Goal: Task Accomplishment & Management: Manage account settings

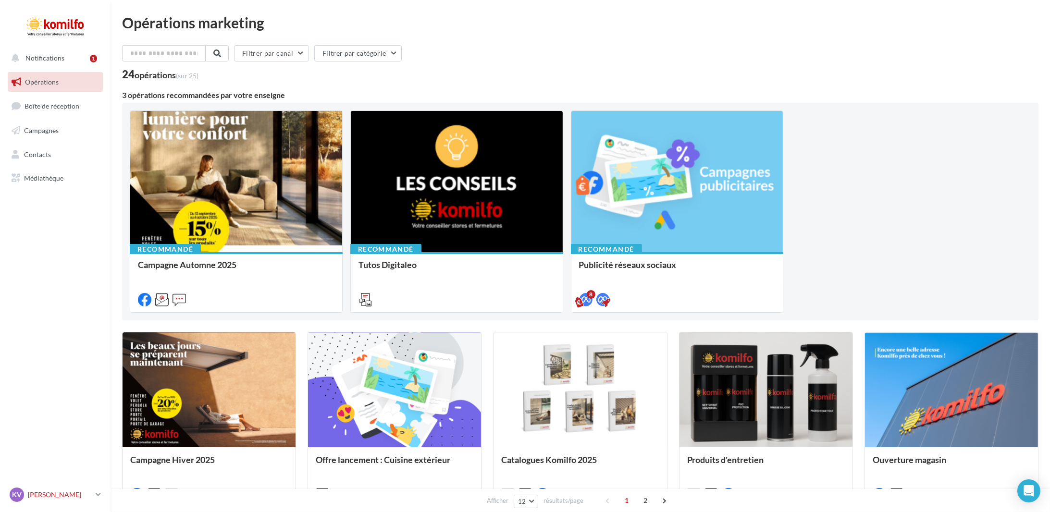
click at [23, 492] on div "Kv" at bounding box center [17, 495] width 14 height 14
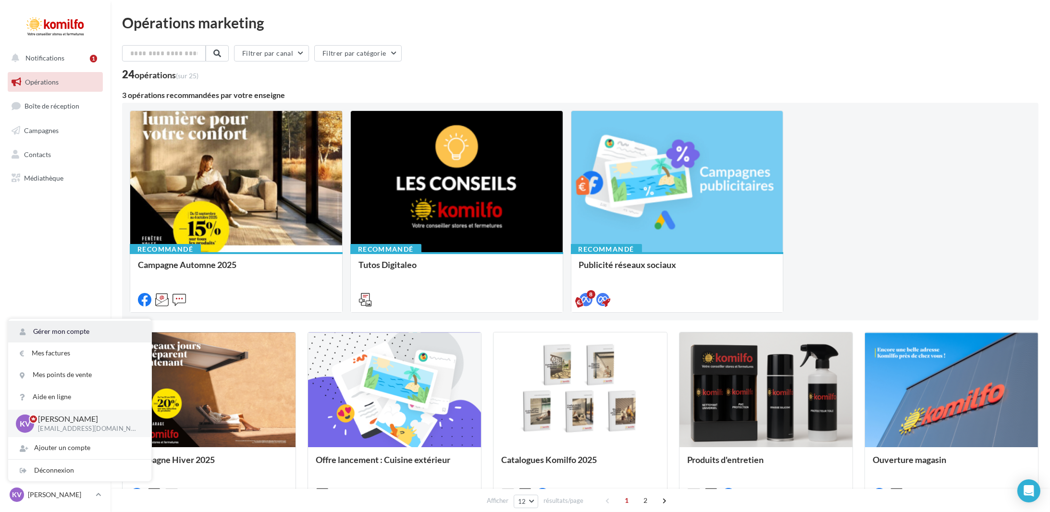
click at [98, 331] on link "Gérer mon compte" at bounding box center [79, 332] width 143 height 22
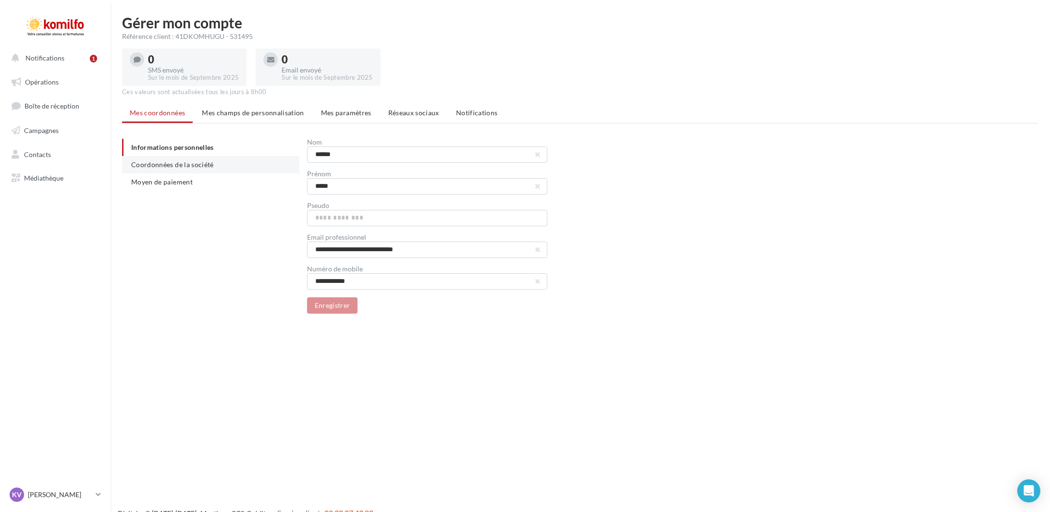
click at [202, 168] on span "Coordonnées de la société" at bounding box center [172, 165] width 83 height 8
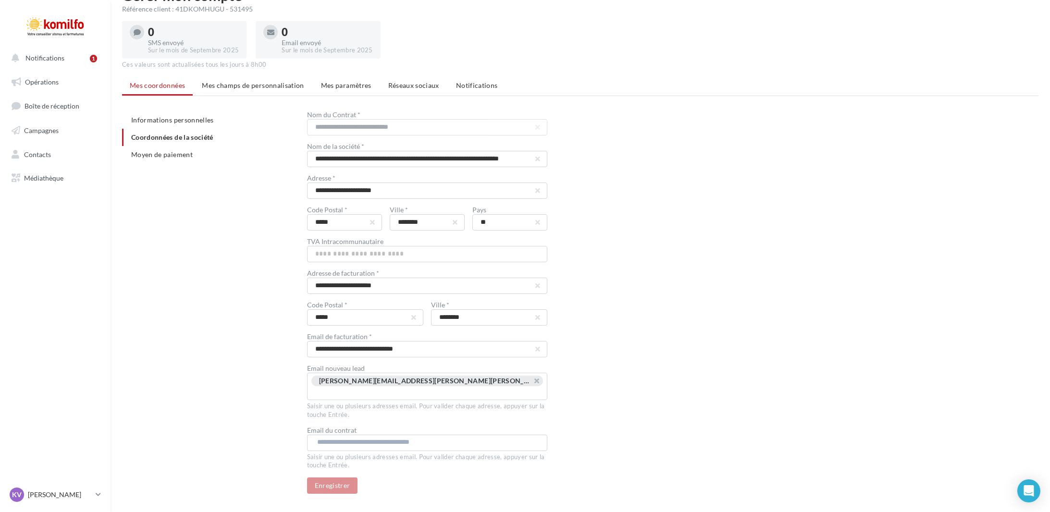
scroll to position [39, 0]
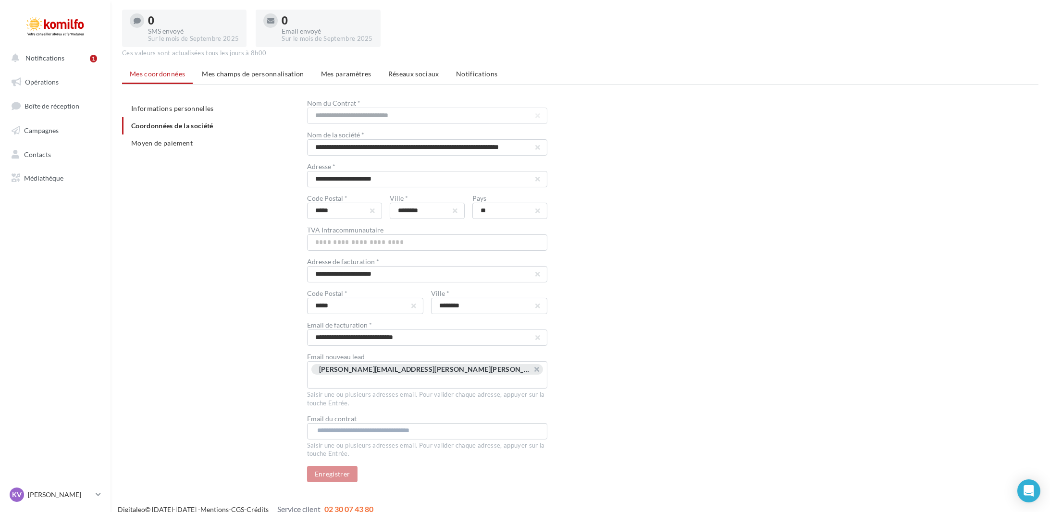
click at [475, 426] on input "text" at bounding box center [427, 431] width 220 height 10
click at [418, 426] on input "text" at bounding box center [427, 431] width 220 height 10
paste input "**********"
drag, startPoint x: 318, startPoint y: 365, endPoint x: 398, endPoint y: 377, distance: 80.6
click at [389, 377] on div "kevin.muller@huguet-thibault.com ..." at bounding box center [427, 374] width 240 height 27
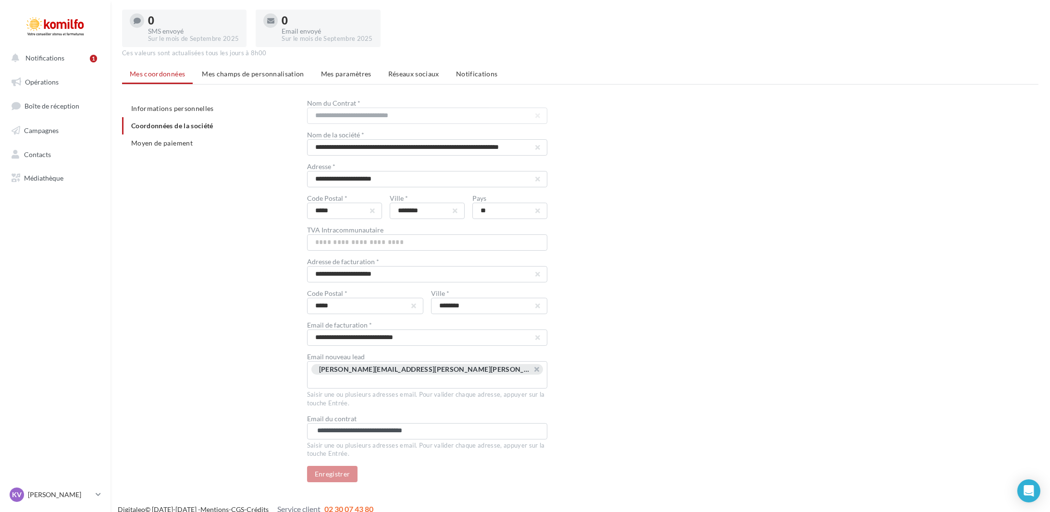
drag, startPoint x: 366, startPoint y: 417, endPoint x: 70, endPoint y: 371, distance: 299.6
click at [68, 396] on div "Notifications 1 Opérations Boîte de réception Campagnes Contacts Mes cibles Méd…" at bounding box center [525, 249] width 1050 height 547
type input "**********"
click at [446, 426] on input "text" at bounding box center [427, 431] width 220 height 10
paste input "**********"
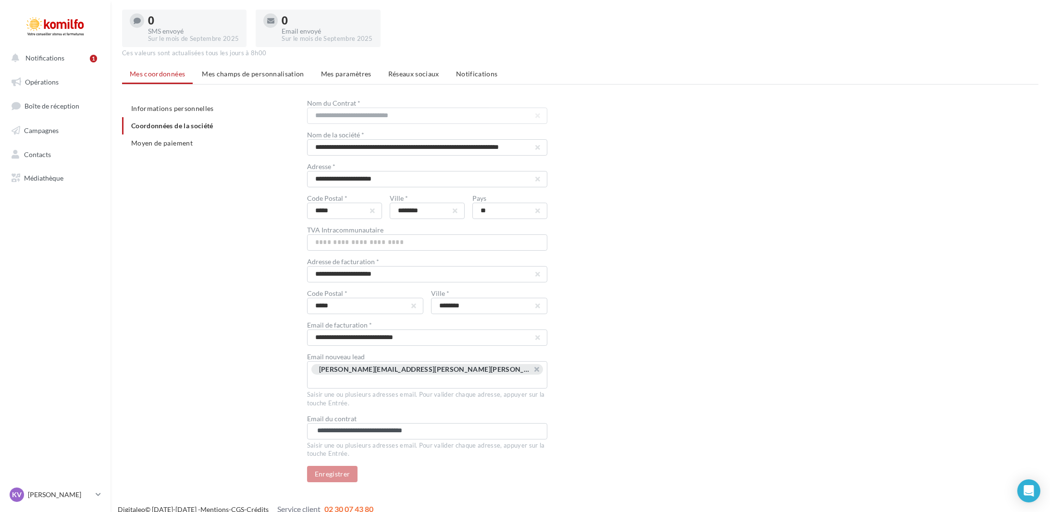
drag, startPoint x: 364, startPoint y: 418, endPoint x: 107, endPoint y: 412, distance: 257.7
click at [107, 412] on div "Notifications 1 Opérations Boîte de réception Campagnes Contacts Mes cibles Méd…" at bounding box center [525, 249] width 1050 height 547
type input "**********"
click at [459, 497] on div "Digitaleo © 2015-2025 - Mentions - CGS - Crédits Service client 02 30 07 43 80" at bounding box center [525, 510] width 1050 height 27
click at [375, 426] on input "**********" at bounding box center [427, 431] width 220 height 10
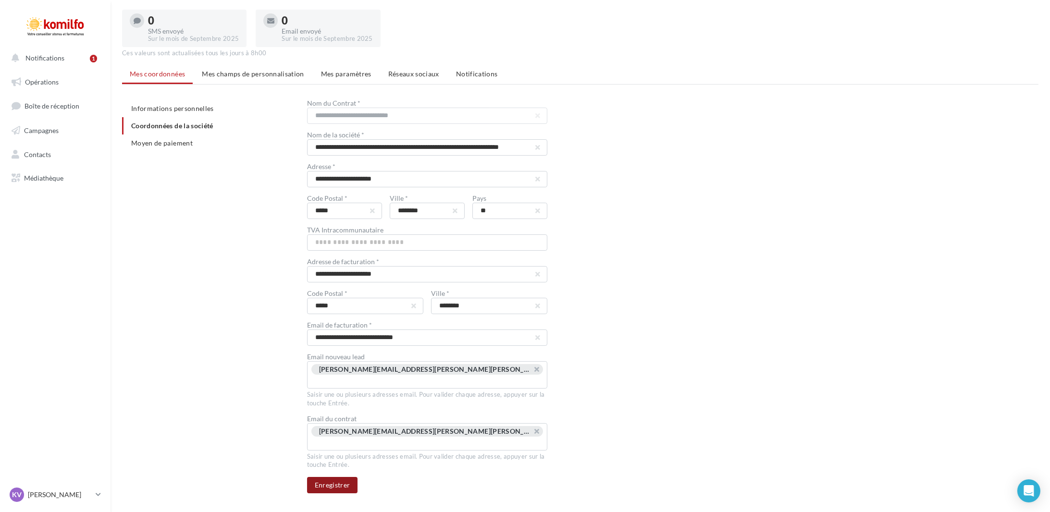
click at [348, 477] on button "Enregistrer" at bounding box center [332, 485] width 51 height 16
click at [336, 72] on span "Mes paramètres" at bounding box center [346, 74] width 50 height 8
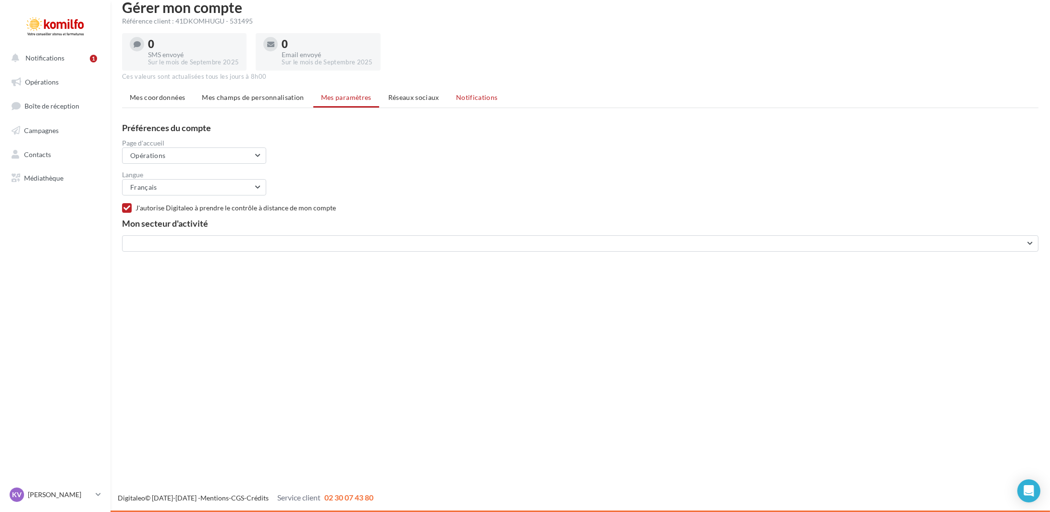
click at [488, 94] on span "Notifications" at bounding box center [477, 97] width 42 height 8
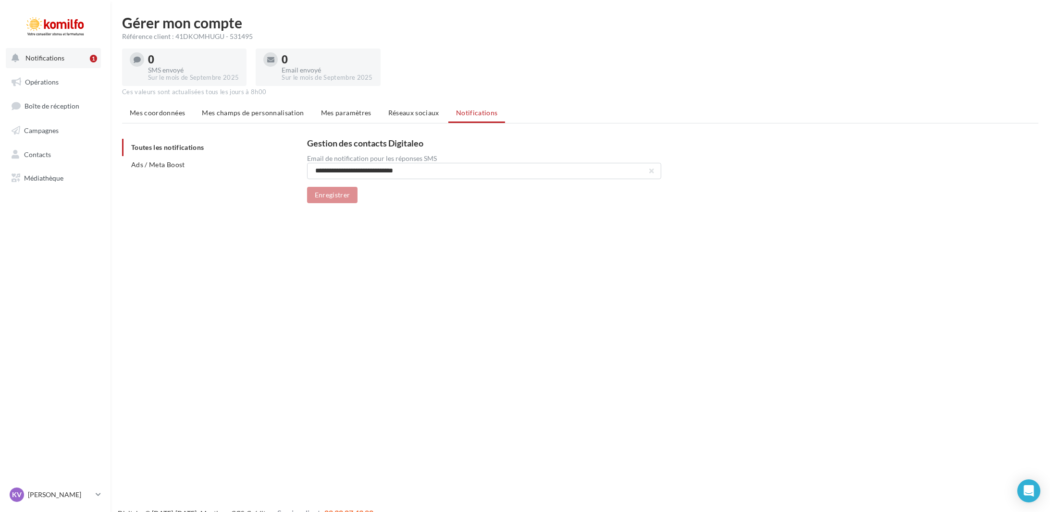
click at [80, 57] on button "Notifications 1" at bounding box center [53, 58] width 95 height 20
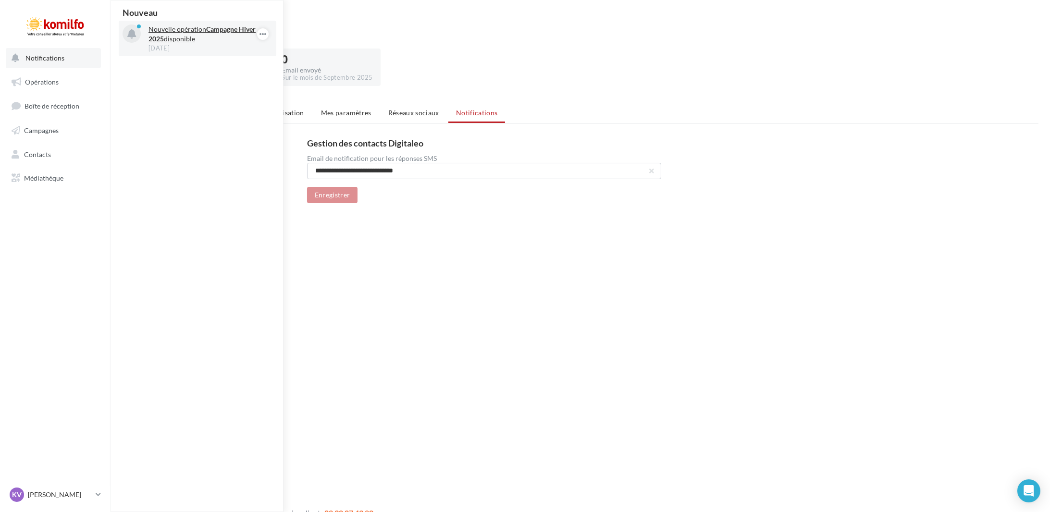
click at [191, 41] on p "Nouvelle opération Campagne Hiver 2025 disponible" at bounding box center [205, 34] width 112 height 19
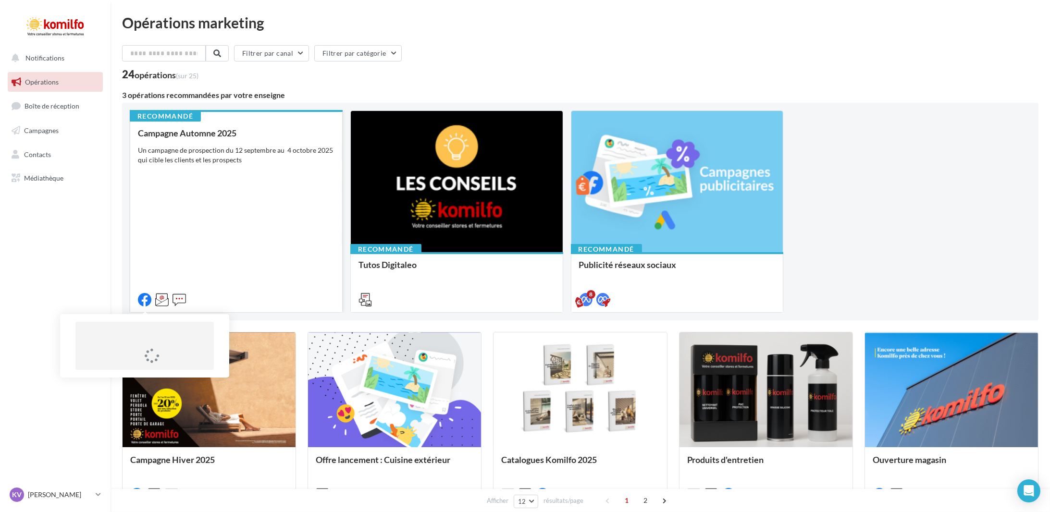
click at [150, 298] on icon at bounding box center [144, 299] width 13 height 13
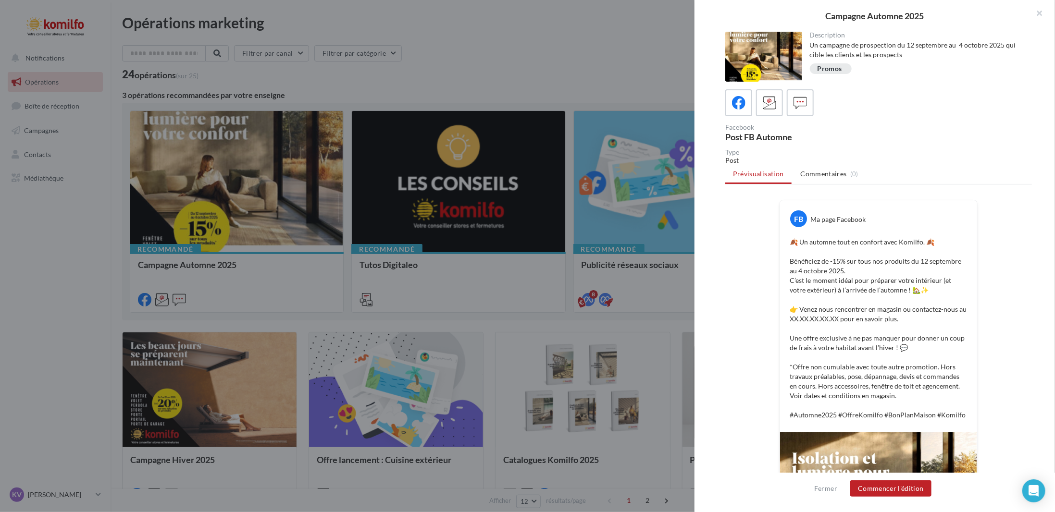
scroll to position [160, 0]
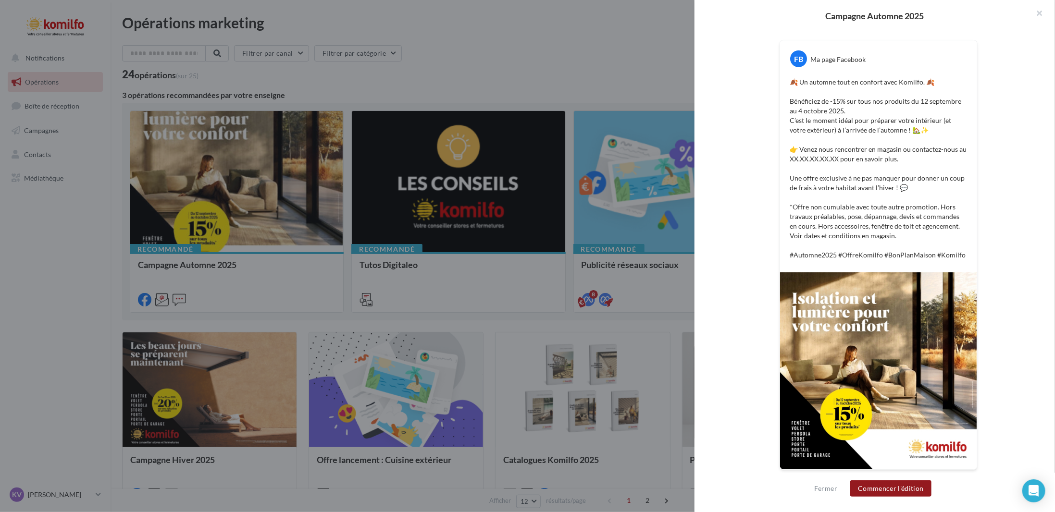
click at [887, 487] on button "Commencer l'édition" at bounding box center [890, 489] width 81 height 16
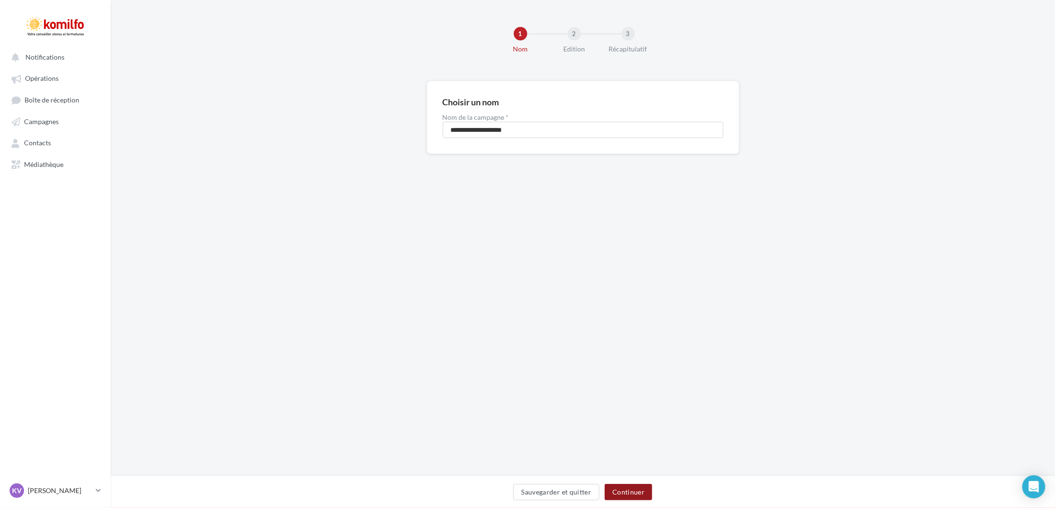
click at [643, 487] on button "Continuer" at bounding box center [629, 491] width 48 height 16
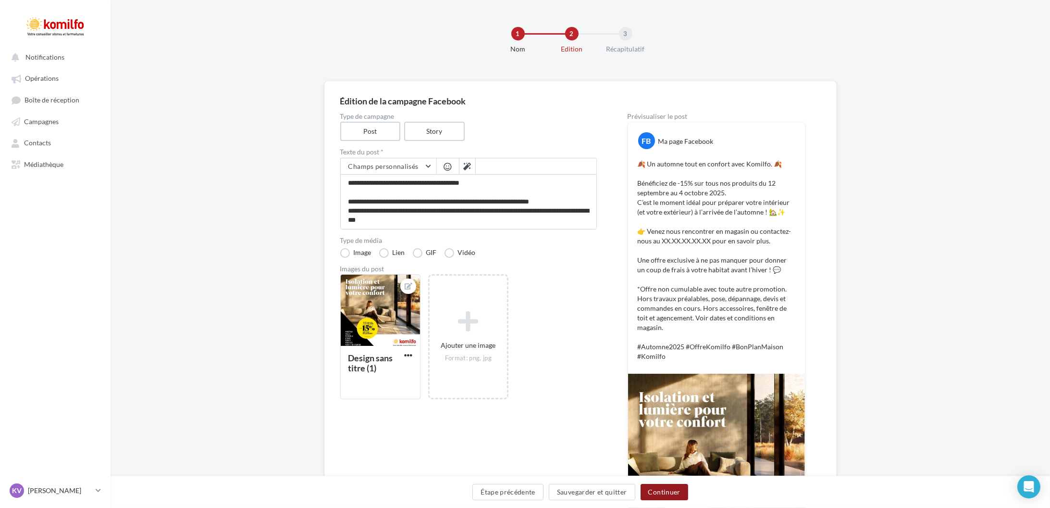
click at [660, 490] on button "Continuer" at bounding box center [665, 491] width 48 height 16
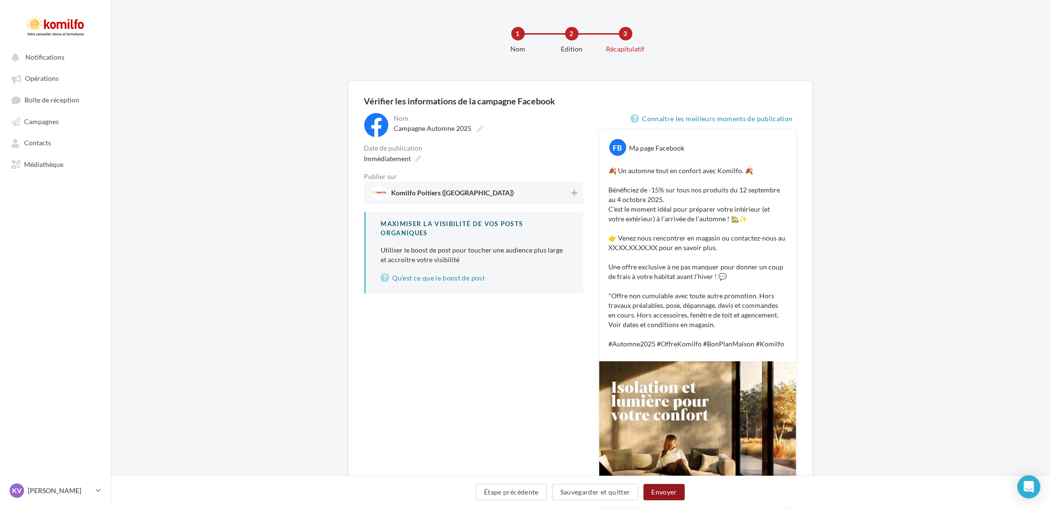
click at [660, 490] on button "Envoyer" at bounding box center [664, 491] width 41 height 16
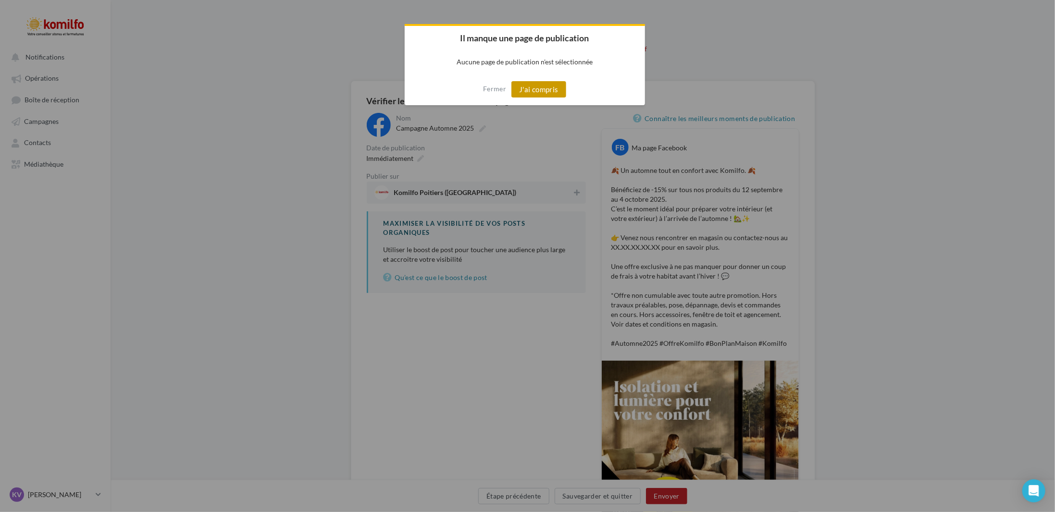
click at [534, 87] on button "J'ai compris" at bounding box center [538, 89] width 55 height 16
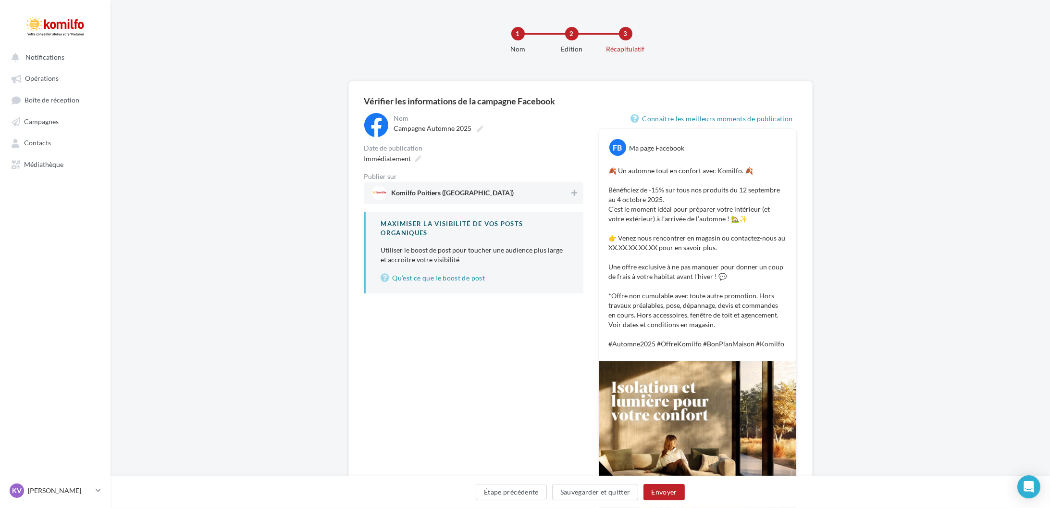
click at [453, 189] on span "Komilfo Poitiers (Poitiers)" at bounding box center [471, 193] width 198 height 14
drag, startPoint x: 673, startPoint y: 496, endPoint x: 688, endPoint y: 489, distance: 16.2
click at [673, 495] on button "Envoyer" at bounding box center [664, 491] width 41 height 16
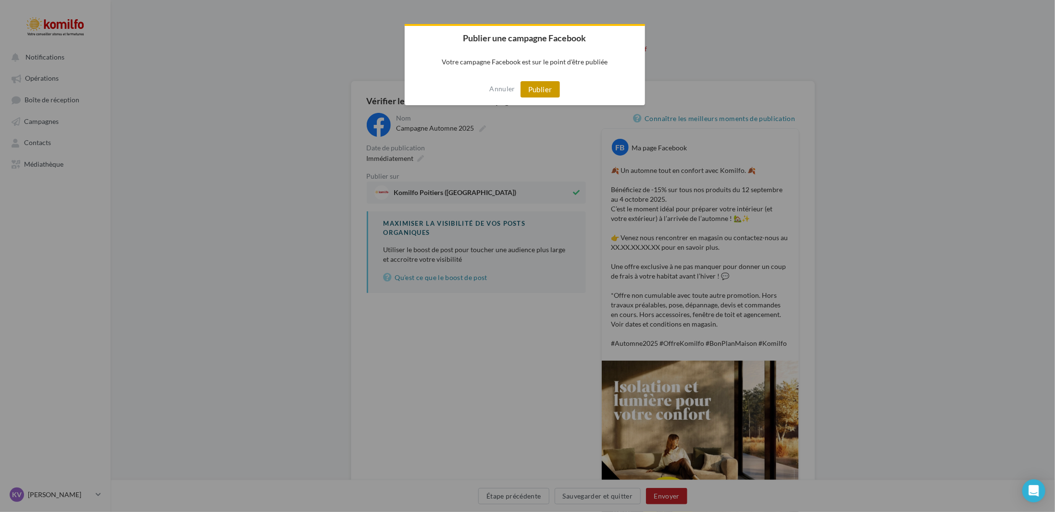
click at [550, 90] on button "Publier" at bounding box center [540, 89] width 39 height 16
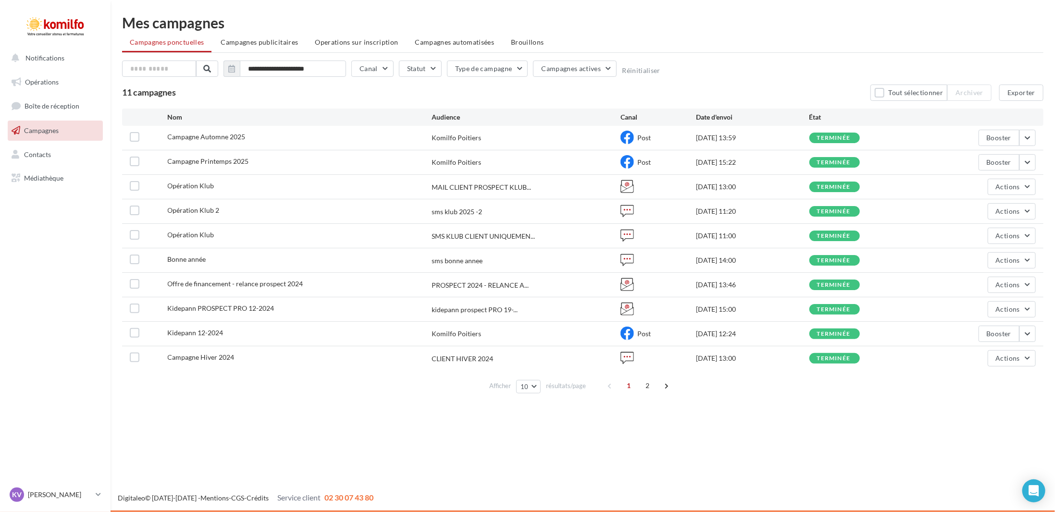
click at [56, 134] on link "Campagnes" at bounding box center [55, 131] width 99 height 20
click at [60, 87] on link "Opérations" at bounding box center [55, 82] width 99 height 20
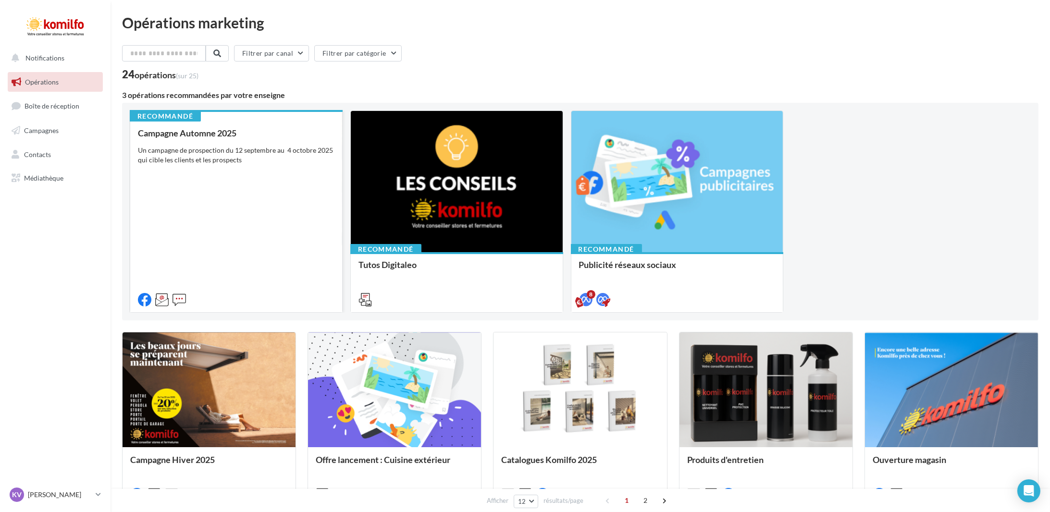
click at [220, 190] on div "Campagne Automne 2025 Un campagne de prospection du [DATE] au [DATE] qui cible …" at bounding box center [236, 215] width 197 height 175
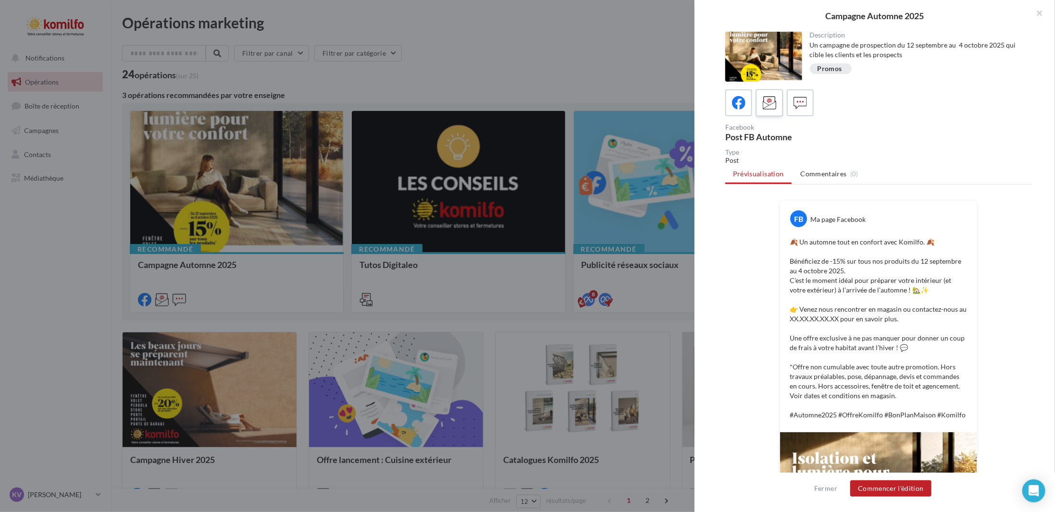
click at [776, 107] on div at bounding box center [770, 103] width 18 height 18
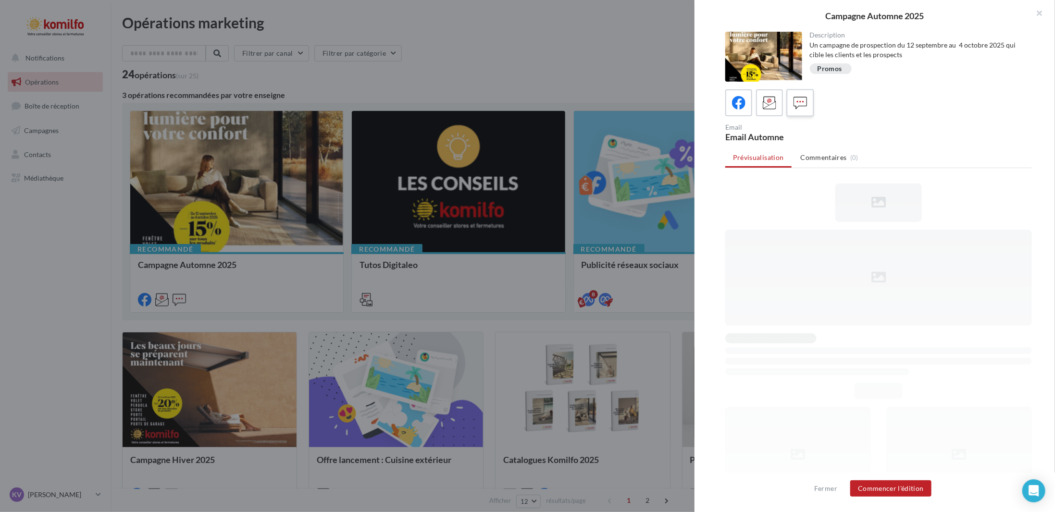
click at [806, 109] on icon at bounding box center [800, 103] width 14 height 14
click at [743, 99] on icon at bounding box center [739, 103] width 14 height 14
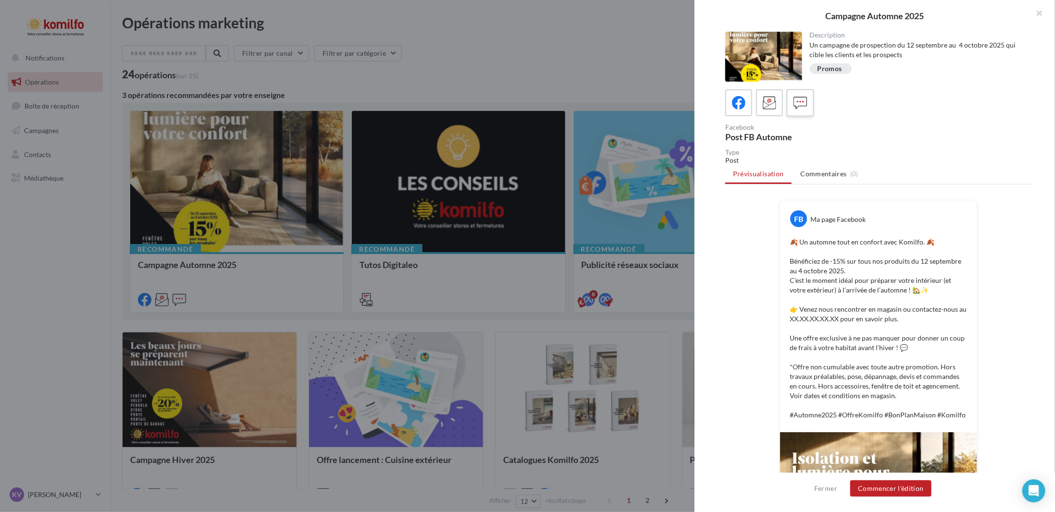
click at [804, 106] on icon at bounding box center [800, 103] width 14 height 14
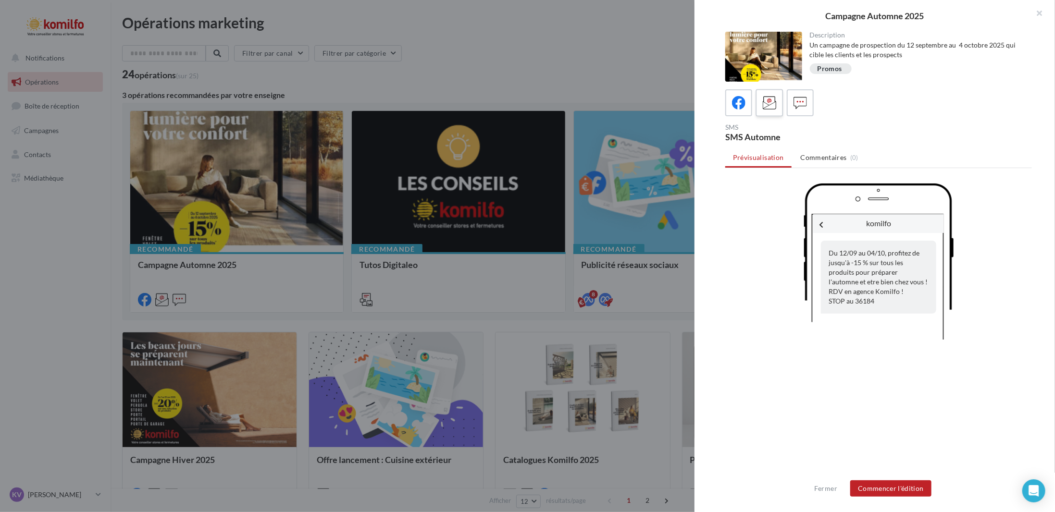
click at [763, 98] on icon at bounding box center [770, 103] width 14 height 14
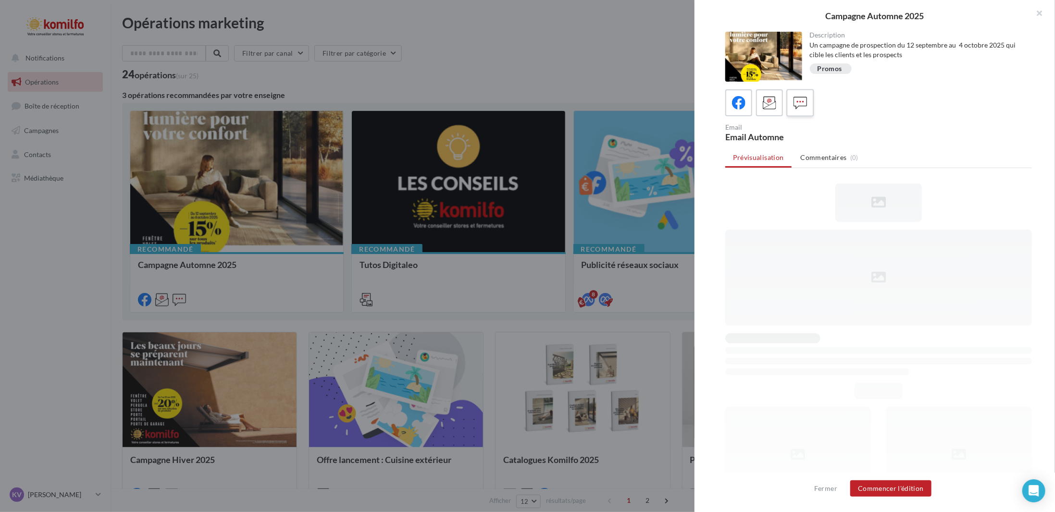
click at [802, 109] on icon at bounding box center [800, 103] width 14 height 14
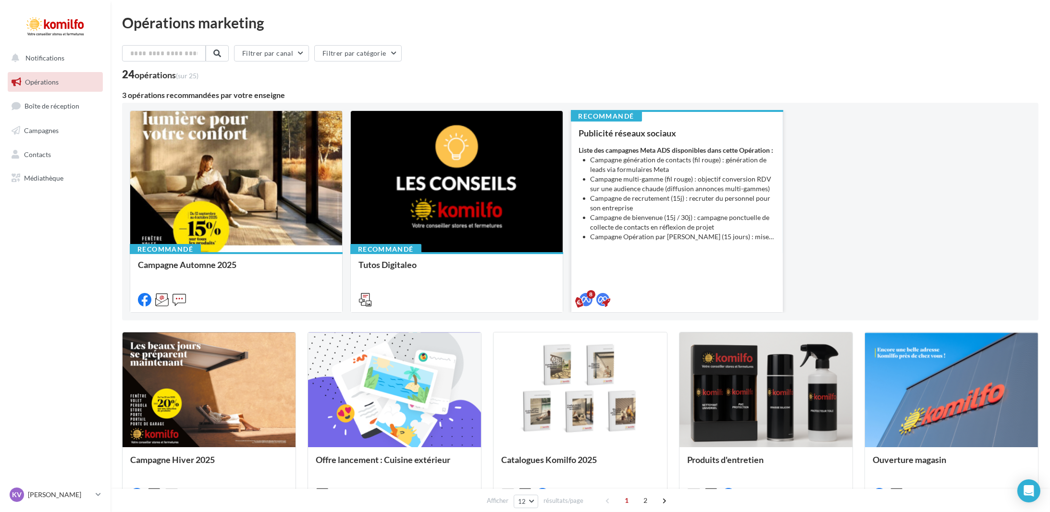
click at [646, 194] on li "Campagne multi-gamme (fil rouge) : objectif conversion RDV sur une audience cha…" at bounding box center [683, 183] width 185 height 19
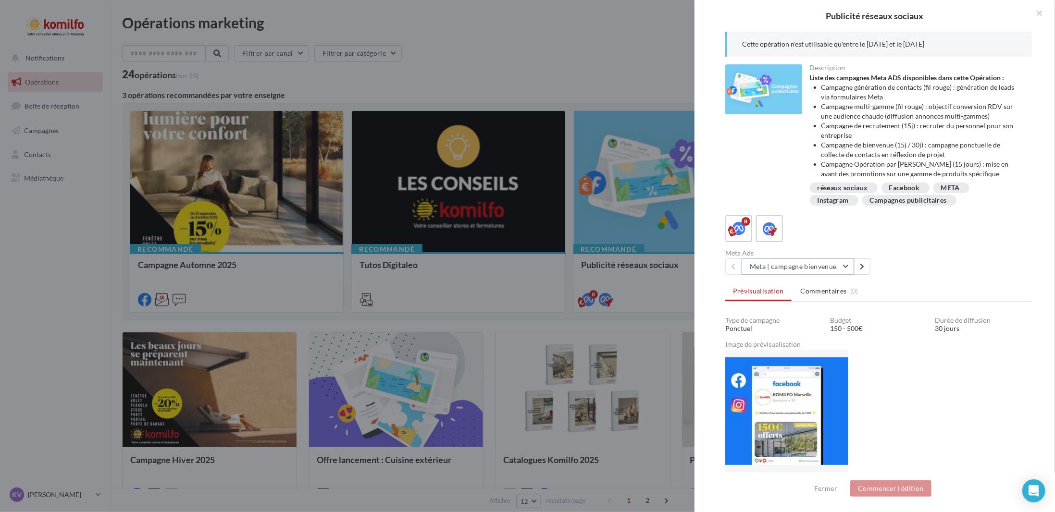
click at [810, 260] on button "Meta | campagne bienvenue" at bounding box center [798, 267] width 112 height 16
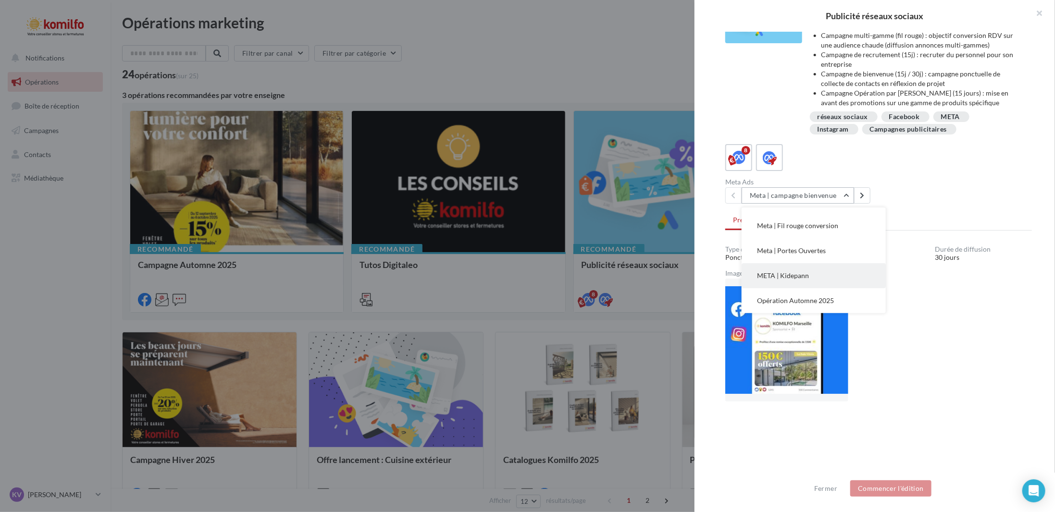
scroll to position [126, 0]
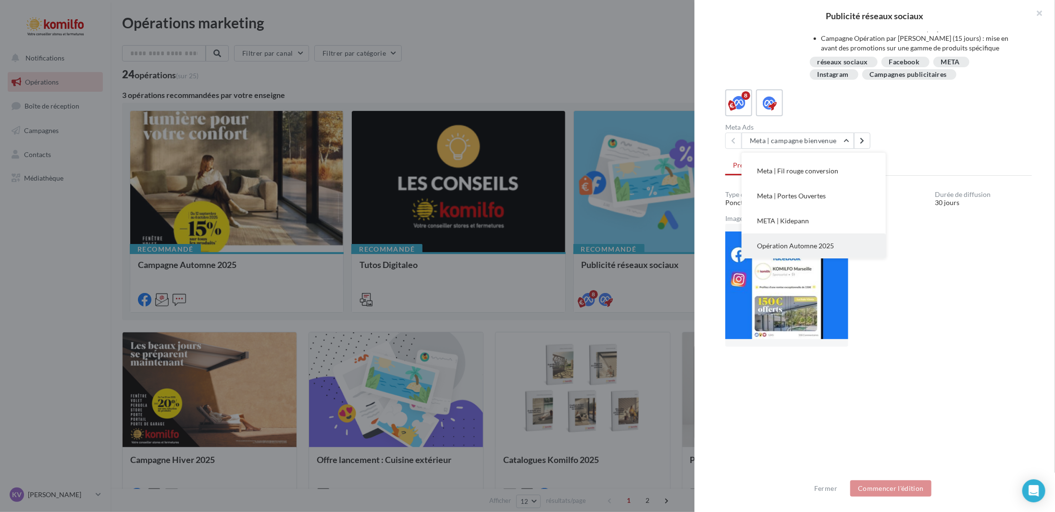
click at [793, 242] on span "Opération Automne 2025" at bounding box center [795, 246] width 77 height 8
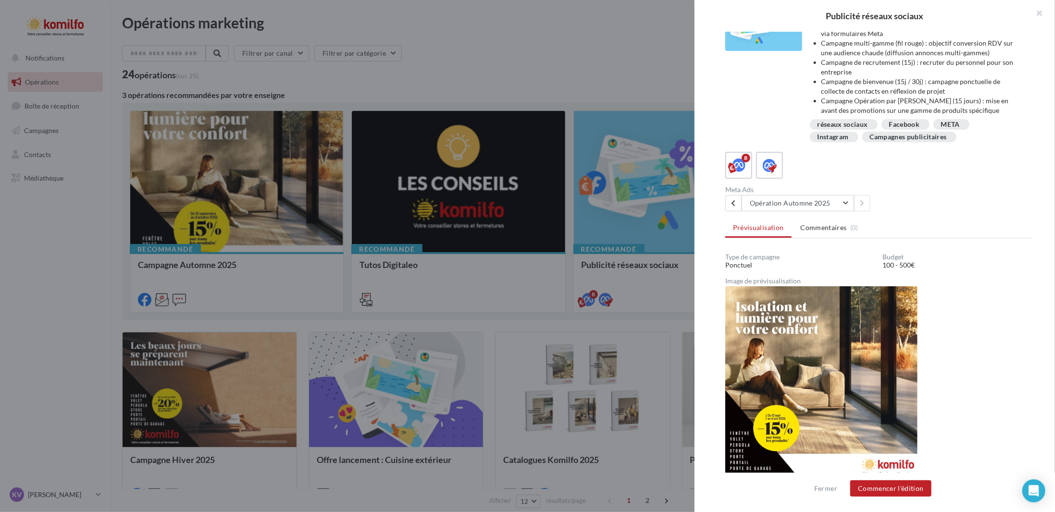
scroll to position [0, 0]
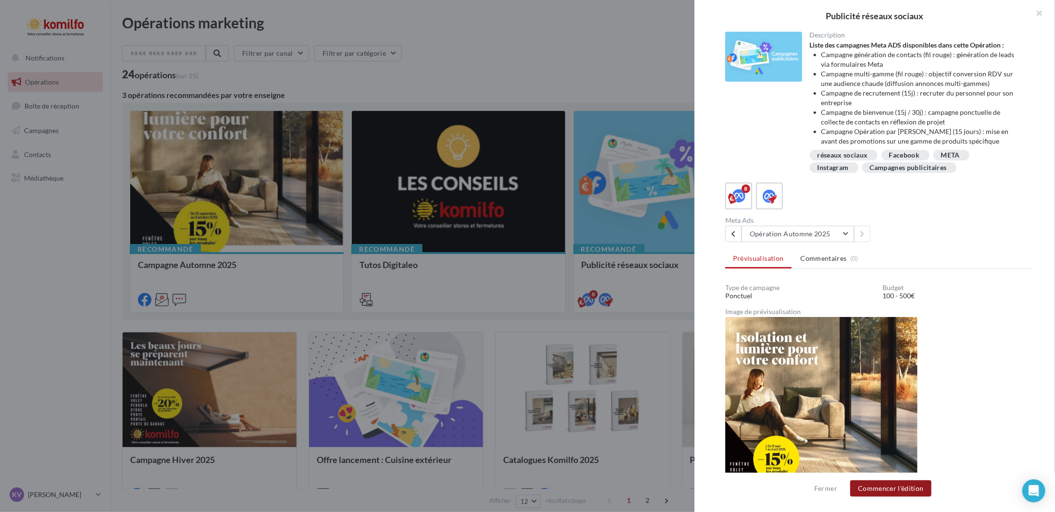
click at [893, 485] on button "Commencer l'édition" at bounding box center [890, 489] width 81 height 16
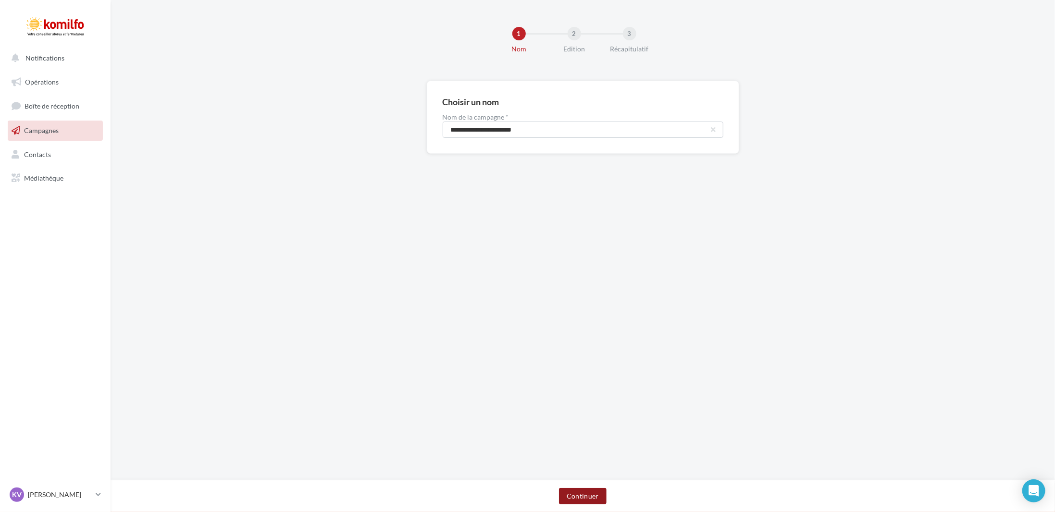
click at [583, 494] on button "Continuer" at bounding box center [583, 496] width 48 height 16
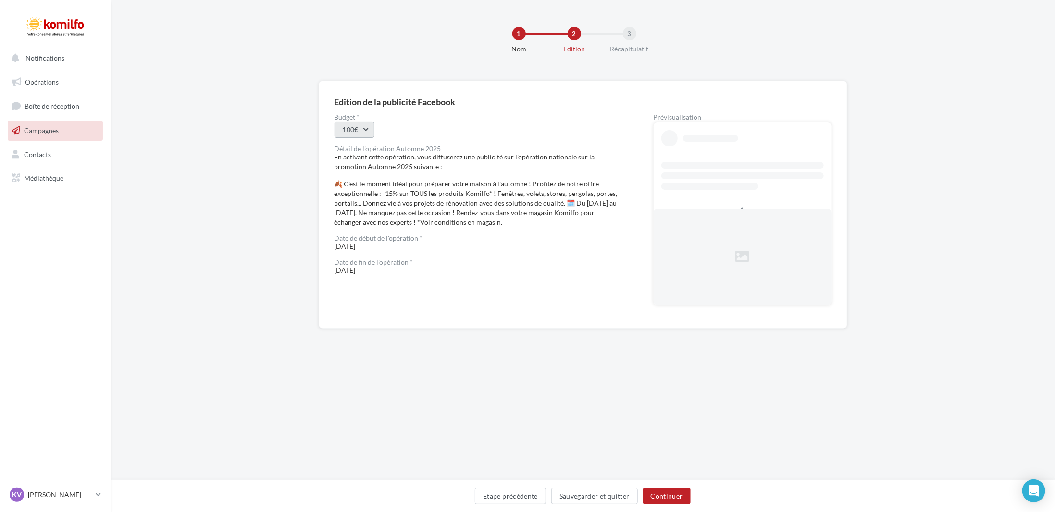
click at [354, 131] on button "100€" at bounding box center [355, 130] width 40 height 16
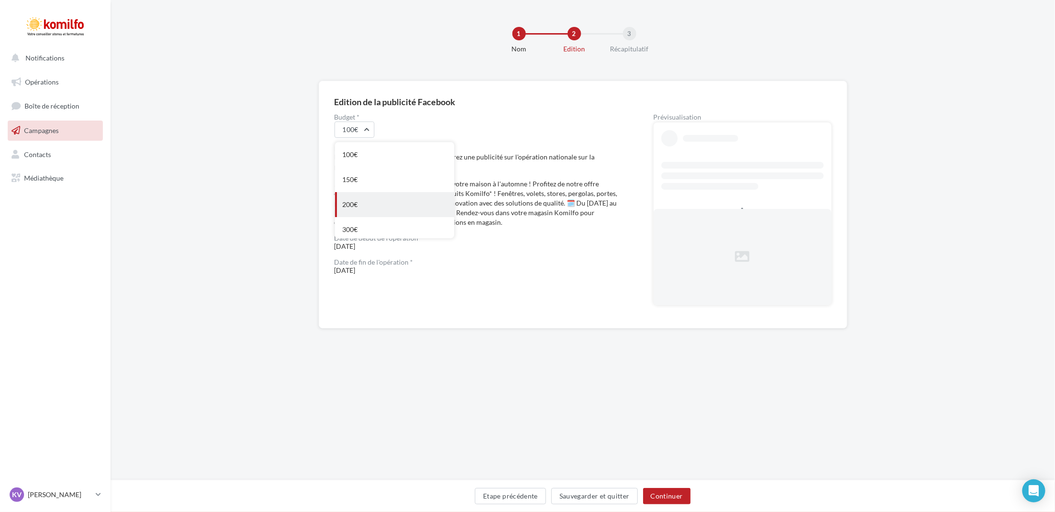
click at [373, 208] on div "200€" at bounding box center [394, 204] width 119 height 25
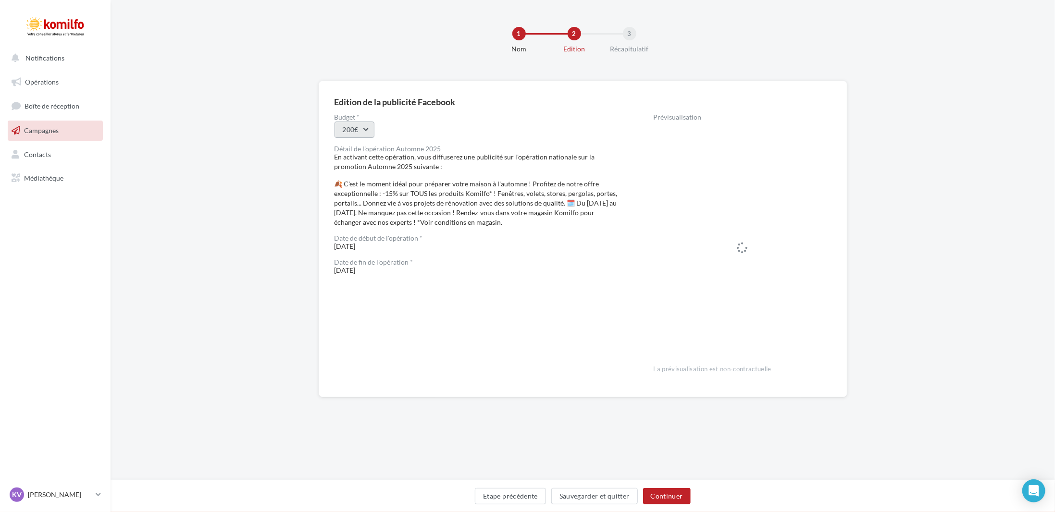
click at [358, 123] on button "200€" at bounding box center [355, 130] width 40 height 16
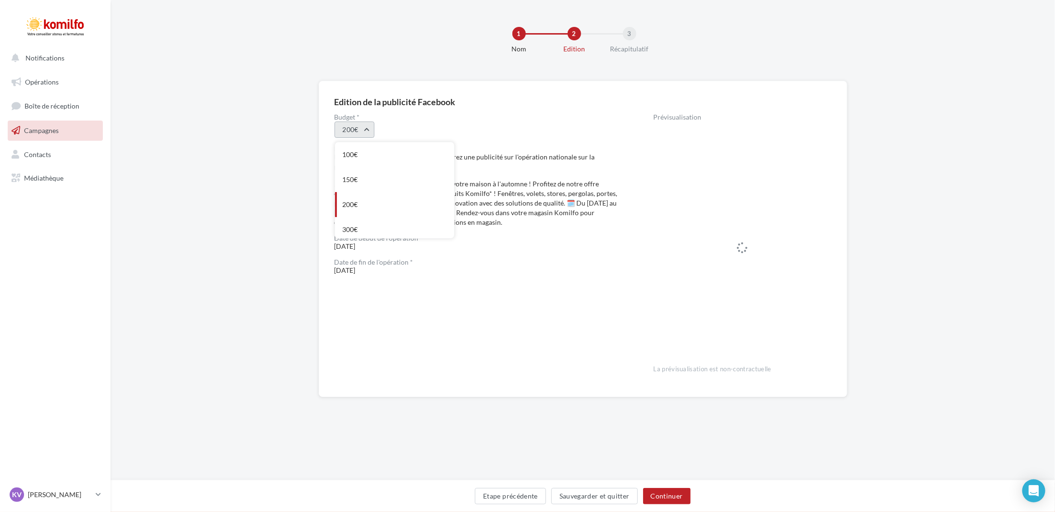
click at [357, 123] on button "200€" at bounding box center [355, 130] width 40 height 16
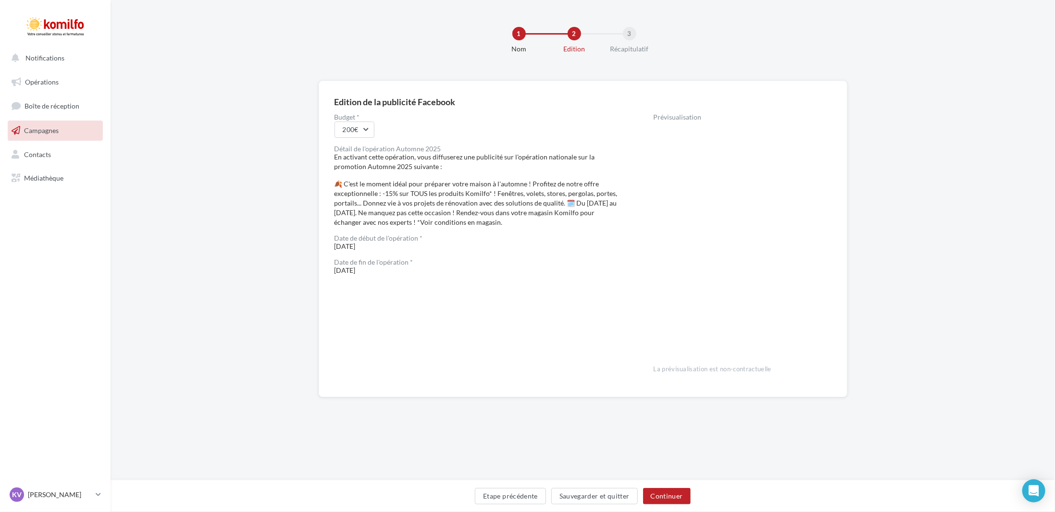
click at [509, 201] on div "🍂 C'est le moment idéal pour préparer votre maison à l'automne ! Profitez de no…" at bounding box center [479, 203] width 288 height 48
click at [662, 497] on button "Continuer" at bounding box center [667, 496] width 48 height 16
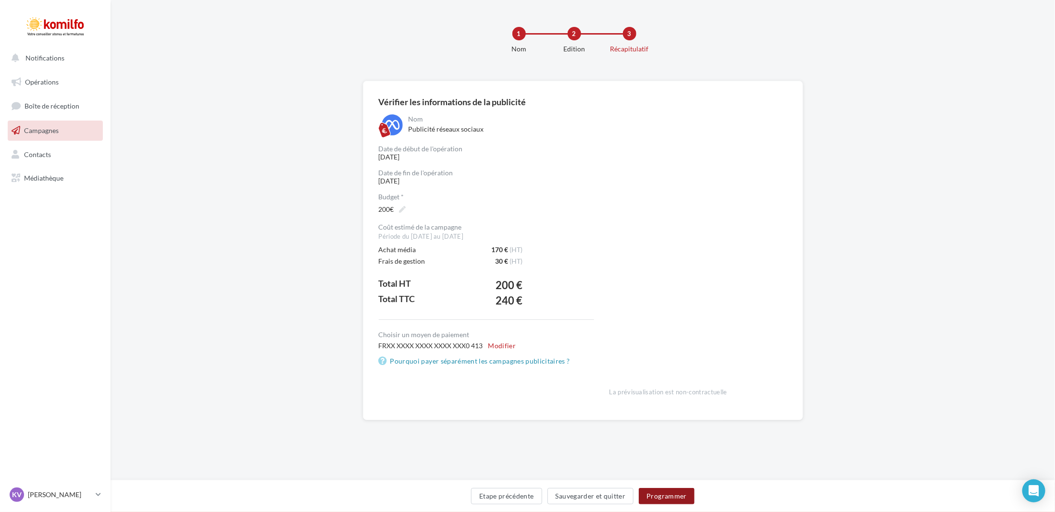
click at [670, 494] on button "Programmer" at bounding box center [667, 496] width 56 height 16
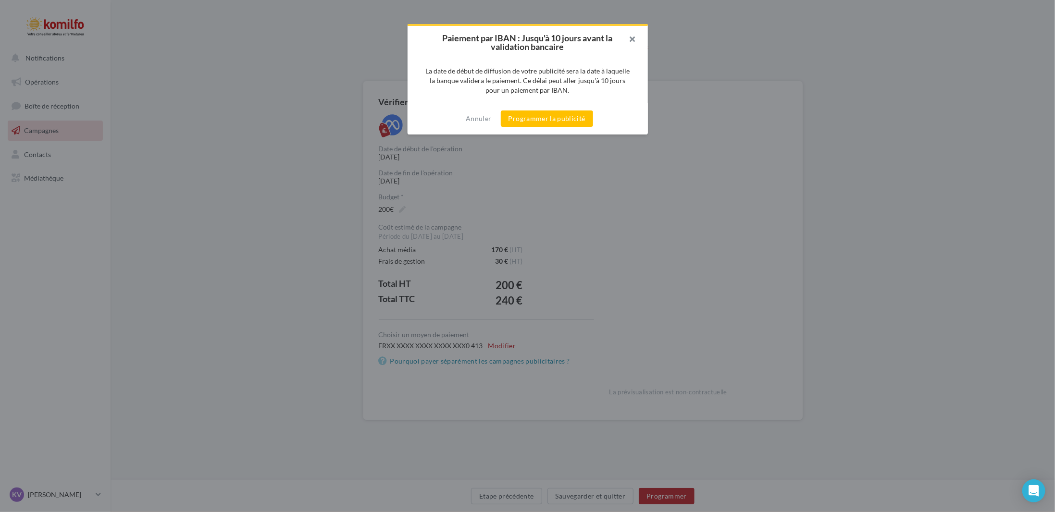
click at [636, 38] on button "button" at bounding box center [628, 40] width 38 height 29
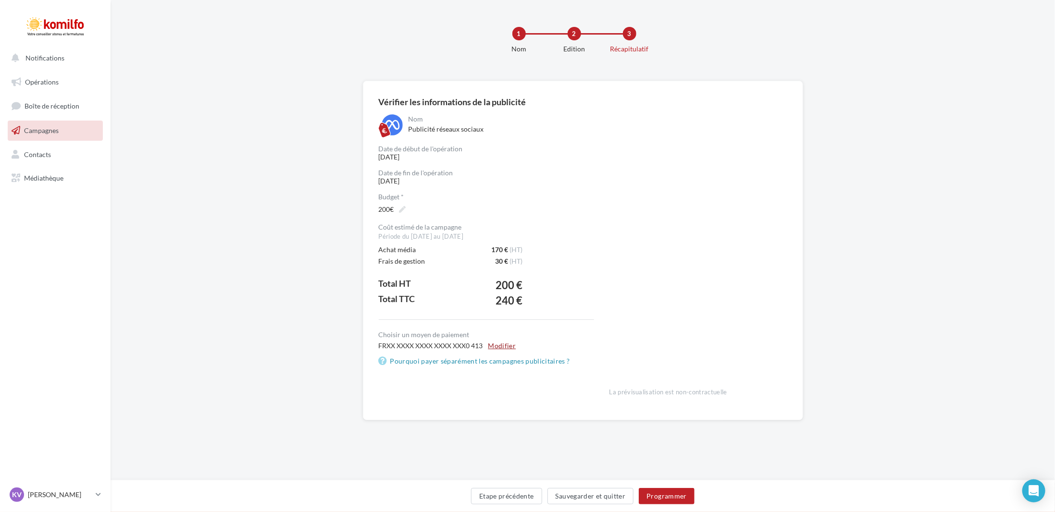
click at [498, 343] on button "Modifier" at bounding box center [502, 346] width 36 height 12
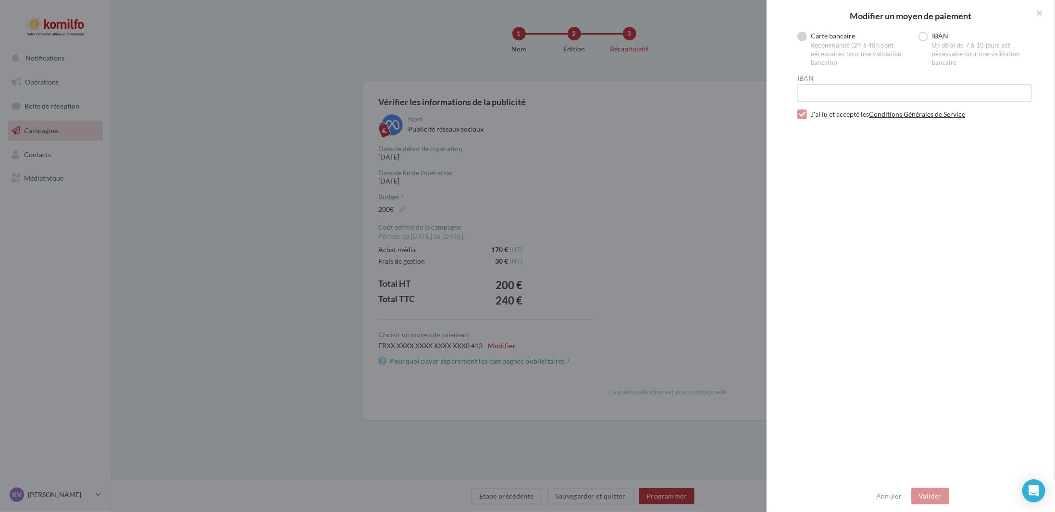
click at [851, 46] on div "Recommandé (24 à 48h sont nécessaires pour une validation bancaire)" at bounding box center [861, 54] width 100 height 26
click at [960, 44] on div "Un délai de 7 à 10 jours est nécessaire pour une validation bancaire" at bounding box center [982, 54] width 100 height 26
click at [1038, 15] on button "button" at bounding box center [1035, 14] width 38 height 29
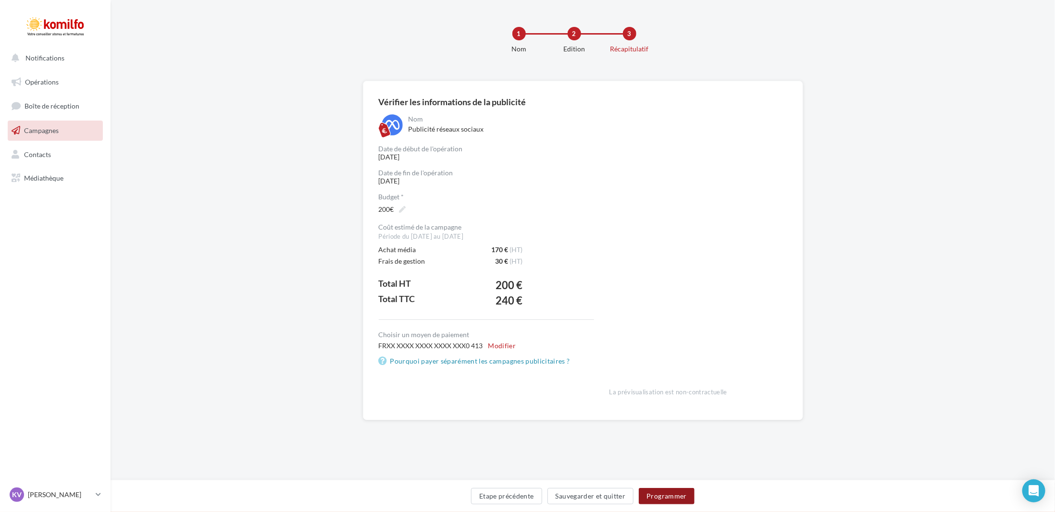
click at [648, 498] on button "Programmer" at bounding box center [667, 496] width 56 height 16
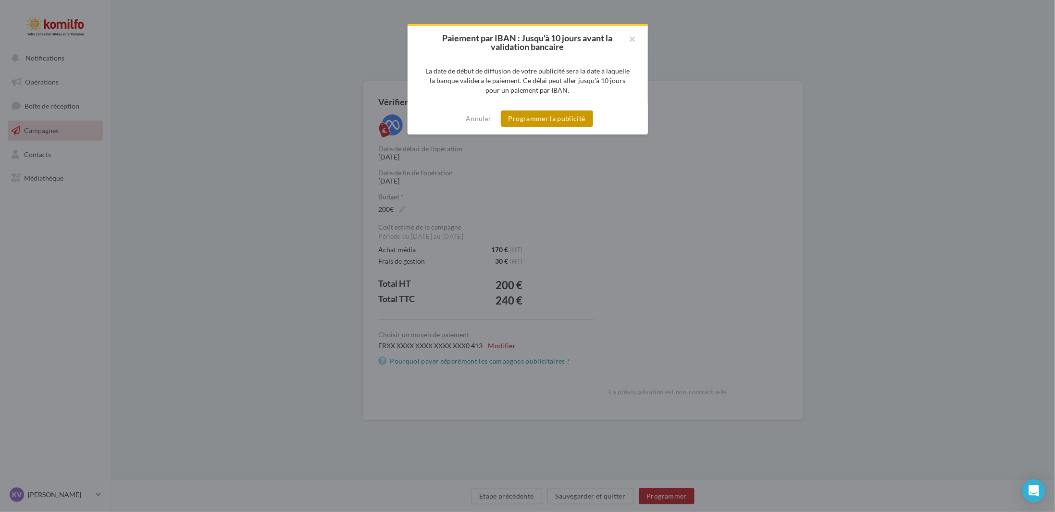
click at [555, 117] on button "Programmer la publicité" at bounding box center [547, 119] width 92 height 16
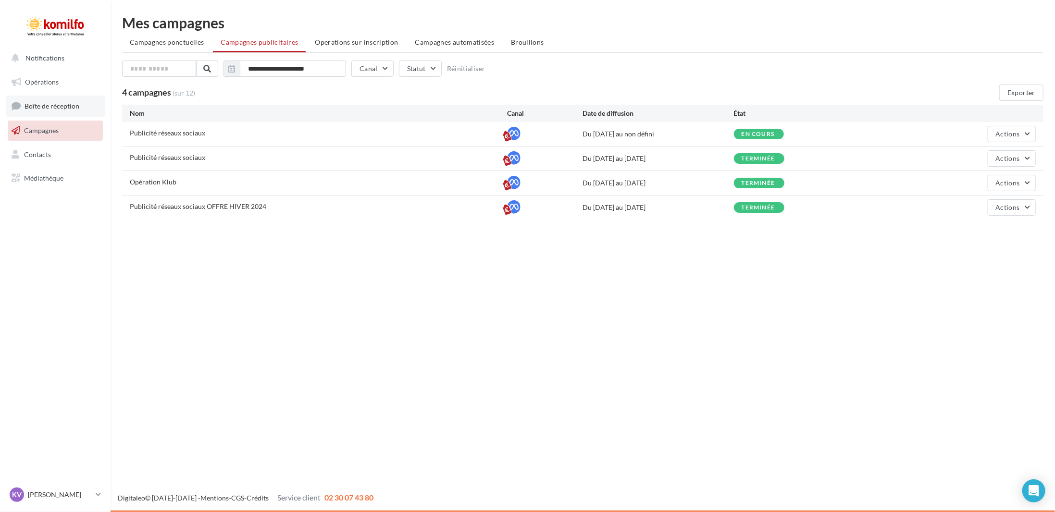
click at [52, 114] on link "Boîte de réception" at bounding box center [55, 106] width 99 height 21
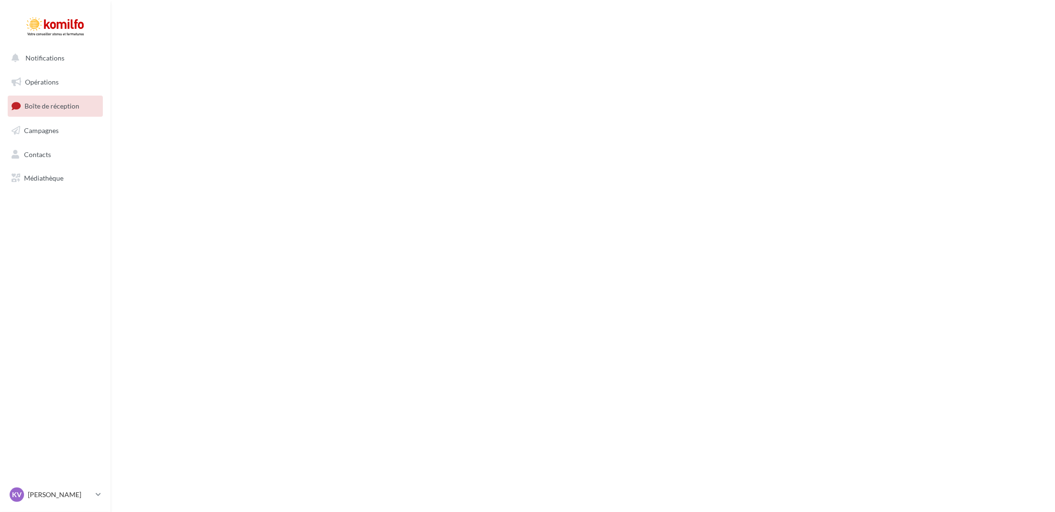
click at [60, 87] on link "Opérations" at bounding box center [55, 82] width 99 height 20
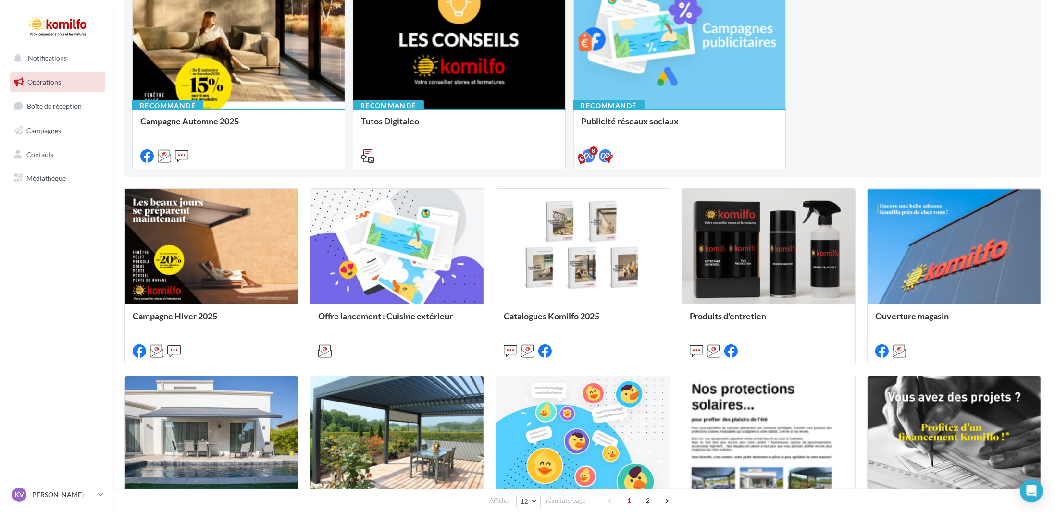
scroll to position [48, 0]
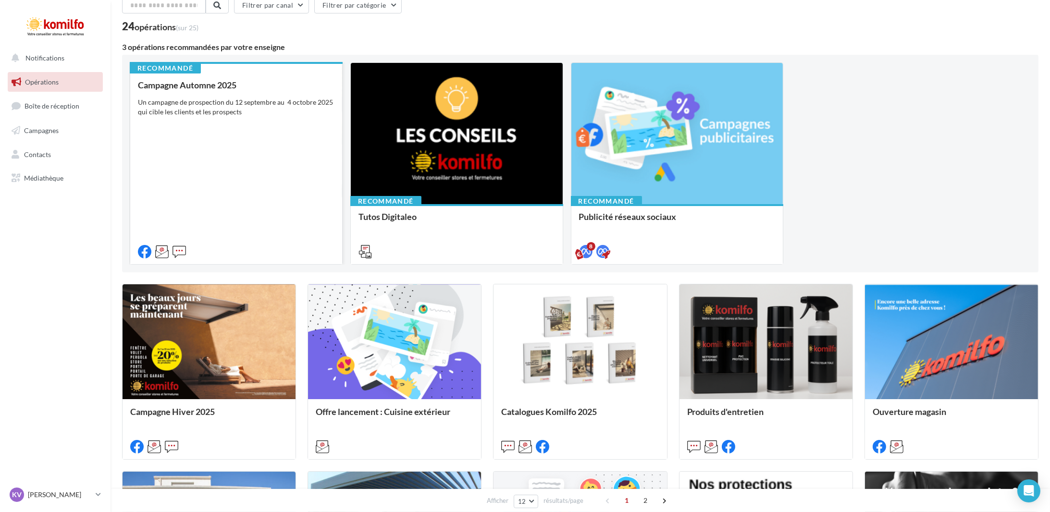
click at [323, 175] on div "Campagne Automne 2025 Un campagne de prospection du 12 septembre au 4 octobre 2…" at bounding box center [236, 167] width 197 height 175
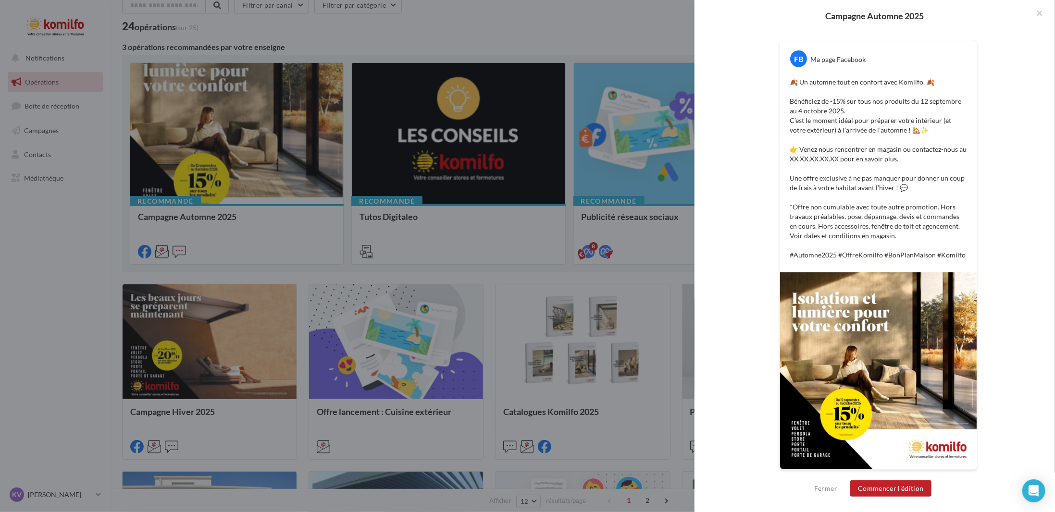
scroll to position [0, 0]
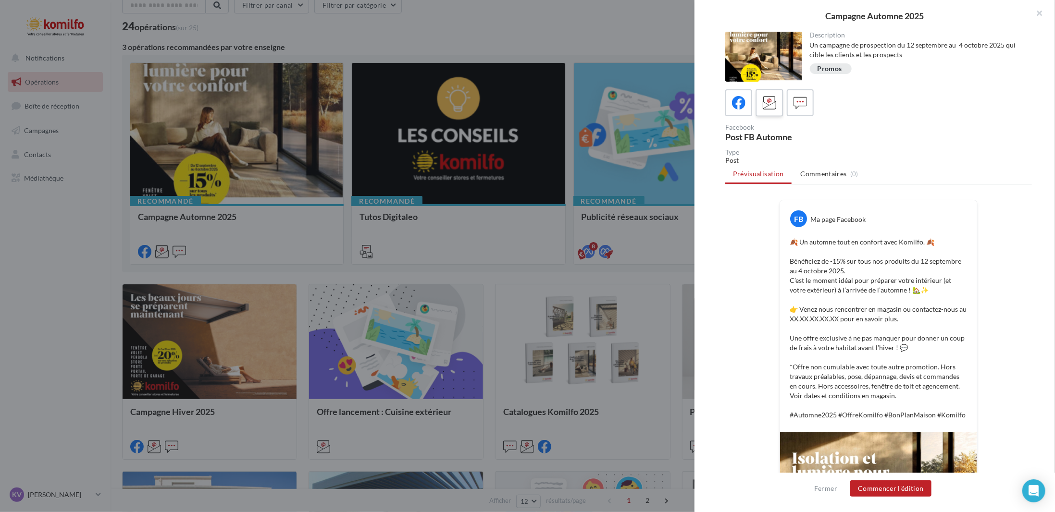
click at [769, 106] on icon at bounding box center [770, 103] width 14 height 14
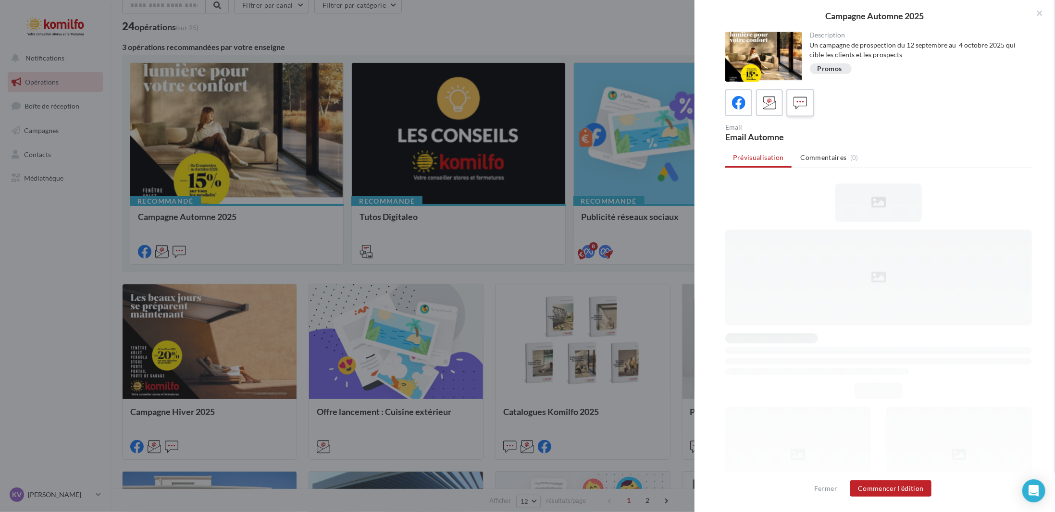
click at [804, 104] on icon at bounding box center [800, 103] width 14 height 14
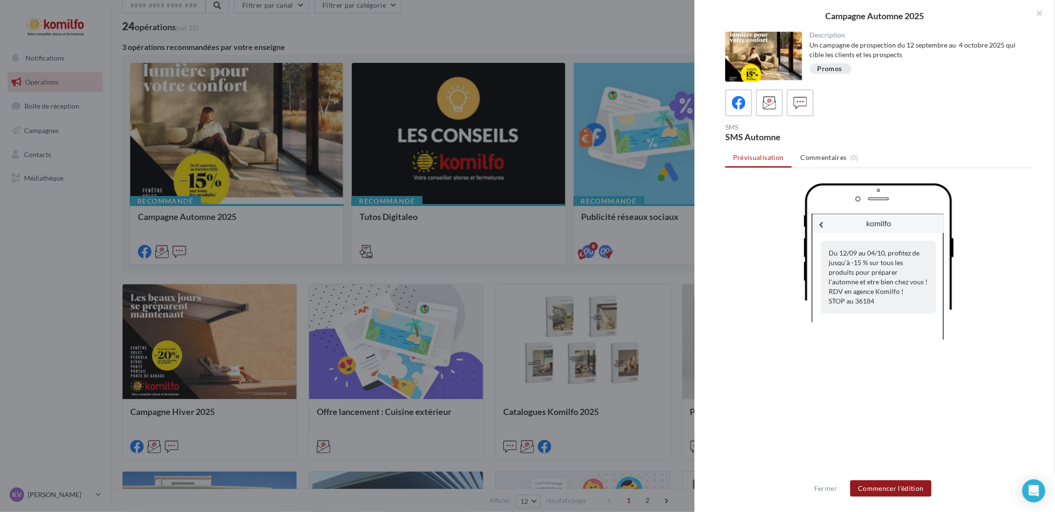
click at [898, 484] on button "Commencer l'édition" at bounding box center [890, 489] width 81 height 16
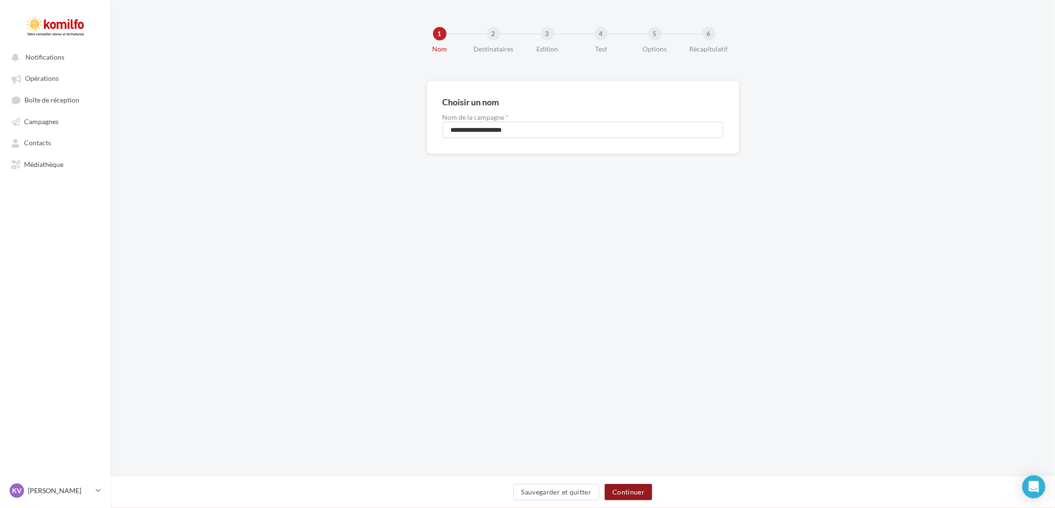
click at [636, 499] on button "Continuer" at bounding box center [629, 491] width 48 height 16
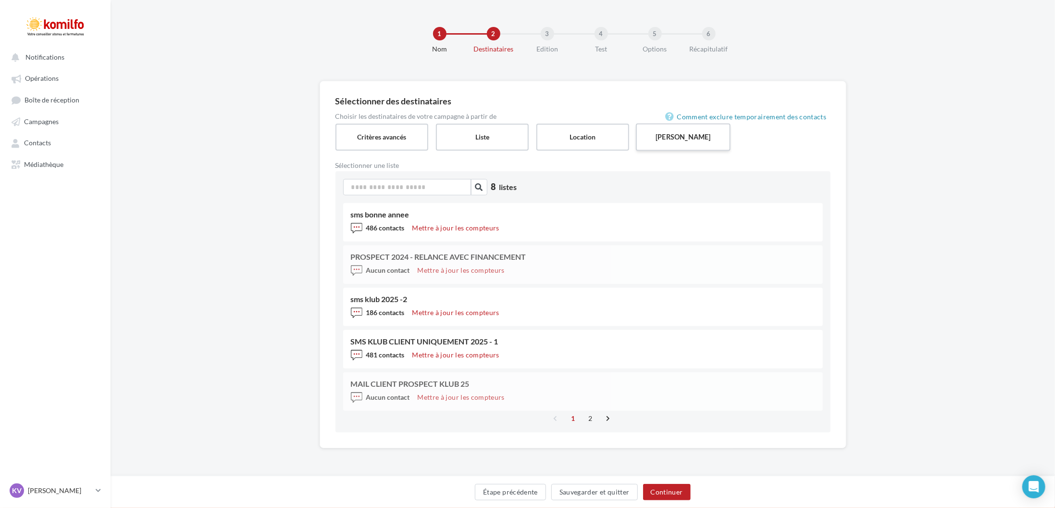
click at [706, 142] on label "[PERSON_NAME]" at bounding box center [683, 136] width 95 height 27
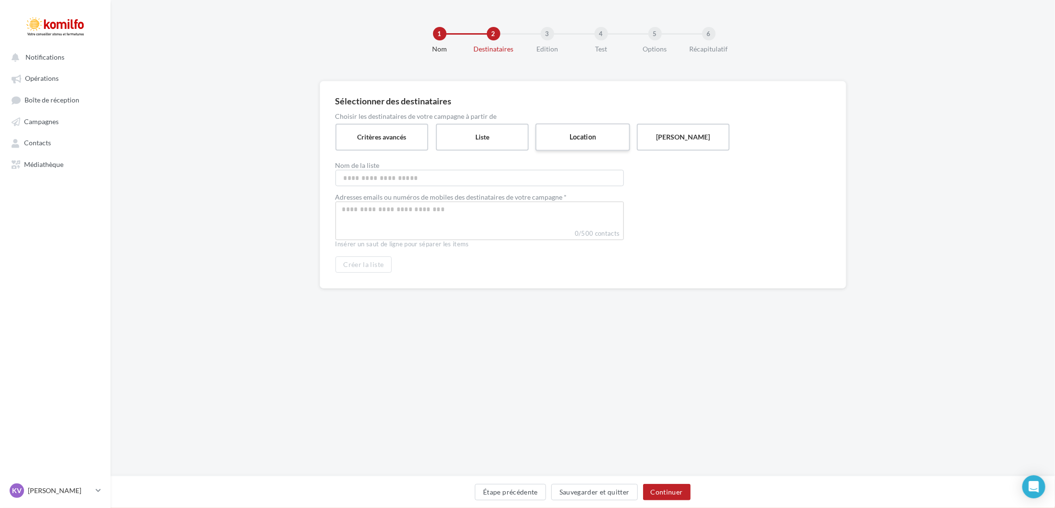
click at [567, 125] on label "Location" at bounding box center [582, 136] width 95 height 27
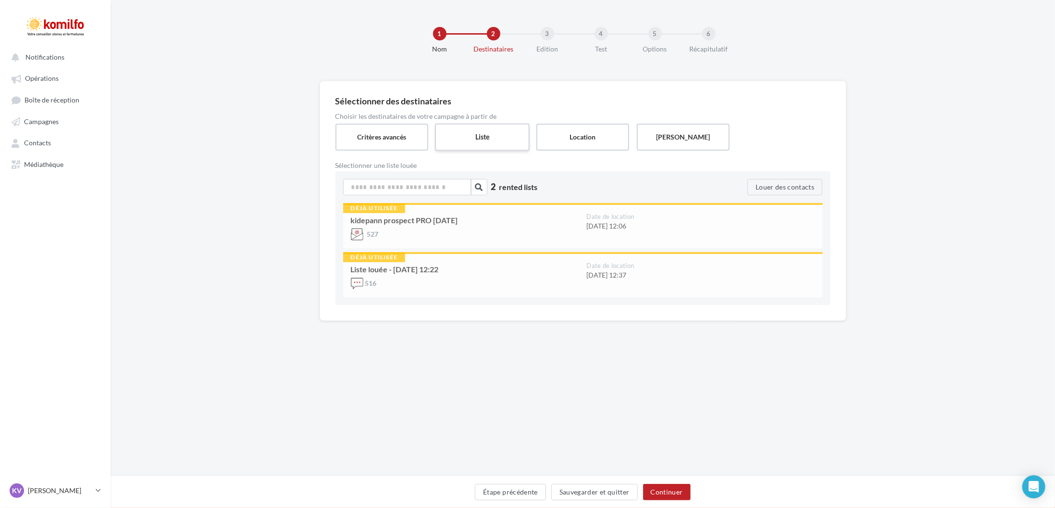
click at [519, 130] on label "Liste" at bounding box center [482, 136] width 95 height 27
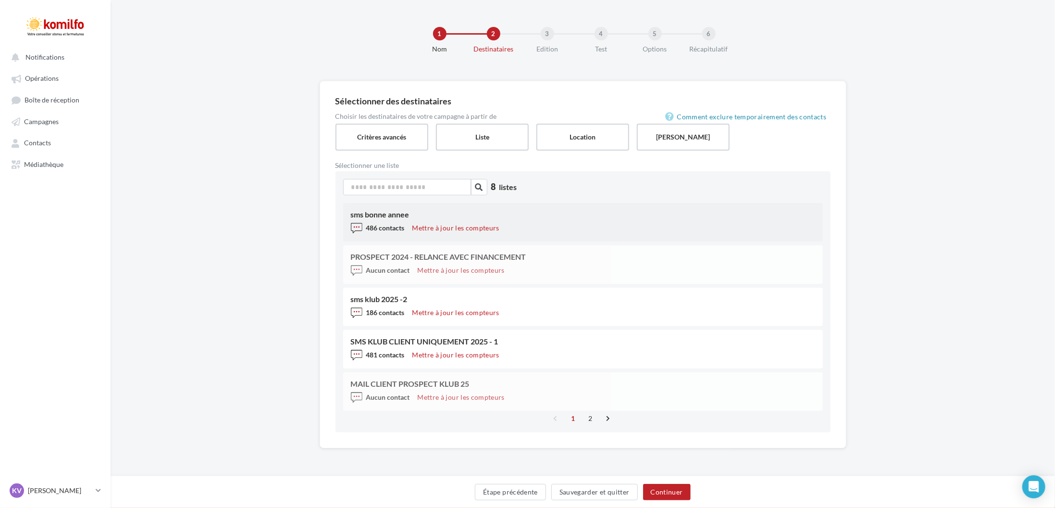
click at [391, 223] on span "486 contacts" at bounding box center [385, 227] width 38 height 8
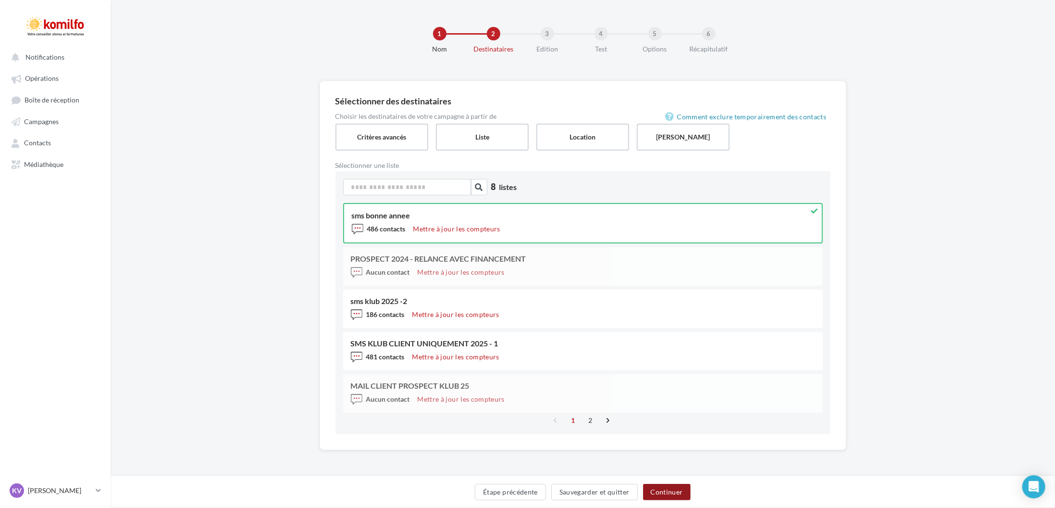
click at [657, 497] on button "Continuer" at bounding box center [667, 491] width 48 height 16
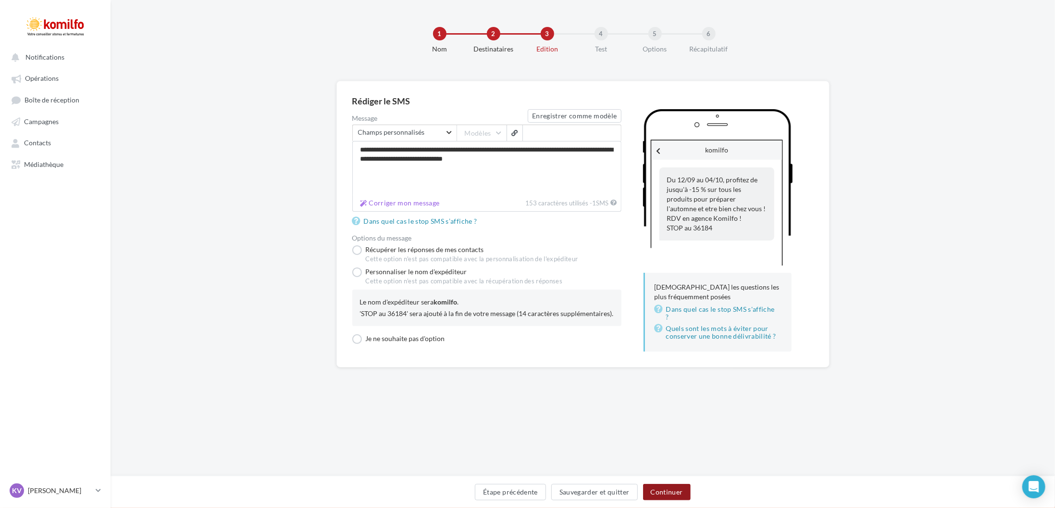
click at [654, 496] on button "Continuer" at bounding box center [667, 491] width 48 height 16
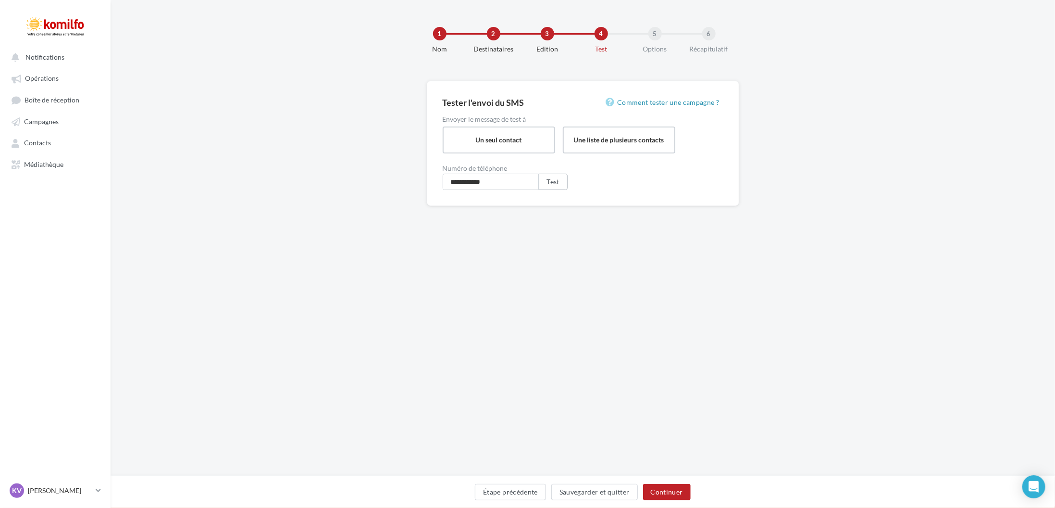
click at [558, 180] on button "Test" at bounding box center [553, 182] width 29 height 16
click at [501, 182] on input "**********" at bounding box center [491, 182] width 96 height 16
type input "**********"
click at [558, 179] on button "Test" at bounding box center [553, 182] width 29 height 16
click at [662, 494] on button "Continuer" at bounding box center [667, 491] width 48 height 16
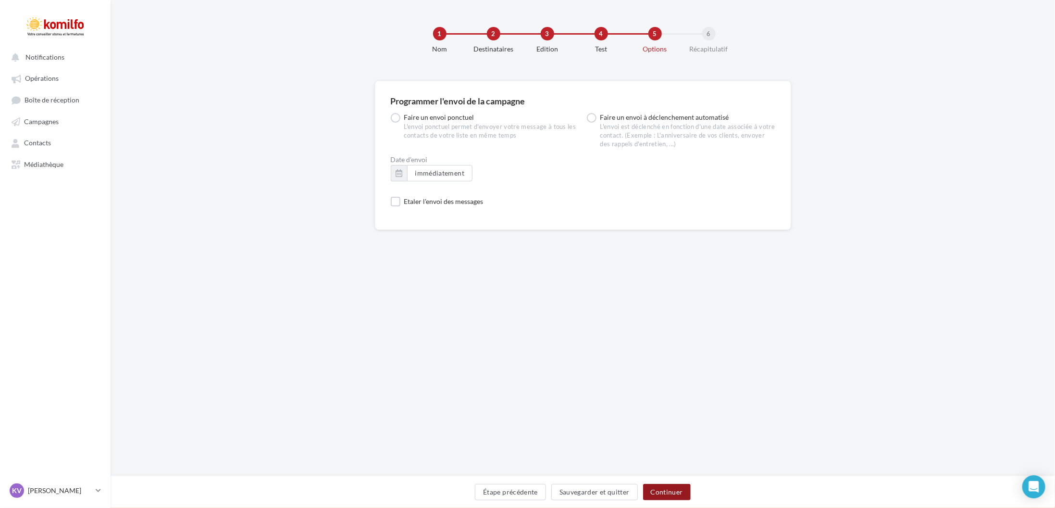
click at [662, 493] on button "Continuer" at bounding box center [667, 491] width 48 height 16
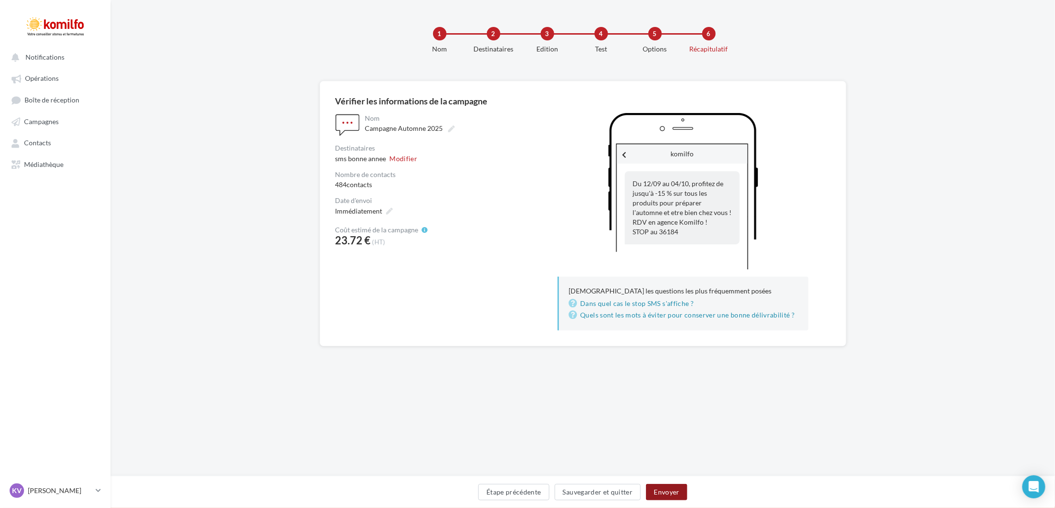
click at [661, 488] on button "Envoyer" at bounding box center [666, 491] width 41 height 16
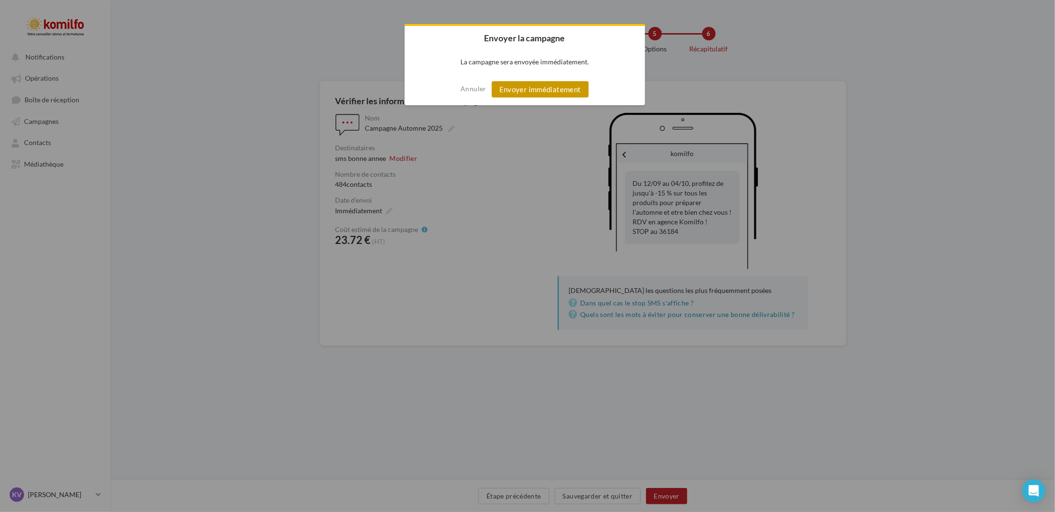
click at [520, 89] on button "Envoyer immédiatement" at bounding box center [540, 89] width 97 height 16
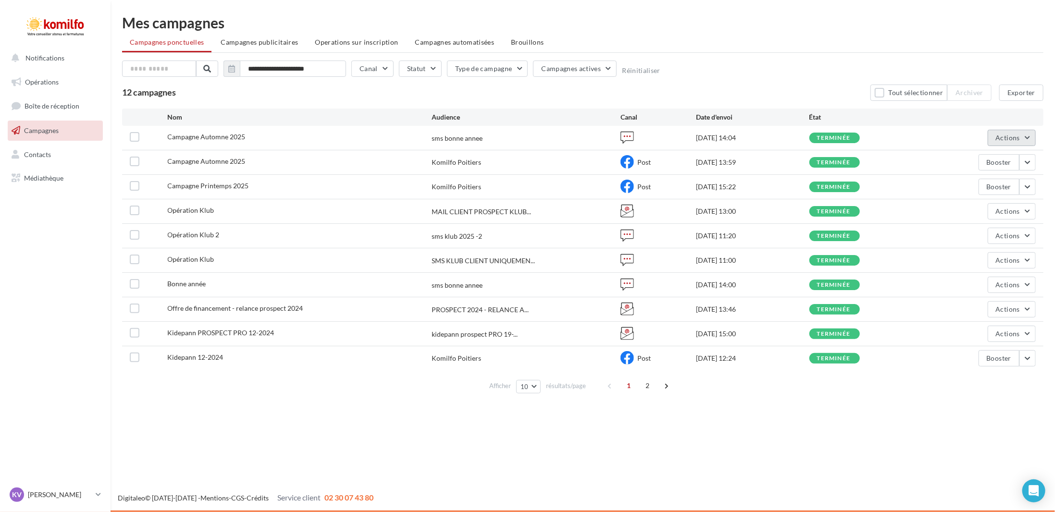
click at [1012, 135] on span "Actions" at bounding box center [1008, 138] width 24 height 8
click at [988, 208] on button "Dupliquer" at bounding box center [988, 210] width 96 height 25
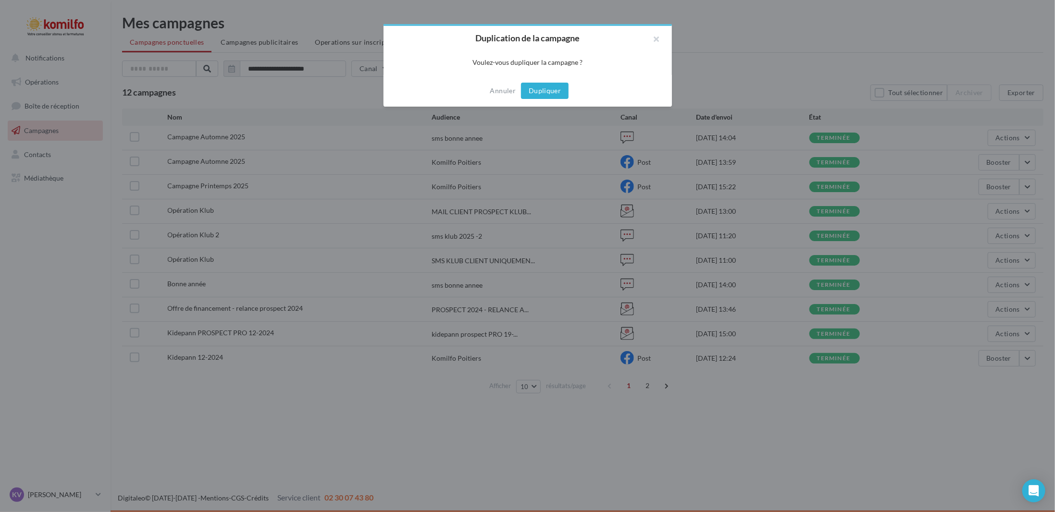
click at [544, 92] on button "Dupliquer" at bounding box center [545, 91] width 48 height 16
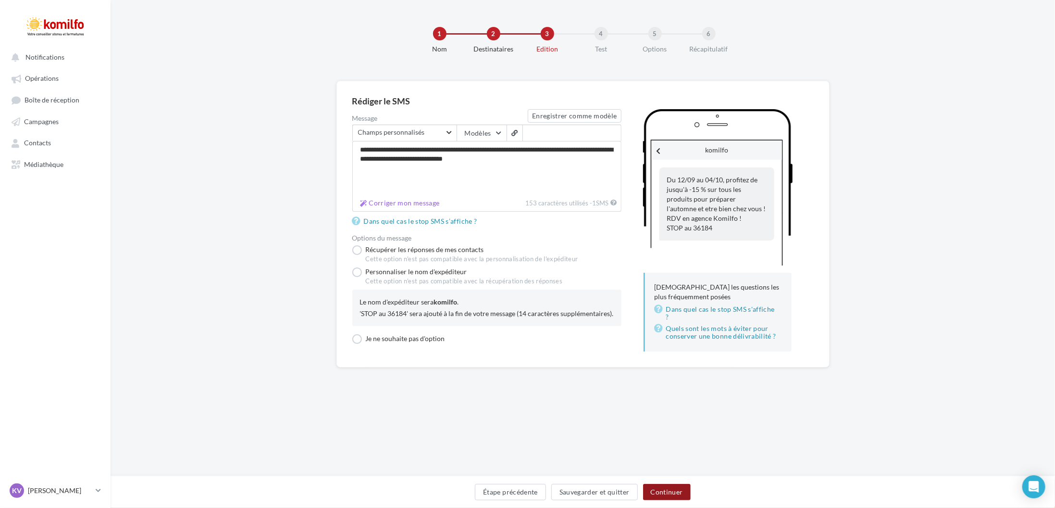
click at [658, 494] on button "Continuer" at bounding box center [667, 491] width 48 height 16
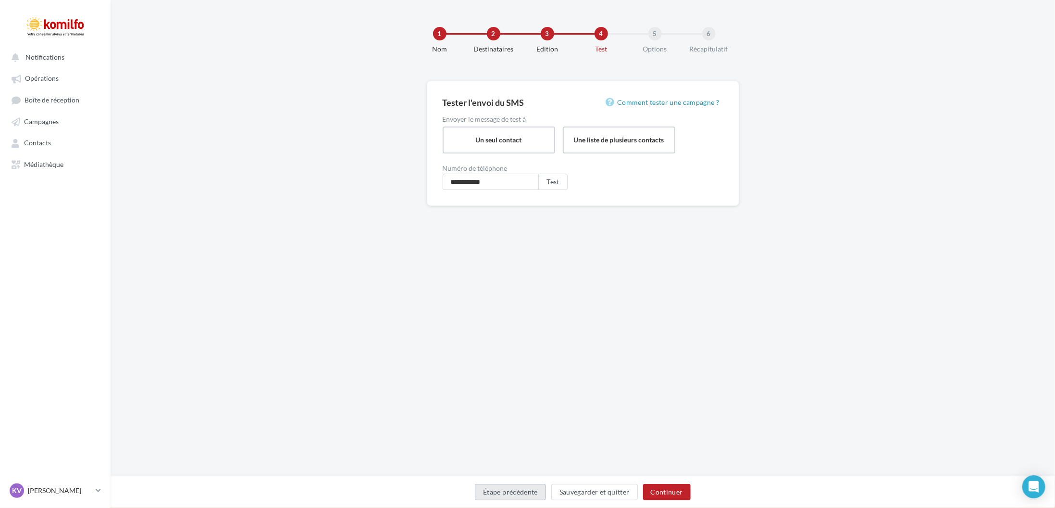
click at [522, 496] on button "Étape précédente" at bounding box center [510, 491] width 71 height 16
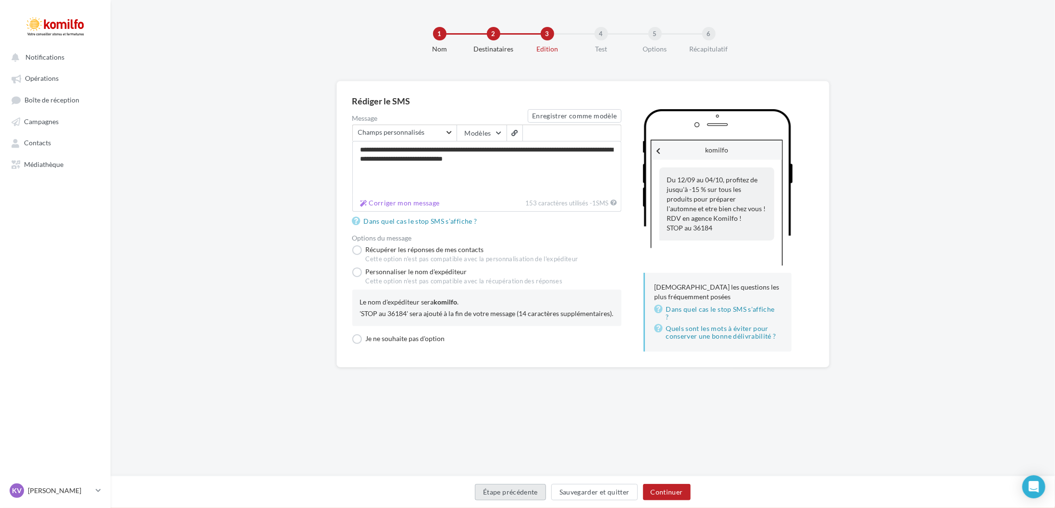
click at [522, 495] on button "Étape précédente" at bounding box center [510, 491] width 71 height 16
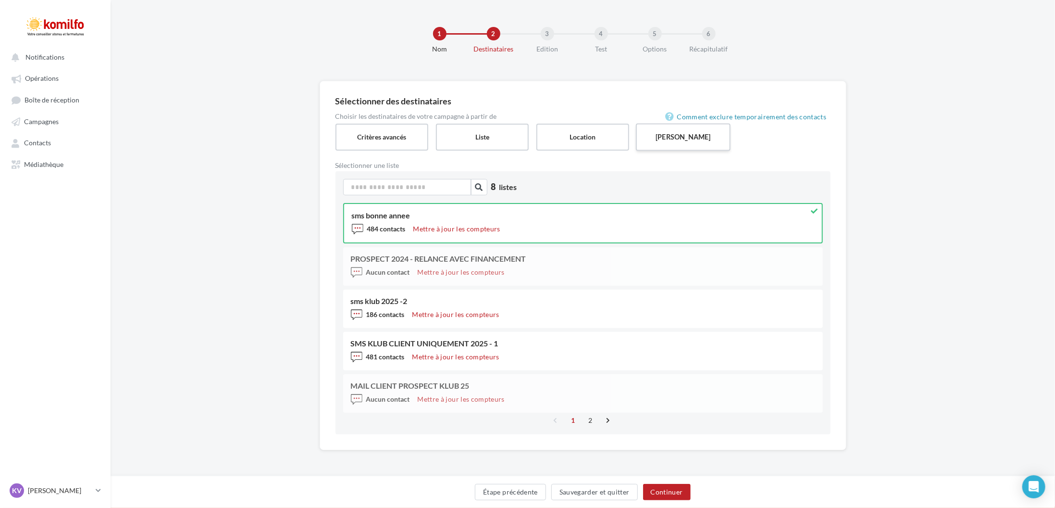
click at [708, 145] on label "Saisie manuelle" at bounding box center [683, 136] width 95 height 27
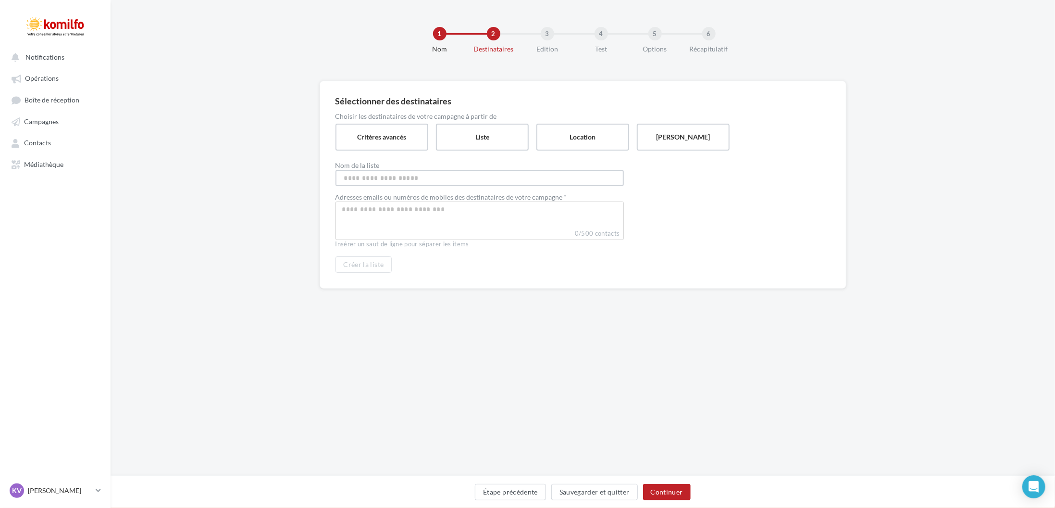
click at [498, 183] on input "Nom de la liste" at bounding box center [479, 178] width 288 height 16
type input "**********"
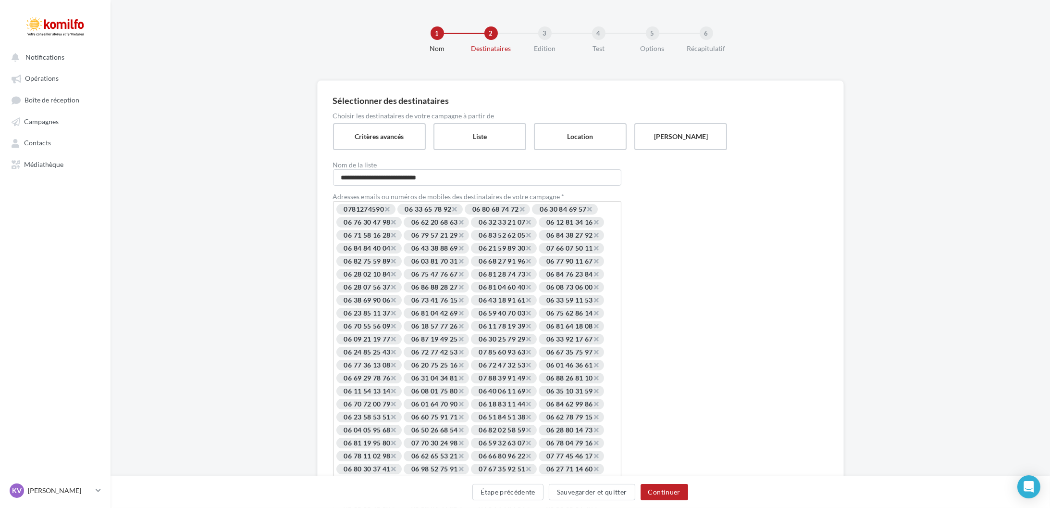
scroll to position [232, 0]
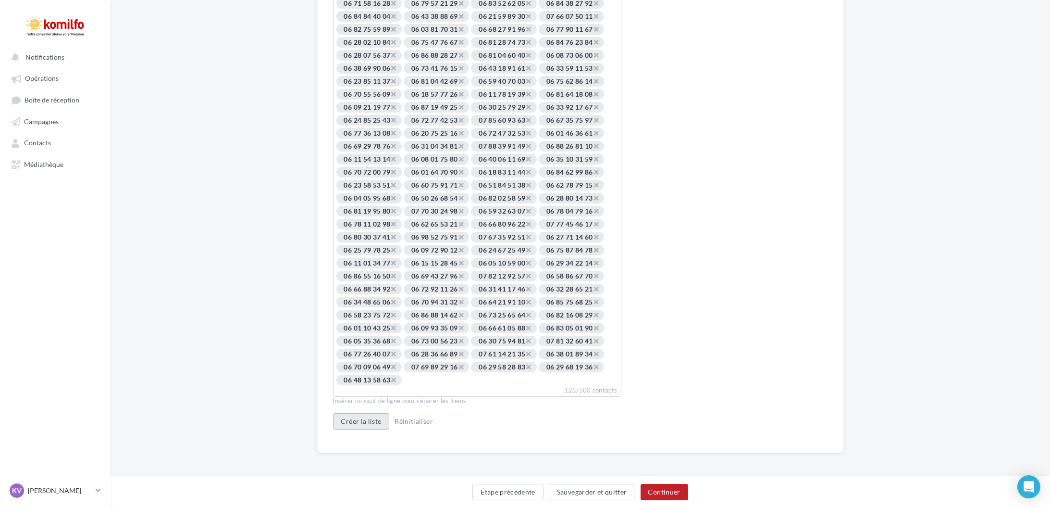
click at [370, 417] on button "Créer la liste" at bounding box center [361, 421] width 57 height 16
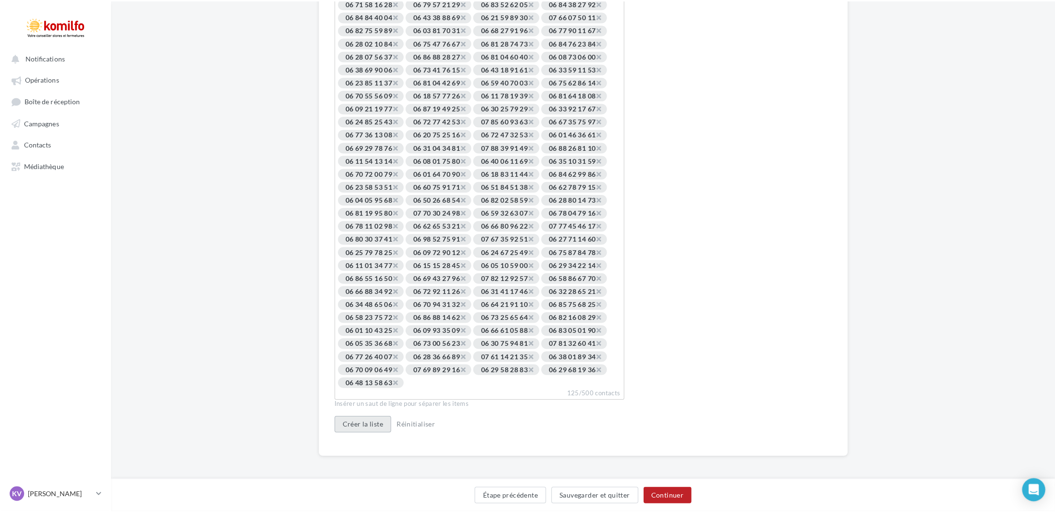
scroll to position [227, 0]
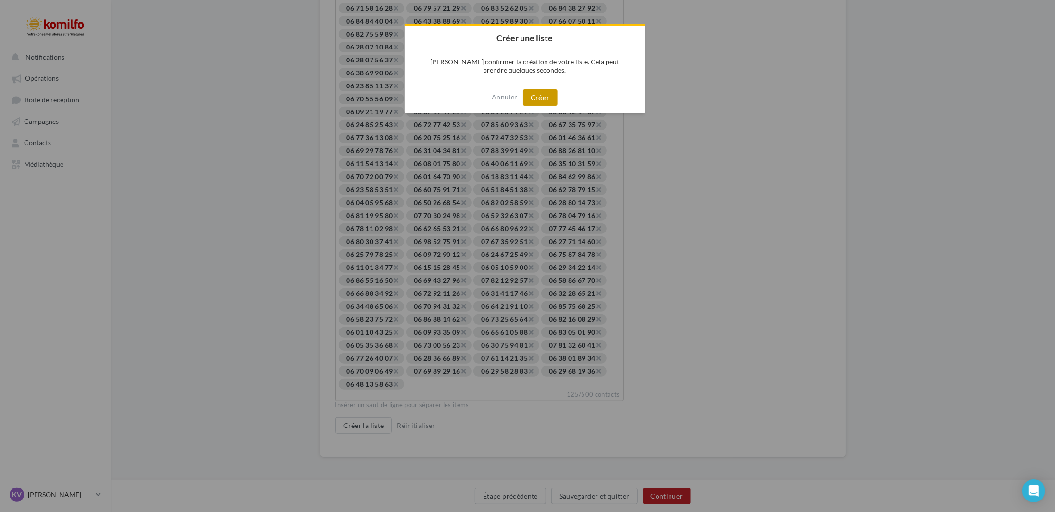
click at [548, 102] on button "Créer" at bounding box center [540, 97] width 35 height 16
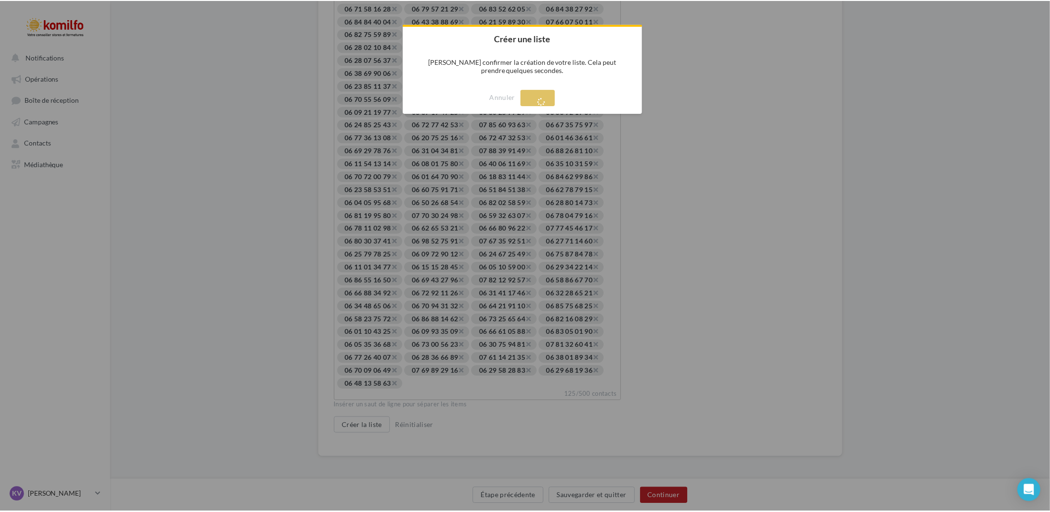
scroll to position [0, 0]
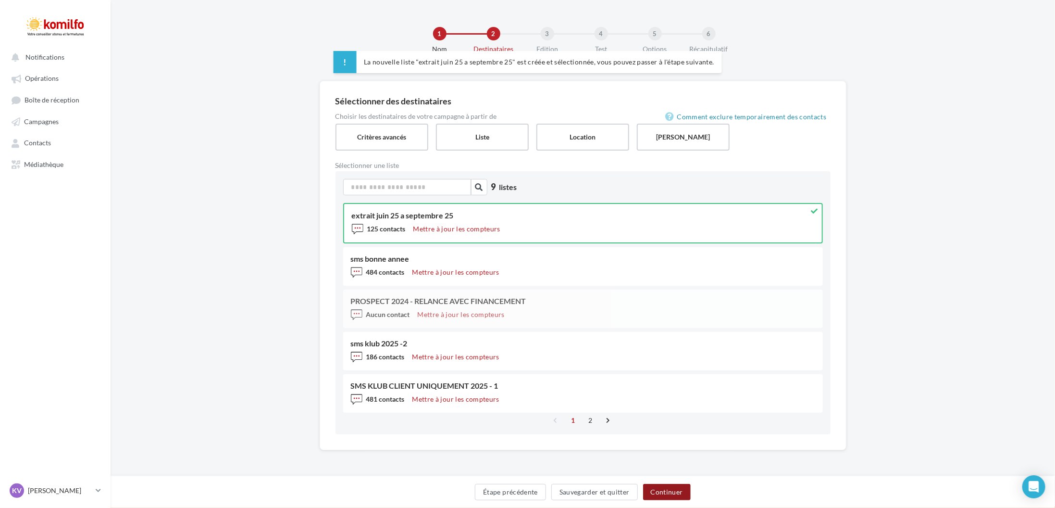
click at [680, 494] on button "Continuer" at bounding box center [667, 491] width 48 height 16
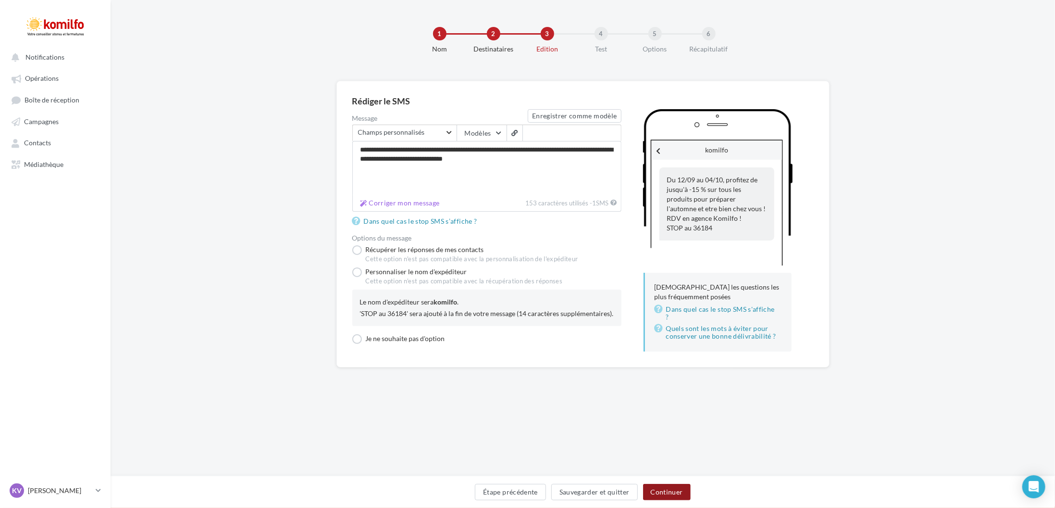
click at [679, 494] on button "Continuer" at bounding box center [667, 491] width 48 height 16
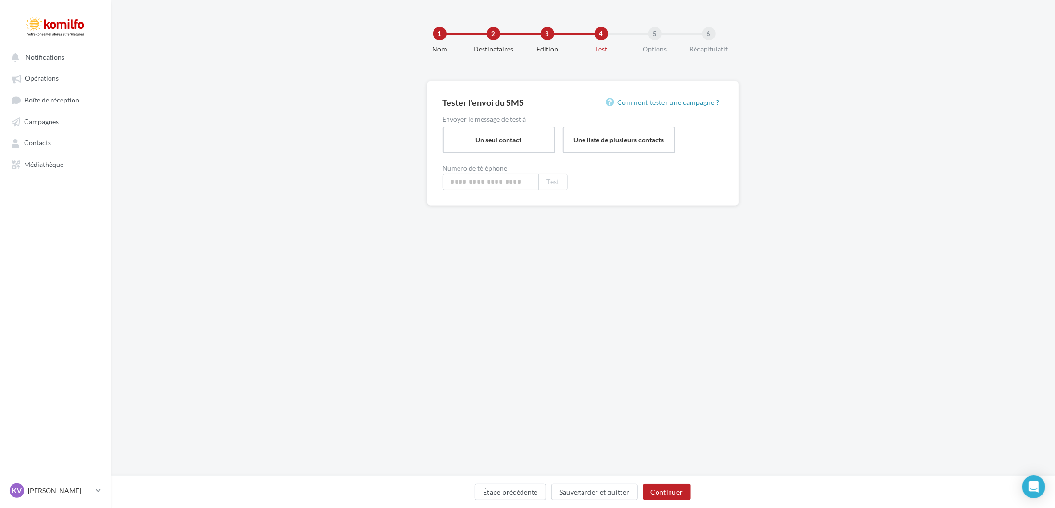
type input "**********"
click at [679, 494] on button "Continuer" at bounding box center [667, 491] width 48 height 16
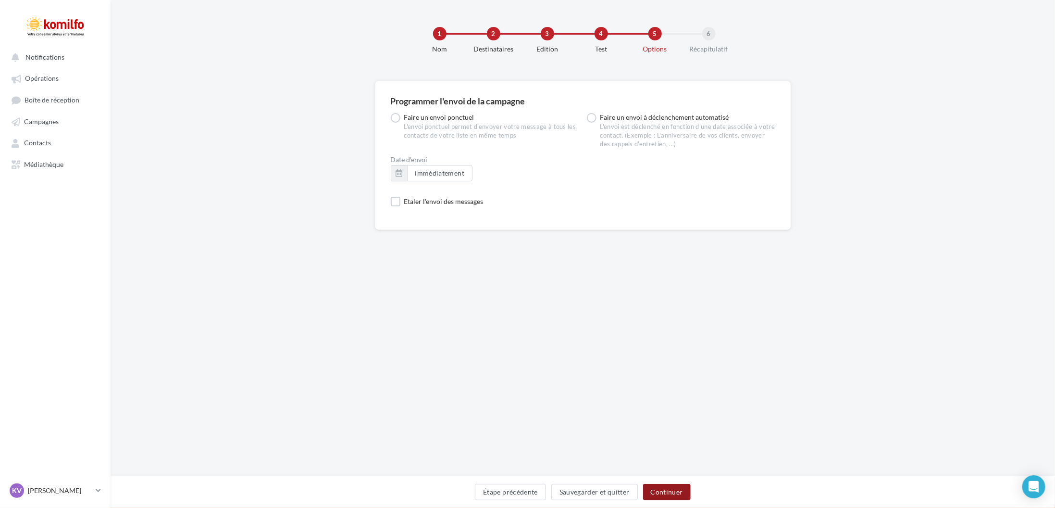
click at [679, 496] on button "Continuer" at bounding box center [667, 491] width 48 height 16
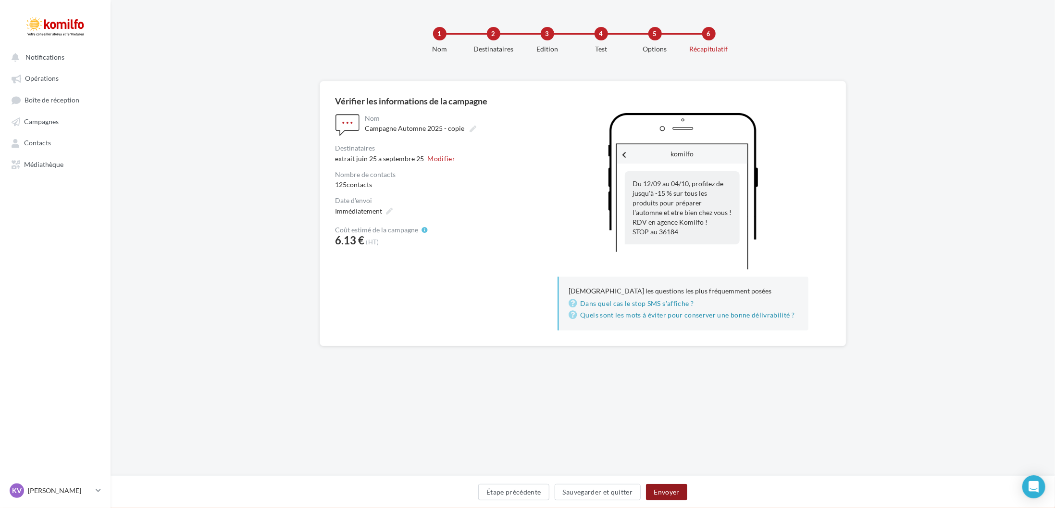
click at [679, 496] on button "Envoyer" at bounding box center [666, 491] width 41 height 16
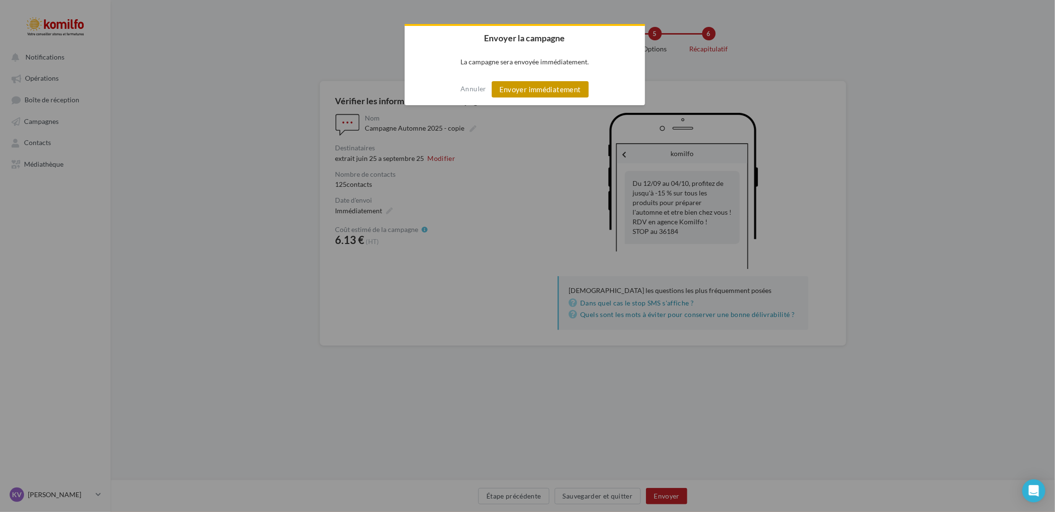
click at [546, 88] on button "Envoyer immédiatement" at bounding box center [540, 89] width 97 height 16
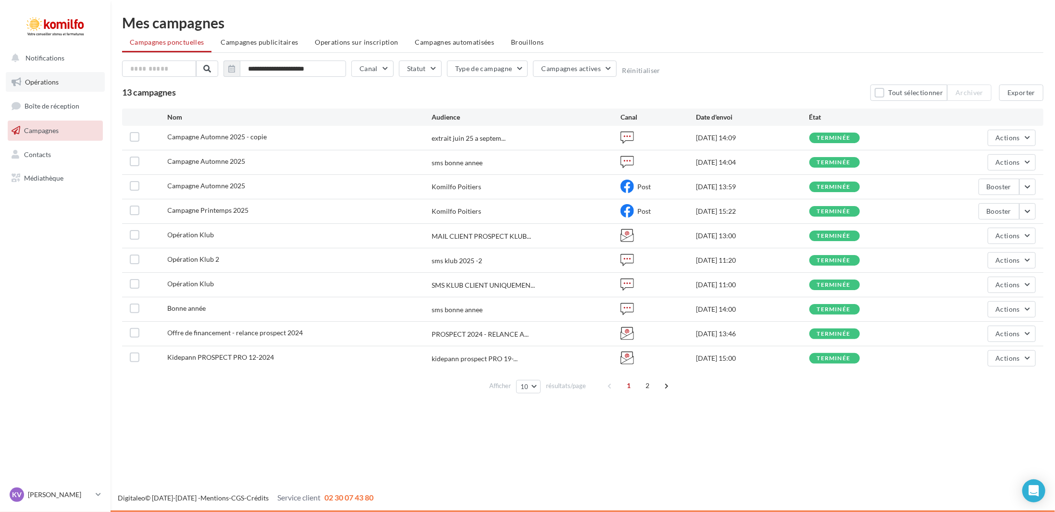
click at [59, 86] on link "Opérations" at bounding box center [55, 82] width 99 height 20
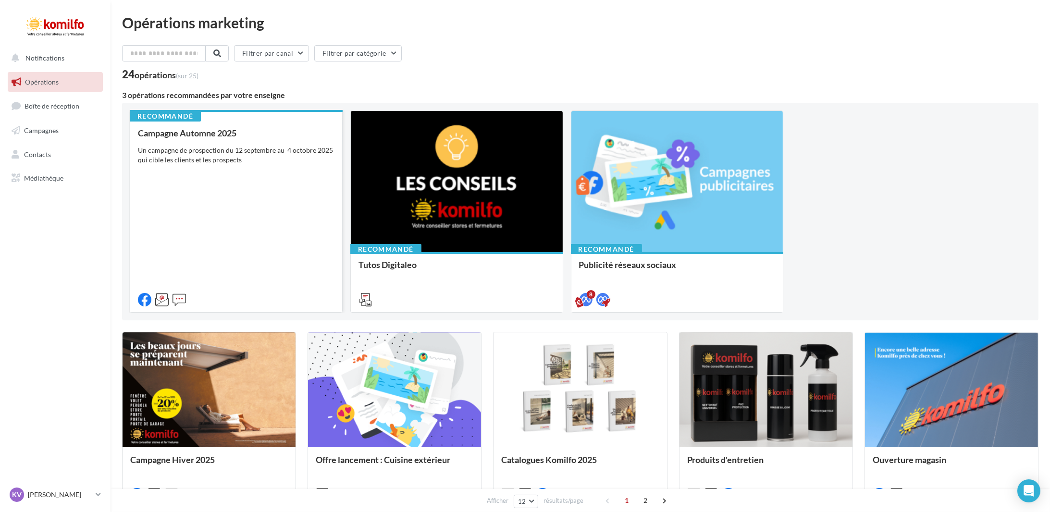
click at [276, 176] on div "Campagne Automne 2025 Un campagne de prospection du [DATE] au [DATE] qui cible …" at bounding box center [236, 215] width 197 height 175
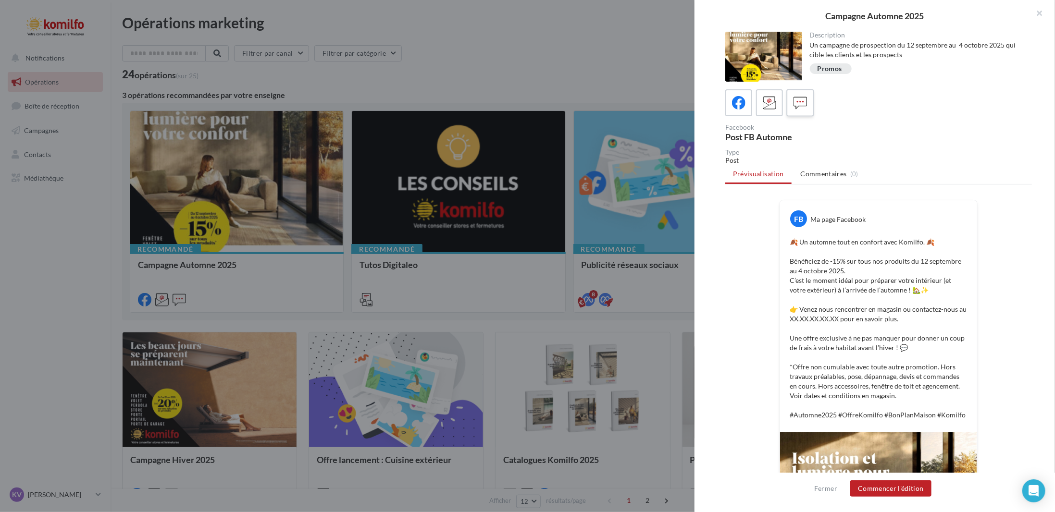
click at [805, 99] on icon at bounding box center [800, 103] width 14 height 14
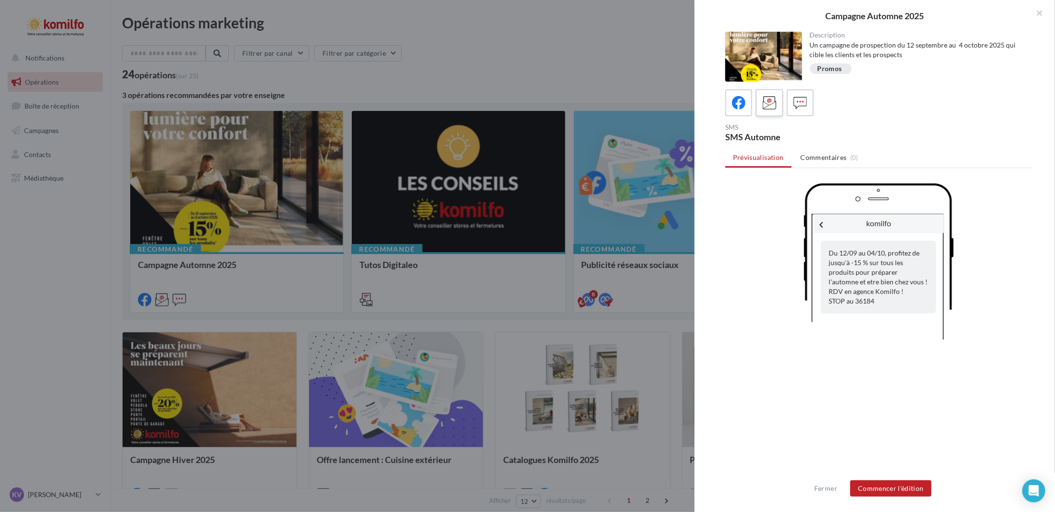
click at [771, 100] on icon at bounding box center [770, 103] width 14 height 14
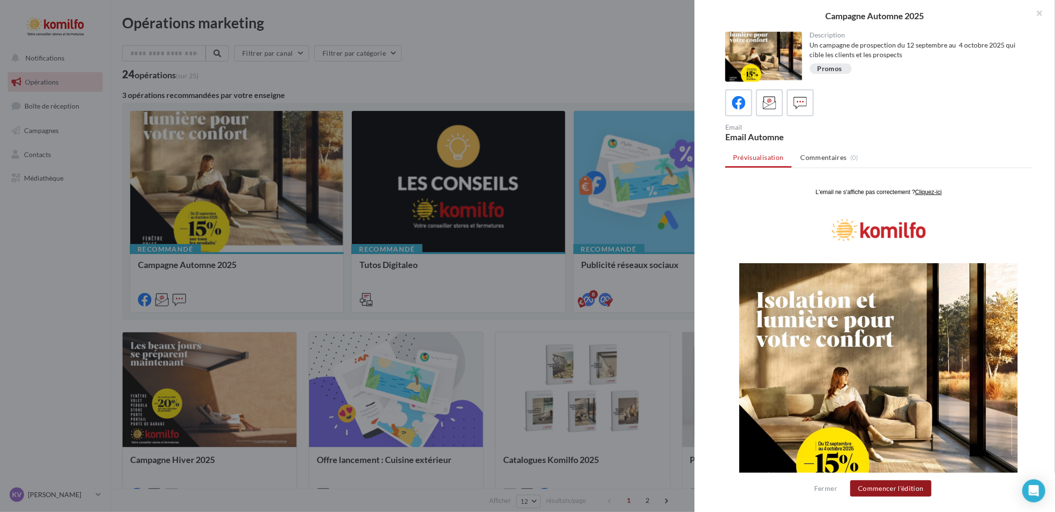
click at [895, 483] on button "Commencer l'édition" at bounding box center [890, 489] width 81 height 16
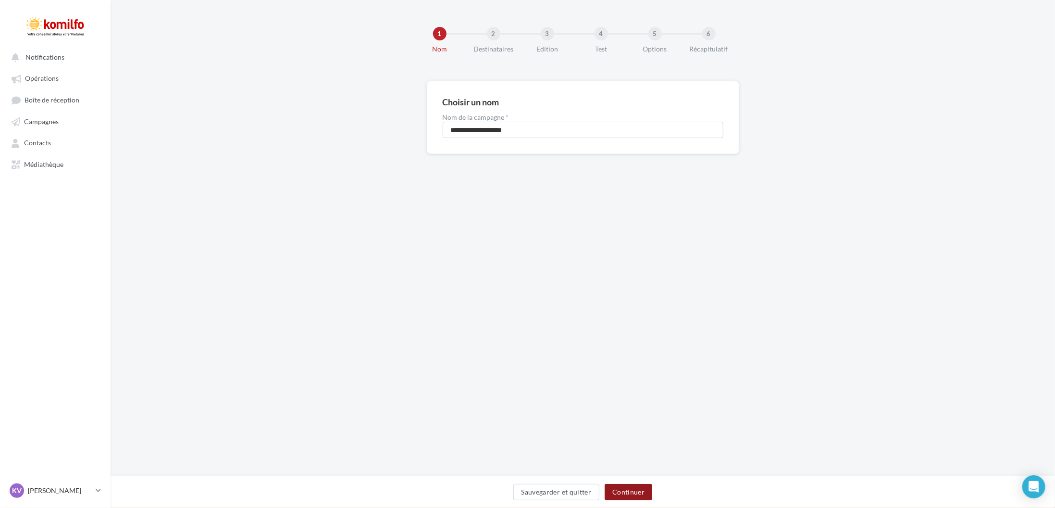
click at [643, 491] on button "Continuer" at bounding box center [629, 491] width 48 height 16
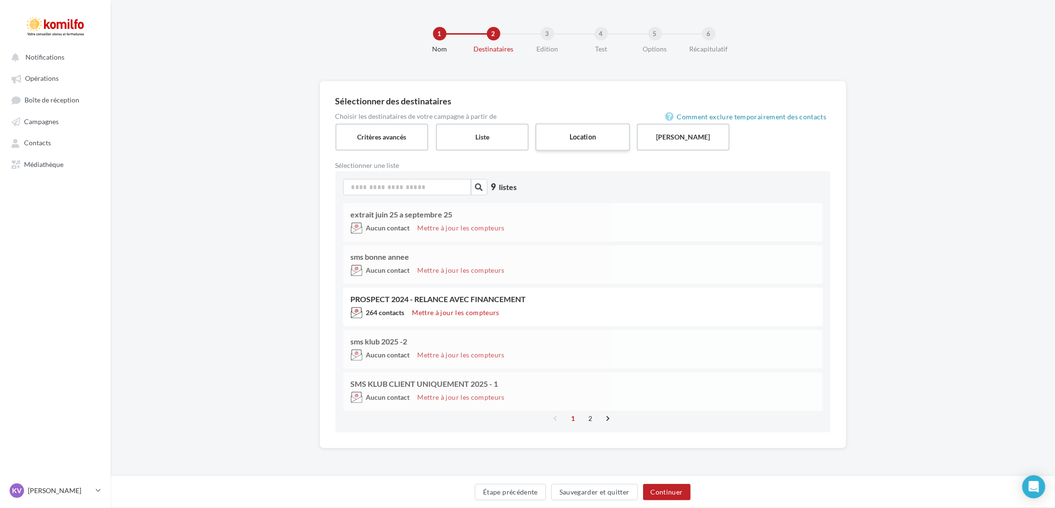
click at [615, 142] on label "Location" at bounding box center [582, 136] width 95 height 27
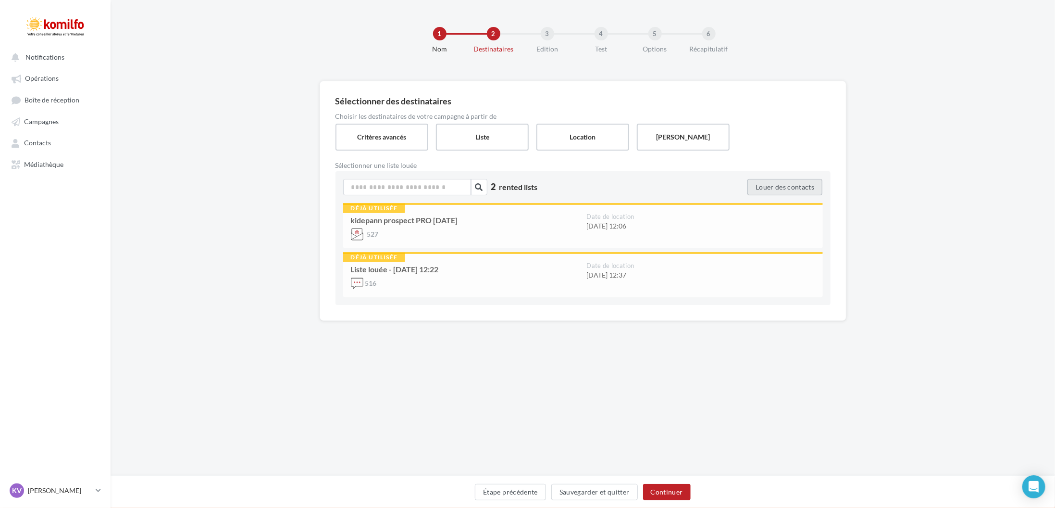
click at [773, 182] on button "Louer des contacts" at bounding box center [784, 187] width 75 height 16
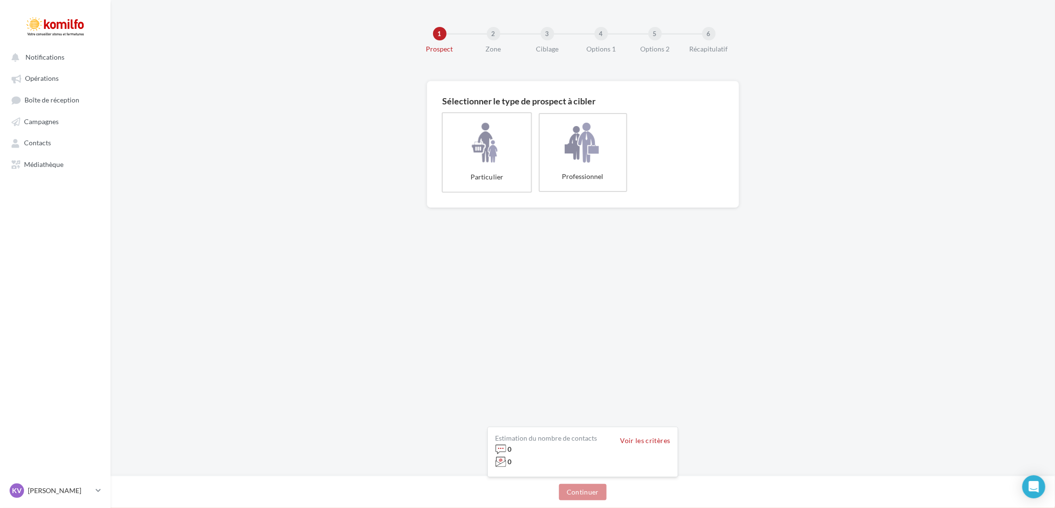
click at [502, 148] on label "Particulier" at bounding box center [487, 152] width 90 height 80
click at [578, 488] on button "Continuer" at bounding box center [583, 491] width 48 height 16
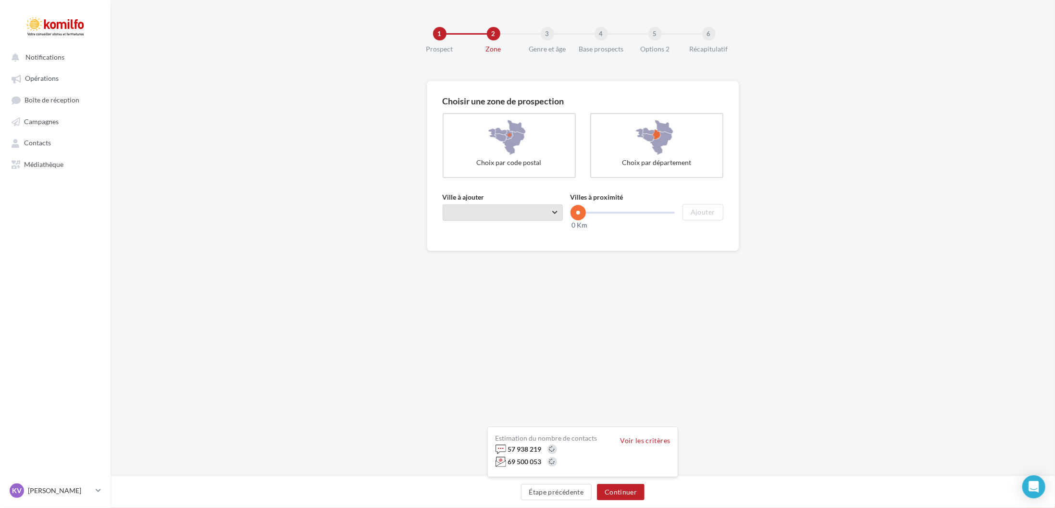
click at [501, 215] on span "Taper le début d'un code postal ou d'une ville ..." at bounding box center [503, 212] width 120 height 16
type input "*****"
click at [513, 267] on div "Gençay (86160)" at bounding box center [502, 271] width 89 height 11
drag, startPoint x: 580, startPoint y: 212, endPoint x: 609, endPoint y: 214, distance: 29.4
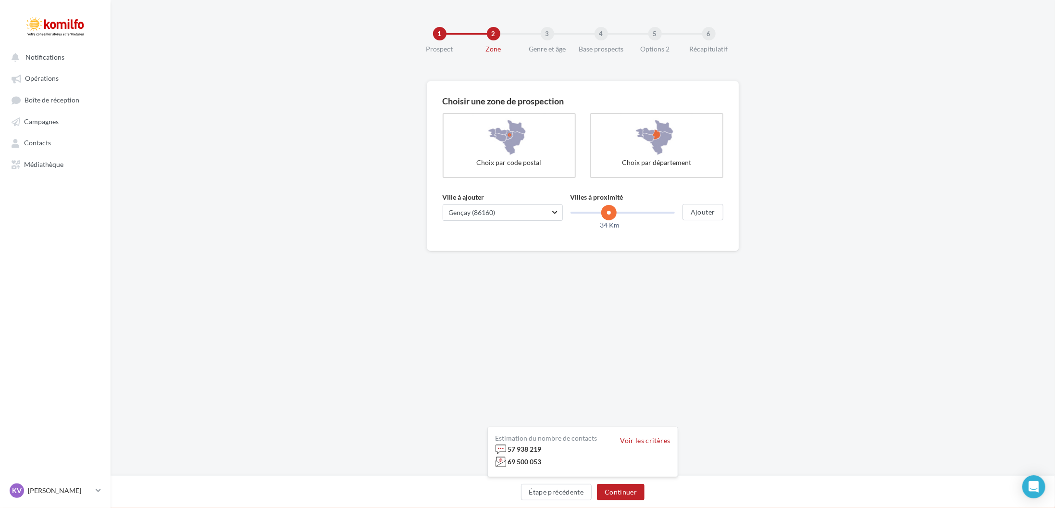
click at [609, 214] on span at bounding box center [608, 212] width 15 height 15
drag, startPoint x: 608, startPoint y: 214, endPoint x: 590, endPoint y: 213, distance: 18.3
click at [590, 213] on span at bounding box center [589, 212] width 15 height 15
click at [707, 212] on button "Ajouter" at bounding box center [702, 212] width 40 height 16
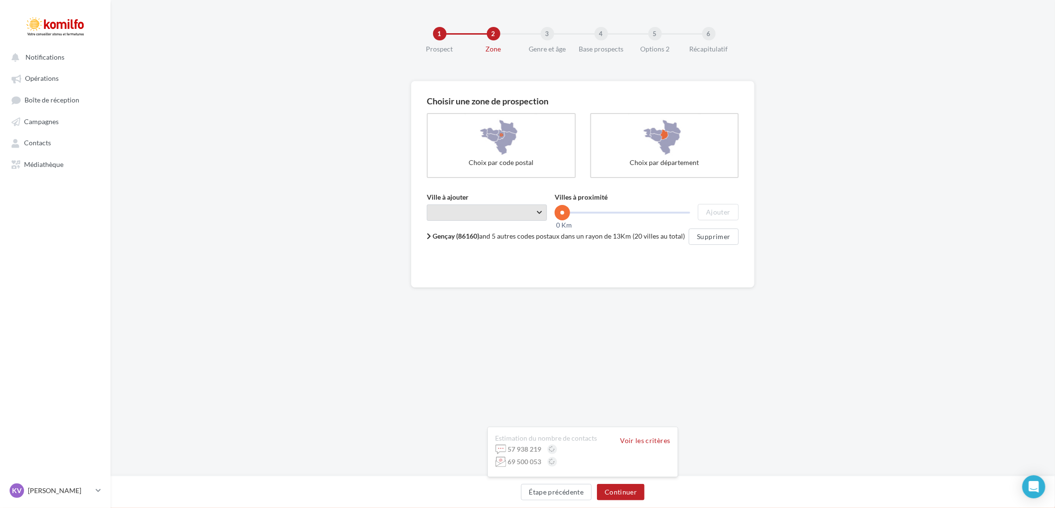
click at [477, 209] on span "Taper le début d'un code postal ou d'une ville ..." at bounding box center [487, 212] width 120 height 16
drag, startPoint x: 478, startPoint y: 208, endPoint x: 397, endPoint y: 203, distance: 80.9
click at [397, 203] on div "Choisir une zone de prospection Choix par code postal Choix par département Vil…" at bounding box center [583, 215] width 944 height 268
type input "*"
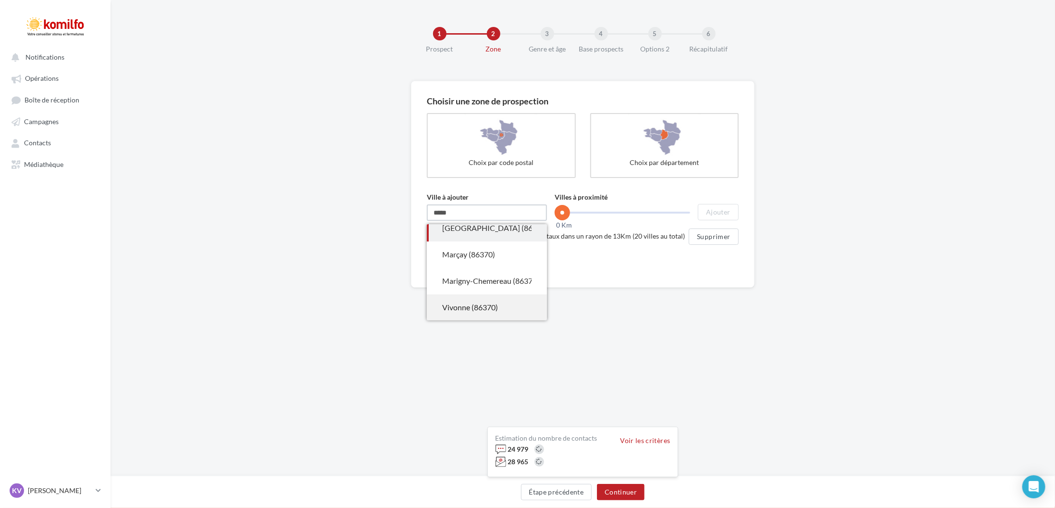
type input "*****"
click at [491, 302] on div "Vivonne (86370)" at bounding box center [486, 307] width 89 height 11
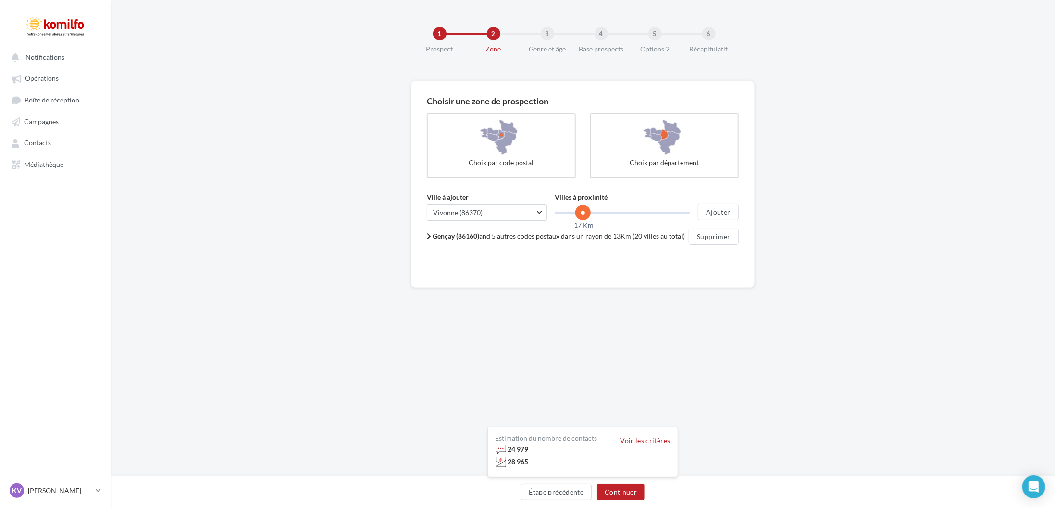
drag, startPoint x: 562, startPoint y: 210, endPoint x: 583, endPoint y: 213, distance: 22.0
click at [583, 213] on span at bounding box center [582, 212] width 15 height 15
click at [716, 211] on button "Ajouter" at bounding box center [718, 212] width 40 height 16
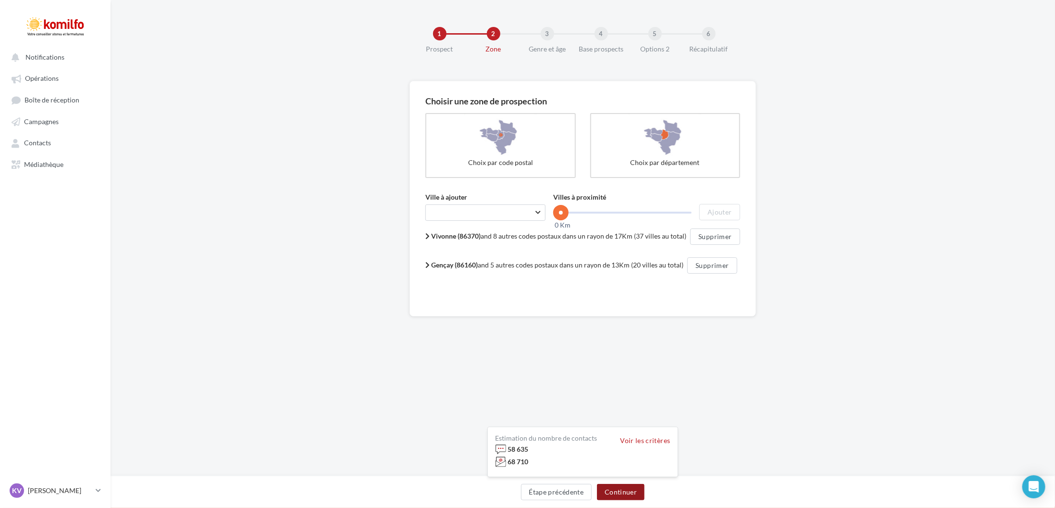
click at [631, 491] on button "Continuer" at bounding box center [621, 491] width 48 height 16
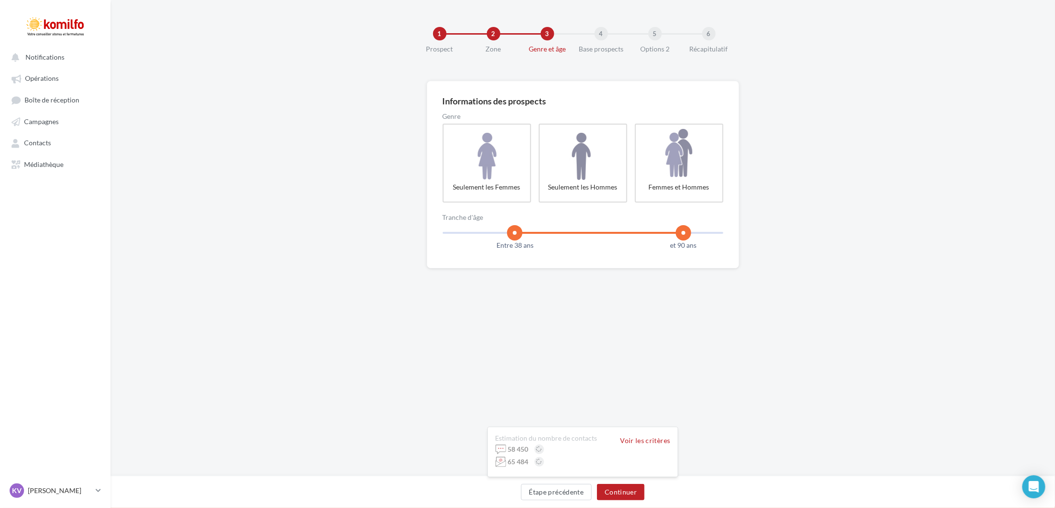
drag, startPoint x: 451, startPoint y: 231, endPoint x: 513, endPoint y: 235, distance: 62.1
click at [513, 235] on span at bounding box center [514, 232] width 15 height 15
drag, startPoint x: 515, startPoint y: 231, endPoint x: 509, endPoint y: 236, distance: 7.5
click at [509, 236] on span at bounding box center [508, 232] width 15 height 15
click at [504, 223] on div "Informations des prospects Genre Seulement les Femmes Seulement les Hommes Femm…" at bounding box center [583, 169] width 281 height 144
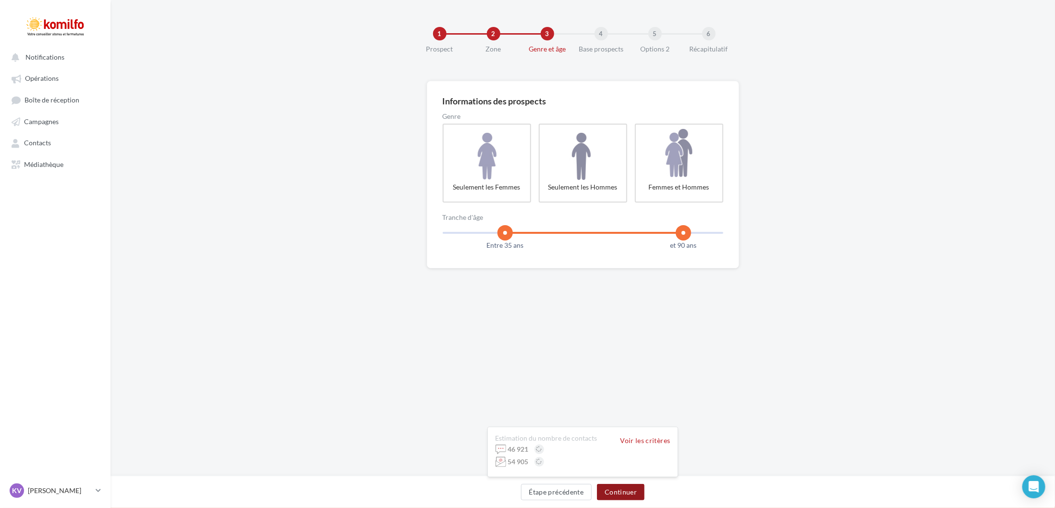
click at [632, 485] on button "Continuer" at bounding box center [621, 491] width 48 height 16
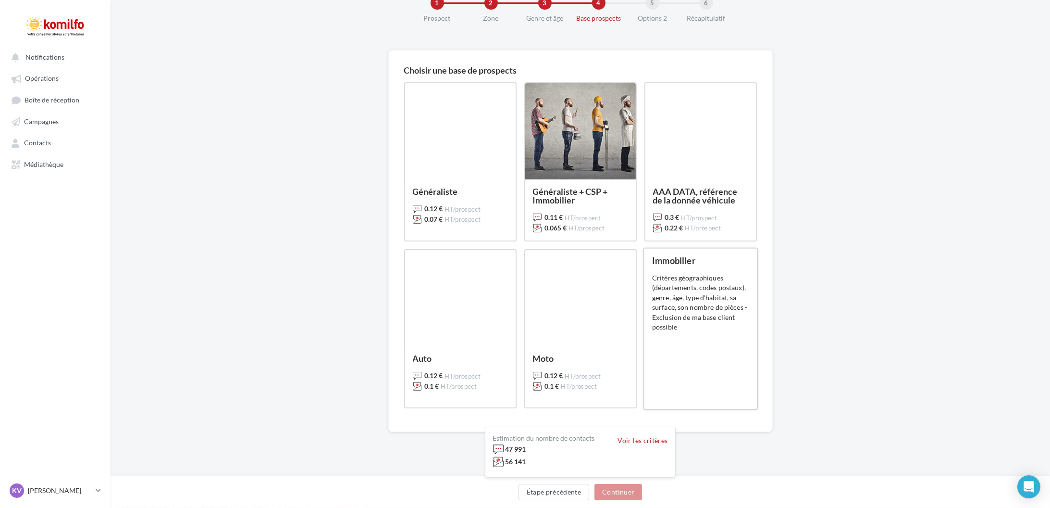
scroll to position [43, 0]
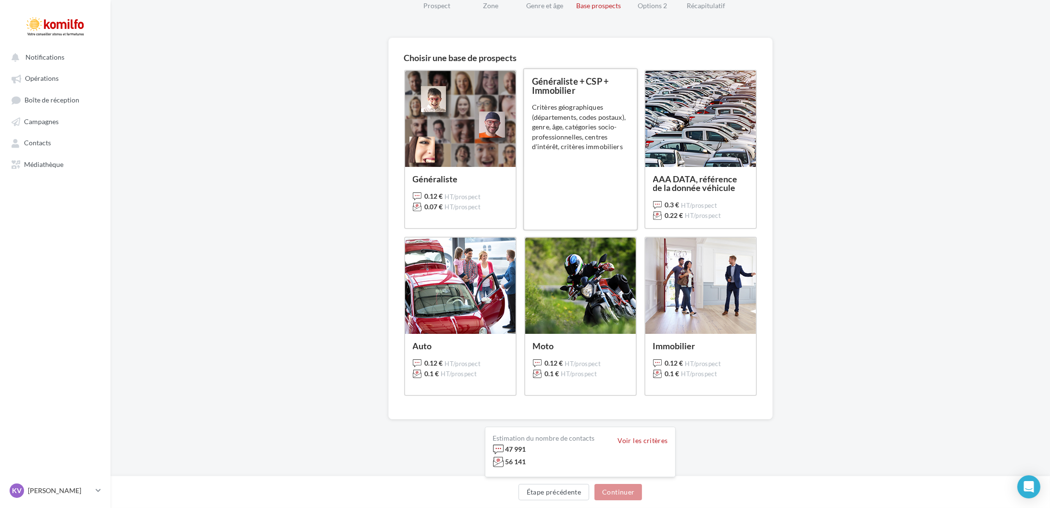
click at [577, 104] on div "Critères géographiques (départements, codes postaux), genre, âge, catégories so…" at bounding box center [580, 126] width 97 height 49
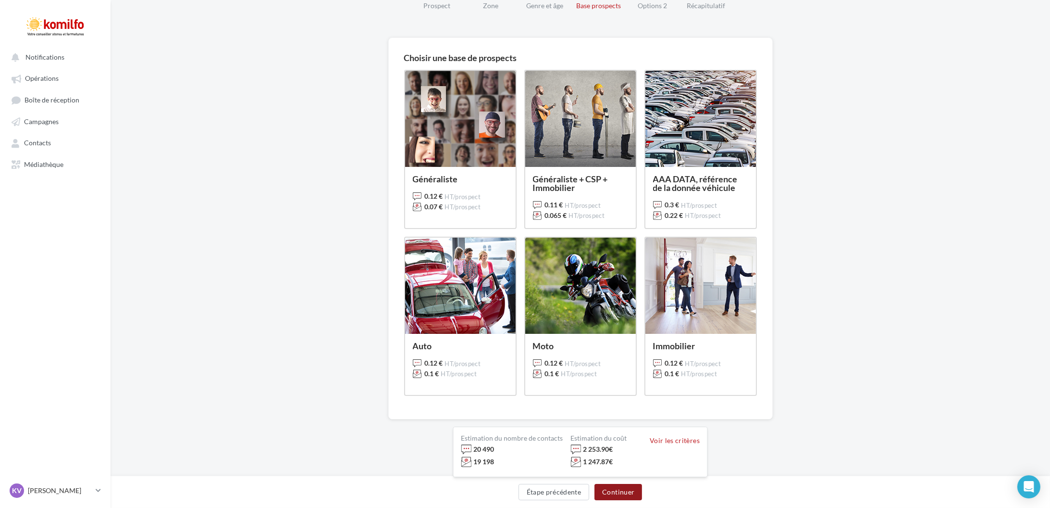
click at [624, 485] on button "Continuer" at bounding box center [619, 491] width 48 height 16
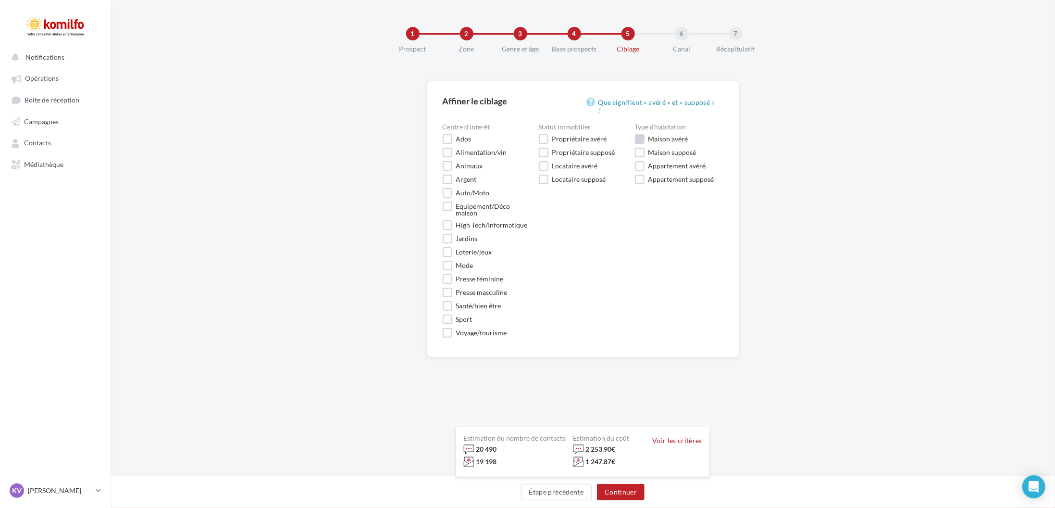
click at [685, 139] on div "Maison avéré" at bounding box center [668, 139] width 40 height 7
click at [596, 138] on div "Propriétaire avéré" at bounding box center [579, 139] width 55 height 7
click at [486, 206] on div "Equipement/Déco maison" at bounding box center [493, 209] width 75 height 13
click at [478, 213] on div "Equipement/Déco maison" at bounding box center [493, 209] width 75 height 13
click at [621, 495] on button "Continuer" at bounding box center [621, 491] width 48 height 16
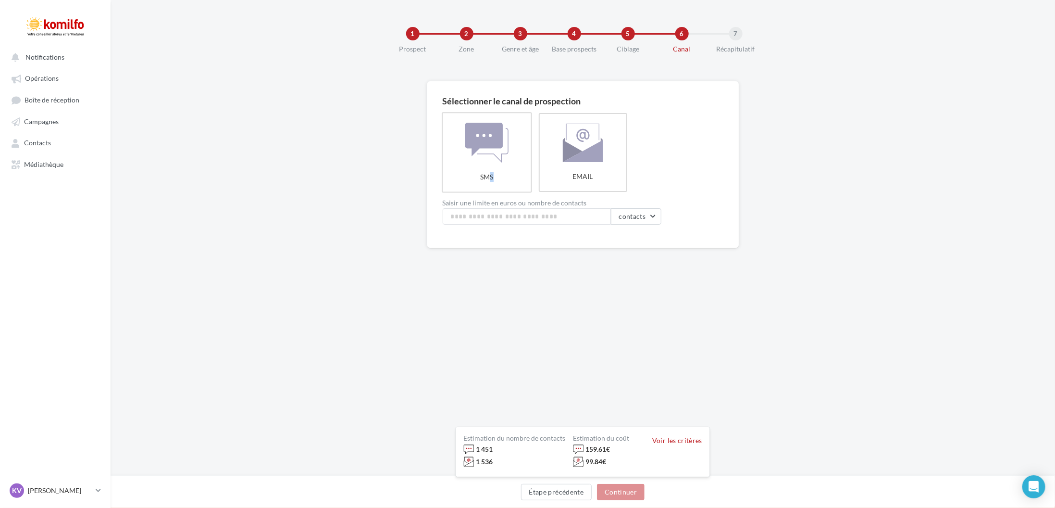
click at [491, 143] on label "SMS" at bounding box center [487, 152] width 90 height 80
click at [584, 157] on label "EMAIL" at bounding box center [583, 152] width 90 height 80
click at [480, 148] on label "SMS" at bounding box center [487, 152] width 90 height 80
click at [583, 136] on label "EMAIL" at bounding box center [583, 152] width 90 height 80
click at [481, 147] on label "SMS" at bounding box center [487, 152] width 90 height 80
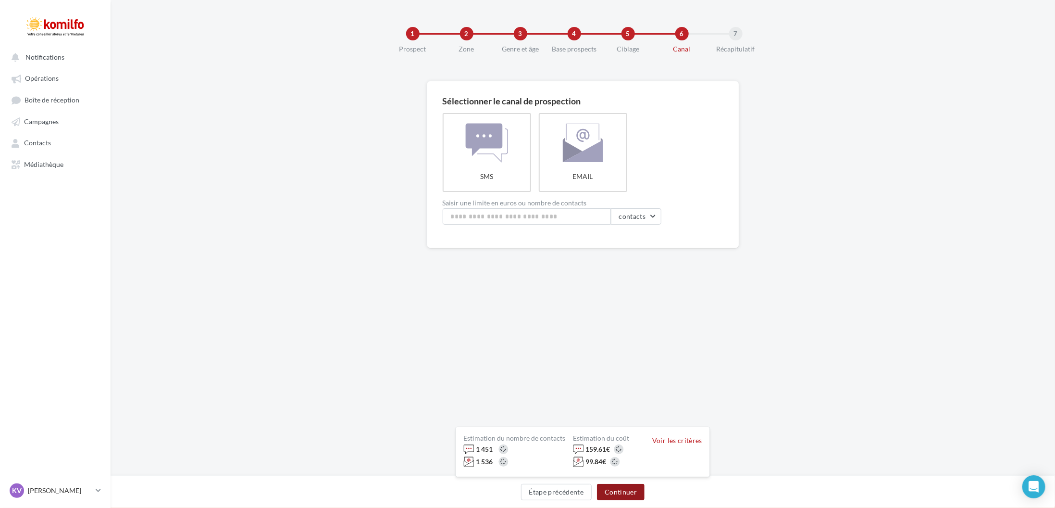
click at [633, 486] on button "Continuer" at bounding box center [621, 491] width 48 height 16
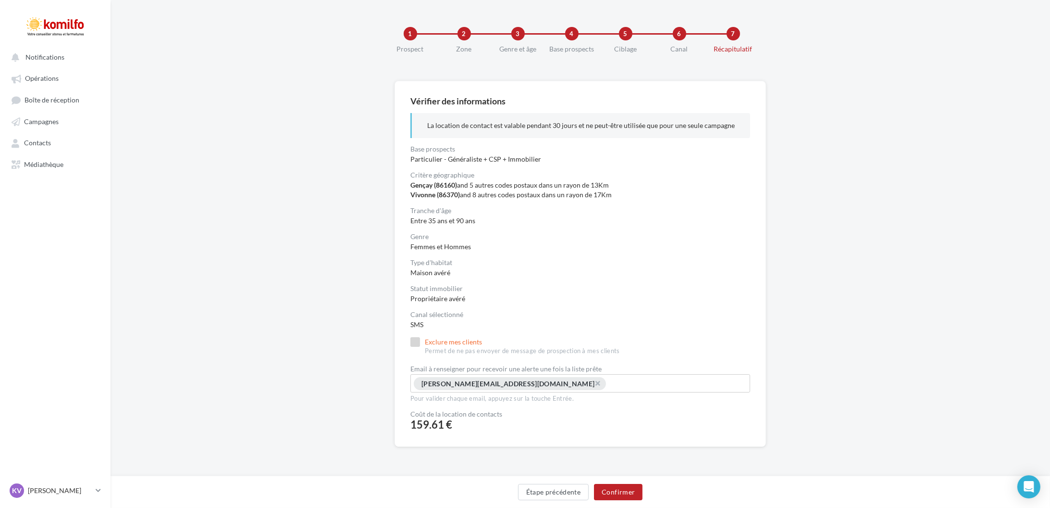
click at [479, 343] on label "Exclure mes clients Permet de ne pas envoyer de message de prospection à mes cl…" at bounding box center [515, 346] width 210 height 18
click at [621, 486] on button "Confirmer" at bounding box center [618, 491] width 49 height 16
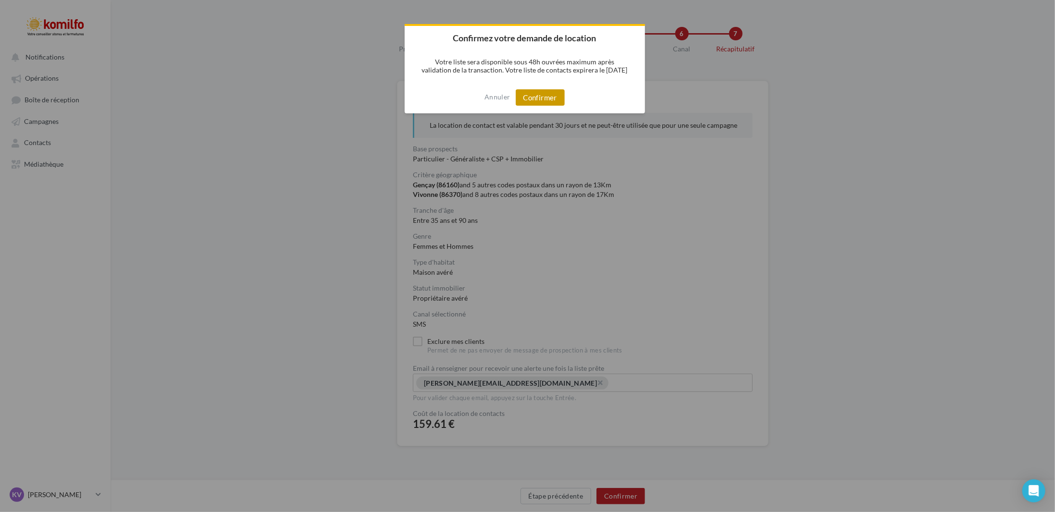
click at [560, 98] on button "Confirmer" at bounding box center [540, 97] width 49 height 16
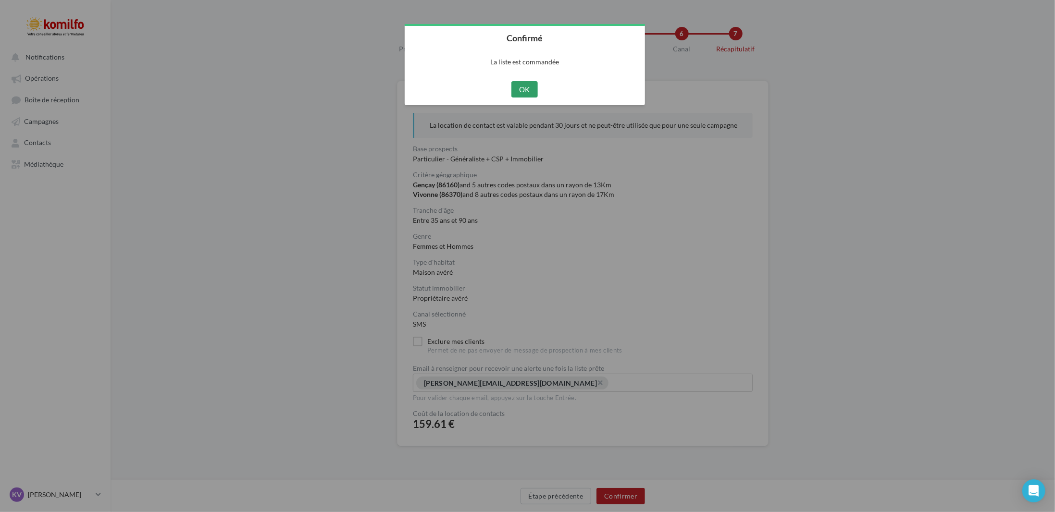
click at [532, 92] on button "OK" at bounding box center [524, 89] width 26 height 16
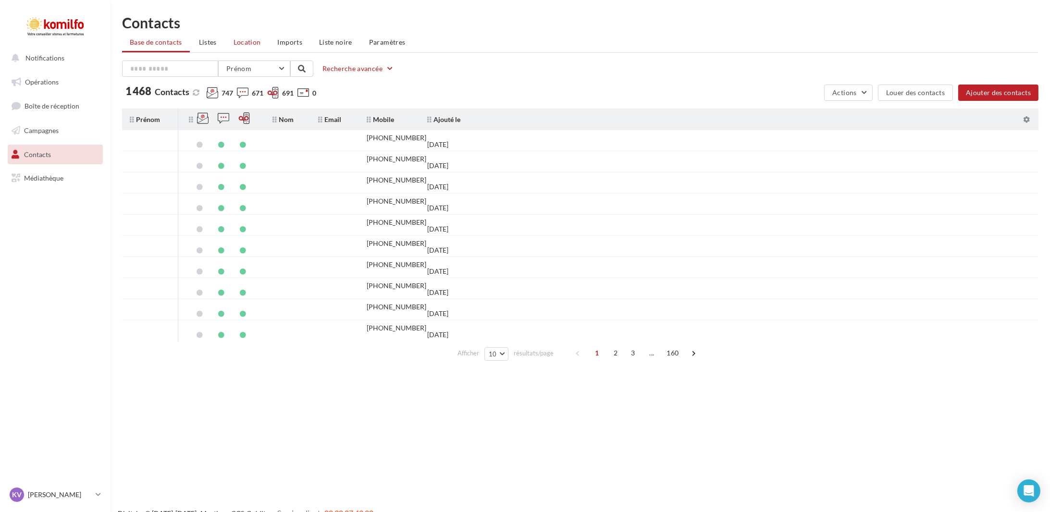
click at [260, 35] on li "Location" at bounding box center [247, 42] width 43 height 17
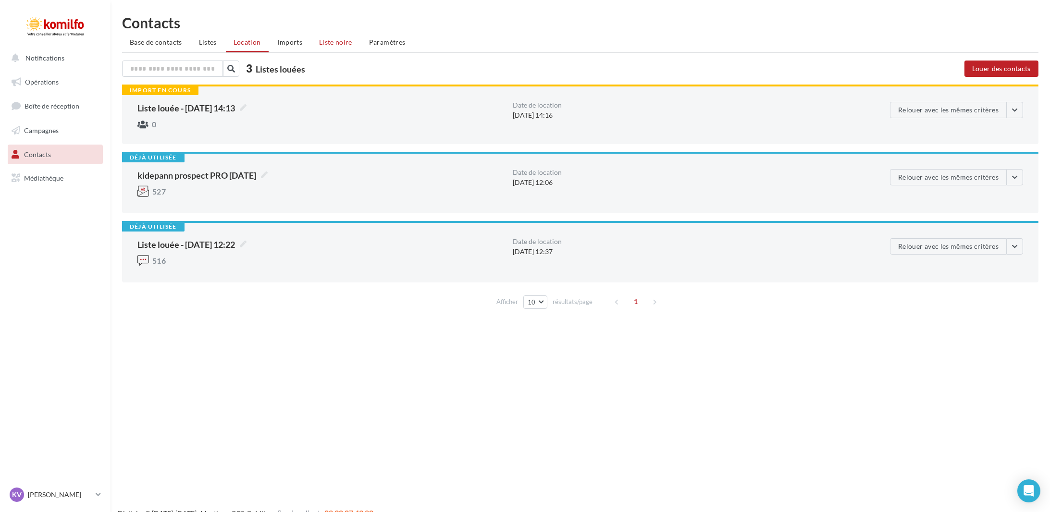
click at [332, 40] on span "Liste noire" at bounding box center [335, 42] width 33 height 8
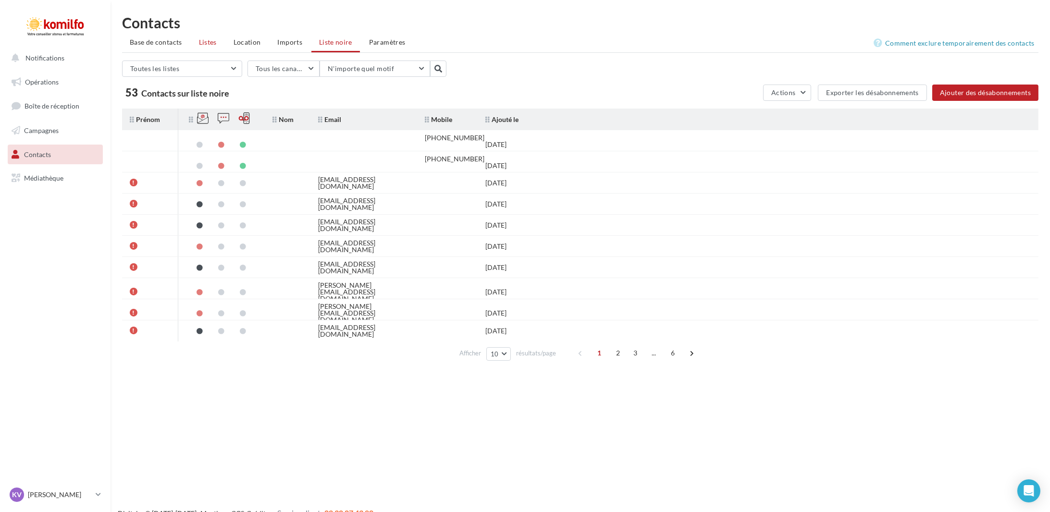
click at [208, 43] on span "Listes" at bounding box center [208, 42] width 18 height 8
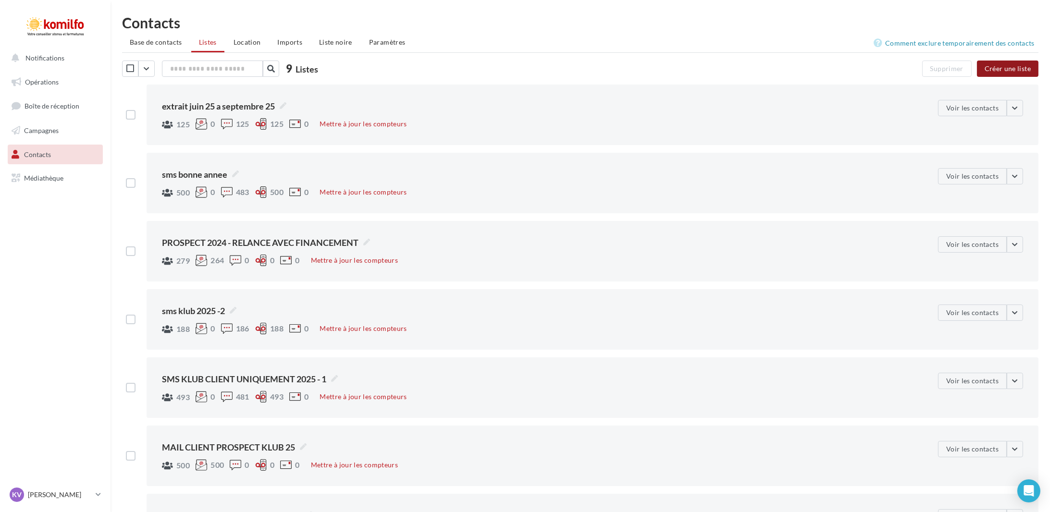
click at [1011, 70] on button "Créer une liste" at bounding box center [1008, 69] width 62 height 16
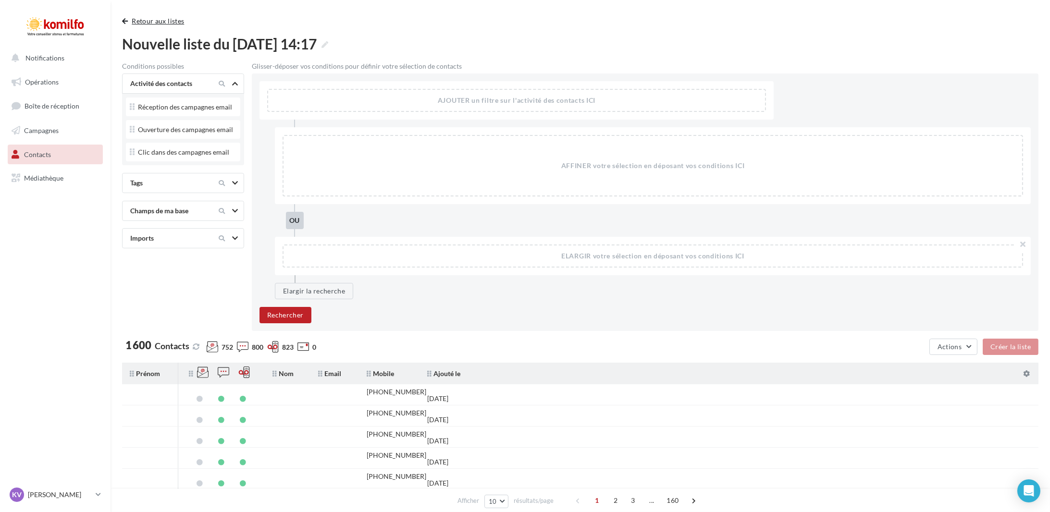
click at [141, 16] on button "Retour aux listes" at bounding box center [155, 21] width 66 height 12
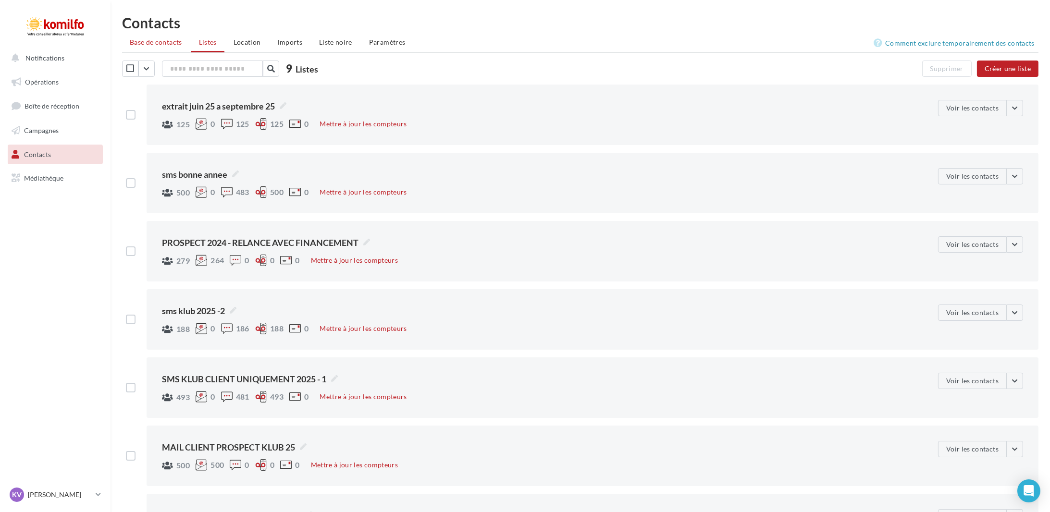
click at [156, 50] on li "Base de contacts" at bounding box center [156, 42] width 68 height 17
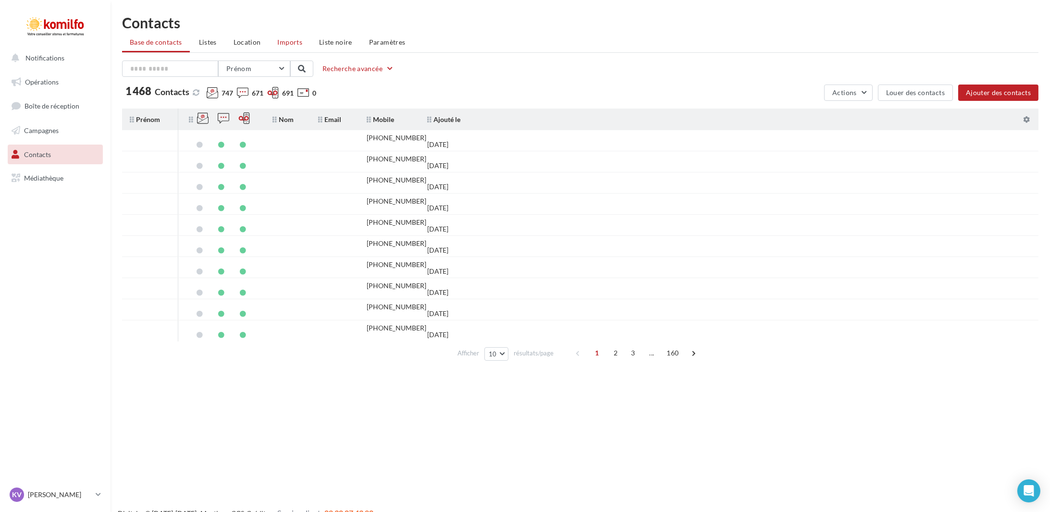
click at [281, 46] on li "Imports" at bounding box center [290, 42] width 40 height 17
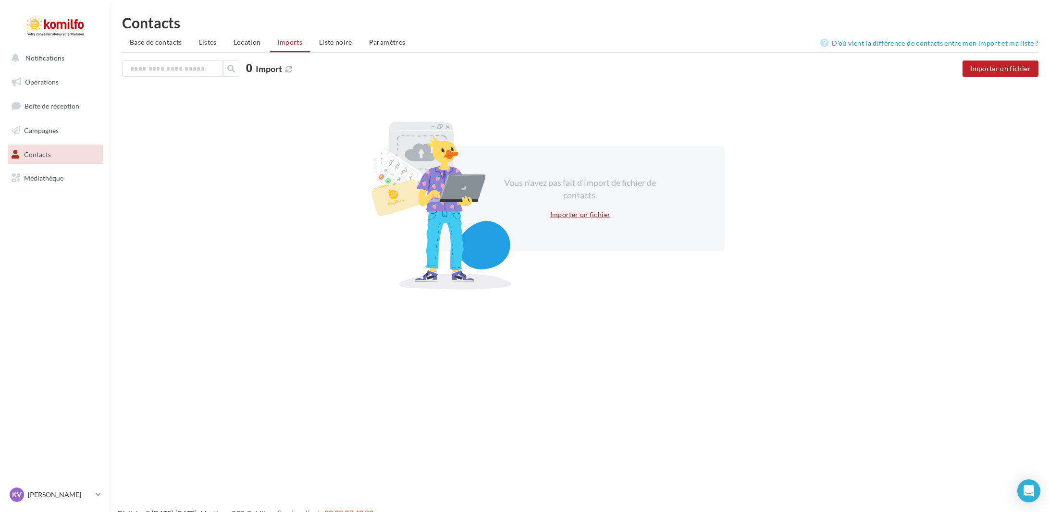
click at [581, 210] on button "Importer un fichier" at bounding box center [580, 215] width 68 height 12
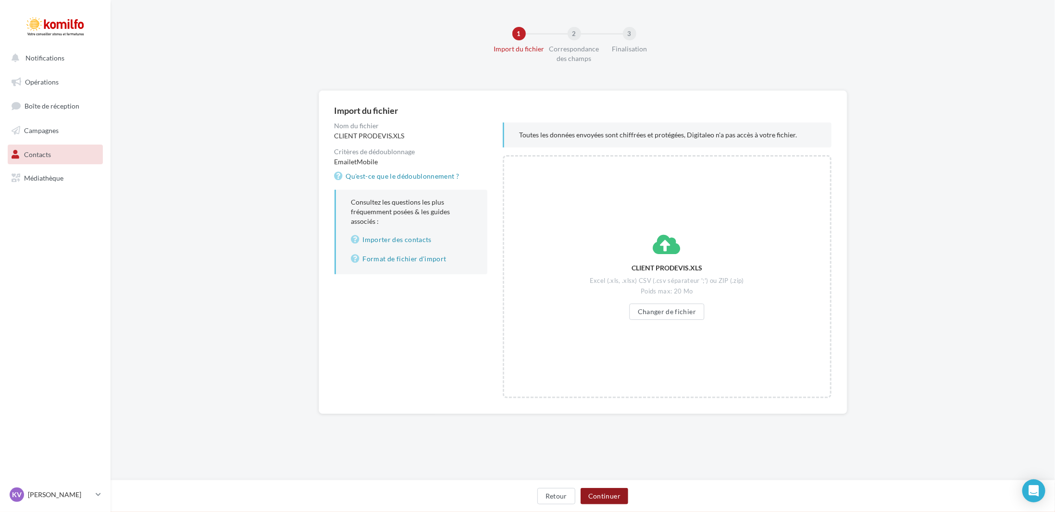
click at [604, 493] on button "Continuer" at bounding box center [605, 496] width 48 height 16
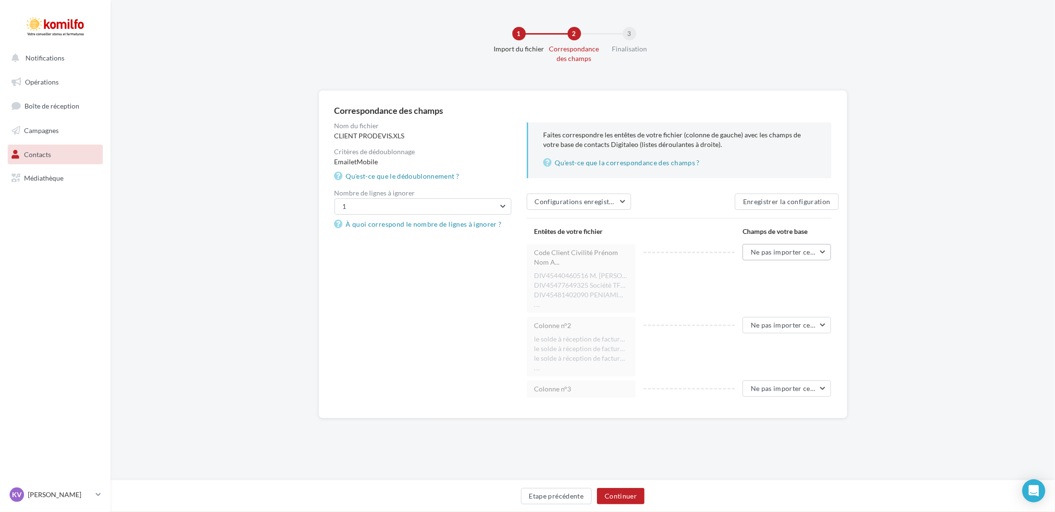
click at [806, 253] on span "Ne pas importer cette colonne" at bounding box center [798, 252] width 95 height 8
drag, startPoint x: 632, startPoint y: 383, endPoint x: 645, endPoint y: 258, distance: 125.7
click at [645, 258] on div "Code Client Civilité Prénom Nom A... DIV45440460516 M. Stéphane MEULAN 06 86 73…" at bounding box center [679, 321] width 305 height 155
drag, startPoint x: 643, startPoint y: 322, endPoint x: 632, endPoint y: 273, distance: 50.8
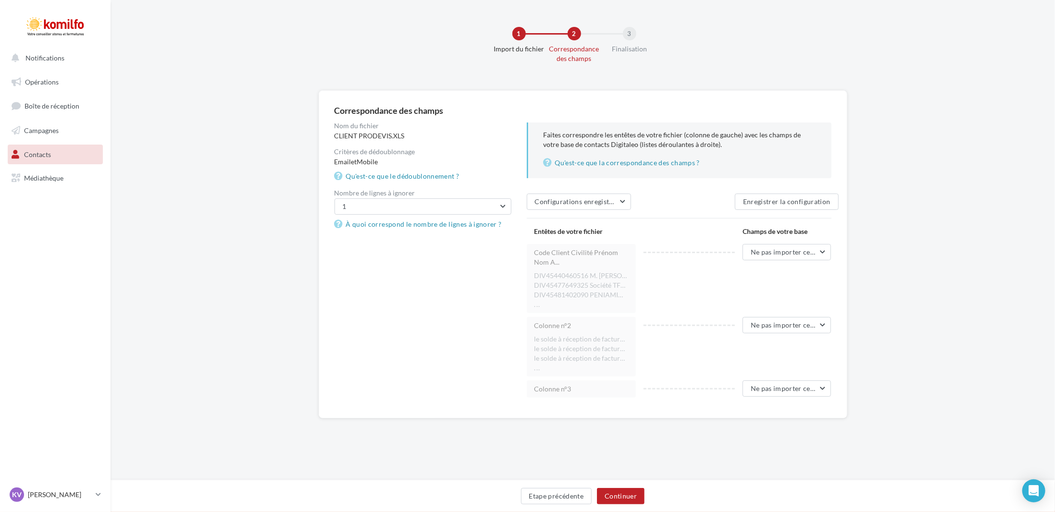
click at [643, 322] on div "Colonne n°2 le solde à réception de facture OUI le solde à réception de facture…" at bounding box center [585, 347] width 117 height 60
click at [474, 197] on div "Nombre de lignes à ignorer 1 0 1 2 3 4 5 6 7 8 9 10 À quoi correspond le nombre…" at bounding box center [423, 210] width 177 height 40
click at [481, 205] on button "1" at bounding box center [423, 206] width 177 height 16
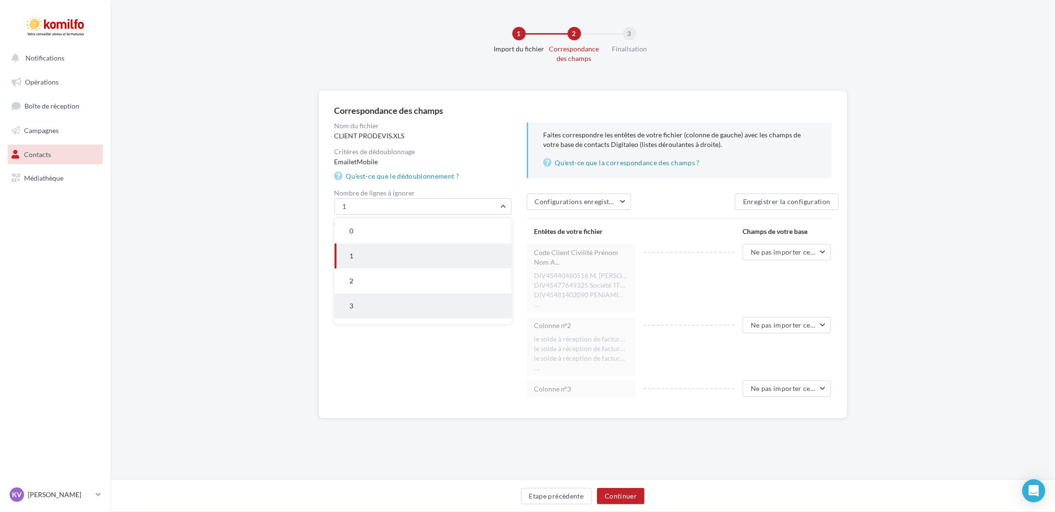
click at [455, 310] on button "3" at bounding box center [423, 306] width 177 height 25
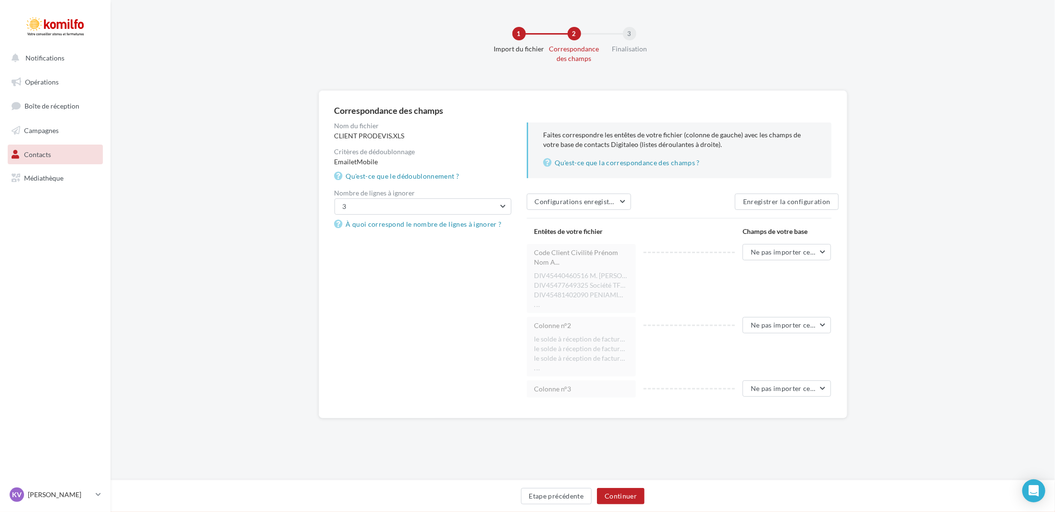
click at [395, 341] on div "Nom du fichier CLIENT PRODEVIS.XLS Critères de dédoublonnage Email et Mobile Qu…" at bounding box center [587, 263] width 505 height 280
click at [598, 208] on button "Configurations enregistrées" at bounding box center [579, 202] width 104 height 16
click at [603, 194] on button "Configurations enregistrées" at bounding box center [579, 202] width 104 height 16
drag, startPoint x: 607, startPoint y: 370, endPoint x: 603, endPoint y: 356, distance: 14.5
click at [603, 356] on div "Colonne n°2 le solde à réception de facture OUI le solde à réception de facture…" at bounding box center [582, 347] width 110 height 60
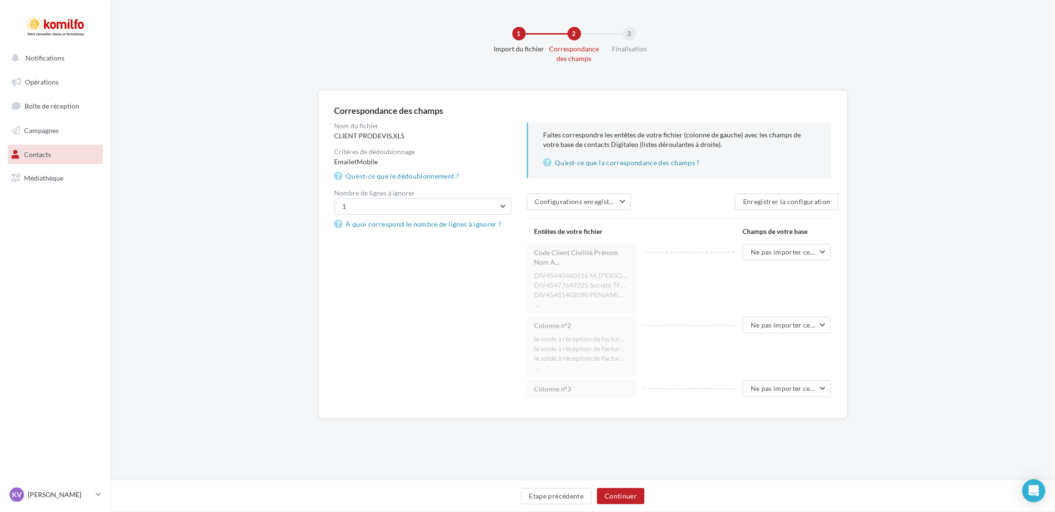
click at [358, 304] on div "Nom du fichier CLIENT PRODEVIS.XLS Critères de dédoublonnage Email et Mobile Qu…" at bounding box center [587, 263] width 505 height 280
click at [607, 499] on button "Continuer" at bounding box center [621, 496] width 48 height 16
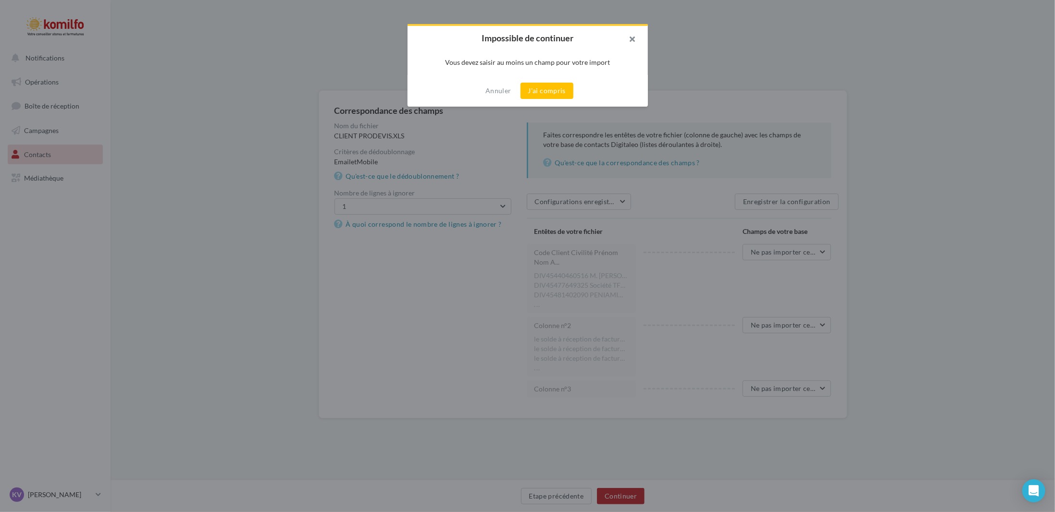
click at [632, 36] on button "button" at bounding box center [628, 40] width 38 height 29
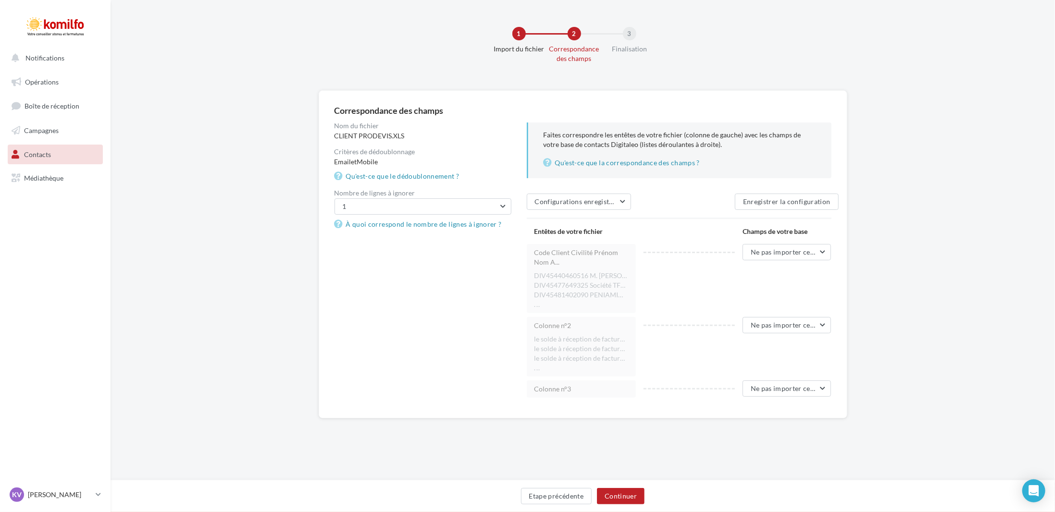
click at [635, 340] on div "Colonne n°2 le solde à réception de facture OUI le solde à réception de facture…" at bounding box center [585, 347] width 117 height 60
drag, startPoint x: 632, startPoint y: 355, endPoint x: 623, endPoint y: 401, distance: 47.0
click at [624, 403] on div "Correspondance des champs Nom du fichier CLIENT PRODEVIS.XLS Critères de dédoub…" at bounding box center [583, 254] width 529 height 328
click at [608, 367] on li "..." at bounding box center [581, 368] width 94 height 10
click at [608, 366] on li "..." at bounding box center [581, 368] width 94 height 10
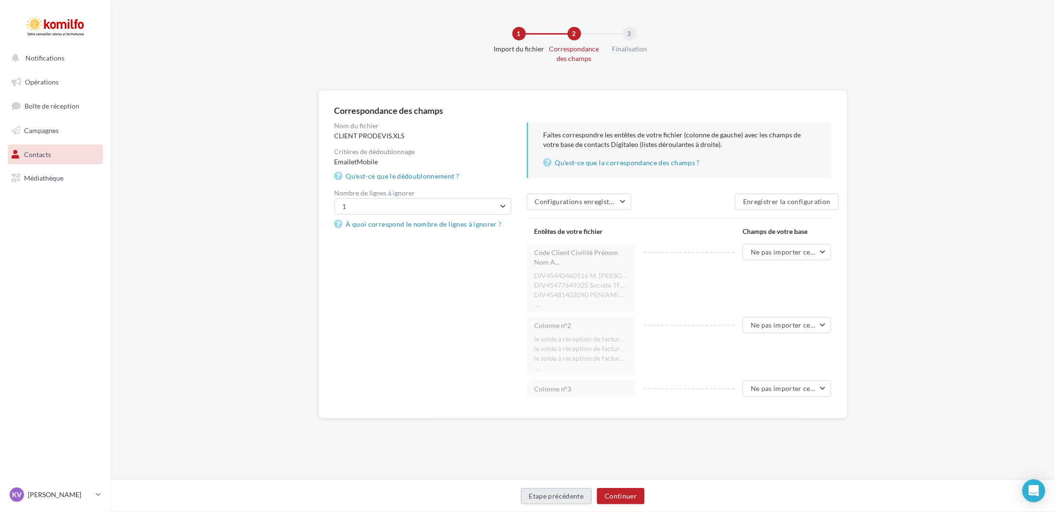
click at [562, 496] on button "Etape précédente" at bounding box center [556, 496] width 71 height 16
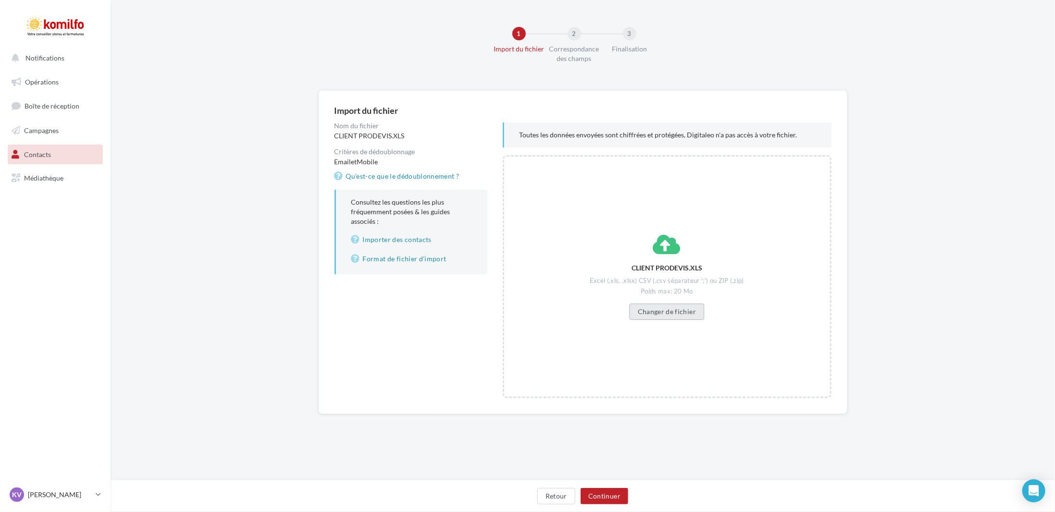
click at [679, 318] on button "Changer de fichier" at bounding box center [667, 312] width 74 height 16
click at [600, 500] on button "Continuer" at bounding box center [605, 496] width 48 height 16
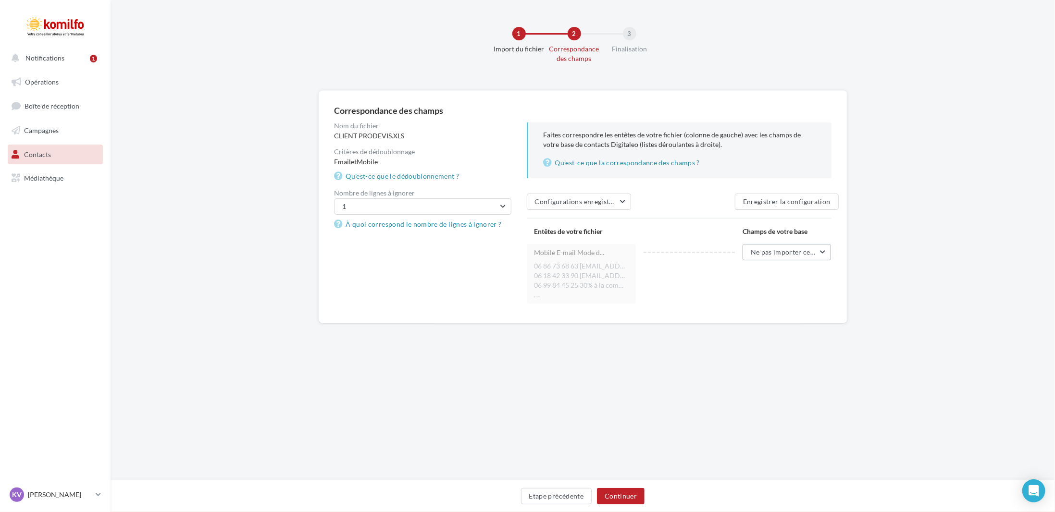
click at [812, 252] on span "Ne pas importer cette colonne" at bounding box center [798, 252] width 95 height 8
click at [775, 318] on button "Email" at bounding box center [759, 328] width 144 height 25
click at [578, 279] on li "06 18 42 33 90 rene.dasilva@tfp86.fr 30% à la commande," le solde à réception d…" at bounding box center [581, 276] width 94 height 10
click at [740, 310] on div "Correspondance des champs Nom du fichier CLIENT PRODEVIS.XLS Critères de dédoub…" at bounding box center [583, 206] width 529 height 233
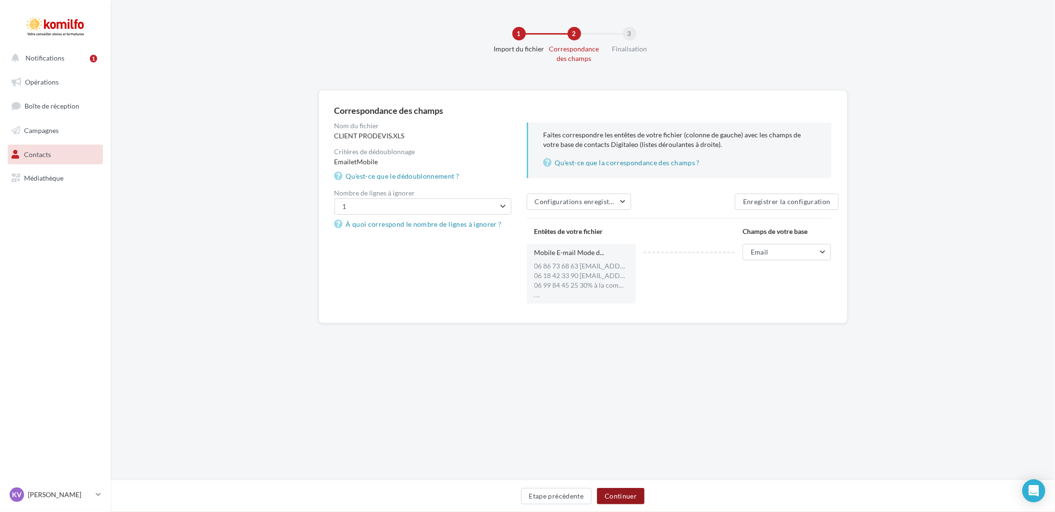
click at [615, 498] on button "Continuer" at bounding box center [621, 496] width 48 height 16
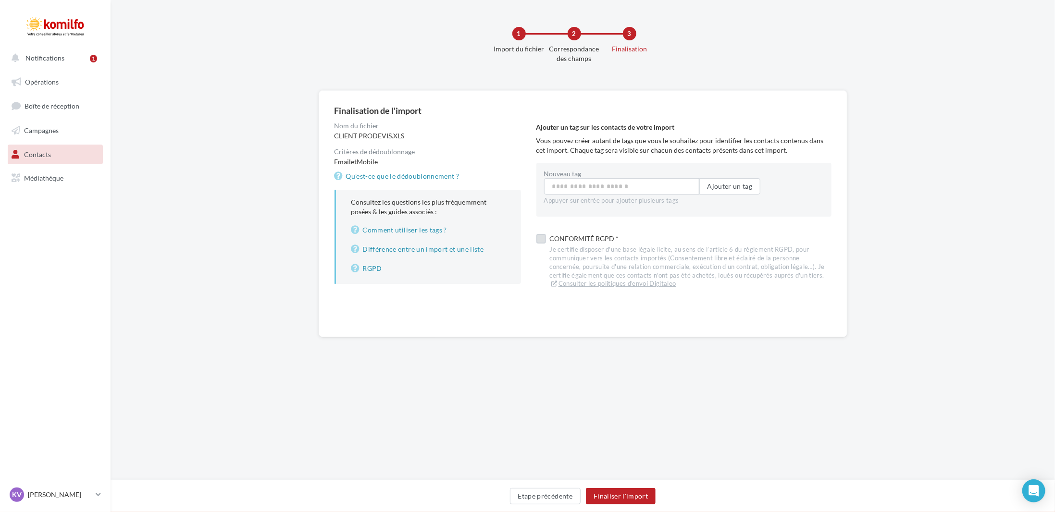
click at [606, 239] on div "Conformité RGPD *" at bounding box center [691, 238] width 282 height 13
click at [622, 188] on input "Nouveau tag" at bounding box center [621, 186] width 155 height 16
type input "**********"
click at [735, 180] on button "Ajouter un tag" at bounding box center [730, 186] width 62 height 16
click at [637, 500] on button "Finaliser l'import" at bounding box center [621, 496] width 70 height 16
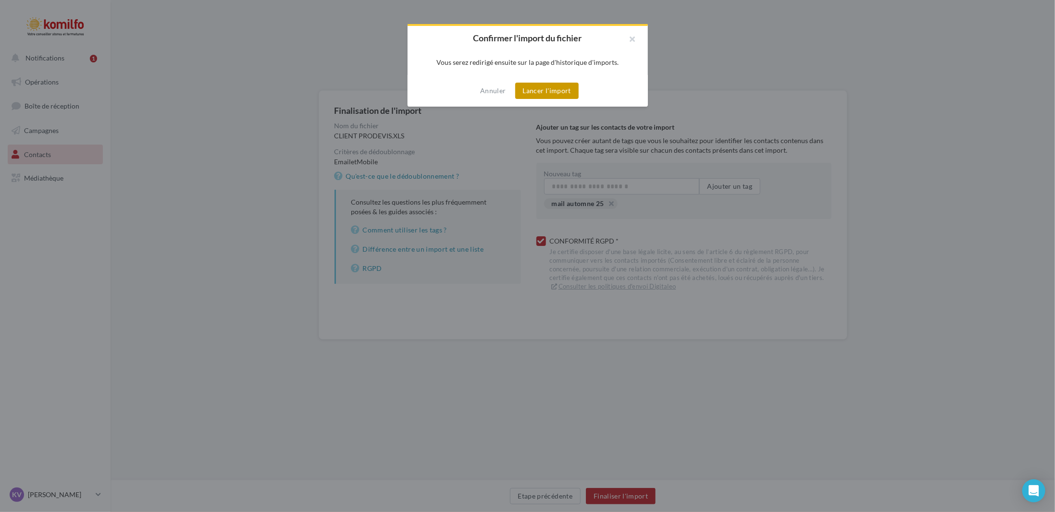
click at [556, 92] on button "Lancer l'import" at bounding box center [546, 91] width 63 height 16
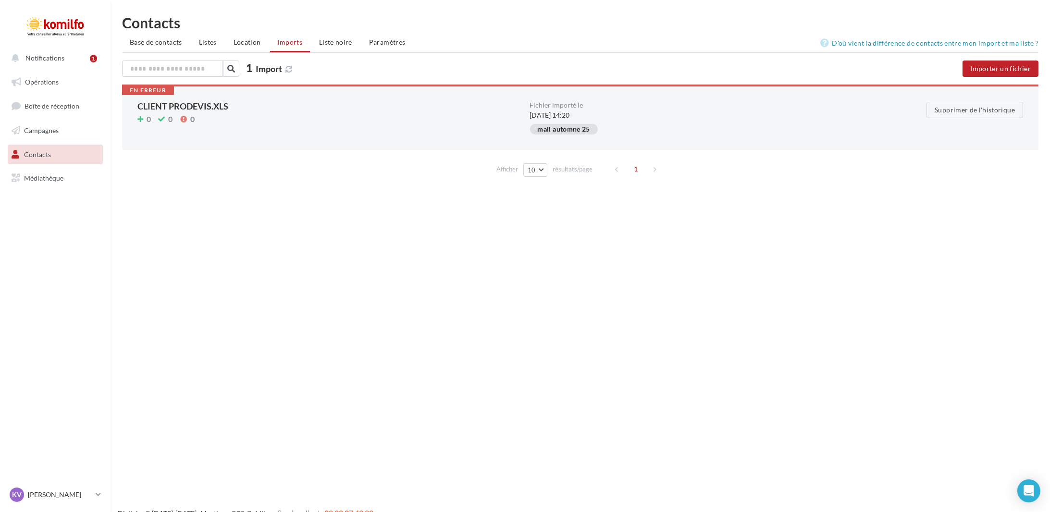
click at [231, 108] on div "CLIENT PRODEVIS.XLS" at bounding box center [329, 106] width 385 height 9
drag, startPoint x: 1001, startPoint y: 105, endPoint x: 618, endPoint y: 101, distance: 383.5
click at [618, 101] on div "En erreur CLIENT PRODEVIS.XLS 0 0 0 Fichier importé le 15/09/2025 à 14:20 mail …" at bounding box center [580, 117] width 917 height 65
click at [578, 123] on div "Fichier importé le 15/09/2025 à 14:20 mail automne 25" at bounding box center [726, 118] width 393 height 33
click at [575, 133] on div "mail automne 25" at bounding box center [564, 129] width 68 height 11
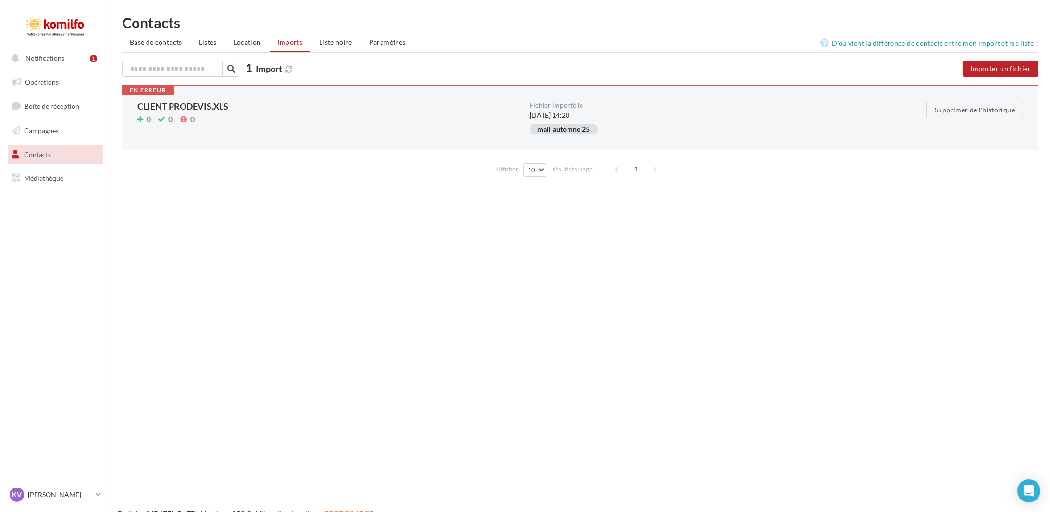
click at [152, 87] on span "En erreur" at bounding box center [148, 90] width 37 height 6
click at [1008, 105] on button "Supprimer de l'historique" at bounding box center [975, 110] width 97 height 16
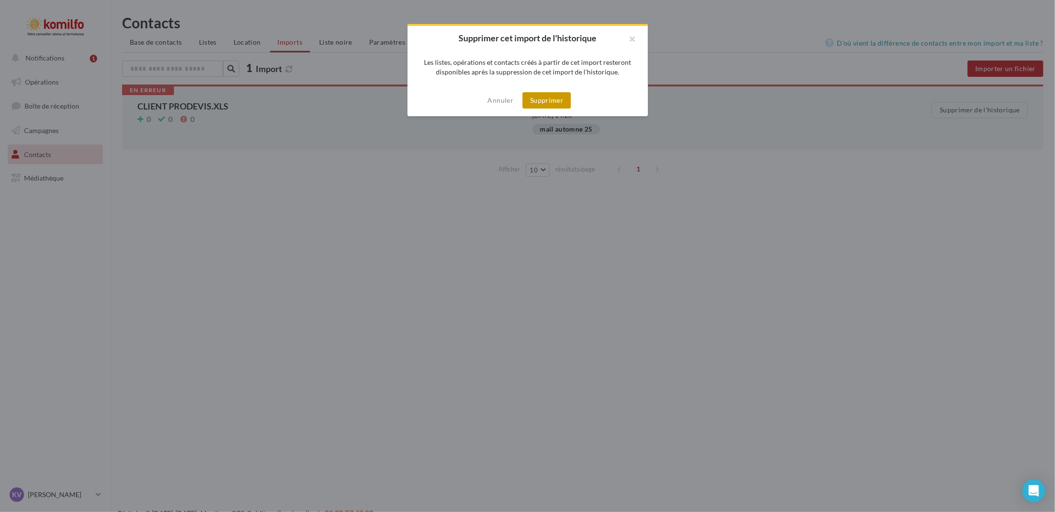
click at [557, 99] on button "Supprimer" at bounding box center [546, 100] width 49 height 16
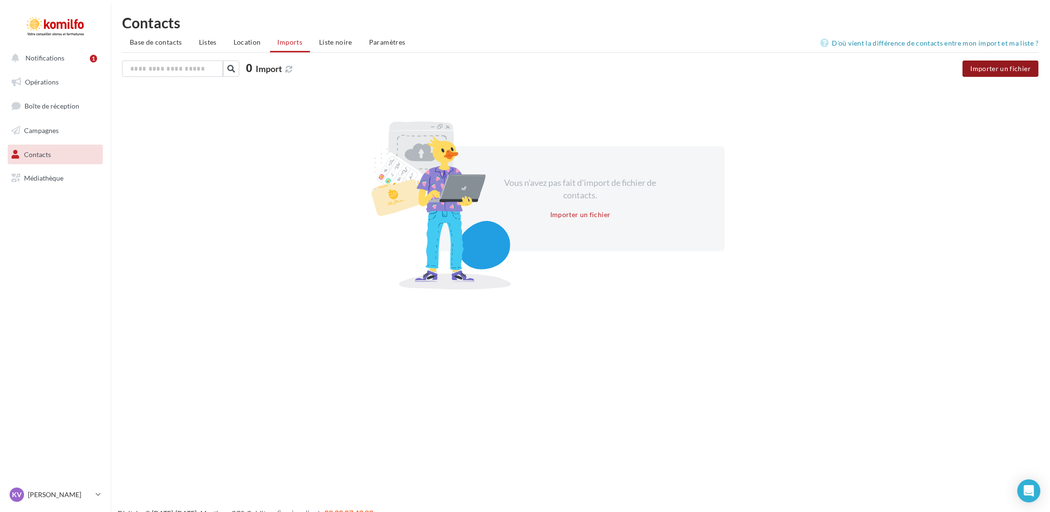
click at [1000, 71] on button "Importer un fichier" at bounding box center [1001, 69] width 76 height 16
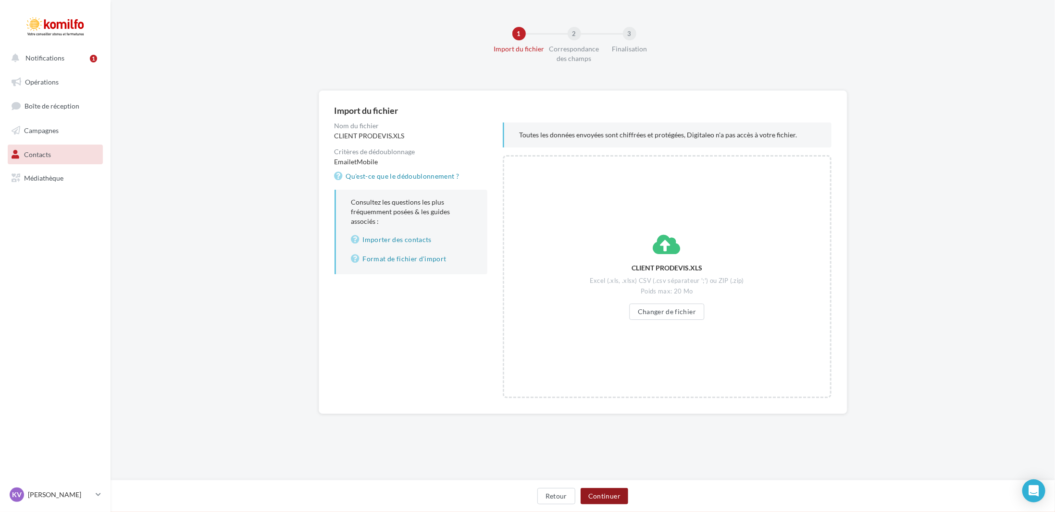
click at [599, 502] on button "Continuer" at bounding box center [605, 496] width 48 height 16
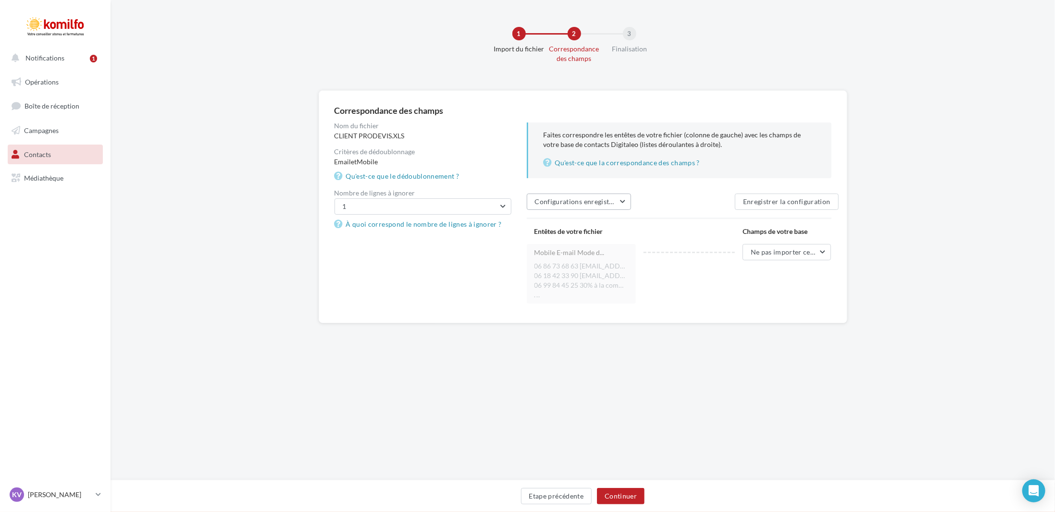
click at [558, 198] on span "Configurations enregistrées" at bounding box center [578, 202] width 87 height 8
click at [776, 193] on div "Faites correspondre les entêtes de votre fichier (colonne de gauche) avec les c…" at bounding box center [683, 215] width 312 height 185
click at [781, 202] on button "Enregistrer la configuration" at bounding box center [787, 202] width 104 height 16
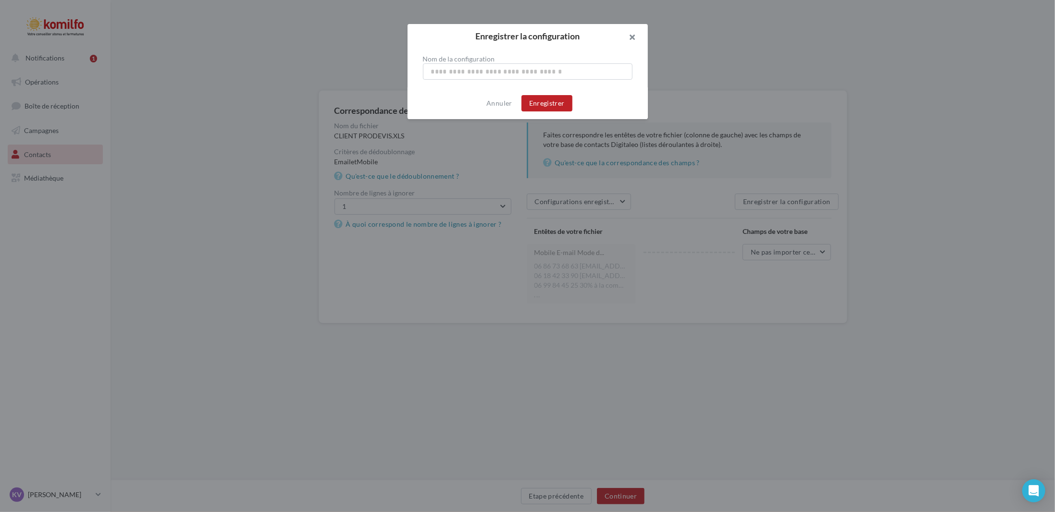
click at [635, 40] on button "button" at bounding box center [628, 38] width 38 height 29
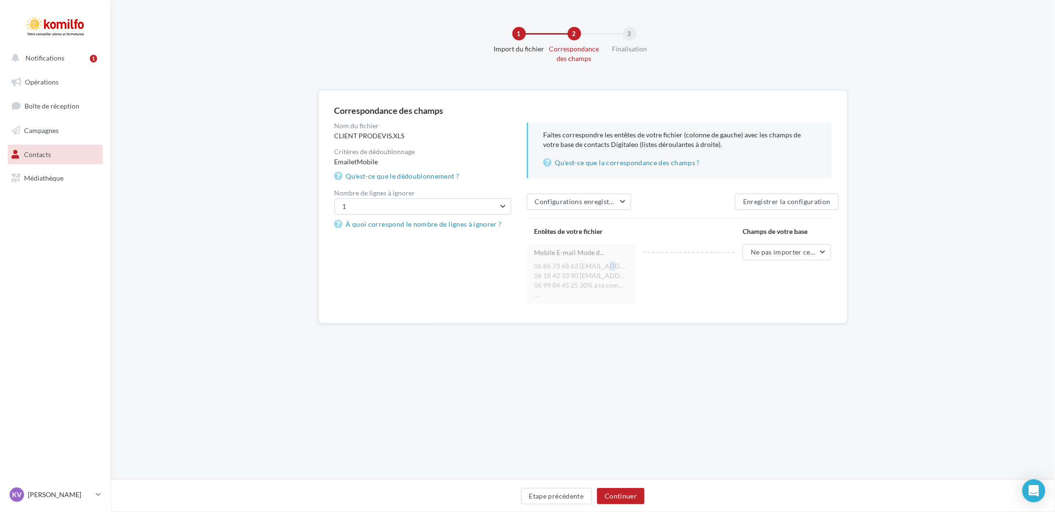
drag, startPoint x: 609, startPoint y: 261, endPoint x: 605, endPoint y: 267, distance: 6.8
click at [605, 267] on div "Mobile E-mail Mode d... 06 86 73 68 63 imeulan@free.fr 30% à la commande," le s…" at bounding box center [582, 274] width 110 height 60
click at [548, 275] on li "06 18 42 33 90 rene.dasilva@tfp86.fr 30% à la commande," le solde à réception d…" at bounding box center [581, 276] width 94 height 10
click at [446, 210] on button "1" at bounding box center [423, 206] width 177 height 16
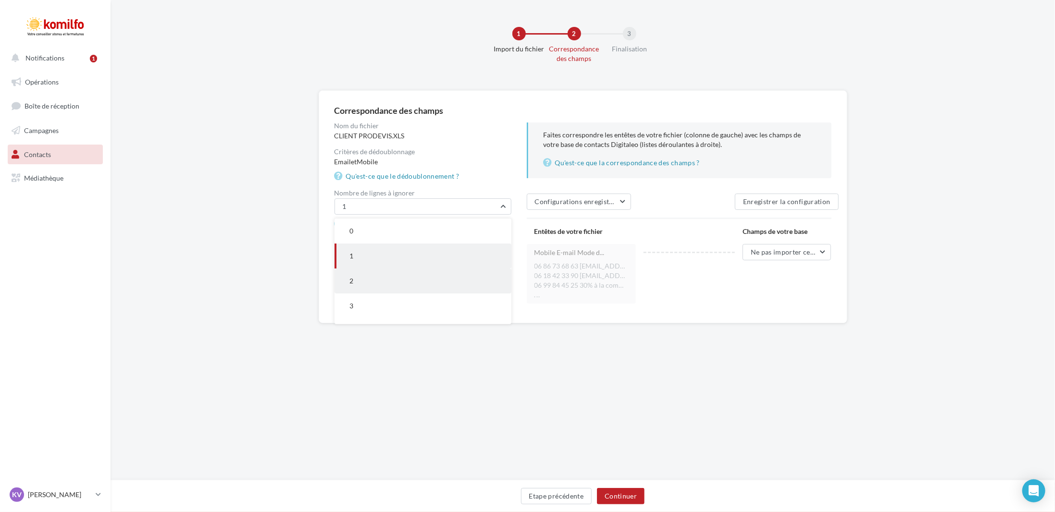
click at [457, 276] on button "2" at bounding box center [423, 281] width 177 height 25
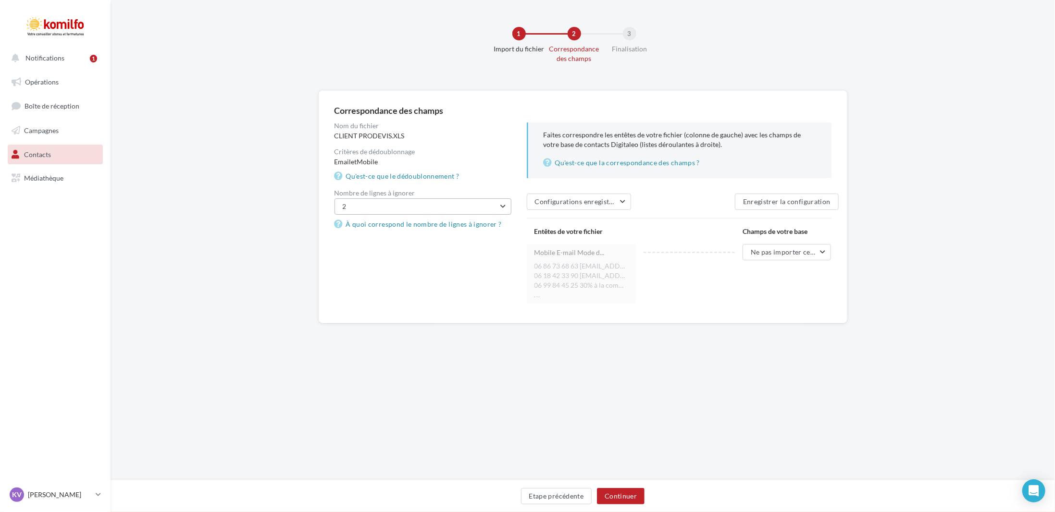
click at [493, 210] on button "2" at bounding box center [423, 206] width 177 height 16
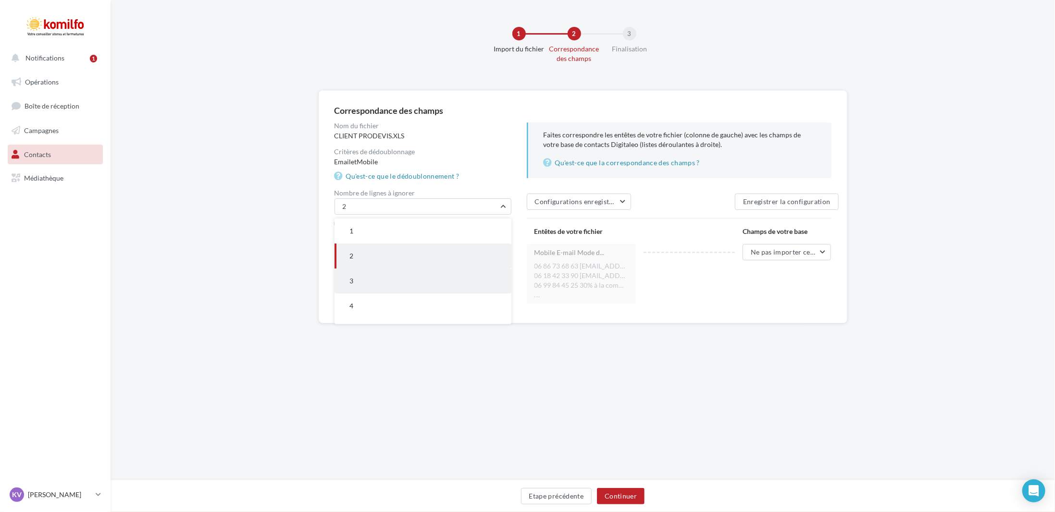
click at [484, 290] on button "3" at bounding box center [423, 281] width 177 height 25
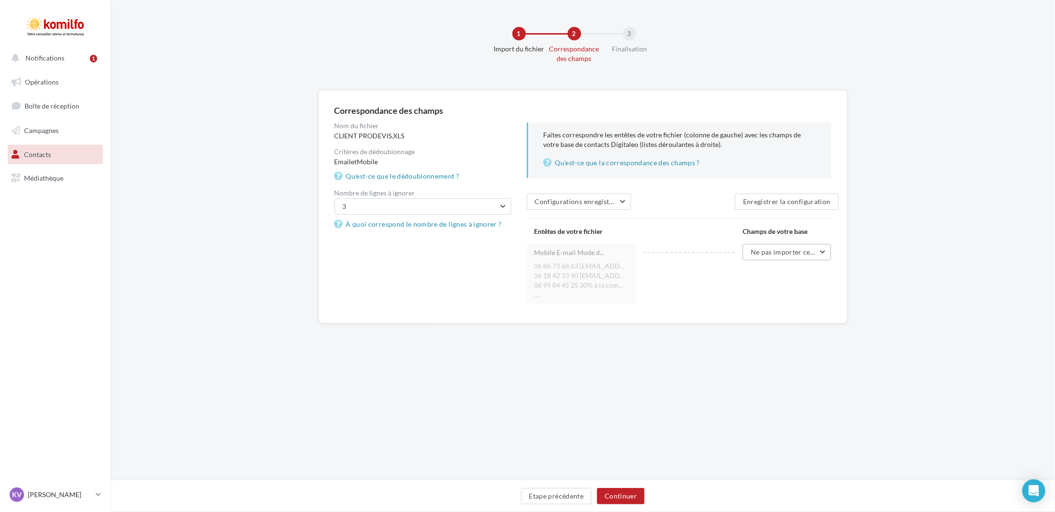
click at [786, 256] on button "Ne pas importer cette colonne" at bounding box center [787, 252] width 89 height 16
click at [780, 334] on button "Mobile" at bounding box center [759, 330] width 144 height 25
click at [577, 277] on li "06 18 42 33 90 rene.dasilva@tfp86.fr 30% à la commande," le solde à réception d…" at bounding box center [581, 276] width 94 height 10
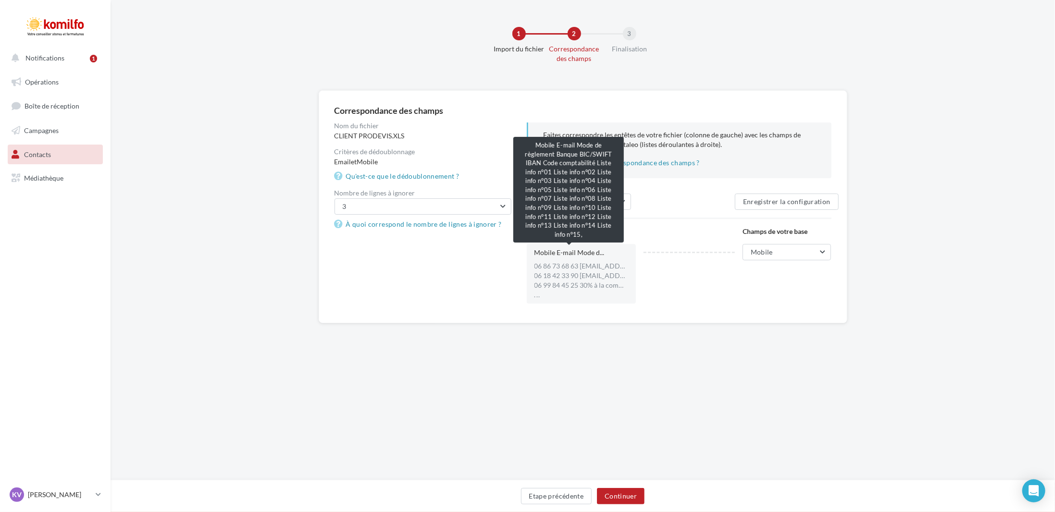
click at [582, 250] on span "Mobile E-mail Mode d..." at bounding box center [569, 253] width 70 height 10
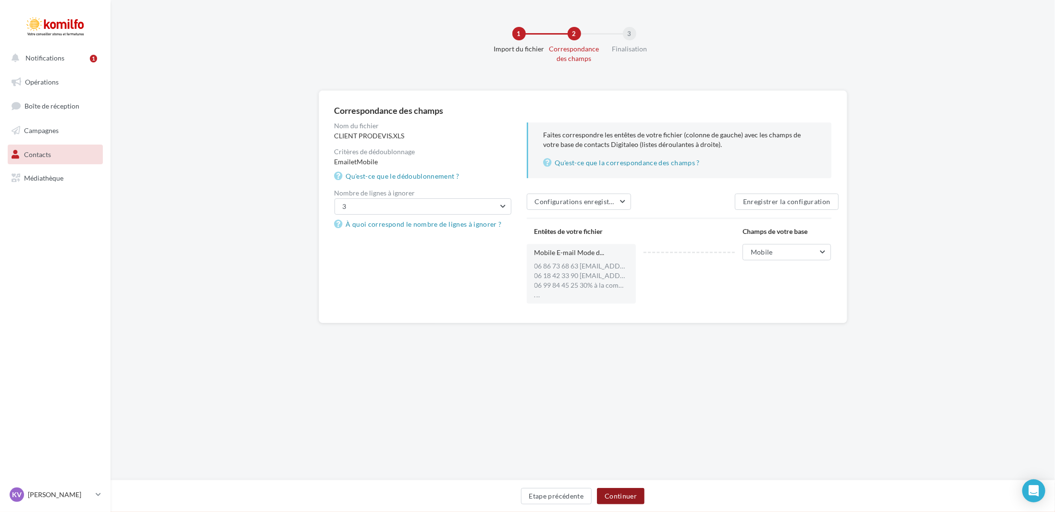
click at [633, 497] on button "Continuer" at bounding box center [621, 496] width 48 height 16
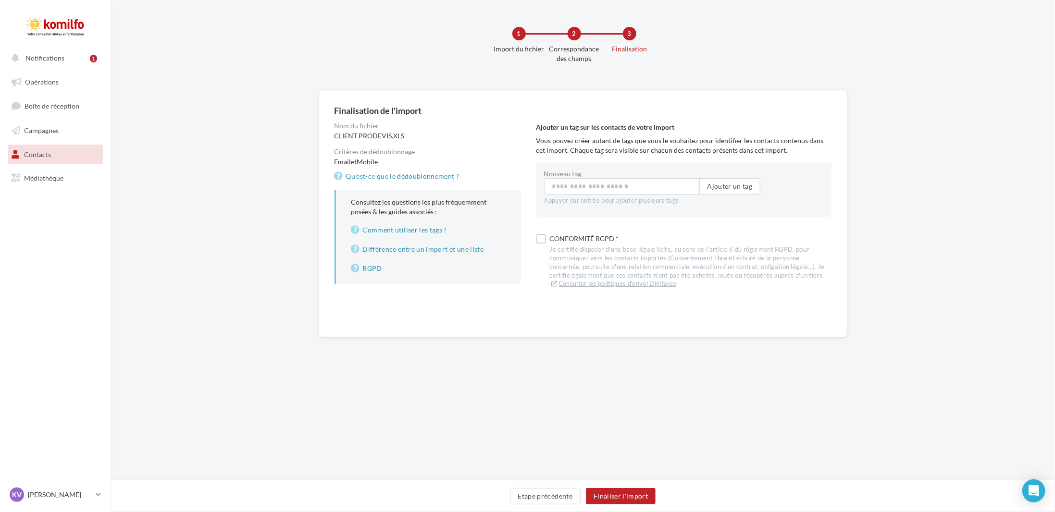
drag, startPoint x: 582, startPoint y: 225, endPoint x: 589, endPoint y: 239, distance: 15.9
click at [582, 225] on div "Ajouter un tag sur les contacts de votre import Vous pouvez créer autant de tag…" at bounding box center [687, 207] width 303 height 168
click at [593, 245] on div "Conformité RGPD *" at bounding box center [691, 238] width 282 height 13
click at [595, 188] on input "Nouveau tag" at bounding box center [621, 186] width 155 height 16
type input "*****"
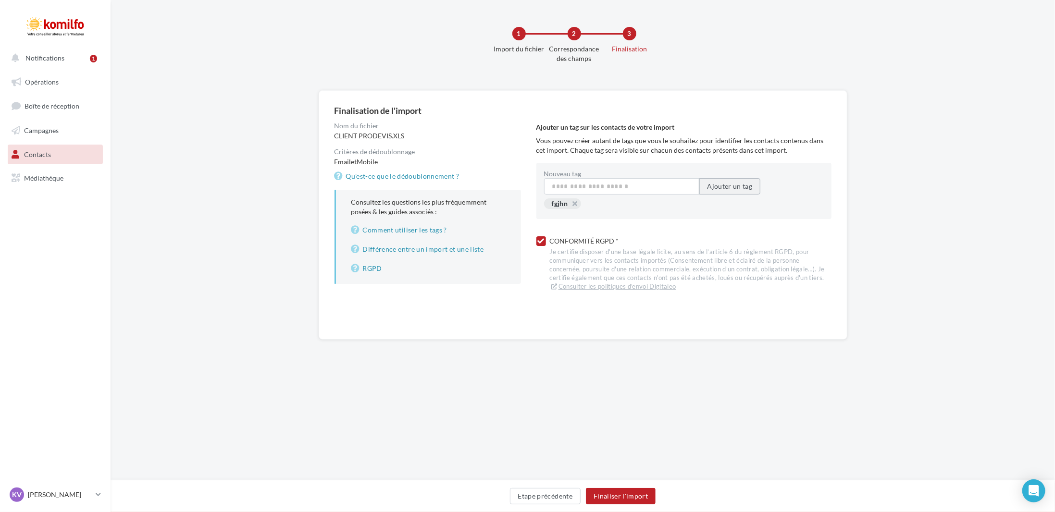
click at [745, 182] on button "Ajouter un tag" at bounding box center [730, 186] width 62 height 16
click at [611, 498] on button "Finaliser l'import" at bounding box center [621, 496] width 70 height 16
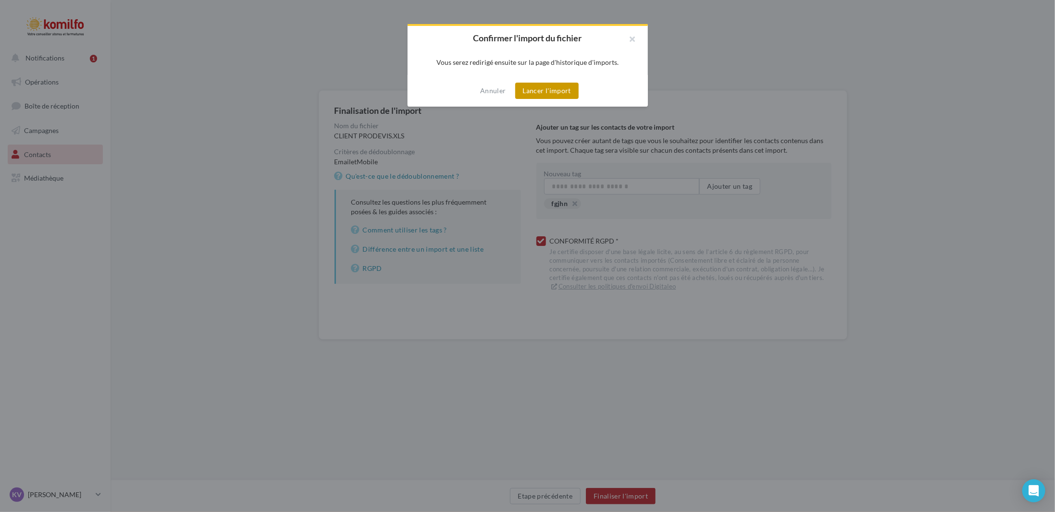
click at [571, 92] on button "Lancer l'import" at bounding box center [546, 91] width 63 height 16
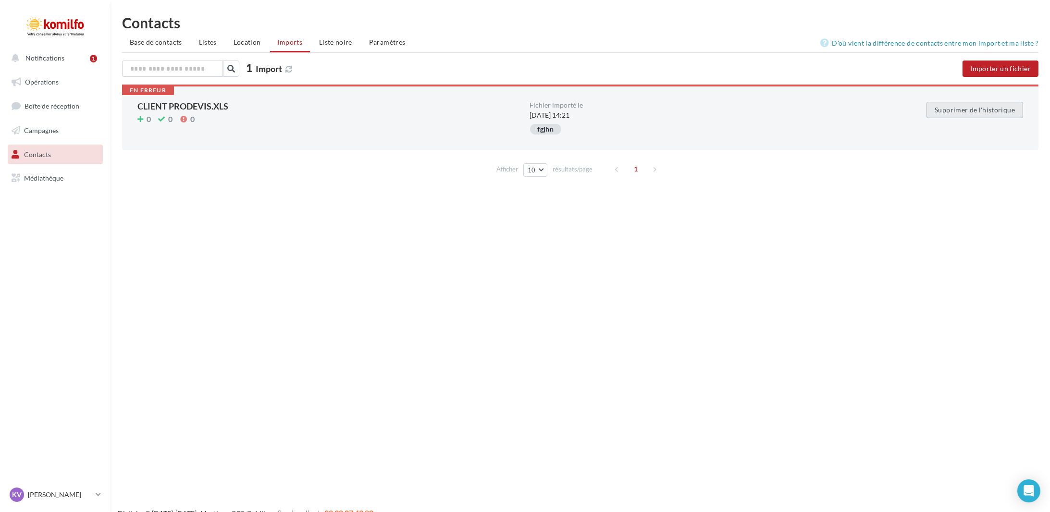
click at [988, 111] on button "Supprimer de l'historique" at bounding box center [975, 110] width 97 height 16
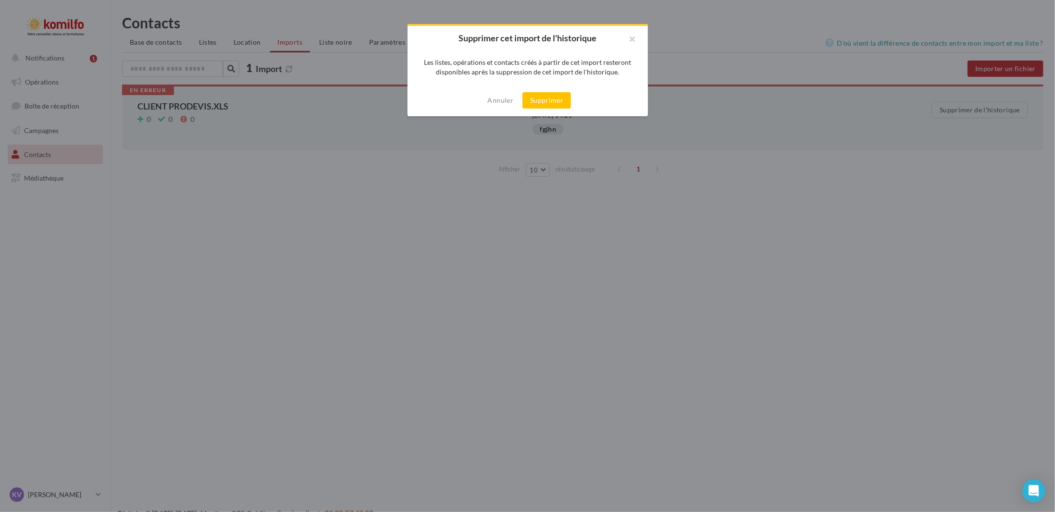
click at [550, 99] on button "Supprimer" at bounding box center [546, 100] width 49 height 16
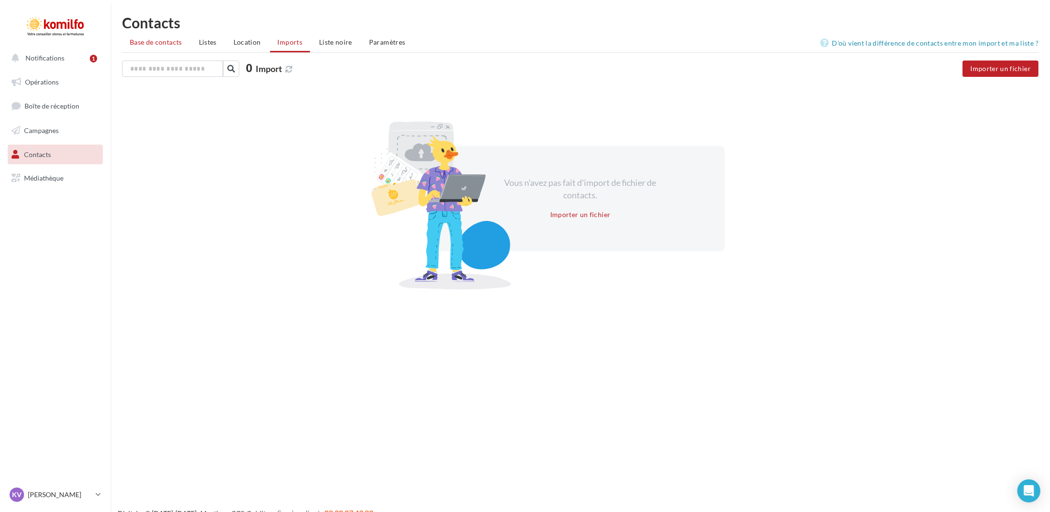
click at [163, 46] on span "Base de contacts" at bounding box center [156, 42] width 52 height 8
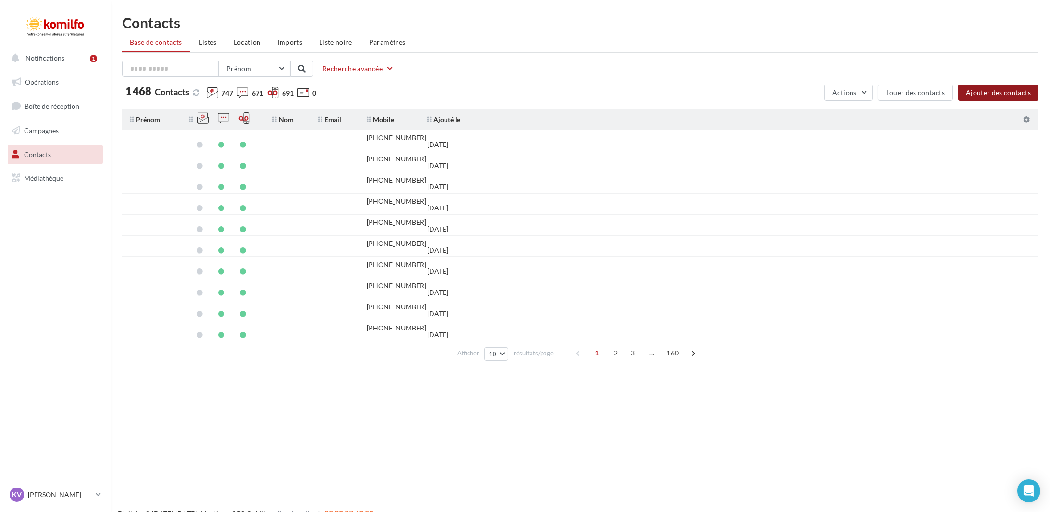
click at [1009, 88] on button "Ajouter des contacts" at bounding box center [998, 93] width 80 height 16
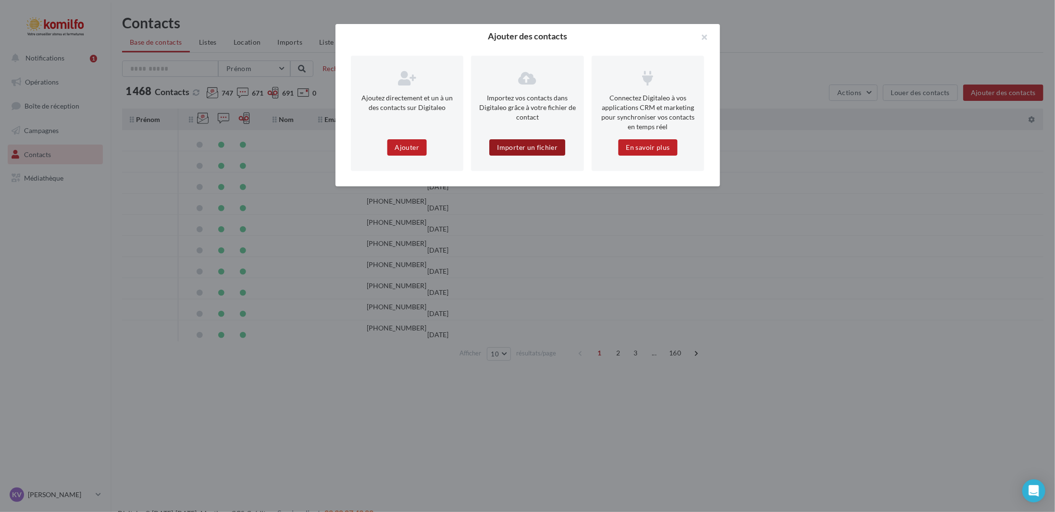
click at [554, 152] on button "Importer un fichier" at bounding box center [528, 147] width 76 height 16
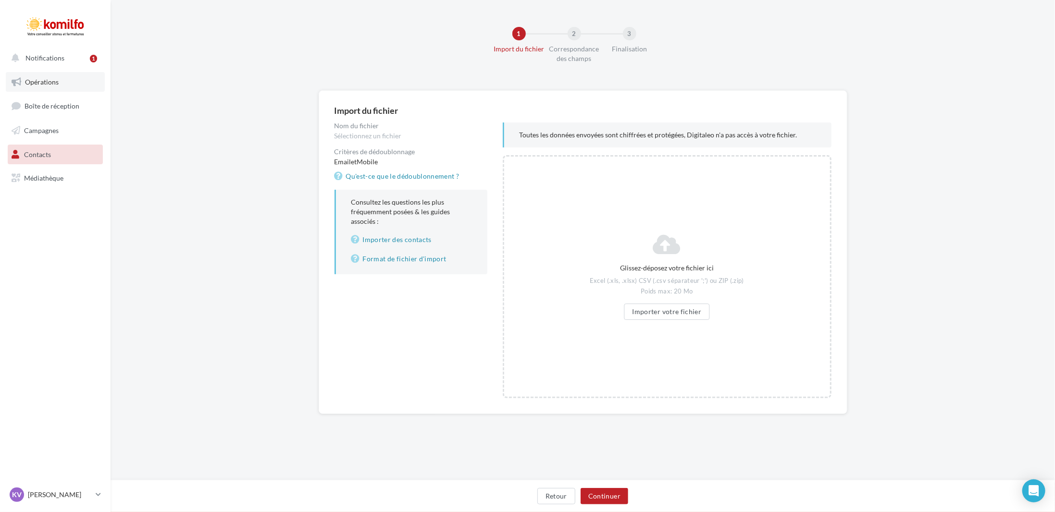
click at [69, 88] on link "Opérations" at bounding box center [55, 82] width 99 height 20
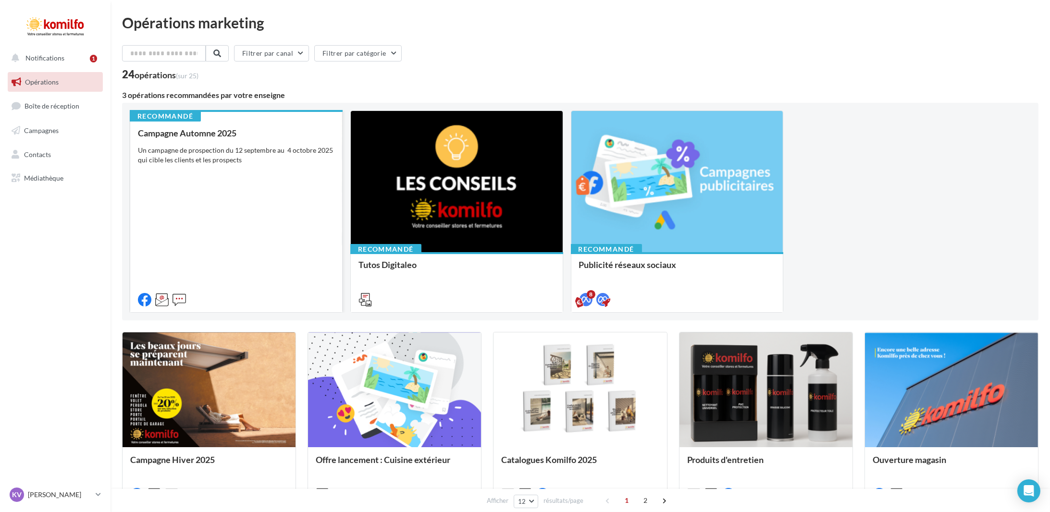
click at [208, 171] on div "Campagne Automne 2025 Un campagne de prospection du [DATE] au [DATE] qui cible …" at bounding box center [236, 215] width 197 height 175
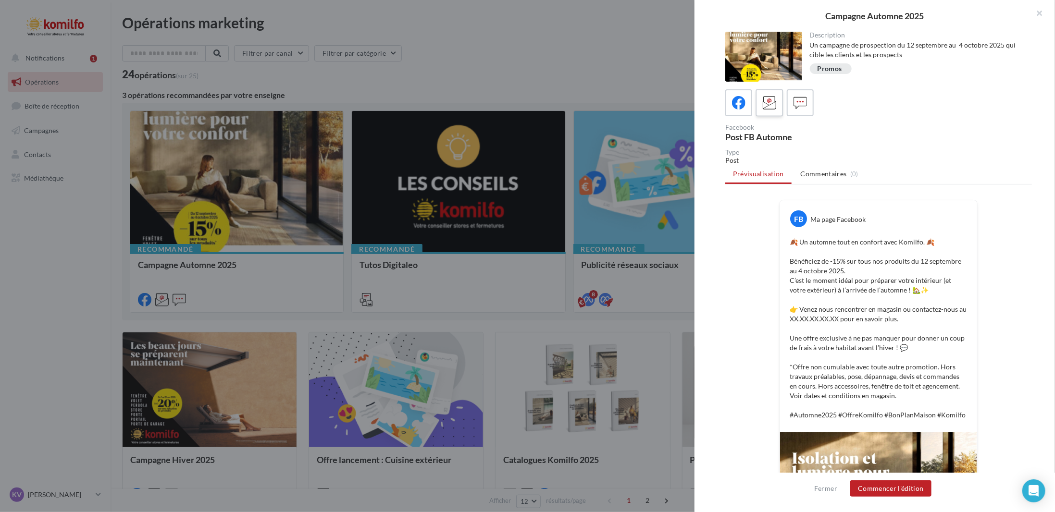
click at [772, 101] on icon at bounding box center [770, 103] width 14 height 14
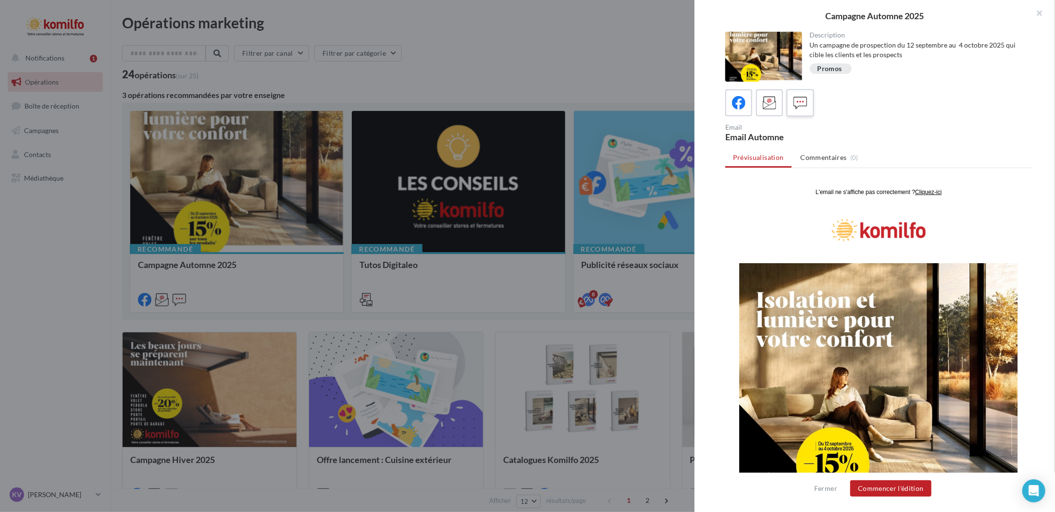
click at [797, 104] on icon at bounding box center [800, 103] width 14 height 14
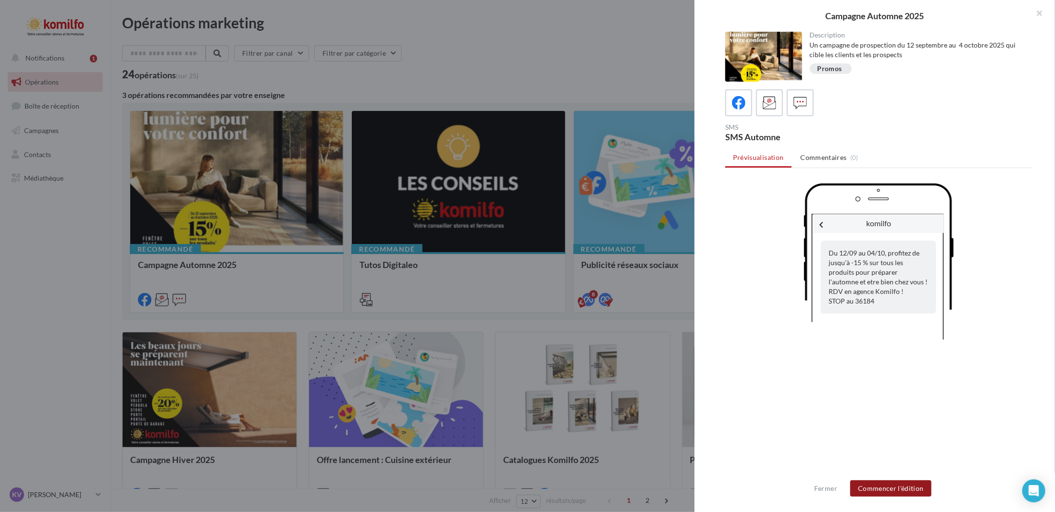
click at [879, 486] on button "Commencer l'édition" at bounding box center [890, 489] width 81 height 16
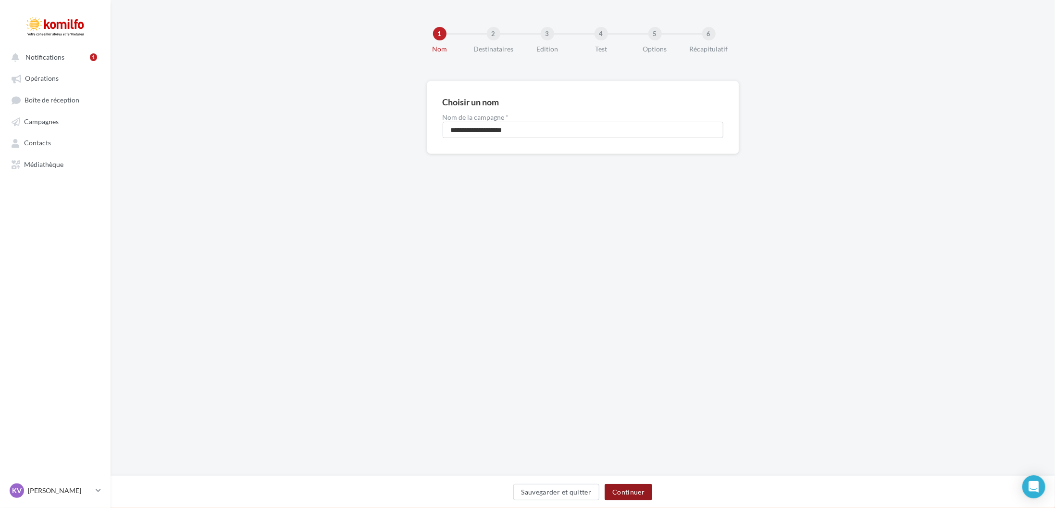
click at [626, 491] on button "Continuer" at bounding box center [629, 491] width 48 height 16
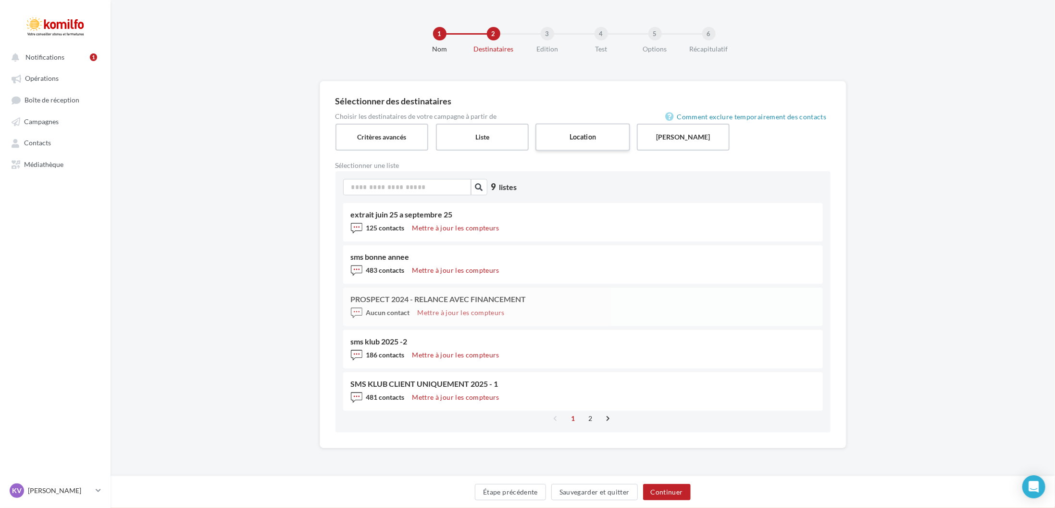
click at [579, 135] on label "Location" at bounding box center [582, 136] width 95 height 27
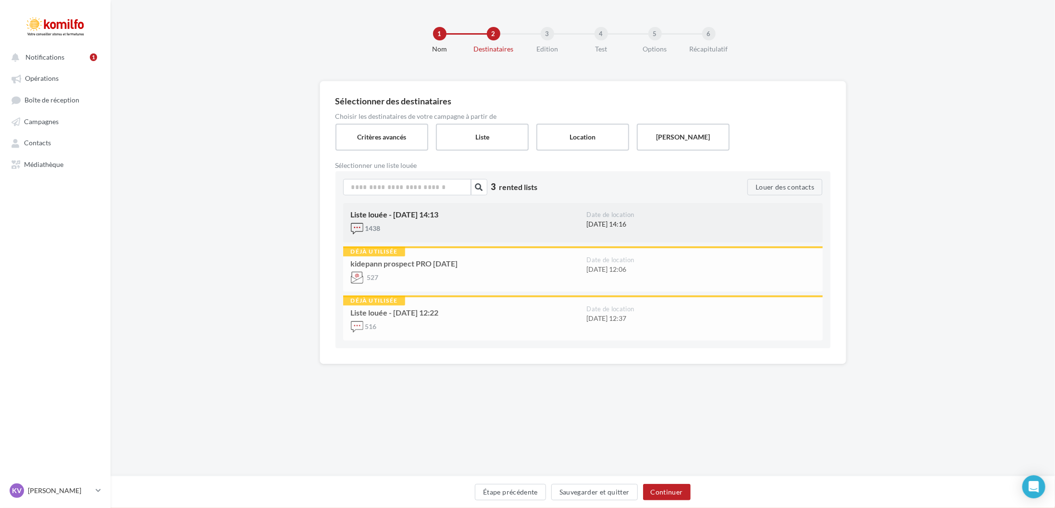
click at [511, 233] on div "1438" at bounding box center [465, 229] width 228 height 14
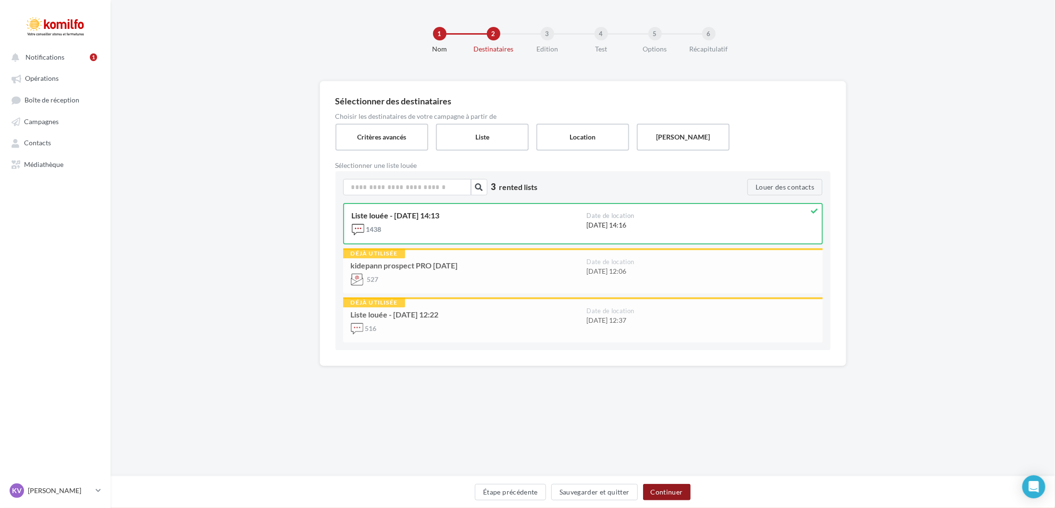
click at [683, 492] on button "Continuer" at bounding box center [667, 491] width 48 height 16
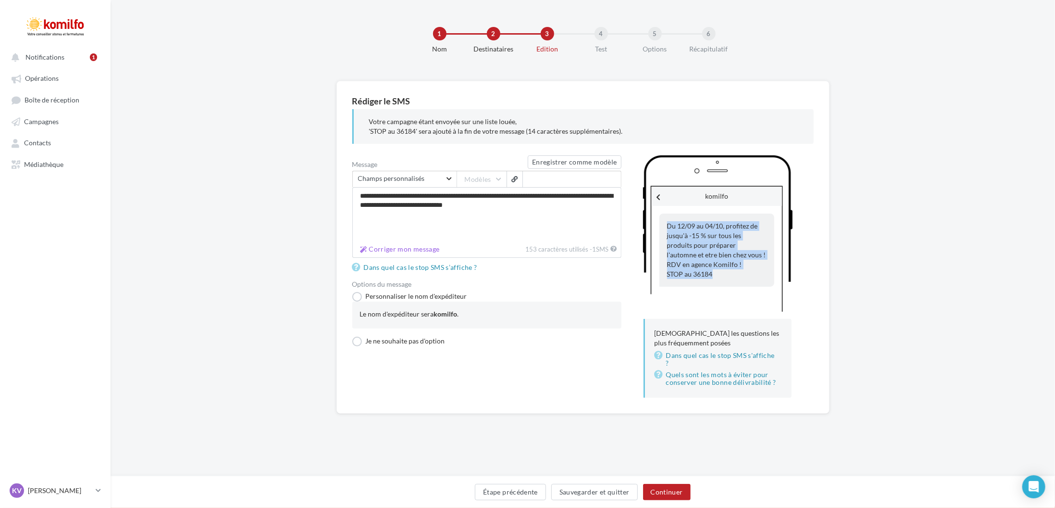
drag, startPoint x: 718, startPoint y: 277, endPoint x: 657, endPoint y: 229, distance: 76.6
click at [657, 229] on div "Du 12/09 au 04/10, profitez de jusqu'à -15 % sur tous les produits pour prépare…" at bounding box center [717, 246] width 130 height 81
copy div "Du 12/09 au 04/10, profitez de jusqu'à -15 % sur tous les produits pour prépare…"
drag, startPoint x: 566, startPoint y: 214, endPoint x: 291, endPoint y: 188, distance: 276.1
click at [291, 188] on div "**********" at bounding box center [583, 262] width 944 height 363
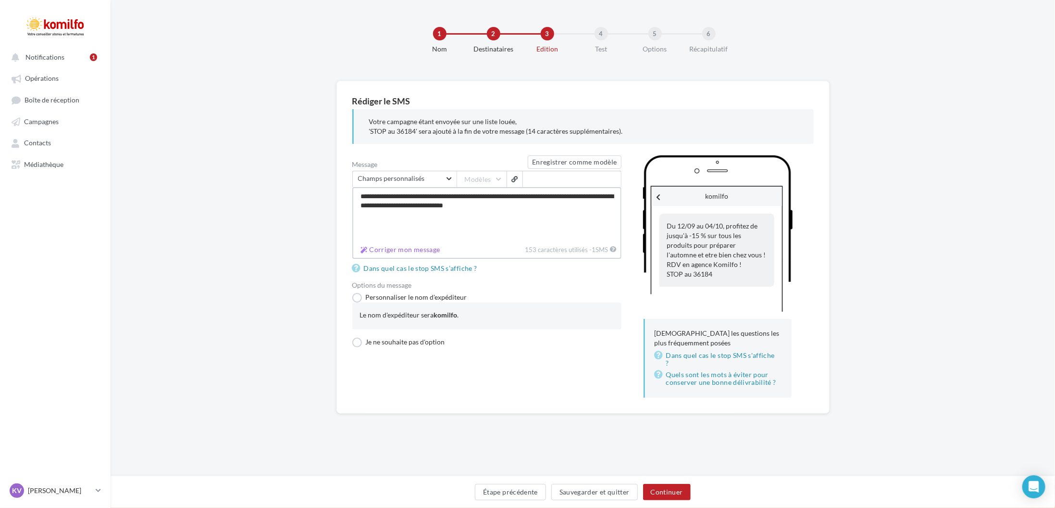
paste textarea "**********"
click at [369, 189] on textarea "**********" at bounding box center [486, 214] width 269 height 55
click at [373, 212] on textarea "**********" at bounding box center [486, 214] width 269 height 55
click at [433, 233] on textarea "**********" at bounding box center [486, 214] width 269 height 55
drag, startPoint x: 508, startPoint y: 235, endPoint x: 506, endPoint y: 253, distance: 18.8
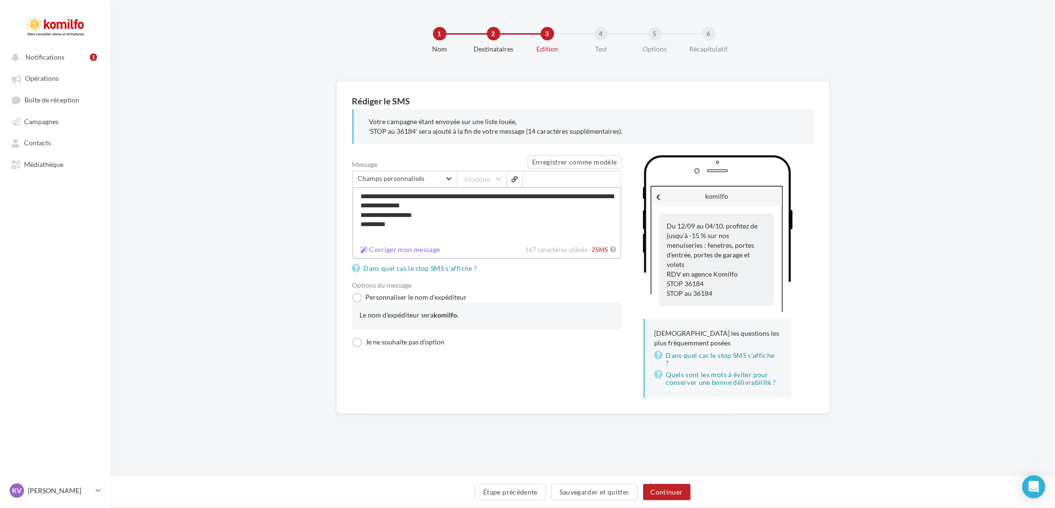
click at [506, 253] on div "**********" at bounding box center [486, 223] width 269 height 72
drag, startPoint x: 503, startPoint y: 228, endPoint x: 343, endPoint y: 238, distance: 160.4
click at [343, 238] on div "**********" at bounding box center [582, 247] width 493 height 333
type textarea "**********"
click at [597, 364] on div "**********" at bounding box center [582, 276] width 461 height 242
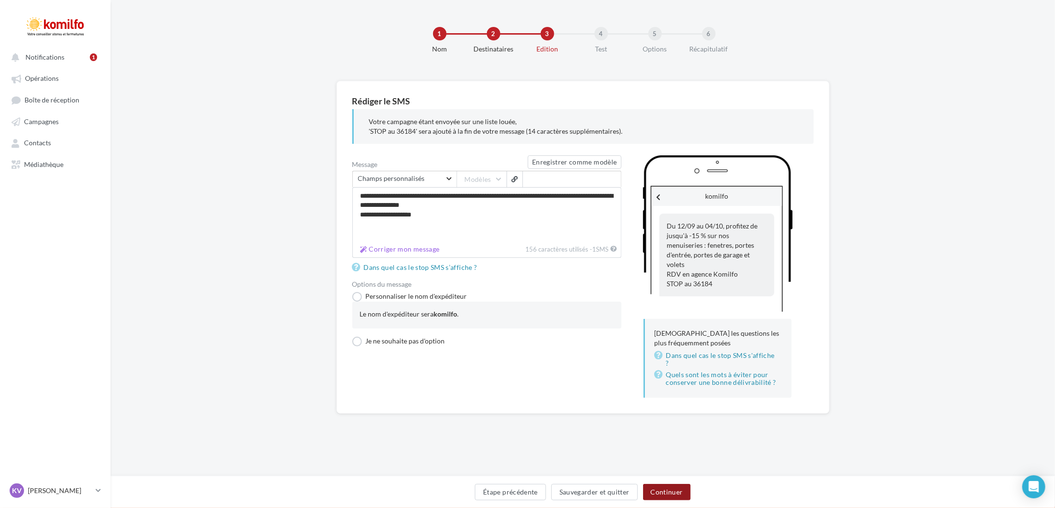
click at [682, 490] on button "Continuer" at bounding box center [667, 491] width 48 height 16
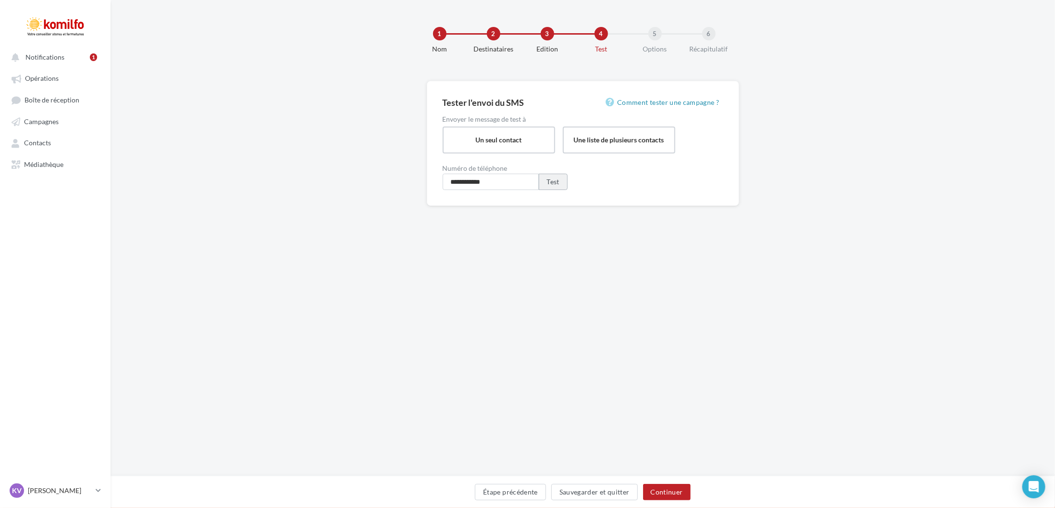
click at [549, 185] on button "Test" at bounding box center [553, 182] width 29 height 16
click at [684, 492] on button "Continuer" at bounding box center [667, 491] width 48 height 16
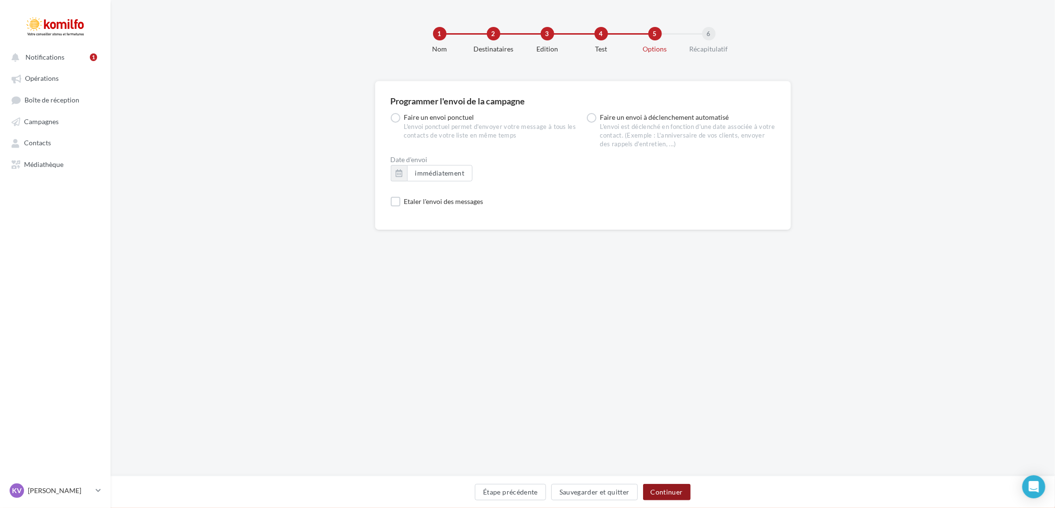
click at [683, 491] on button "Continuer" at bounding box center [667, 491] width 48 height 16
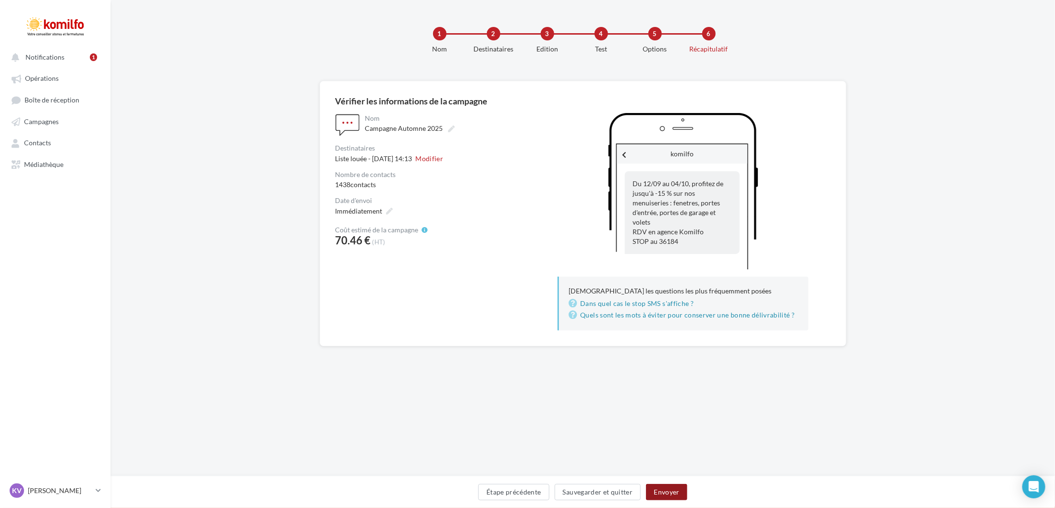
click at [679, 490] on button "Envoyer" at bounding box center [666, 491] width 41 height 16
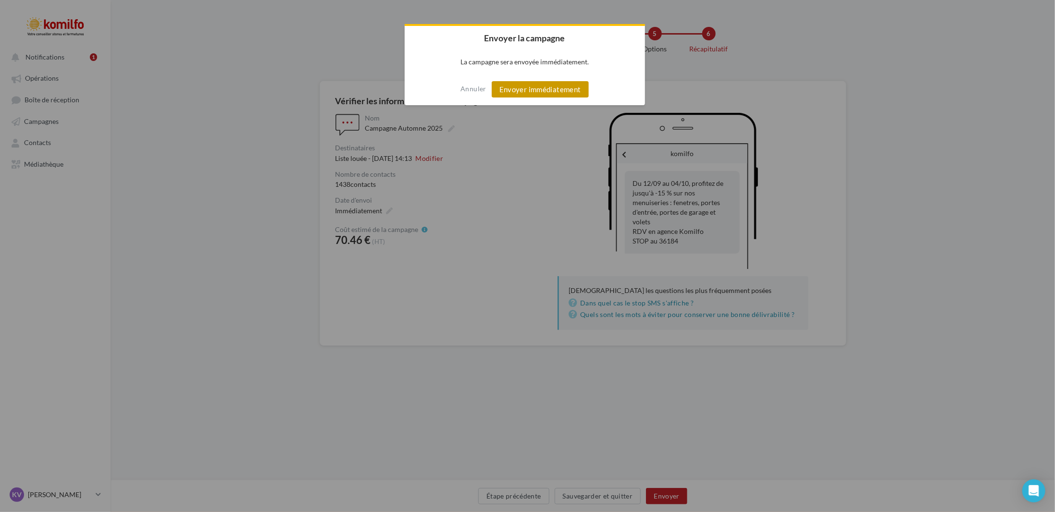
click at [515, 87] on button "Envoyer immédiatement" at bounding box center [540, 89] width 97 height 16
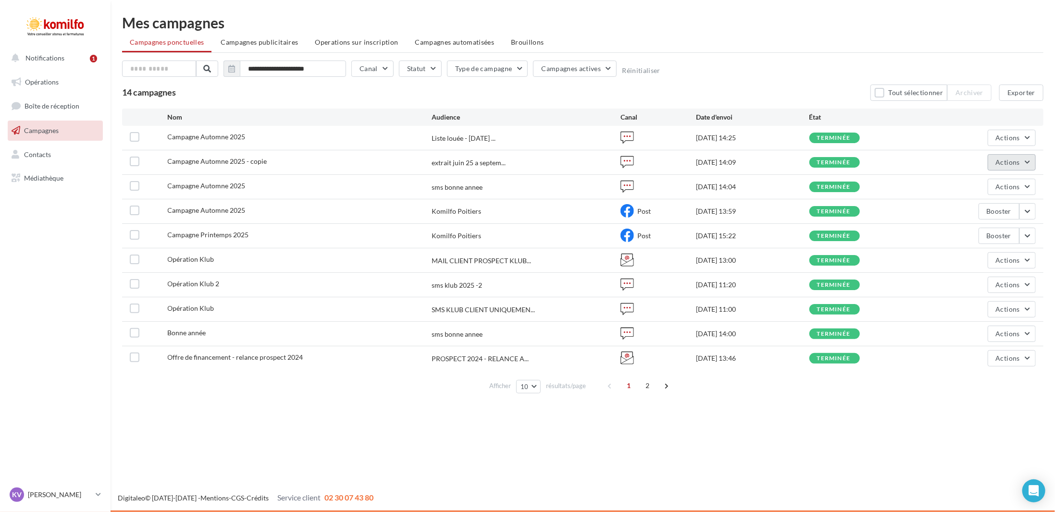
click at [1012, 161] on span "Actions" at bounding box center [1008, 162] width 24 height 8
click at [981, 194] on button "Voir les résultats" at bounding box center [988, 185] width 96 height 25
click at [1007, 140] on span "Actions" at bounding box center [1008, 138] width 24 height 8
click at [990, 155] on button "Voir les résultats" at bounding box center [988, 160] width 96 height 25
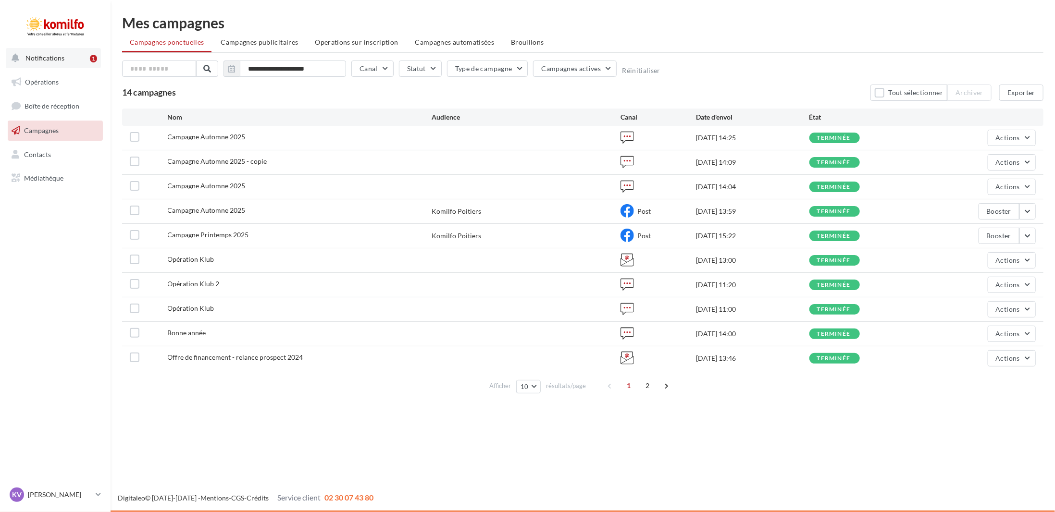
click at [51, 54] on span "Notifications" at bounding box center [44, 58] width 39 height 8
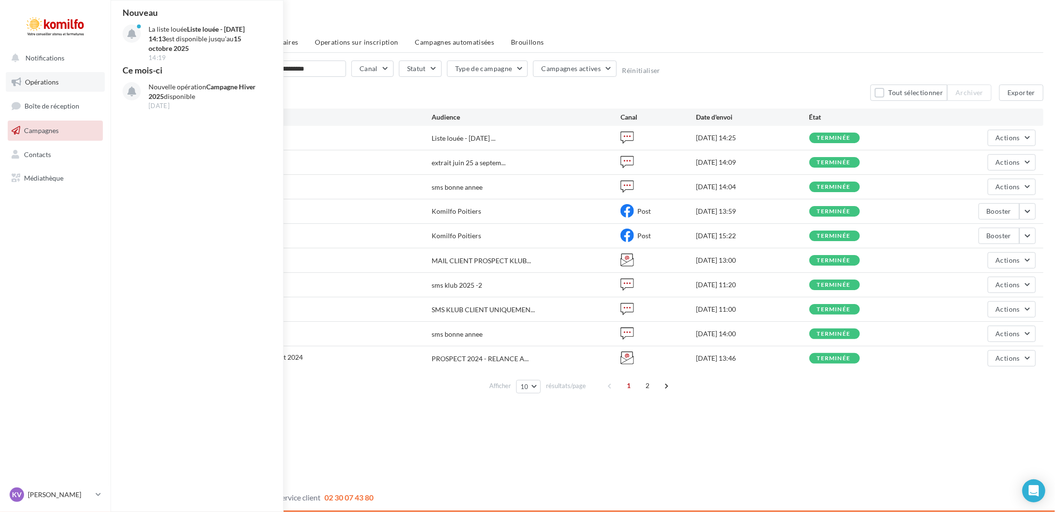
click at [77, 89] on link "Opérations" at bounding box center [55, 82] width 99 height 20
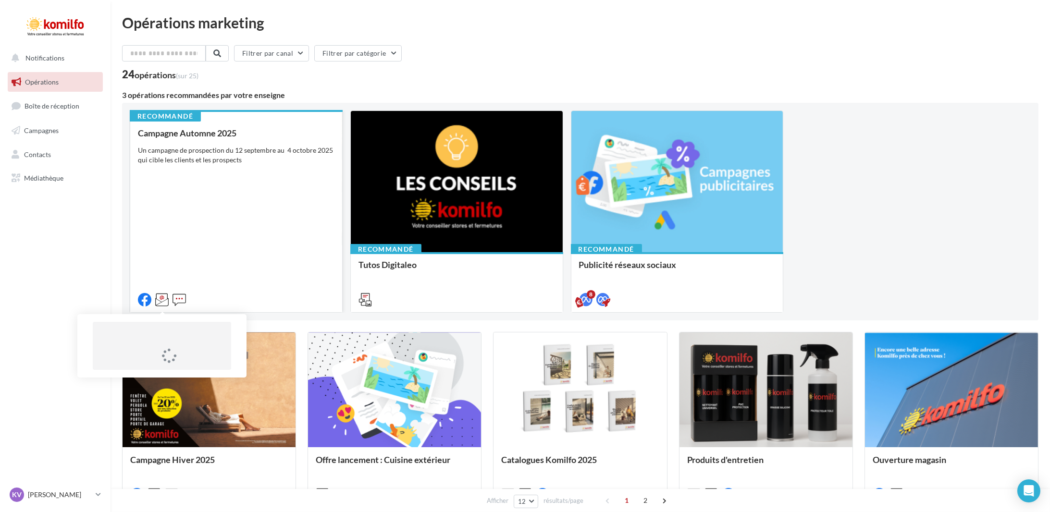
click at [165, 298] on icon at bounding box center [161, 299] width 13 height 13
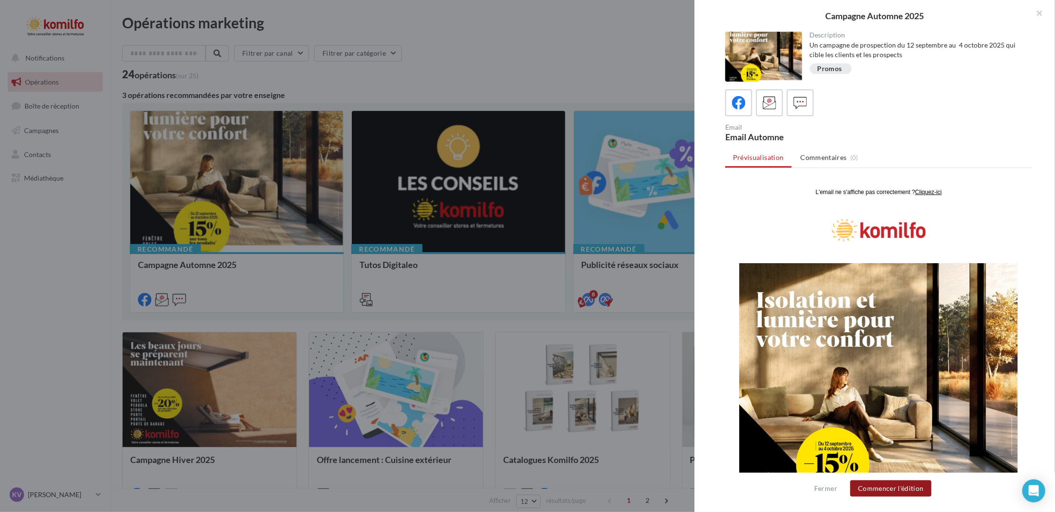
click at [906, 489] on button "Commencer l'édition" at bounding box center [890, 489] width 81 height 16
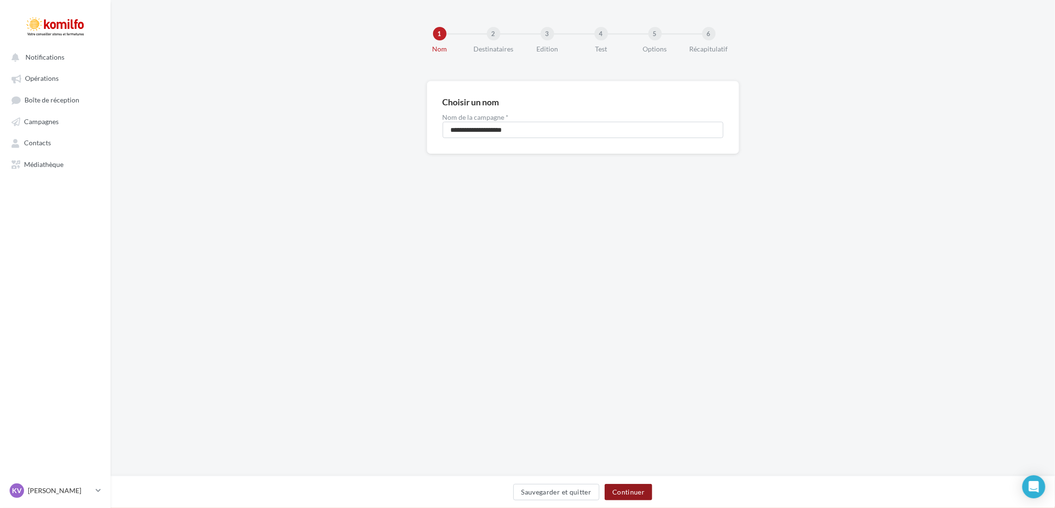
click at [639, 490] on button "Continuer" at bounding box center [629, 491] width 48 height 16
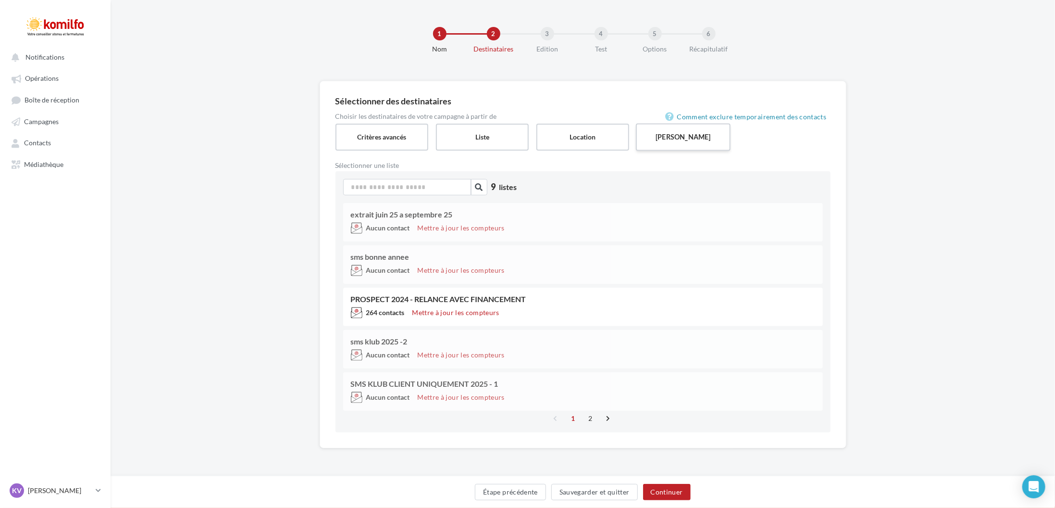
click at [671, 143] on label "[PERSON_NAME]" at bounding box center [683, 136] width 95 height 27
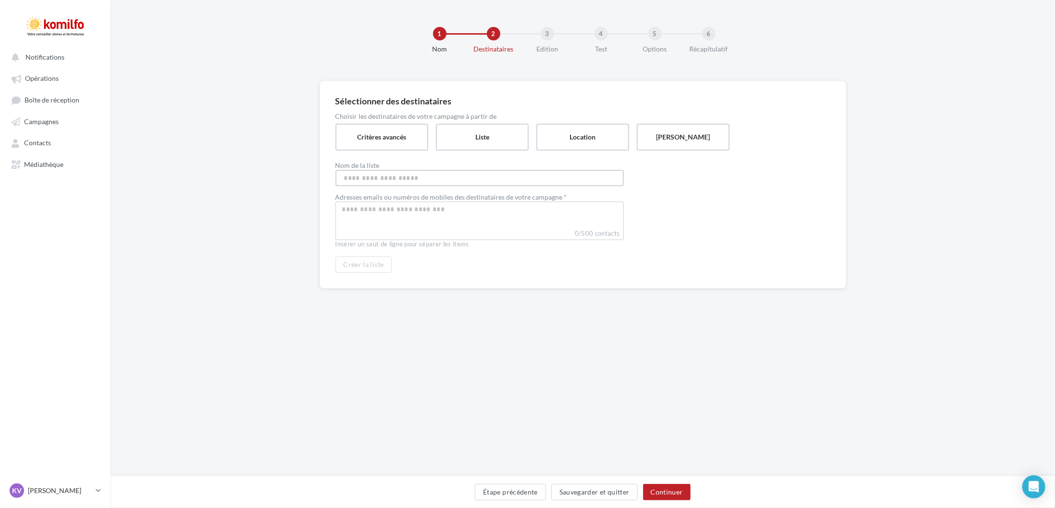
click at [589, 180] on input "Nom de la liste" at bounding box center [479, 178] width 288 height 16
type input "**********"
click at [586, 181] on input "**********" at bounding box center [479, 178] width 288 height 16
click at [561, 218] on div at bounding box center [479, 220] width 288 height 38
click at [560, 204] on input "Select box" at bounding box center [480, 209] width 284 height 11
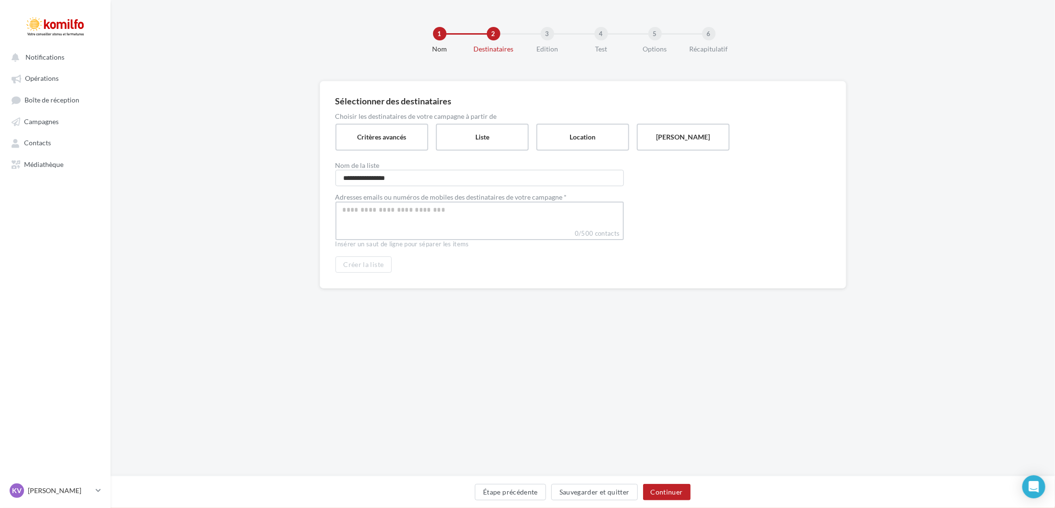
click at [375, 213] on input "Select box" at bounding box center [479, 209] width 283 height 11
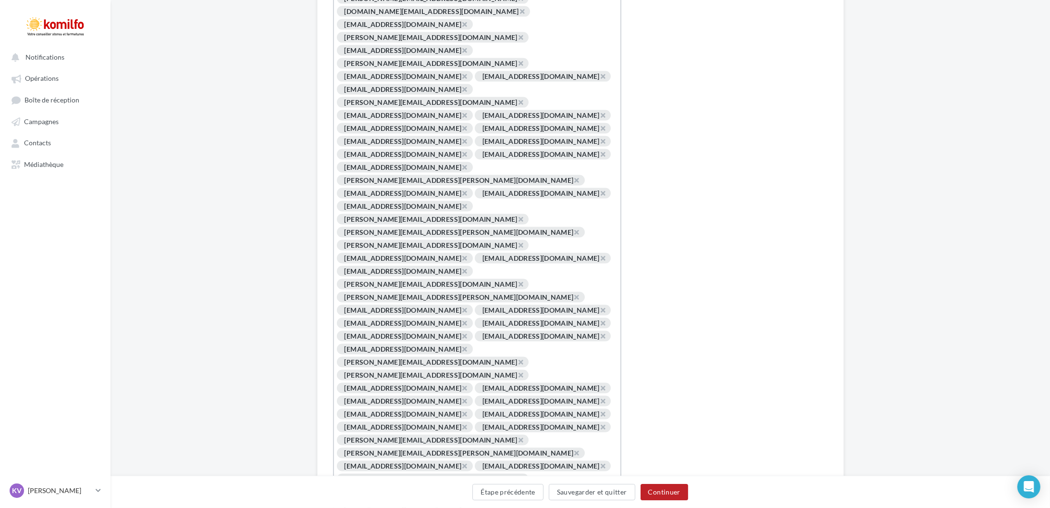
scroll to position [2907, 0]
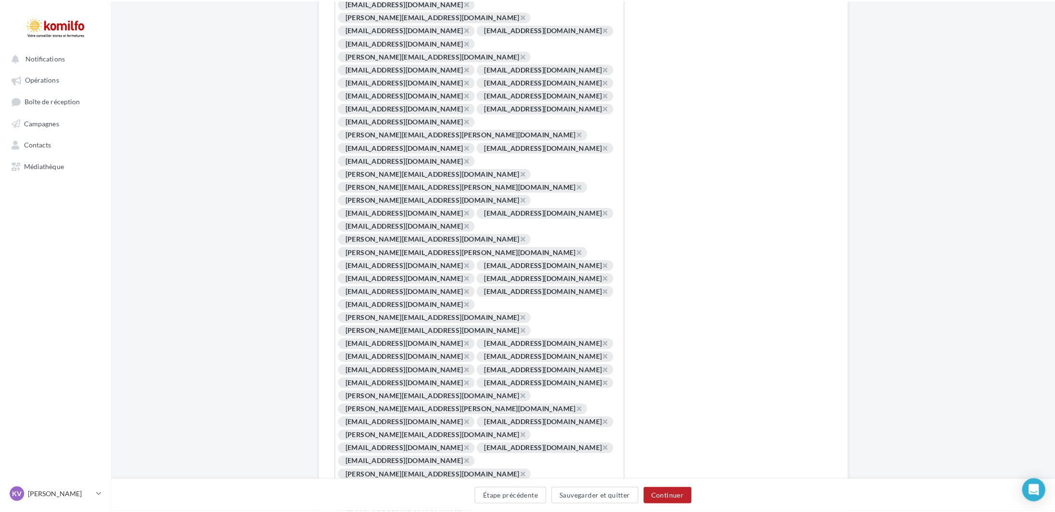
scroll to position [2888, 0]
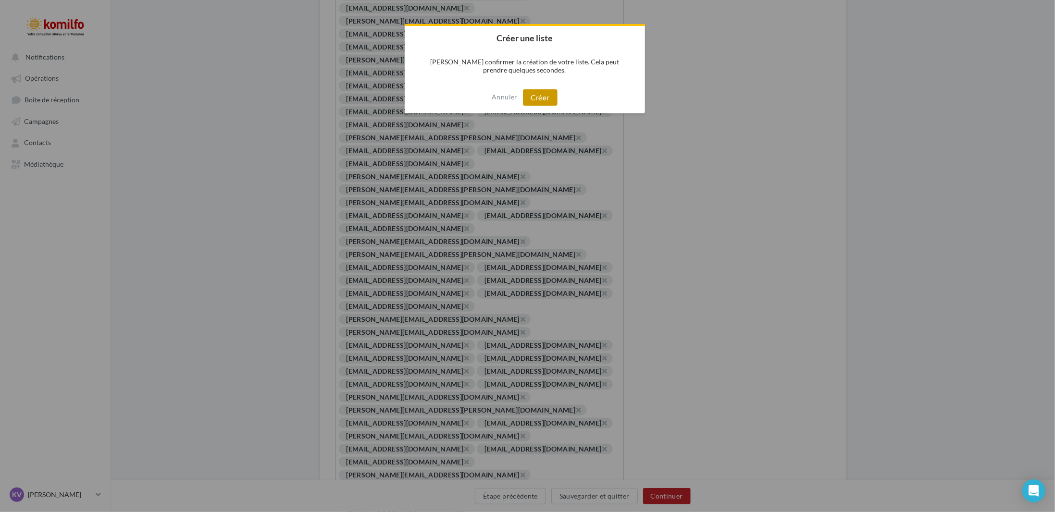
click at [541, 99] on button "Créer" at bounding box center [540, 97] width 35 height 16
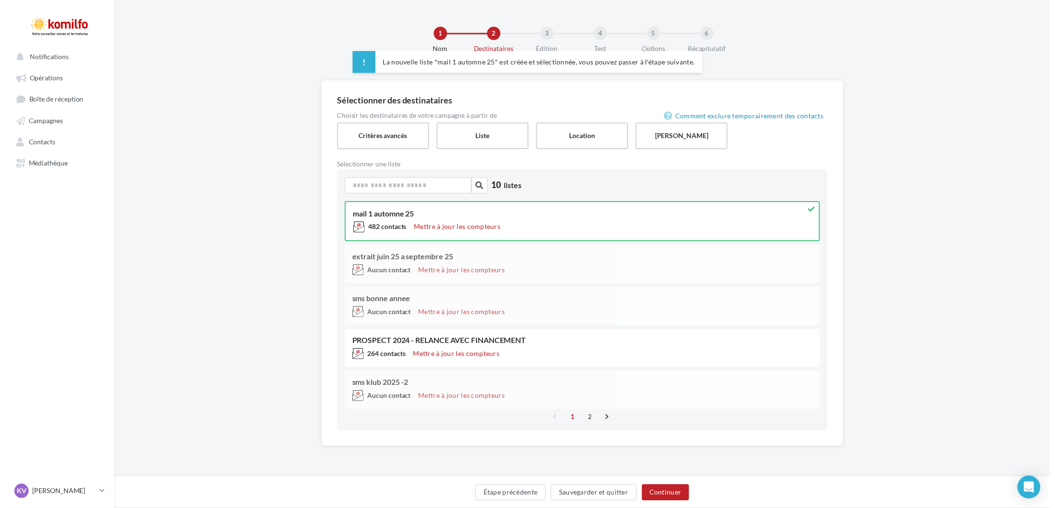
scroll to position [0, 0]
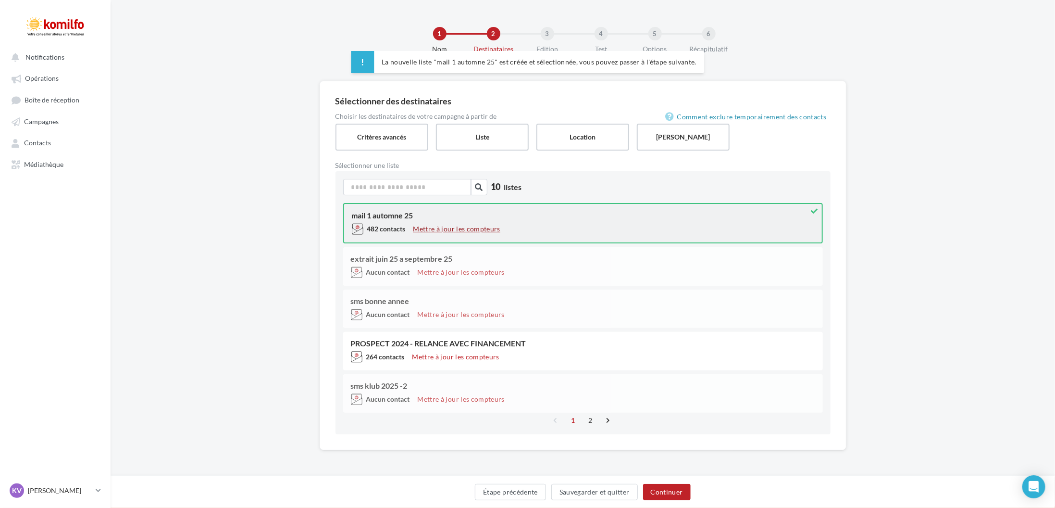
click at [465, 230] on button "Mettre à jour les compteurs" at bounding box center [456, 229] width 95 height 12
click at [507, 146] on label "Liste" at bounding box center [482, 136] width 95 height 27
click at [682, 497] on button "Continuer" at bounding box center [667, 491] width 48 height 16
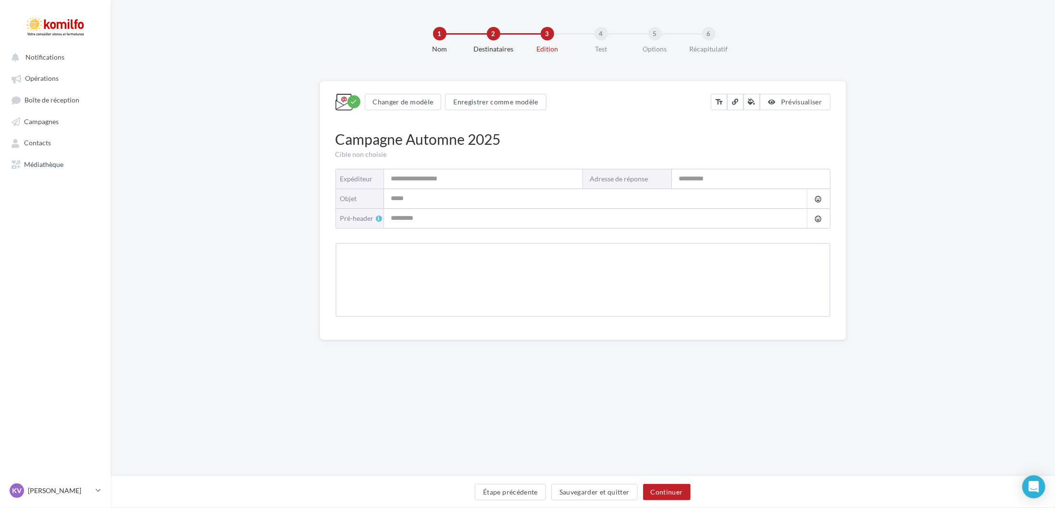
type input "*******"
type input "**********"
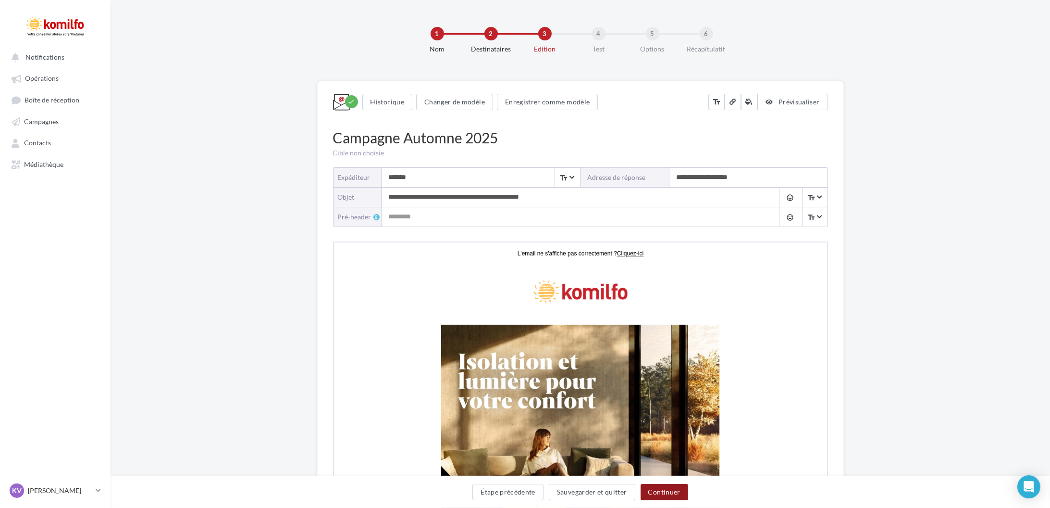
click at [665, 494] on button "Continuer" at bounding box center [665, 491] width 48 height 16
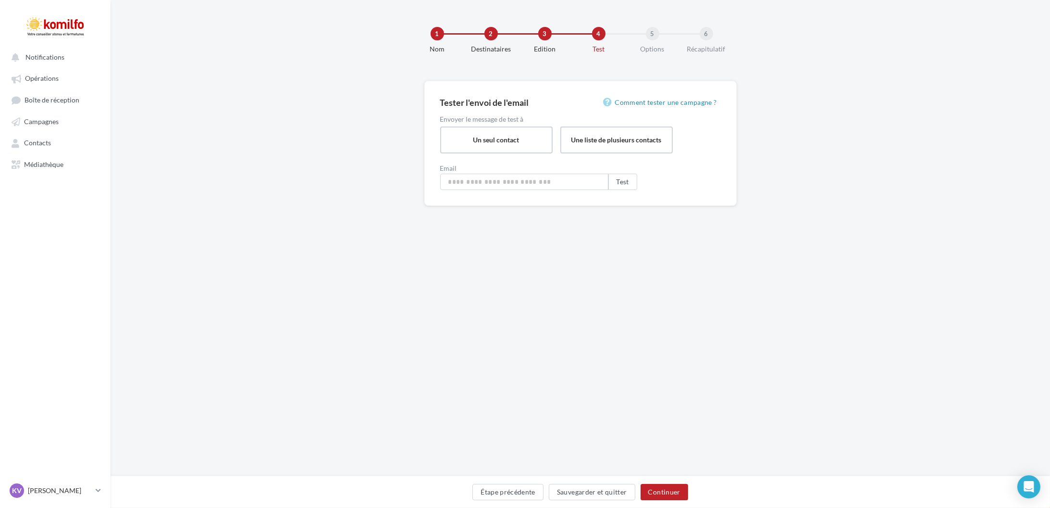
type input "**********"
click at [665, 494] on button "Continuer" at bounding box center [667, 491] width 48 height 16
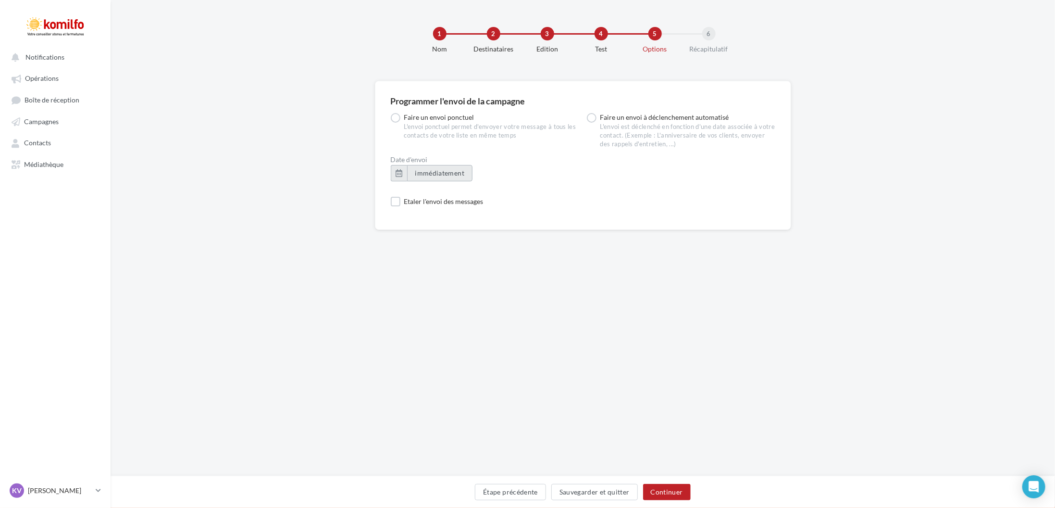
click at [438, 169] on span "immédiatement" at bounding box center [440, 173] width 50 height 8
click at [481, 305] on td "20" at bounding box center [492, 303] width 54 height 18
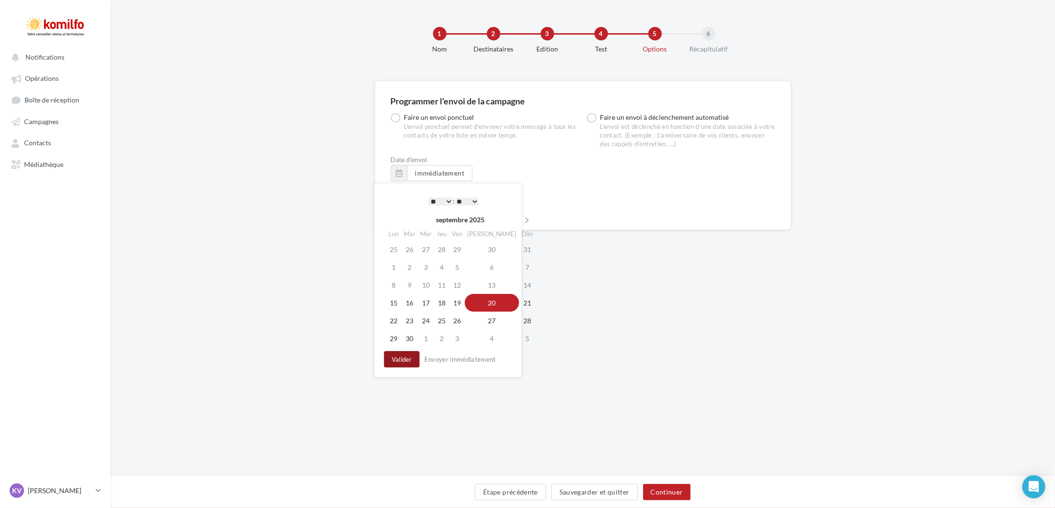
click at [408, 357] on button "Valider" at bounding box center [402, 359] width 36 height 16
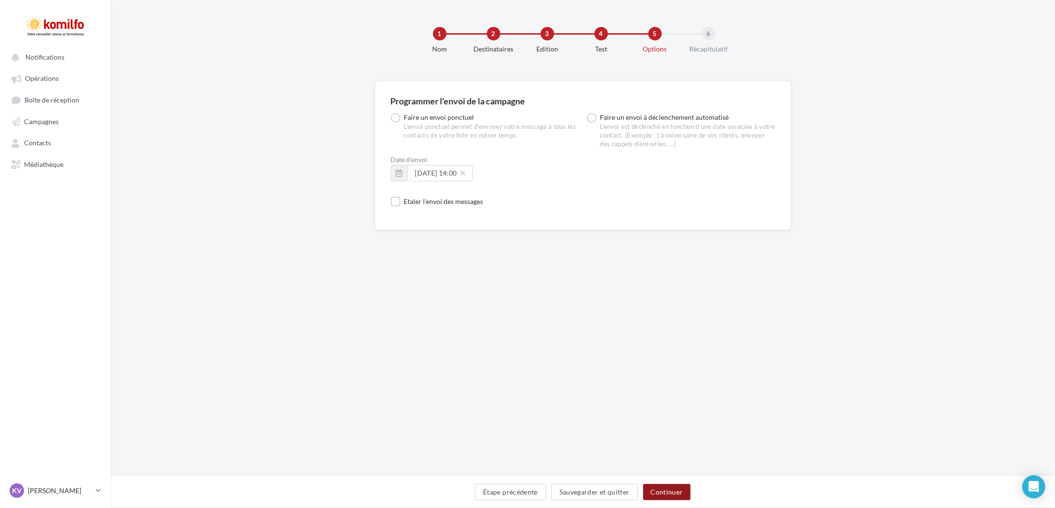
click at [664, 493] on button "Continuer" at bounding box center [667, 491] width 48 height 16
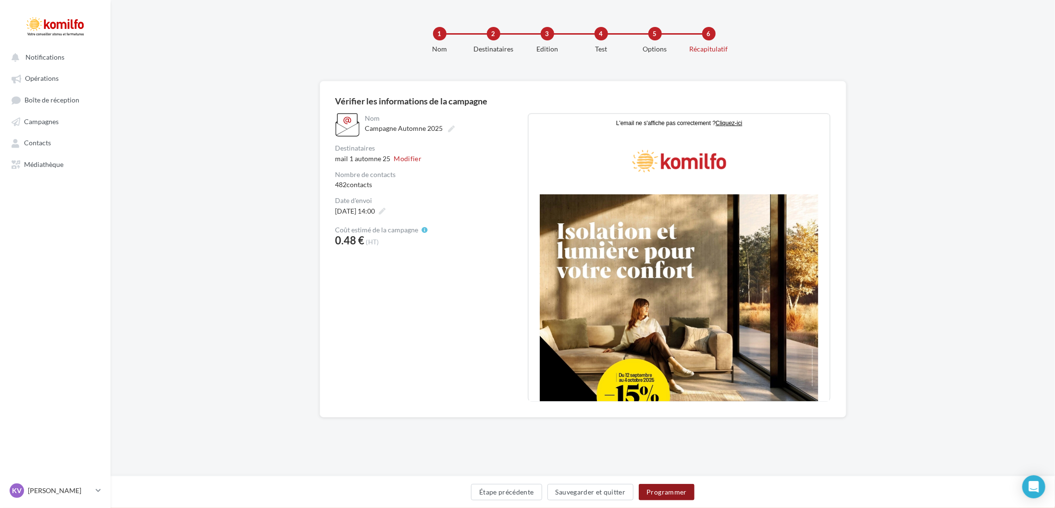
click at [664, 493] on button "Programmer" at bounding box center [667, 491] width 56 height 16
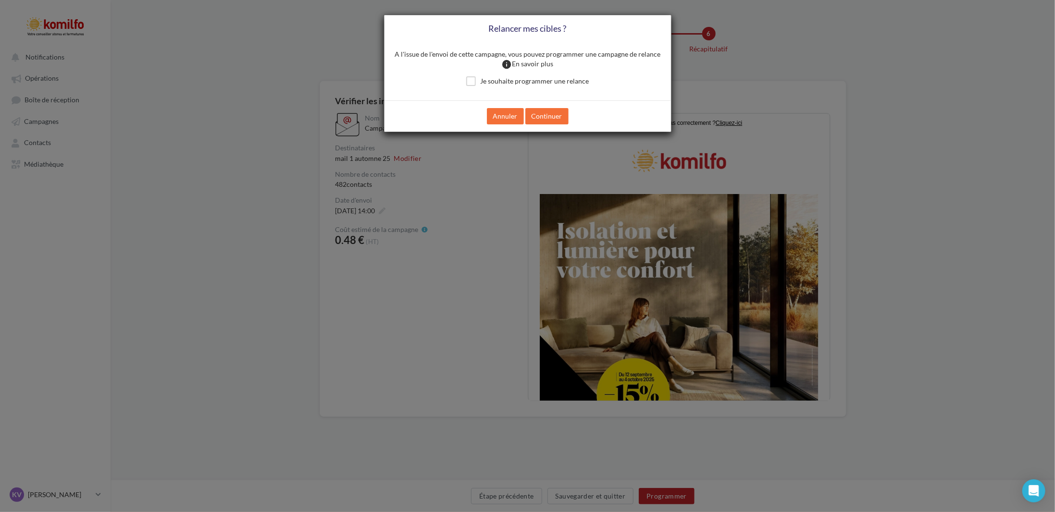
click at [552, 88] on div "Je souhaite programmer une relance" at bounding box center [527, 82] width 286 height 12
click at [559, 83] on label "Je souhaite programmer une relance" at bounding box center [527, 81] width 123 height 10
click at [552, 110] on button "Continuer" at bounding box center [546, 116] width 43 height 16
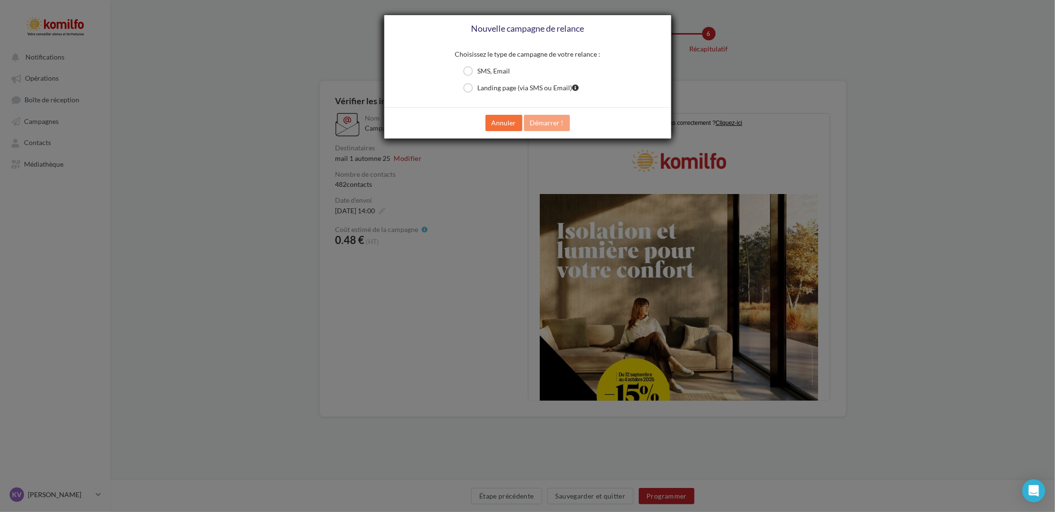
click at [527, 97] on div "SMS, Email Landing page (via SMS ou Email)" at bounding box center [527, 83] width 286 height 34
click at [533, 93] on div "Landing page (via SMS ou Email)" at bounding box center [527, 89] width 143 height 12
click at [537, 89] on label "Landing page (via SMS ou Email)" at bounding box center [521, 88] width 116 height 10
click at [509, 126] on button "Annuler" at bounding box center [503, 123] width 37 height 16
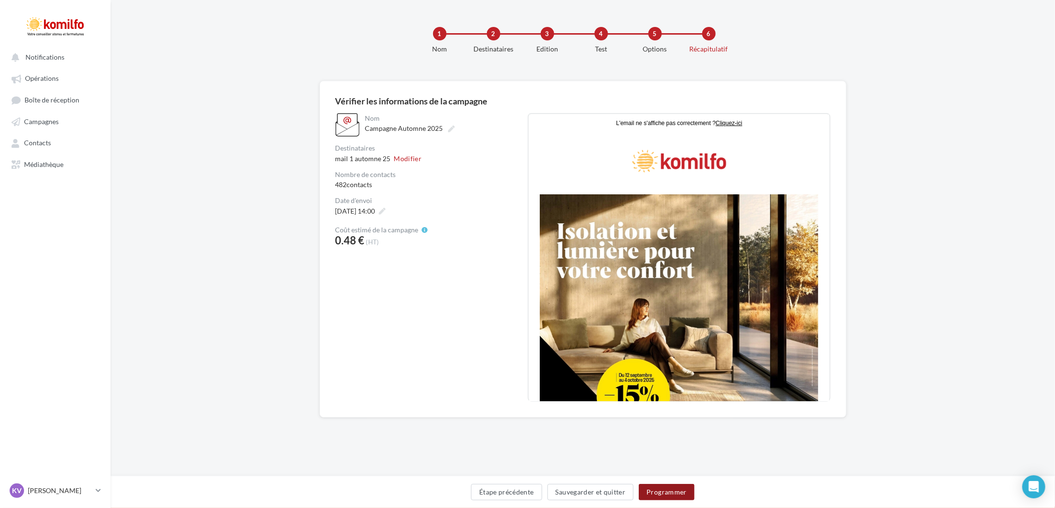
click at [654, 492] on button "Programmer" at bounding box center [667, 491] width 56 height 16
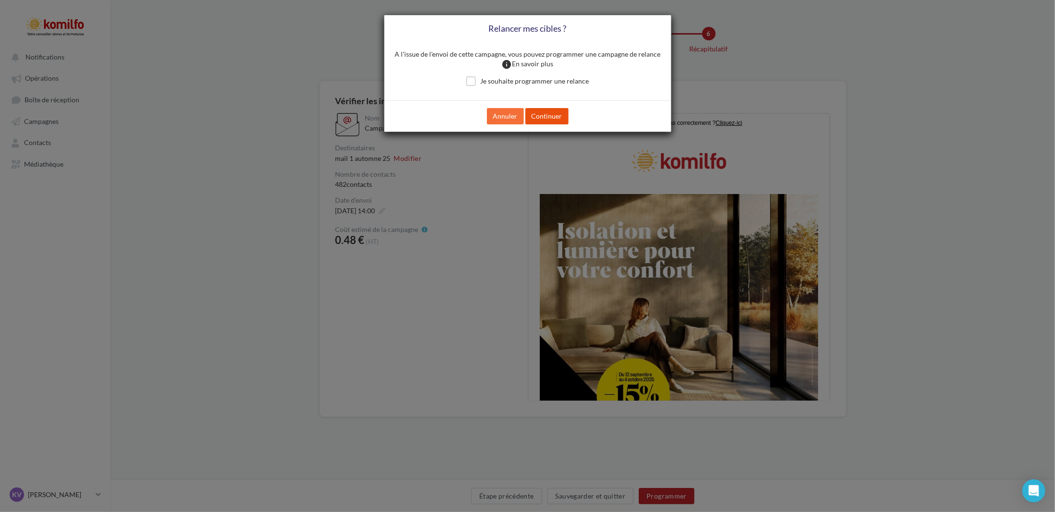
click at [533, 113] on button "Continuer" at bounding box center [546, 116] width 43 height 16
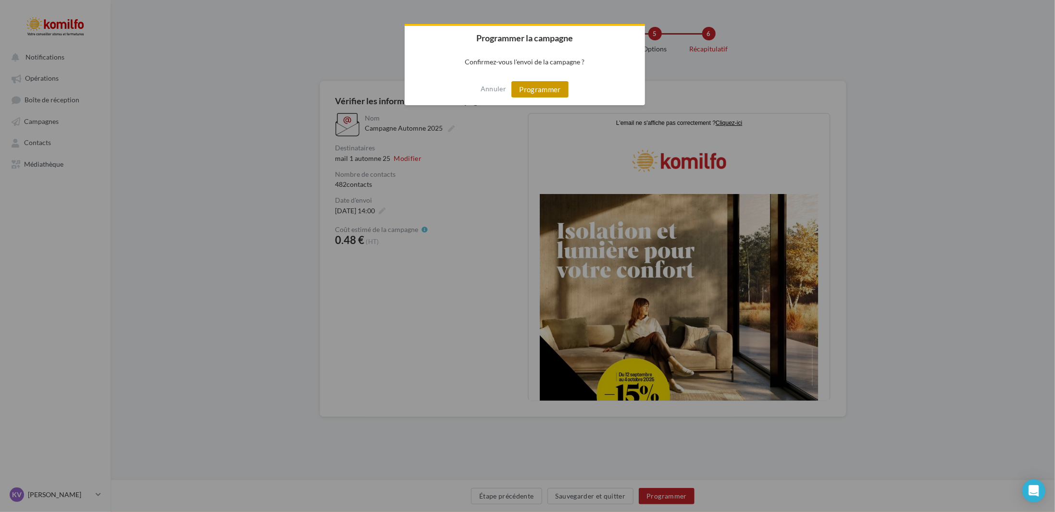
click at [549, 93] on button "Programmer" at bounding box center [539, 89] width 57 height 16
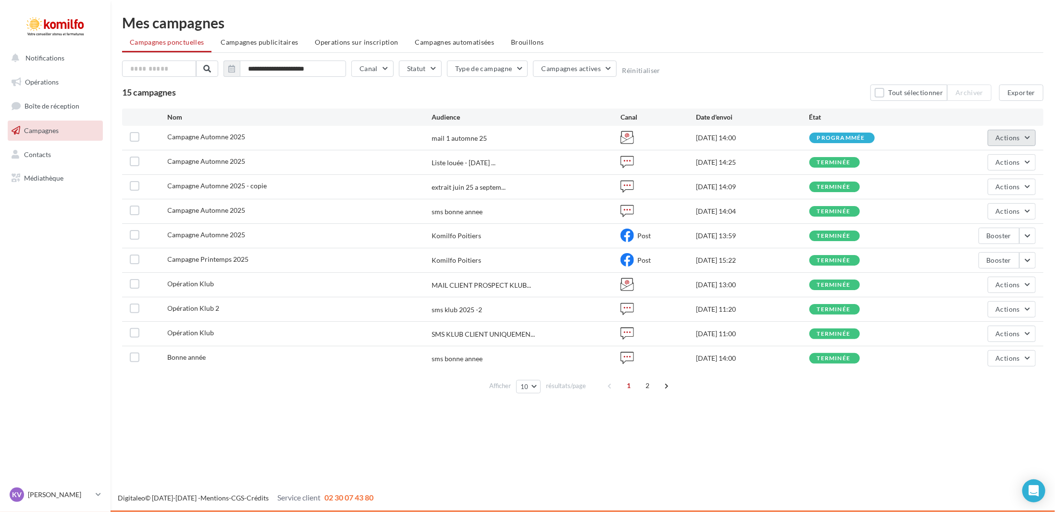
click at [1006, 144] on button "Actions" at bounding box center [1012, 138] width 48 height 16
click at [986, 232] on button "Dupliquer" at bounding box center [970, 235] width 130 height 25
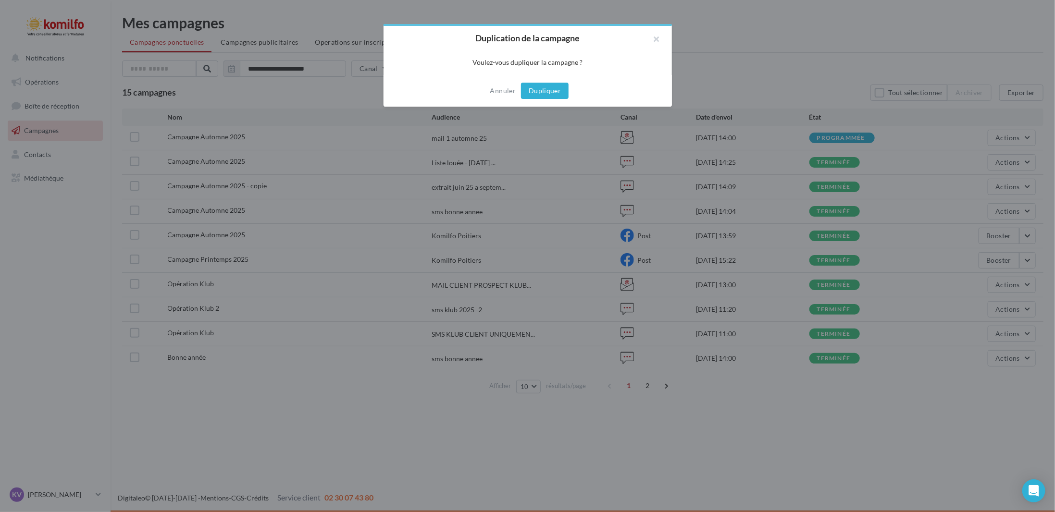
drag, startPoint x: 689, startPoint y: 84, endPoint x: 554, endPoint y: 94, distance: 135.4
click at [554, 94] on button "Dupliquer" at bounding box center [545, 91] width 48 height 16
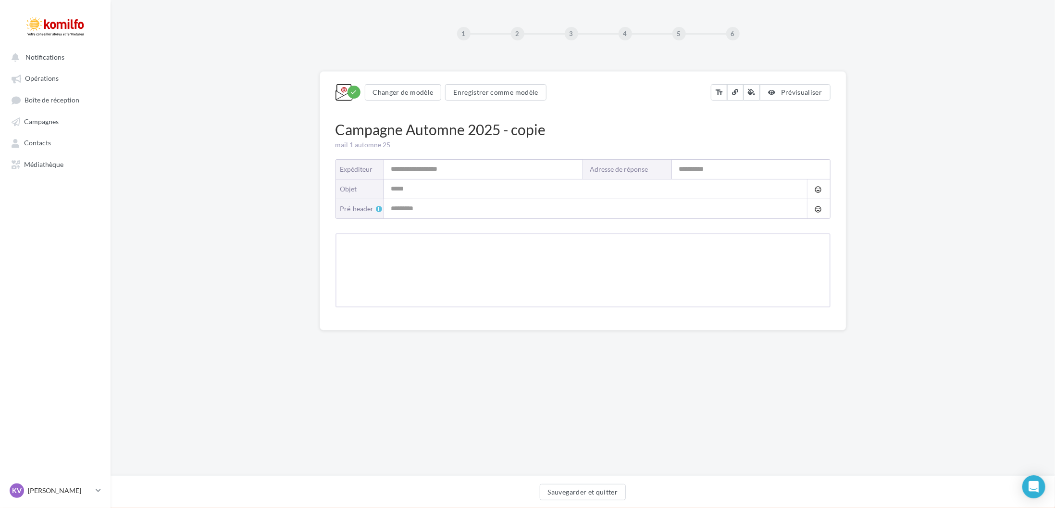
type input "*******"
type input "**********"
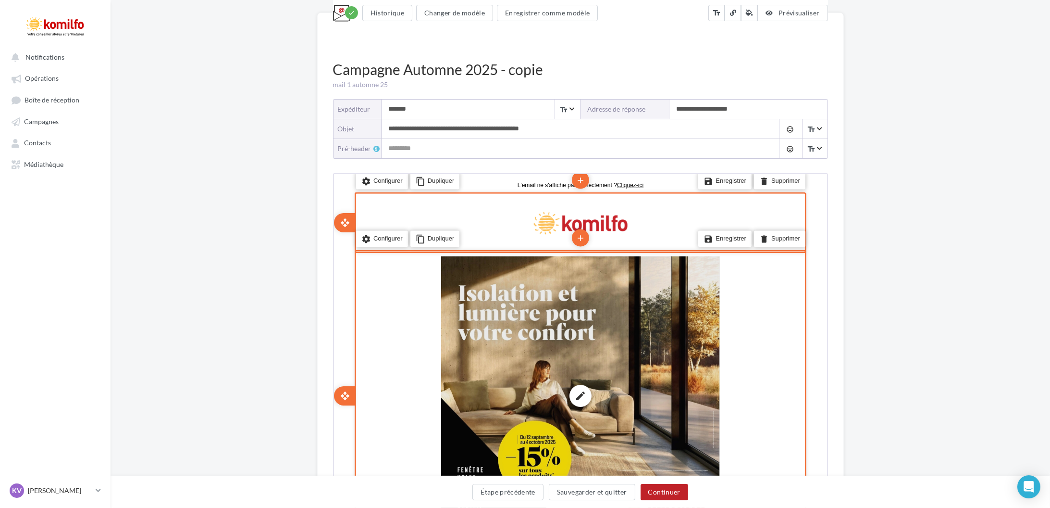
scroll to position [144, 0]
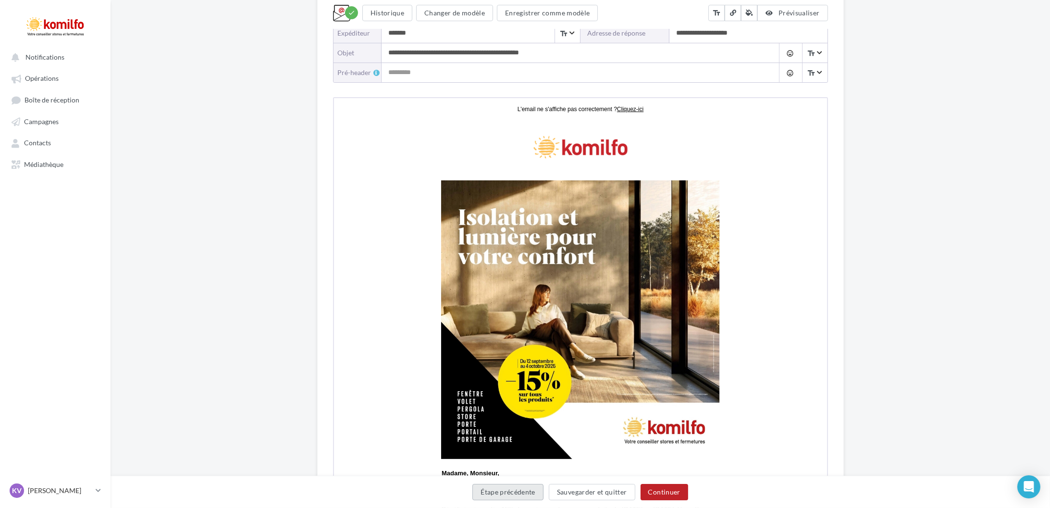
click at [512, 484] on button "Étape précédente" at bounding box center [507, 491] width 71 height 16
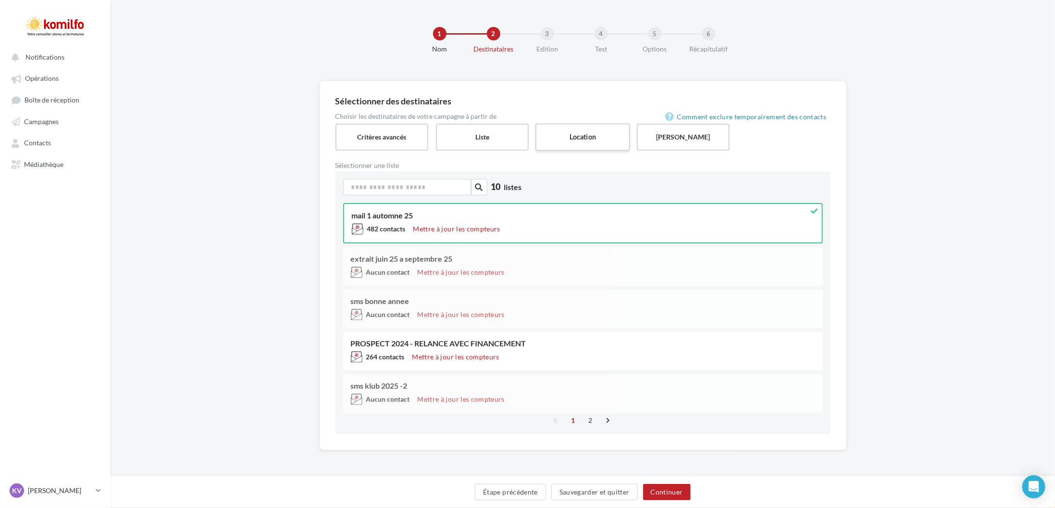
click at [576, 140] on label "Location" at bounding box center [582, 136] width 95 height 27
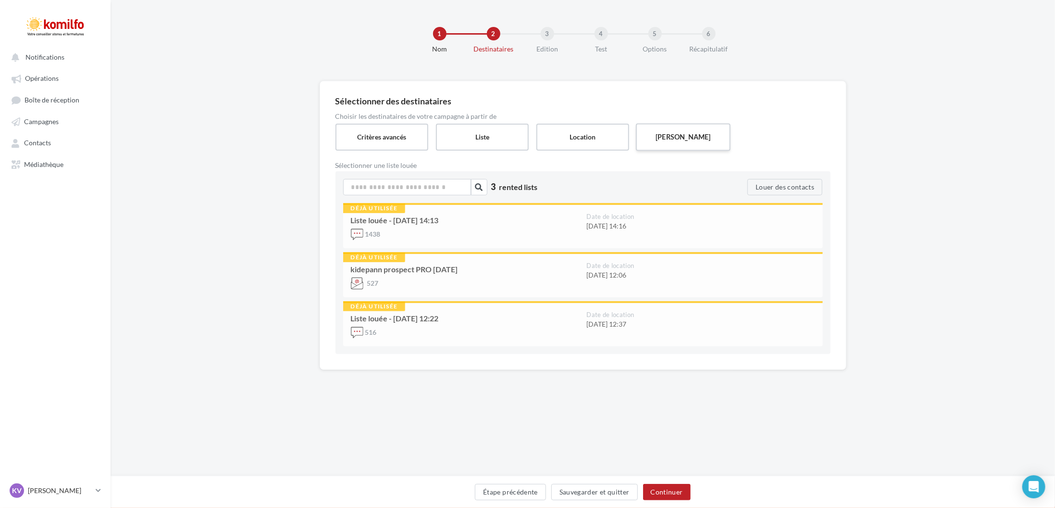
click at [686, 132] on label "[PERSON_NAME]" at bounding box center [683, 136] width 95 height 27
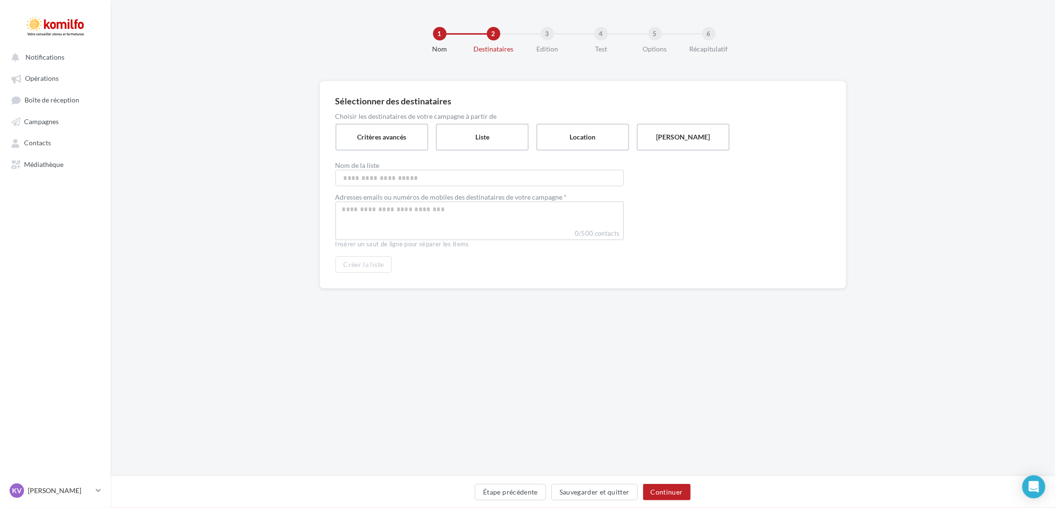
click at [499, 166] on label "Nom de la liste" at bounding box center [479, 165] width 288 height 7
click at [499, 170] on input "Nom de la liste" at bounding box center [479, 178] width 288 height 16
paste input "**********"
type input "**********"
click at [446, 216] on div at bounding box center [479, 220] width 288 height 38
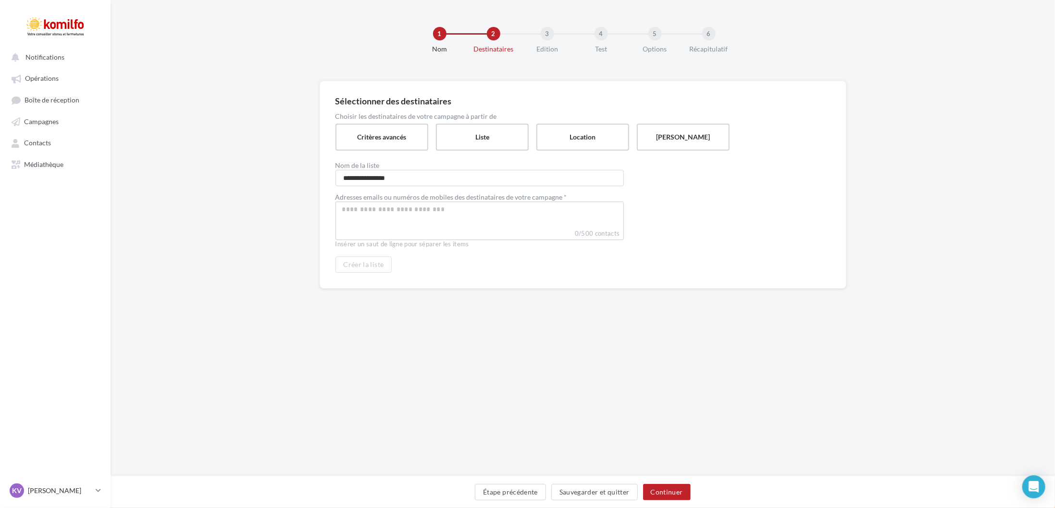
click at [395, 213] on input "Select box" at bounding box center [480, 209] width 284 height 11
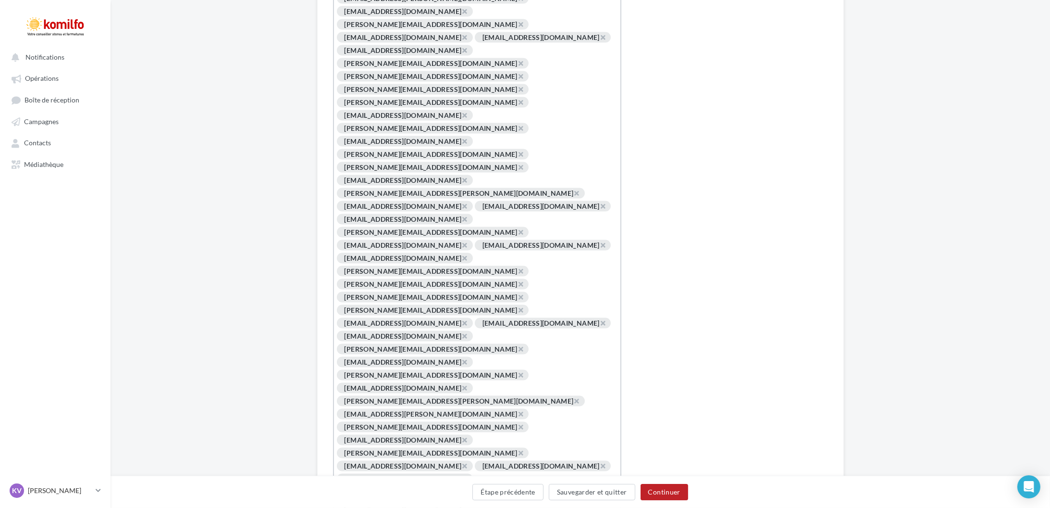
scroll to position [2997, 0]
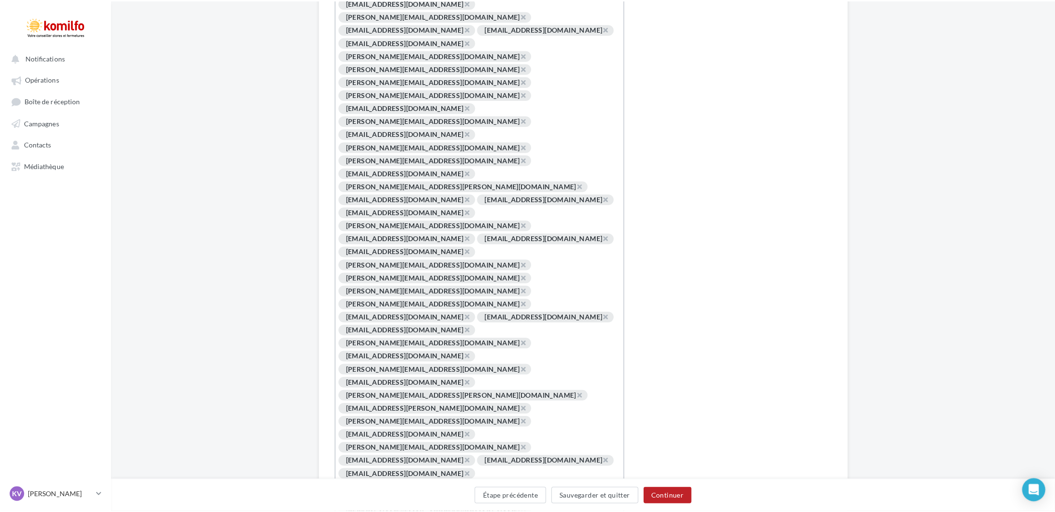
scroll to position [2991, 0]
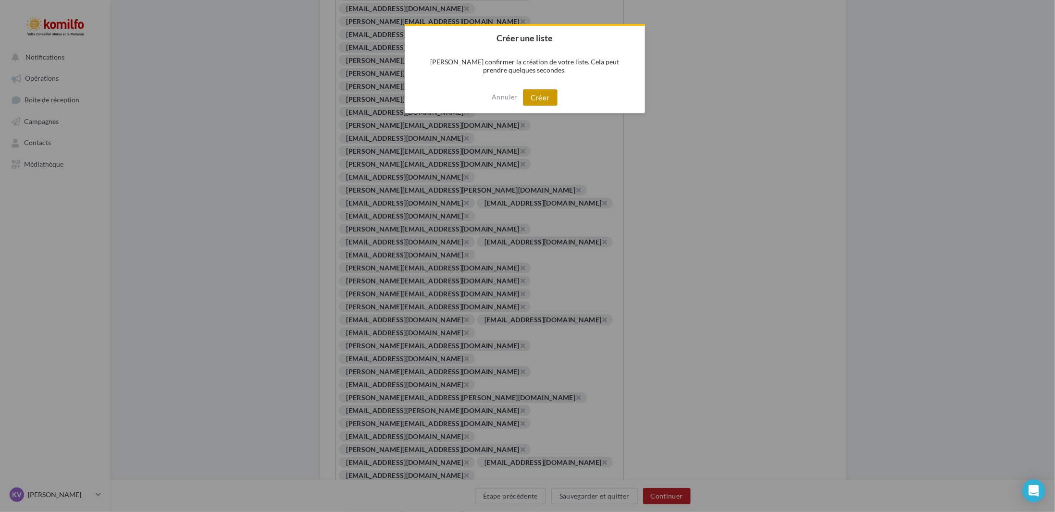
click at [541, 99] on button "Créer" at bounding box center [540, 97] width 35 height 16
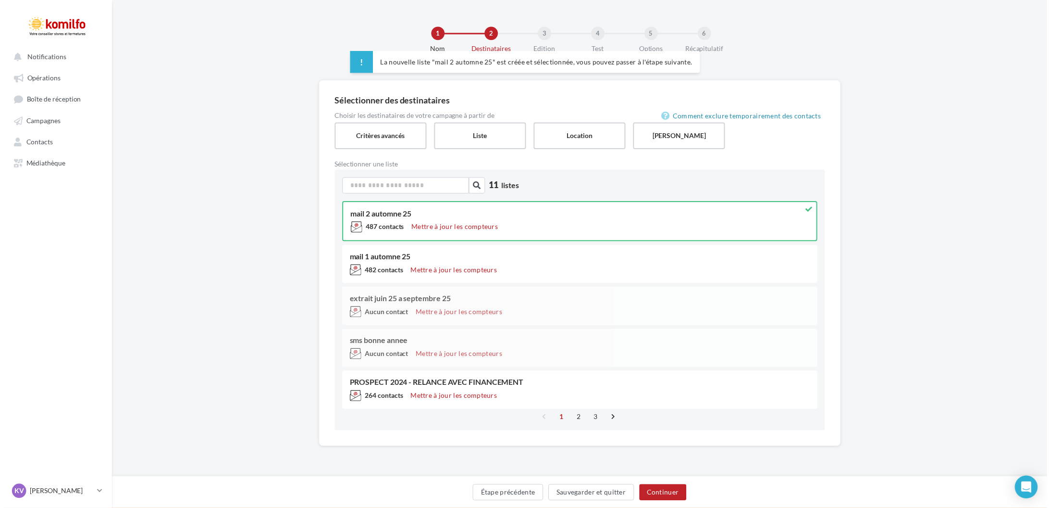
scroll to position [0, 0]
click at [718, 138] on label "[PERSON_NAME]" at bounding box center [683, 136] width 95 height 27
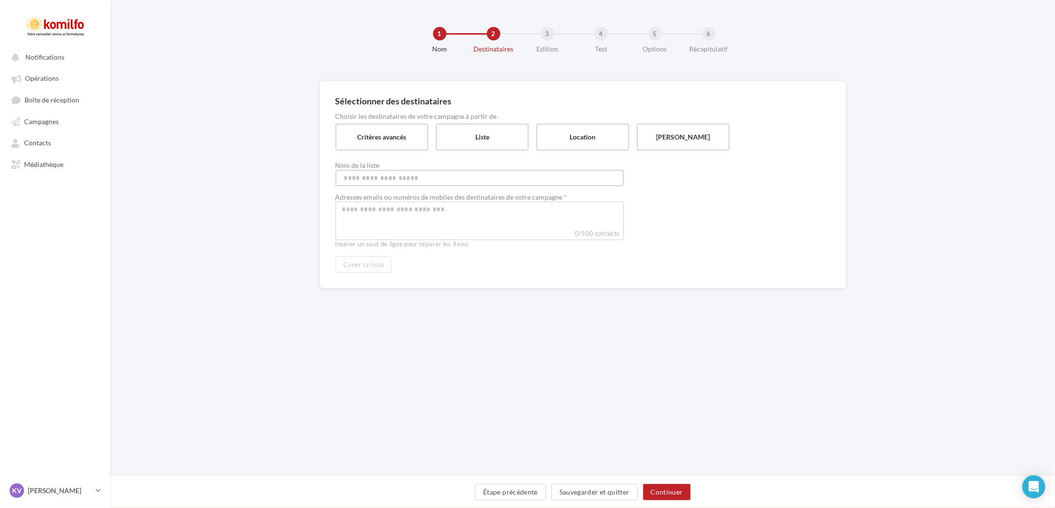
click at [467, 173] on input "Nom de la liste" at bounding box center [479, 178] width 288 height 16
type input "**********"
click at [402, 227] on div at bounding box center [479, 220] width 288 height 38
click at [432, 202] on div at bounding box center [479, 220] width 288 height 38
click at [432, 211] on input "Select box" at bounding box center [480, 209] width 284 height 11
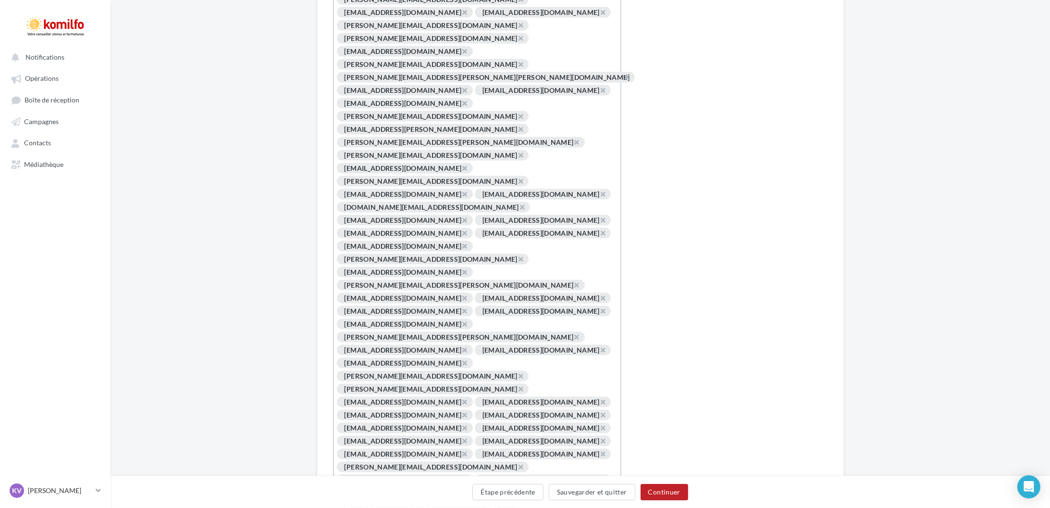
scroll to position [3011, 0]
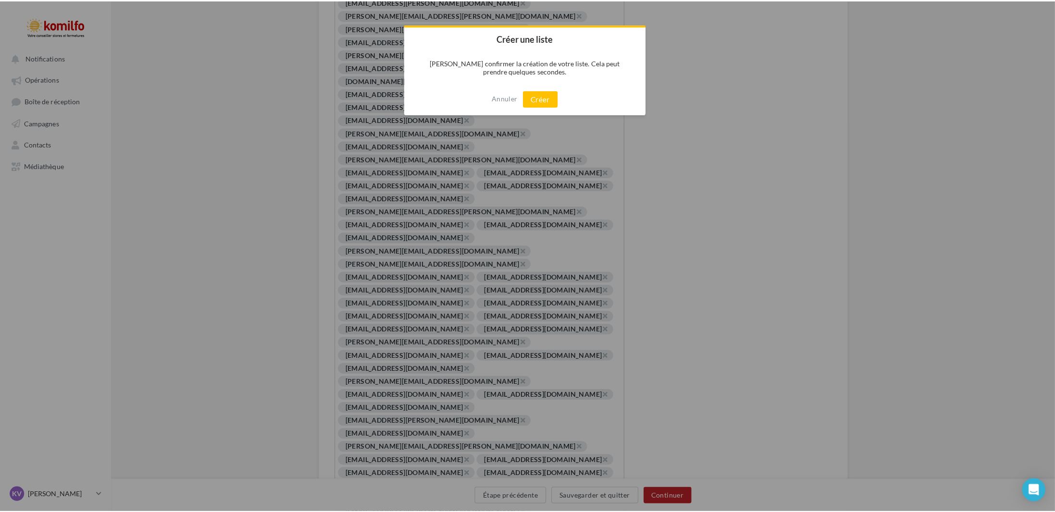
scroll to position [3004, 0]
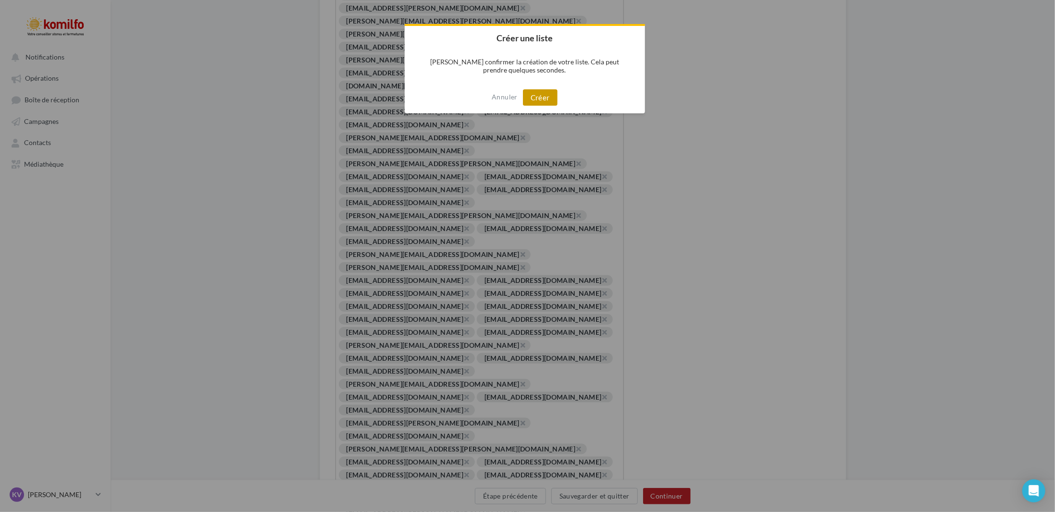
click at [550, 99] on button "Créer" at bounding box center [540, 97] width 35 height 16
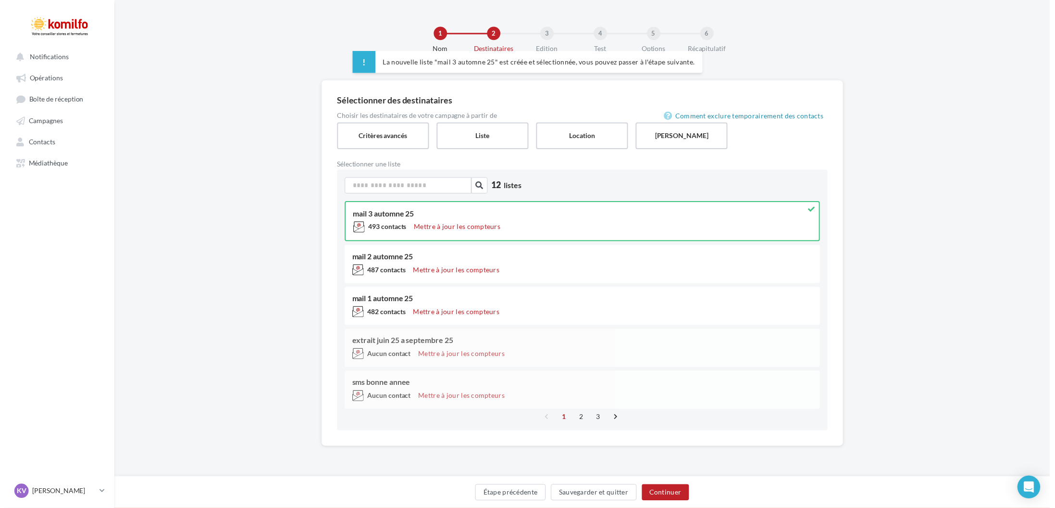
scroll to position [0, 0]
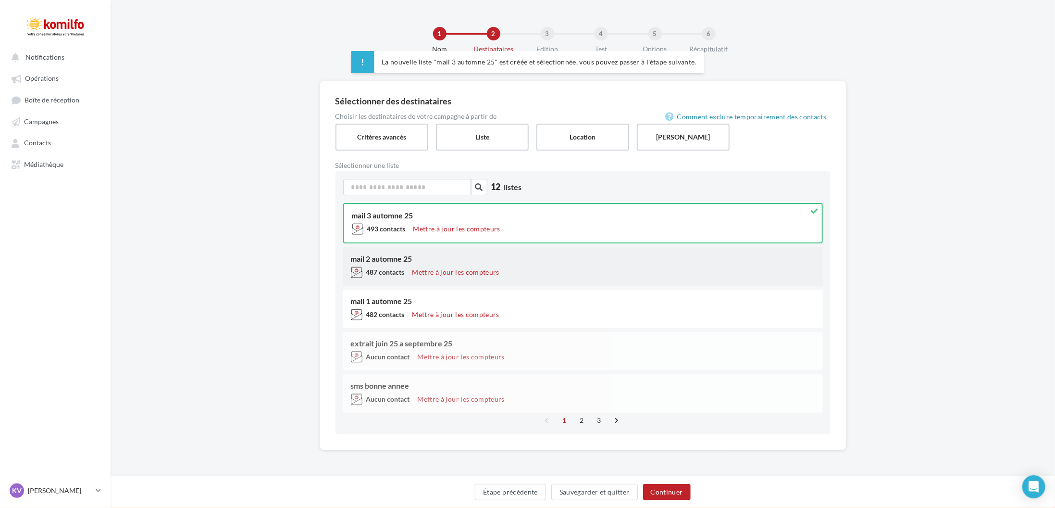
click at [630, 266] on div "487 contacts Mettre à jour les compteurs" at bounding box center [583, 273] width 464 height 15
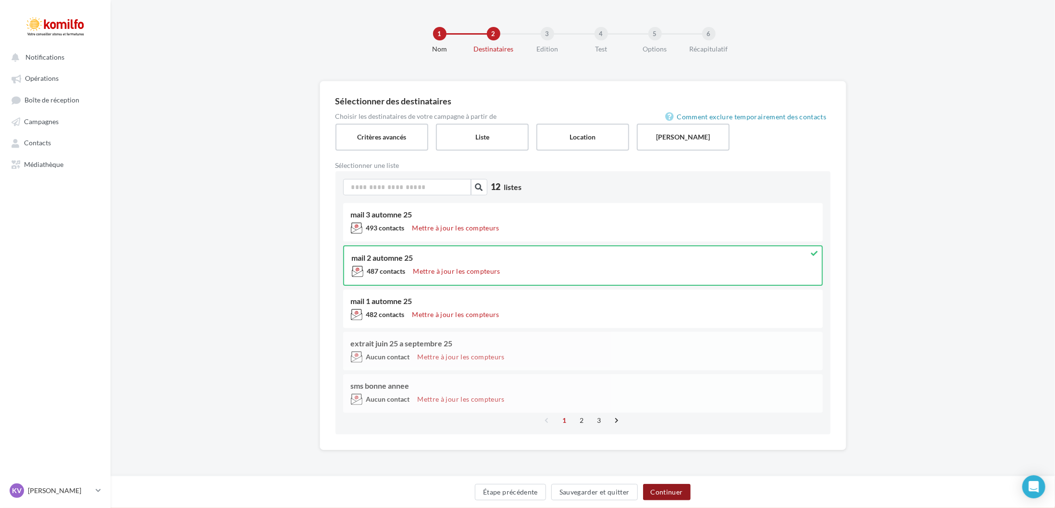
click at [676, 496] on button "Continuer" at bounding box center [667, 491] width 48 height 16
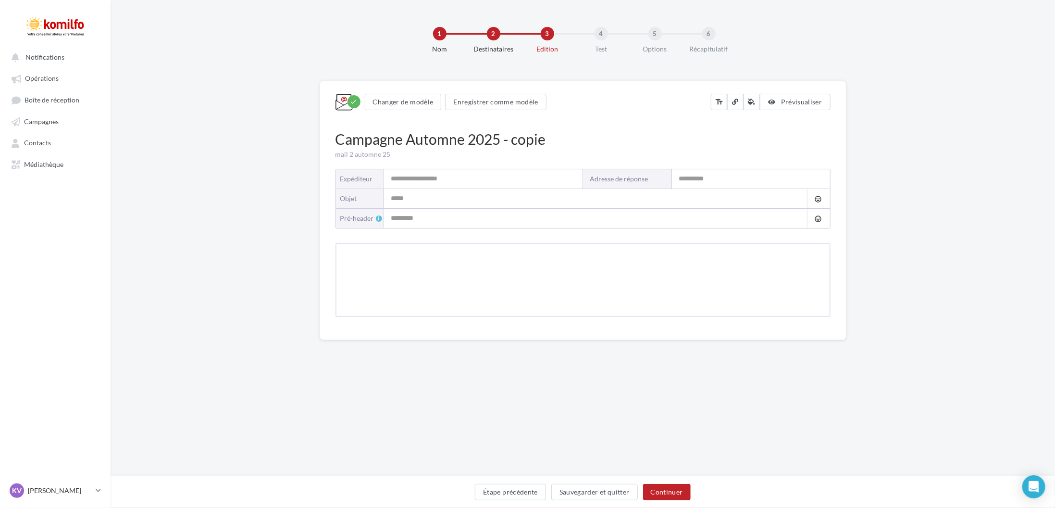
type input "*******"
type input "**********"
click at [676, 496] on button "Continuer" at bounding box center [667, 491] width 48 height 16
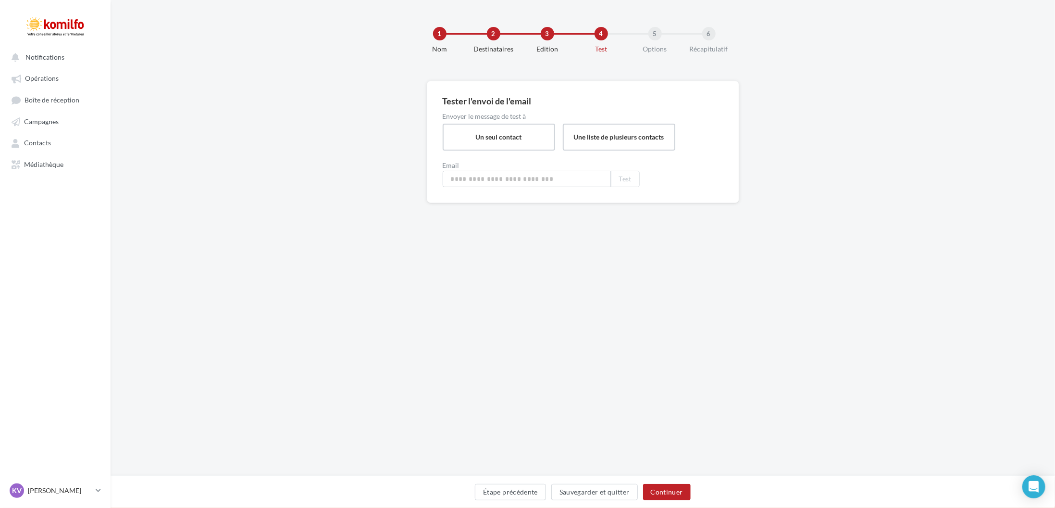
type input "**********"
click at [676, 496] on button "Continuer" at bounding box center [667, 491] width 48 height 16
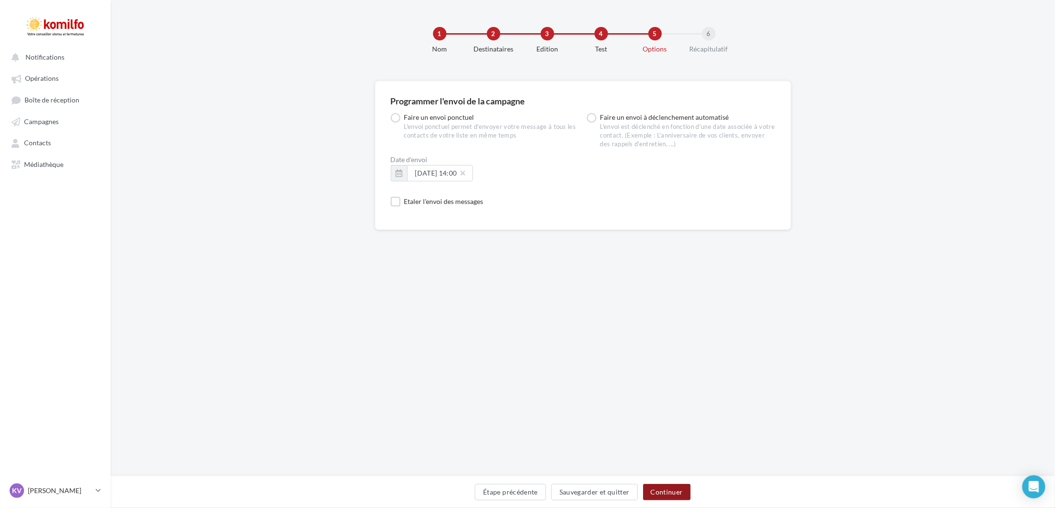
click at [676, 495] on button "Continuer" at bounding box center [667, 491] width 48 height 16
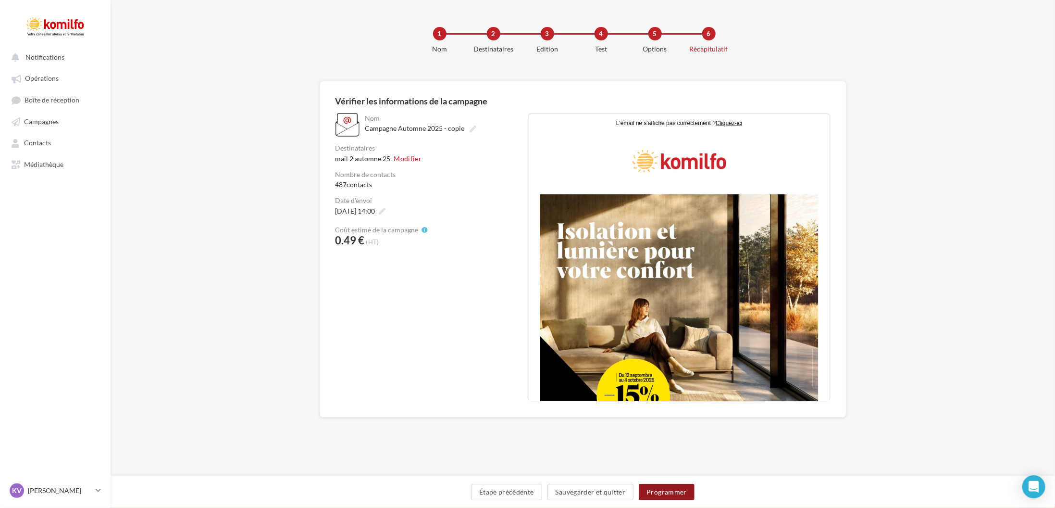
click at [676, 495] on button "Programmer" at bounding box center [667, 491] width 56 height 16
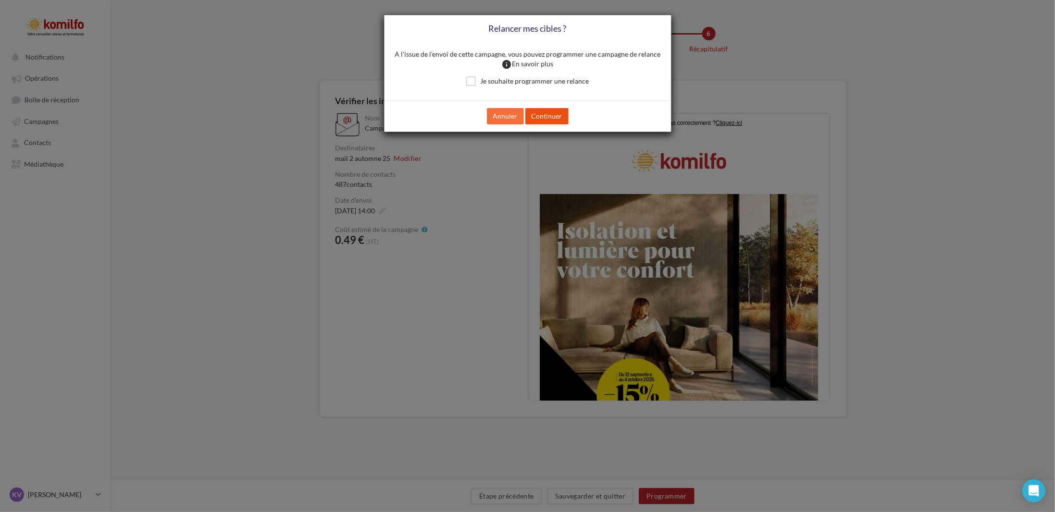
click at [556, 119] on button "Continuer" at bounding box center [546, 116] width 43 height 16
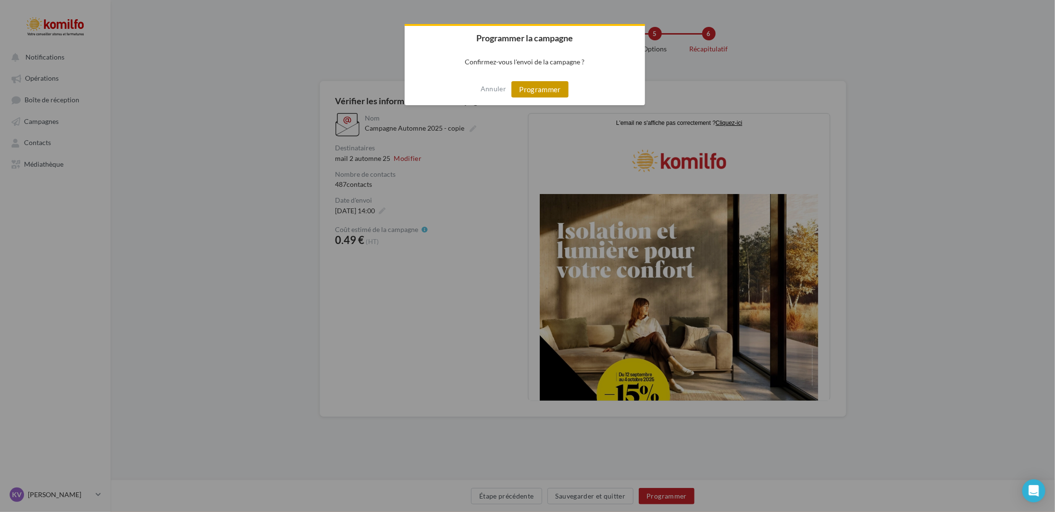
click at [553, 94] on button "Programmer" at bounding box center [539, 89] width 57 height 16
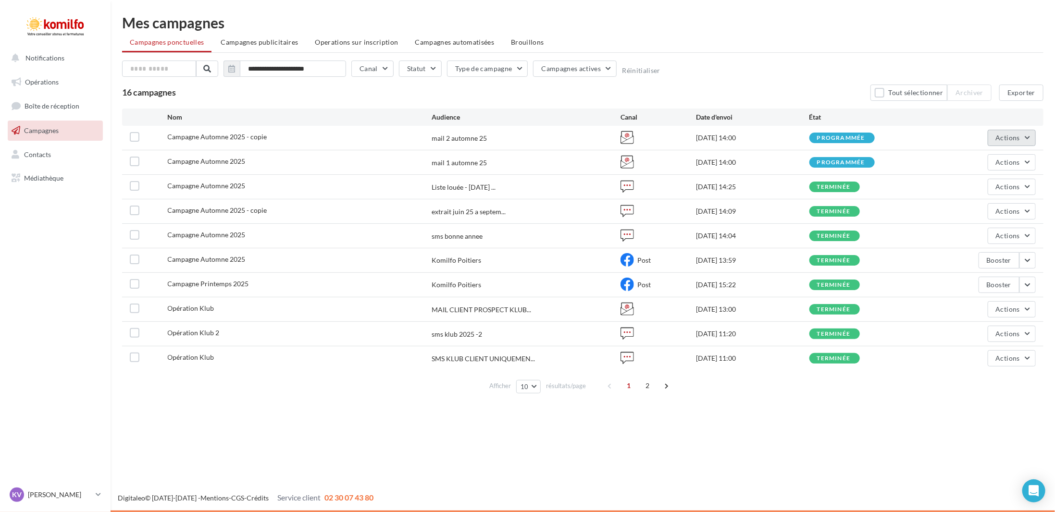
click at [1015, 134] on span "Actions" at bounding box center [1008, 138] width 24 height 8
click at [964, 227] on button "Dupliquer" at bounding box center [970, 235] width 130 height 25
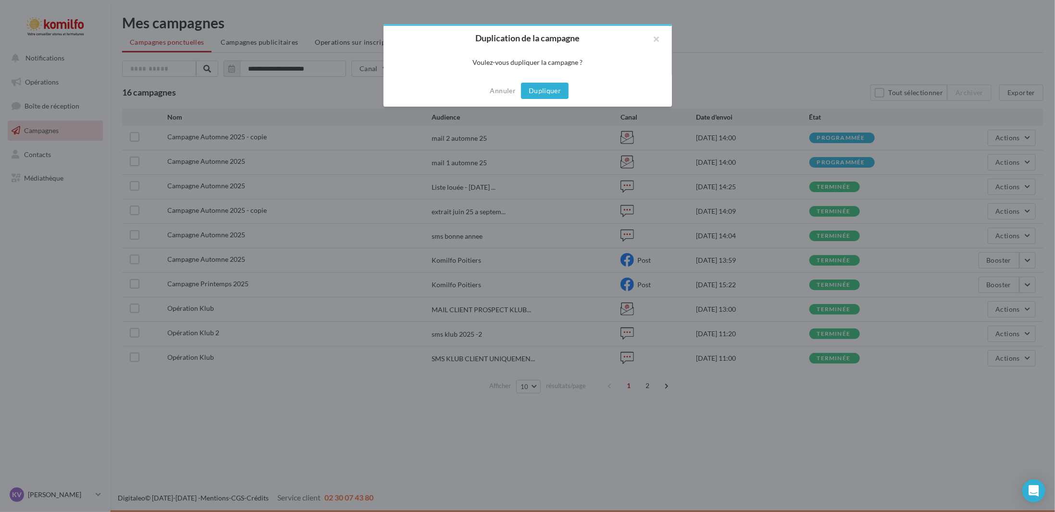
click at [533, 89] on button "Dupliquer" at bounding box center [545, 91] width 48 height 16
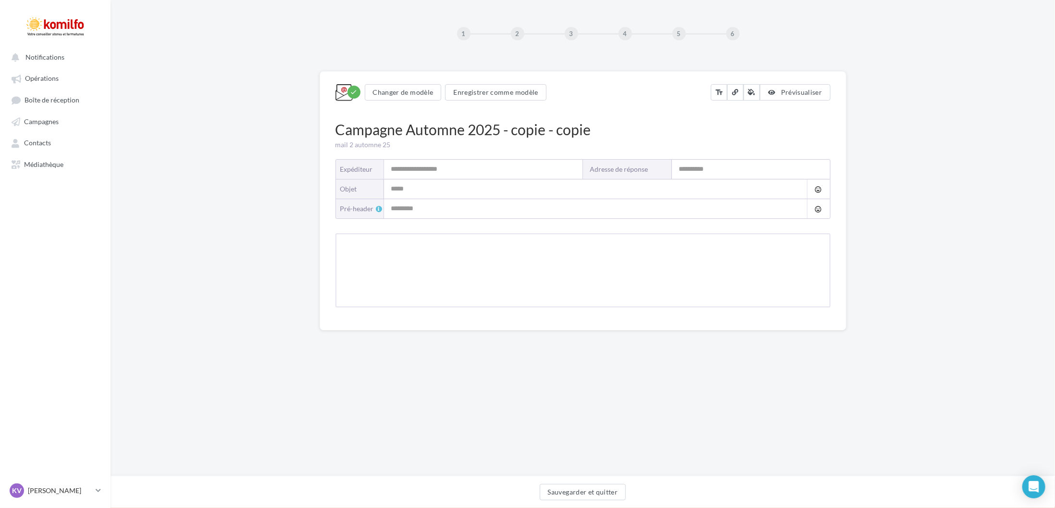
type input "*******"
type input "**********"
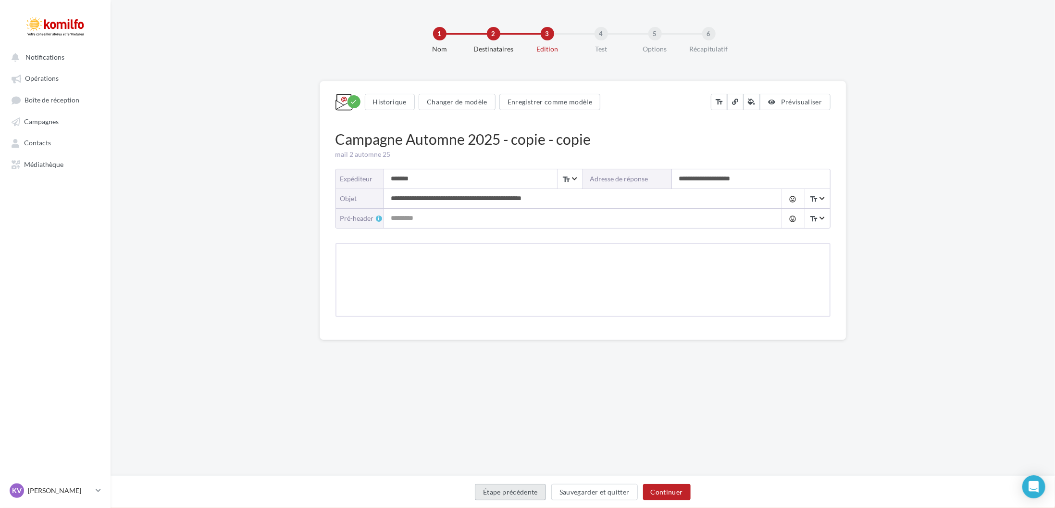
click at [497, 492] on button "Étape précédente" at bounding box center [510, 491] width 71 height 16
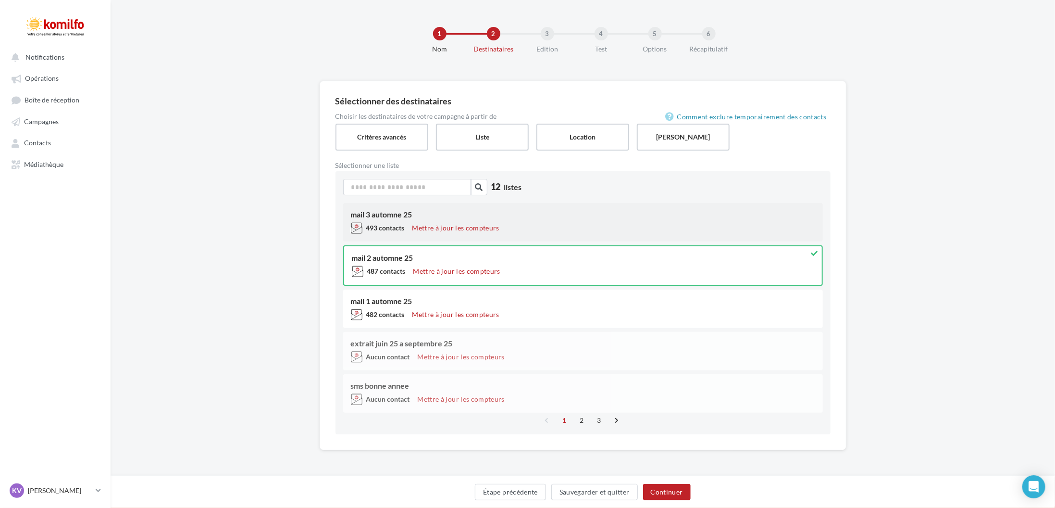
click at [623, 223] on div "493 contacts Mettre à jour les compteurs" at bounding box center [583, 229] width 464 height 15
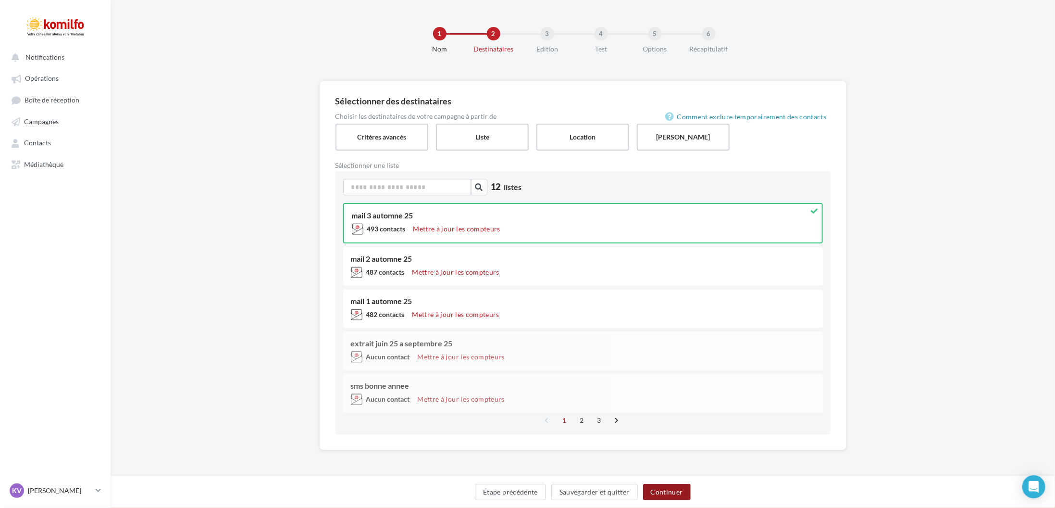
click at [663, 486] on button "Continuer" at bounding box center [667, 491] width 48 height 16
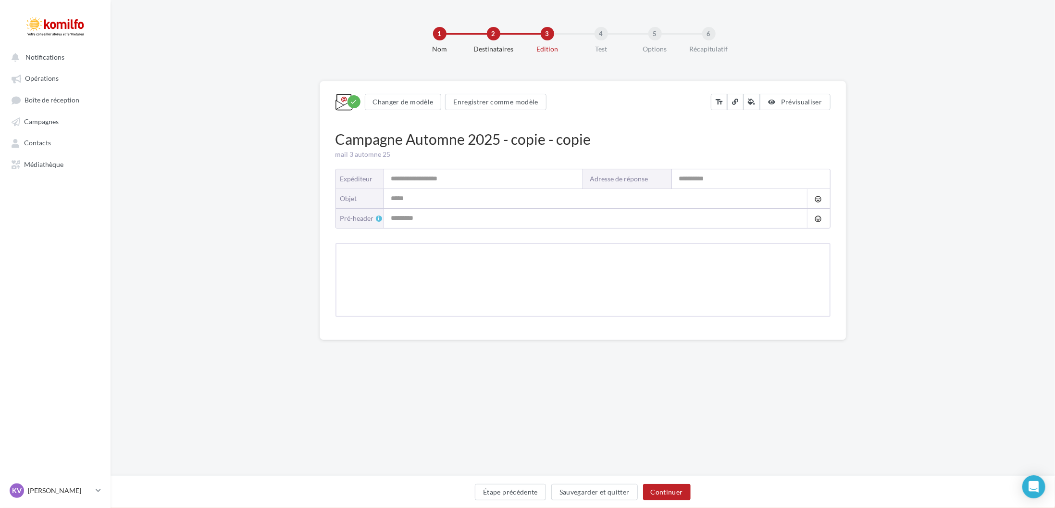
type input "*******"
type input "**********"
click at [663, 486] on button "Continuer" at bounding box center [667, 491] width 48 height 16
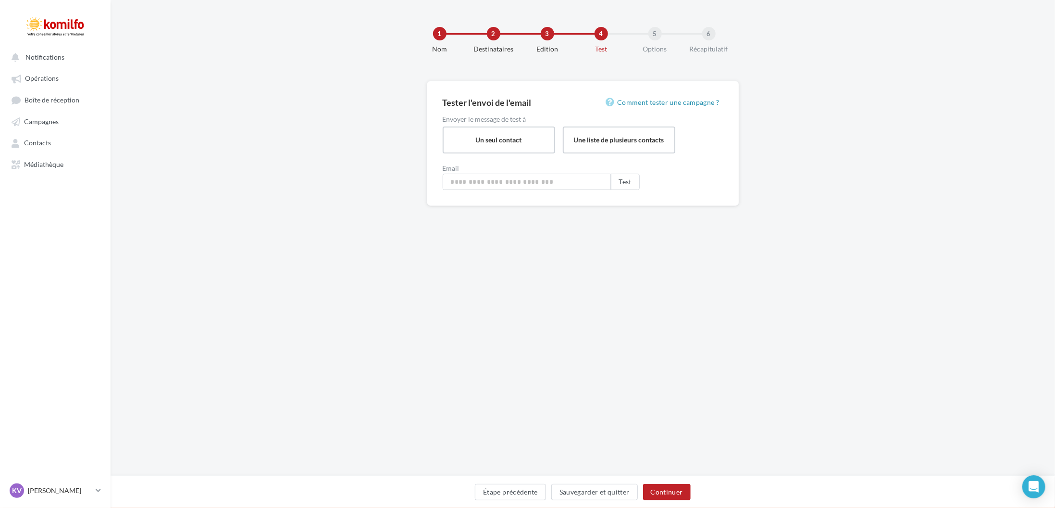
type input "**********"
click at [663, 486] on button "Continuer" at bounding box center [667, 491] width 48 height 16
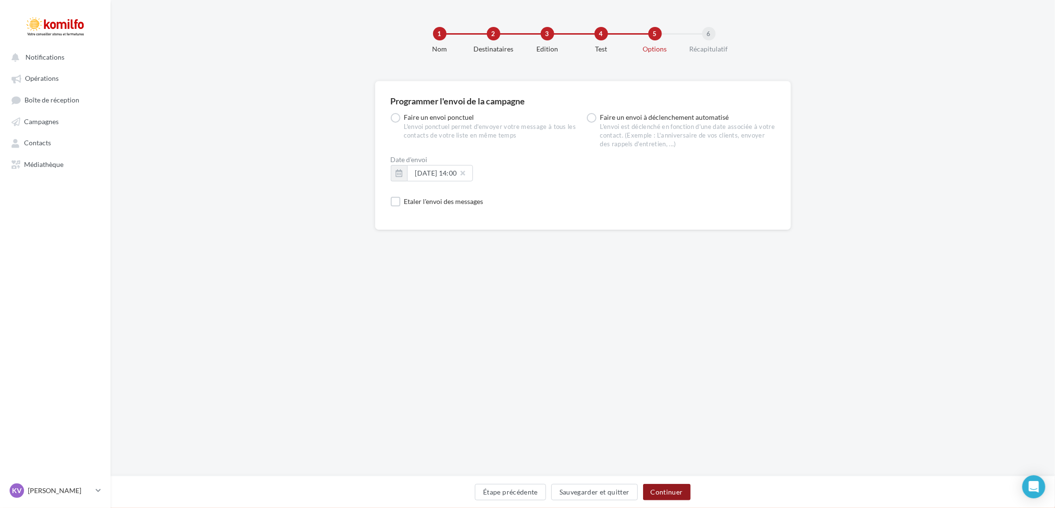
click at [663, 486] on button "Continuer" at bounding box center [667, 491] width 48 height 16
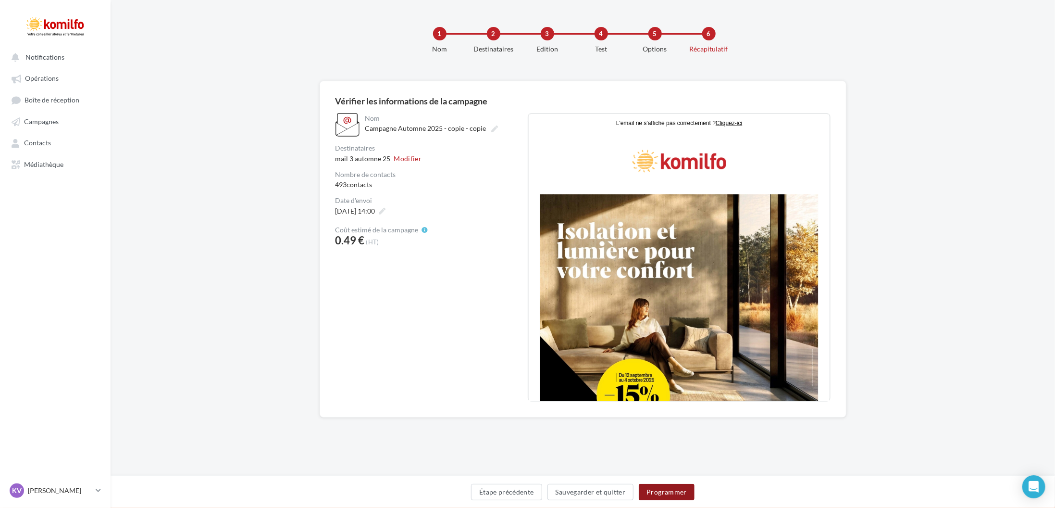
click at [664, 490] on button "Programmer" at bounding box center [667, 491] width 56 height 16
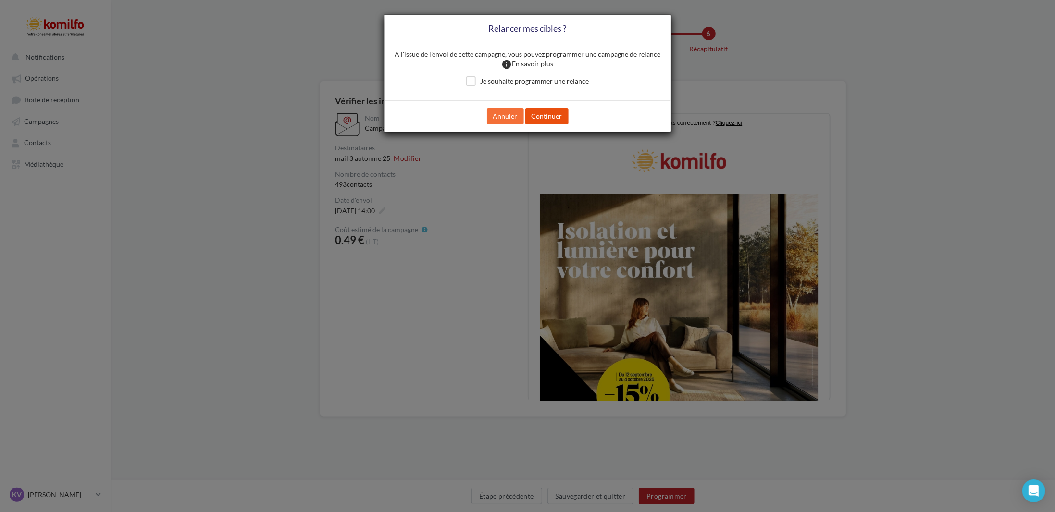
click at [551, 110] on button "Continuer" at bounding box center [546, 116] width 43 height 16
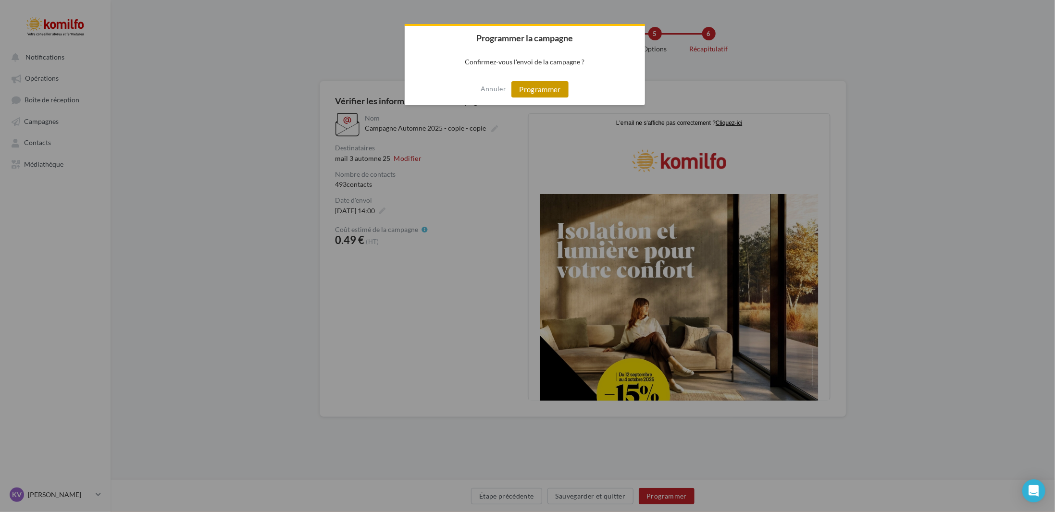
click at [559, 87] on button "Programmer" at bounding box center [539, 89] width 57 height 16
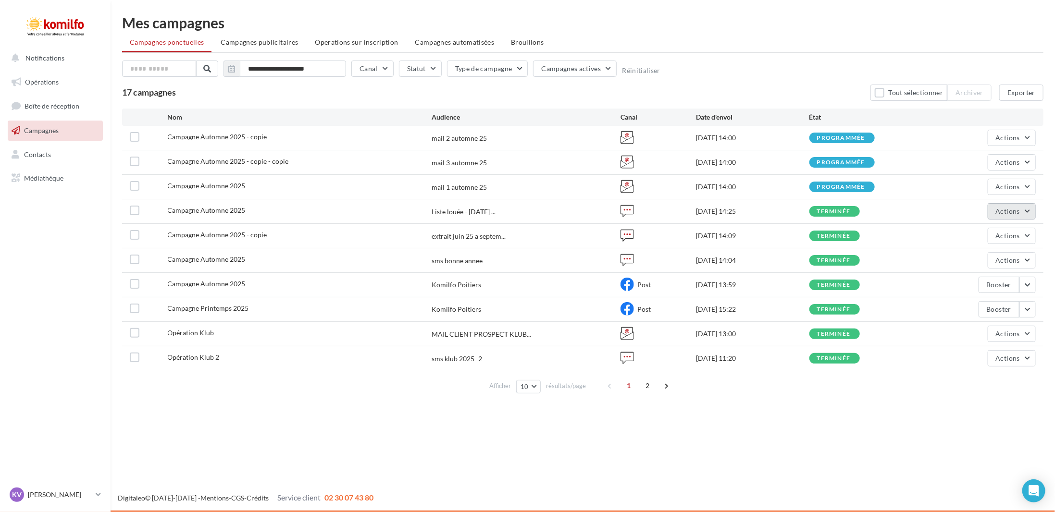
click at [1012, 215] on button "Actions" at bounding box center [1012, 211] width 48 height 16
click at [997, 237] on button "Voir les résultats" at bounding box center [988, 234] width 96 height 25
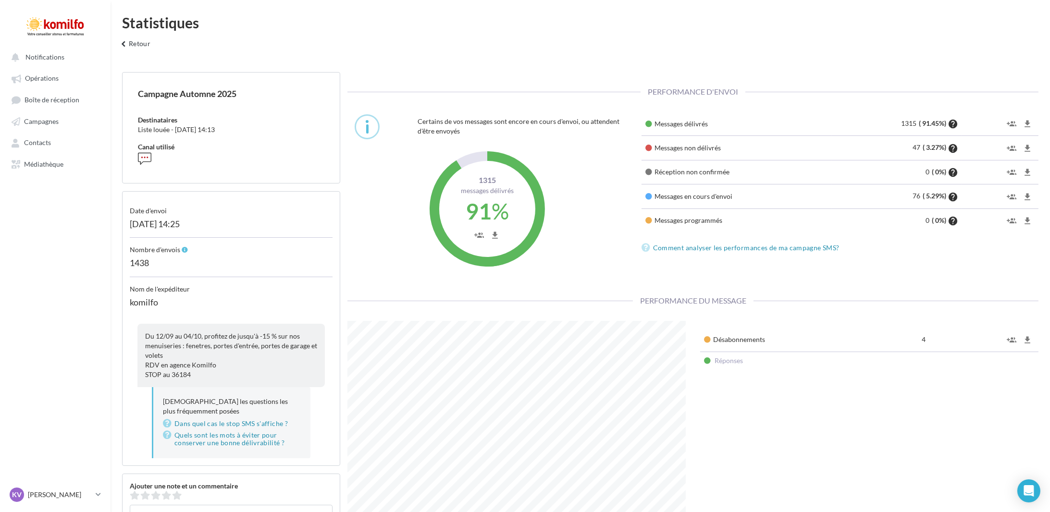
scroll to position [225, 353]
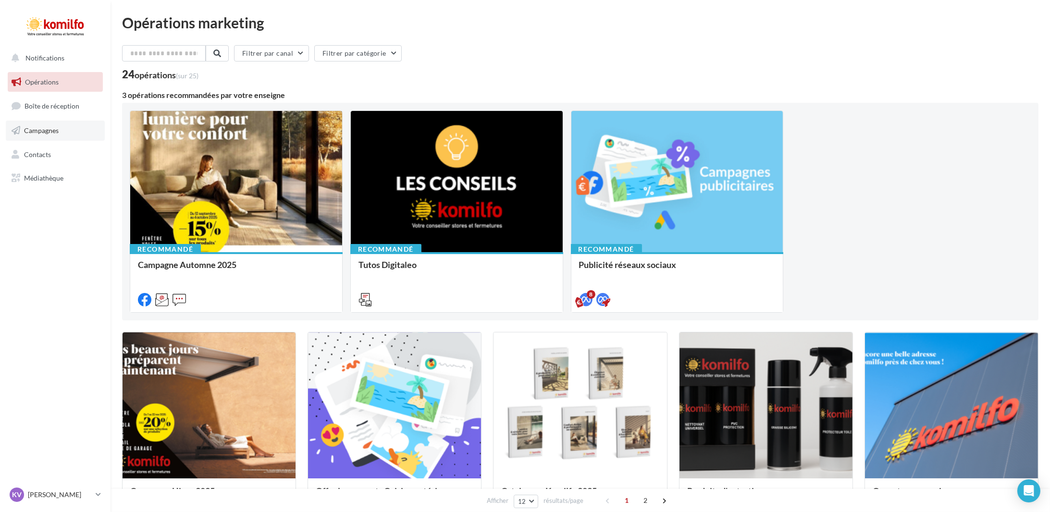
click at [59, 136] on link "Campagnes" at bounding box center [55, 131] width 99 height 20
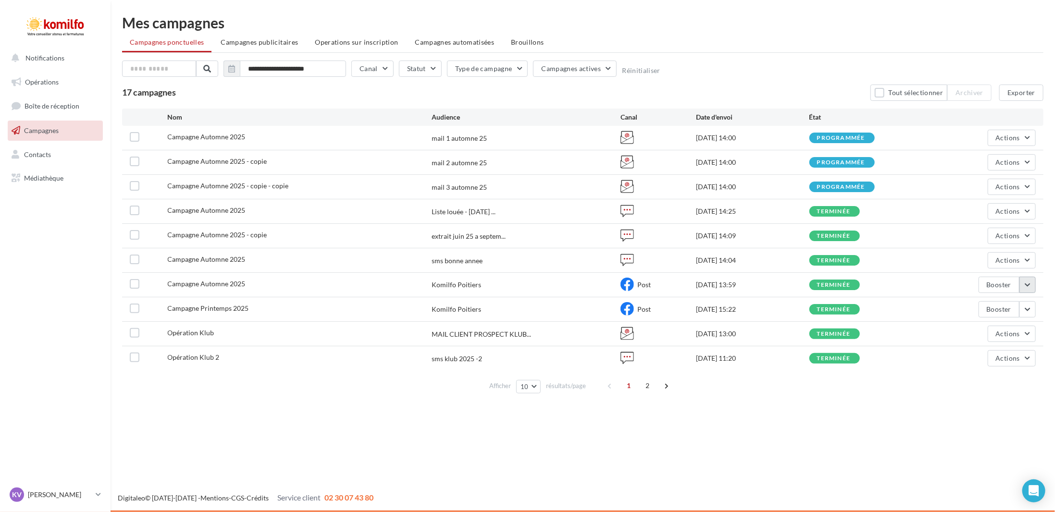
click at [1034, 288] on button "button" at bounding box center [1027, 285] width 16 height 16
click at [988, 305] on button "Voir les résultats" at bounding box center [988, 307] width 96 height 25
click at [269, 45] on span "Campagnes publicitaires" at bounding box center [259, 42] width 77 height 8
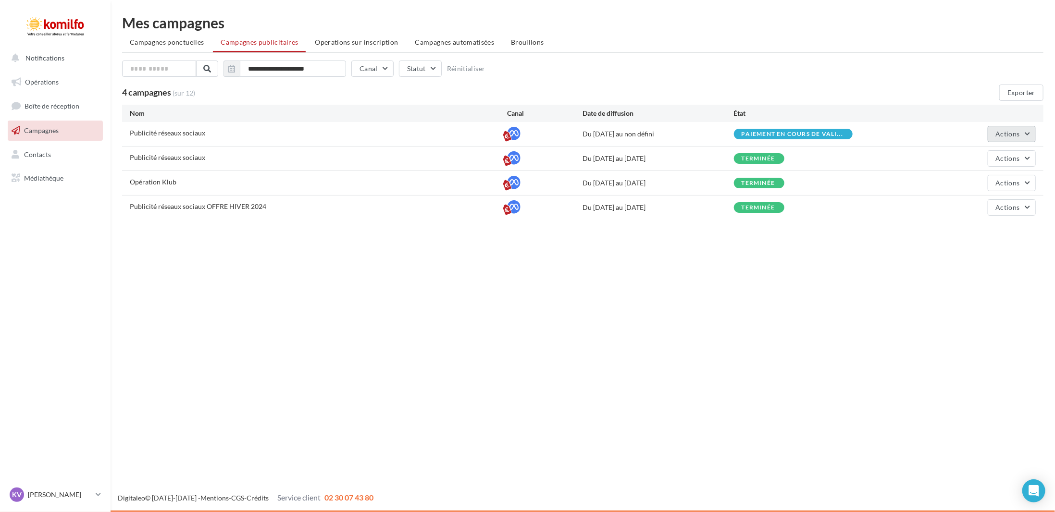
click at [1007, 140] on button "Actions" at bounding box center [1012, 134] width 48 height 16
click at [1006, 153] on button "Éditer" at bounding box center [988, 156] width 96 height 25
